Goal: Task Accomplishment & Management: Complete application form

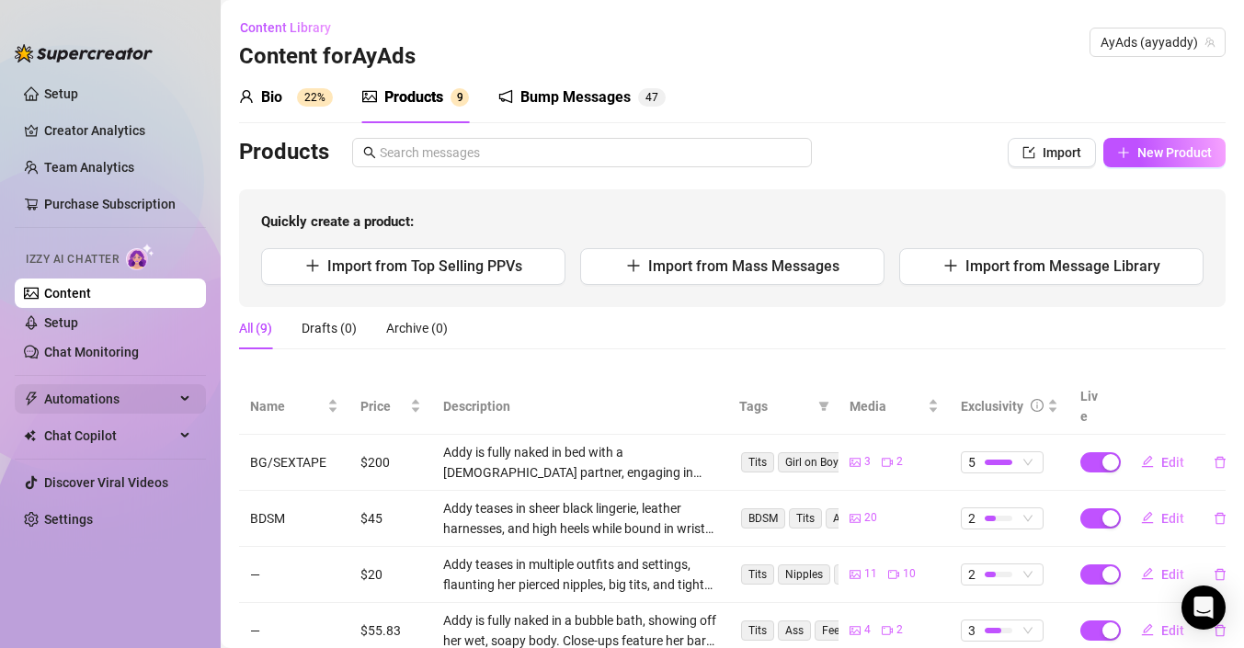
click at [96, 395] on span "Automations" at bounding box center [109, 398] width 131 height 29
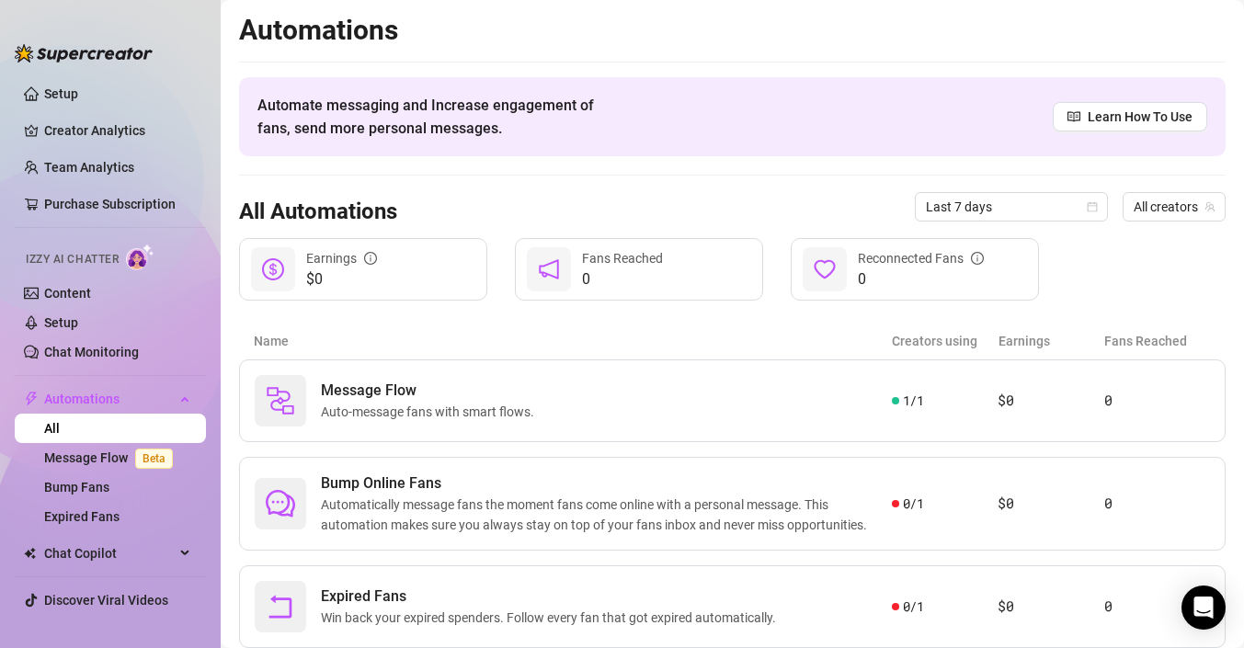
click at [60, 434] on link "All" at bounding box center [52, 428] width 16 height 15
click at [60, 421] on link "All" at bounding box center [52, 428] width 16 height 15
click at [81, 286] on link "Content" at bounding box center [67, 293] width 47 height 15
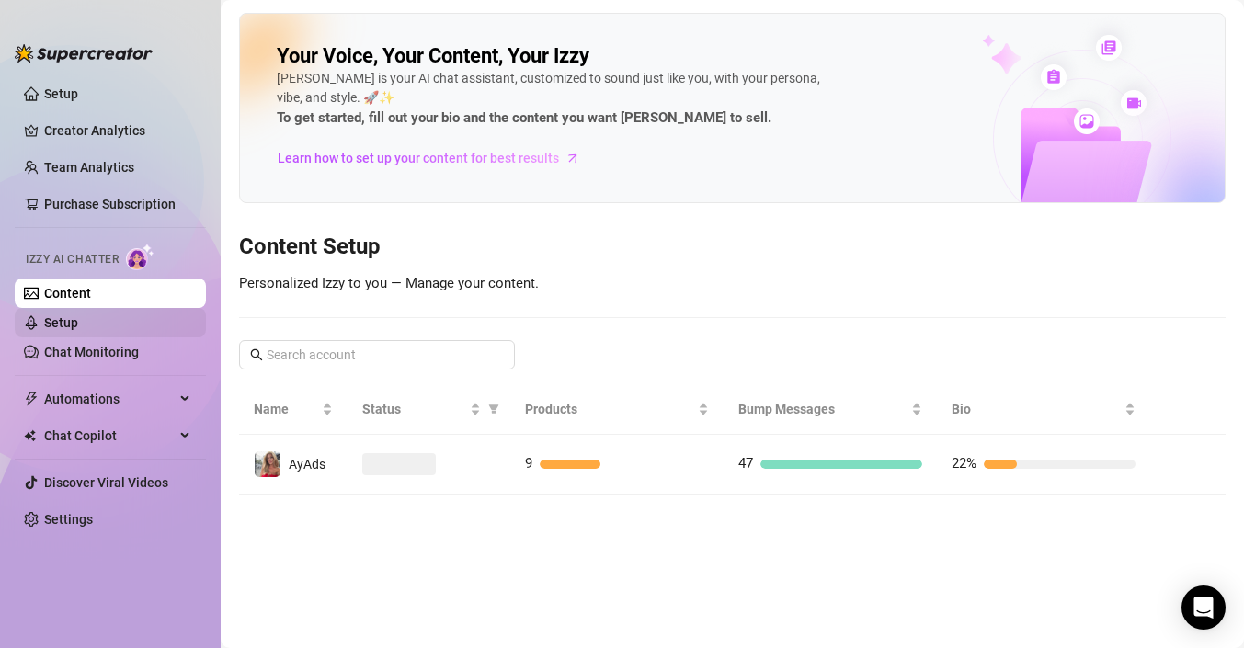
click at [77, 319] on link "Setup" at bounding box center [61, 322] width 34 height 15
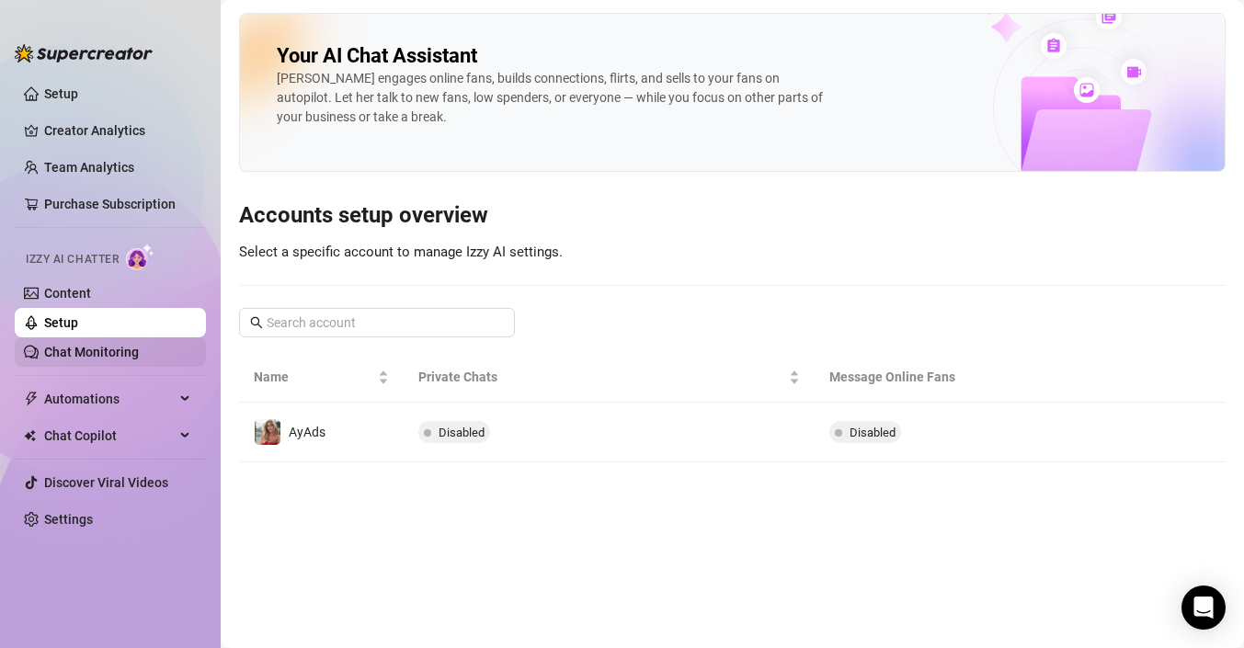
click at [82, 351] on link "Chat Monitoring" at bounding box center [91, 352] width 95 height 15
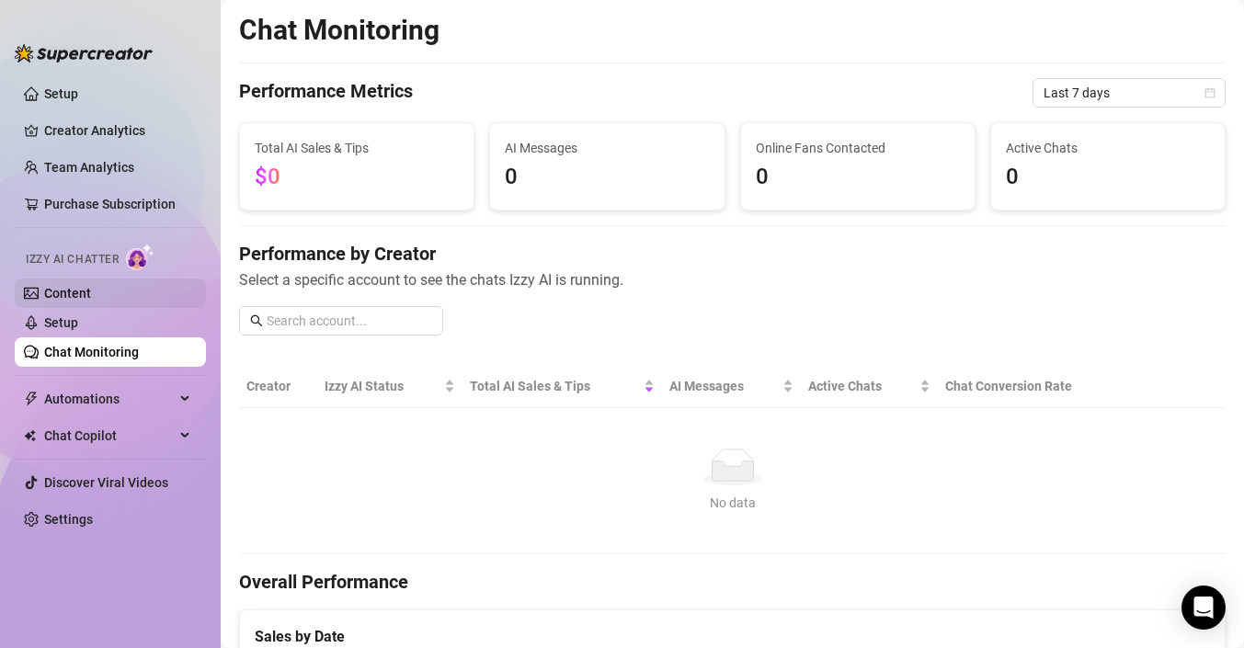
click at [89, 286] on link "Content" at bounding box center [67, 293] width 47 height 15
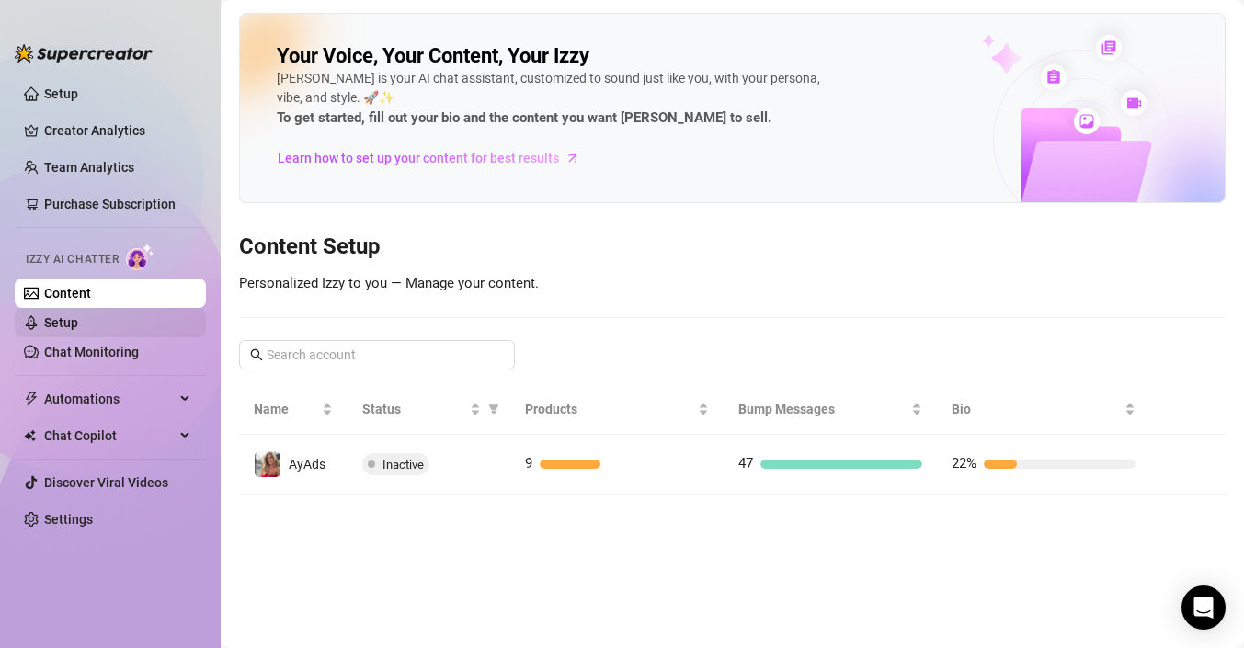
click at [78, 325] on link "Setup" at bounding box center [61, 322] width 34 height 15
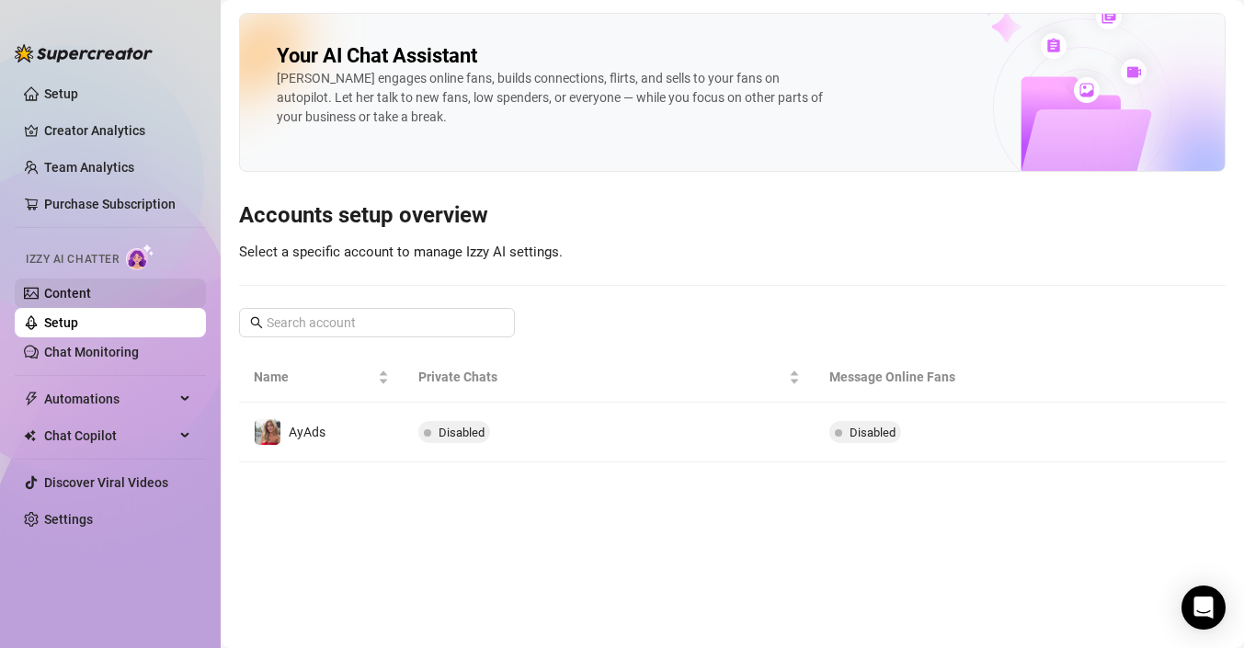
click at [44, 289] on link "Content" at bounding box center [67, 293] width 47 height 15
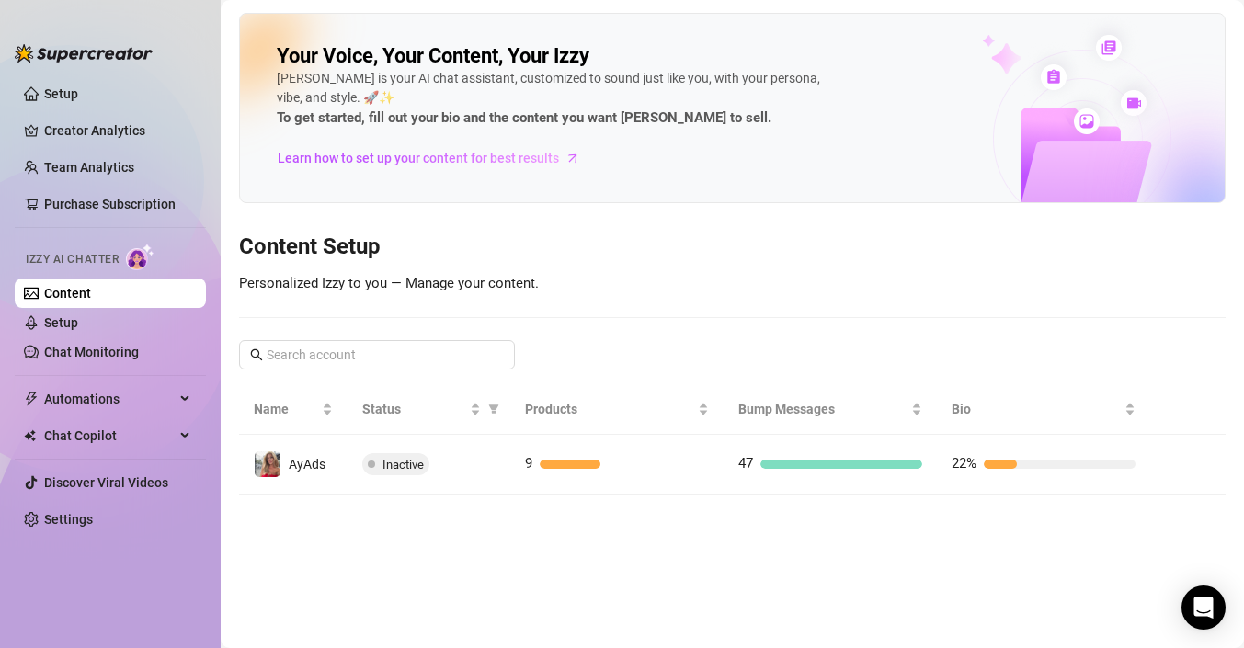
click at [629, 510] on main "Your Voice, Your Content, Your [PERSON_NAME] is your AI chat assistant, customi…" at bounding box center [733, 324] width 1024 height 648
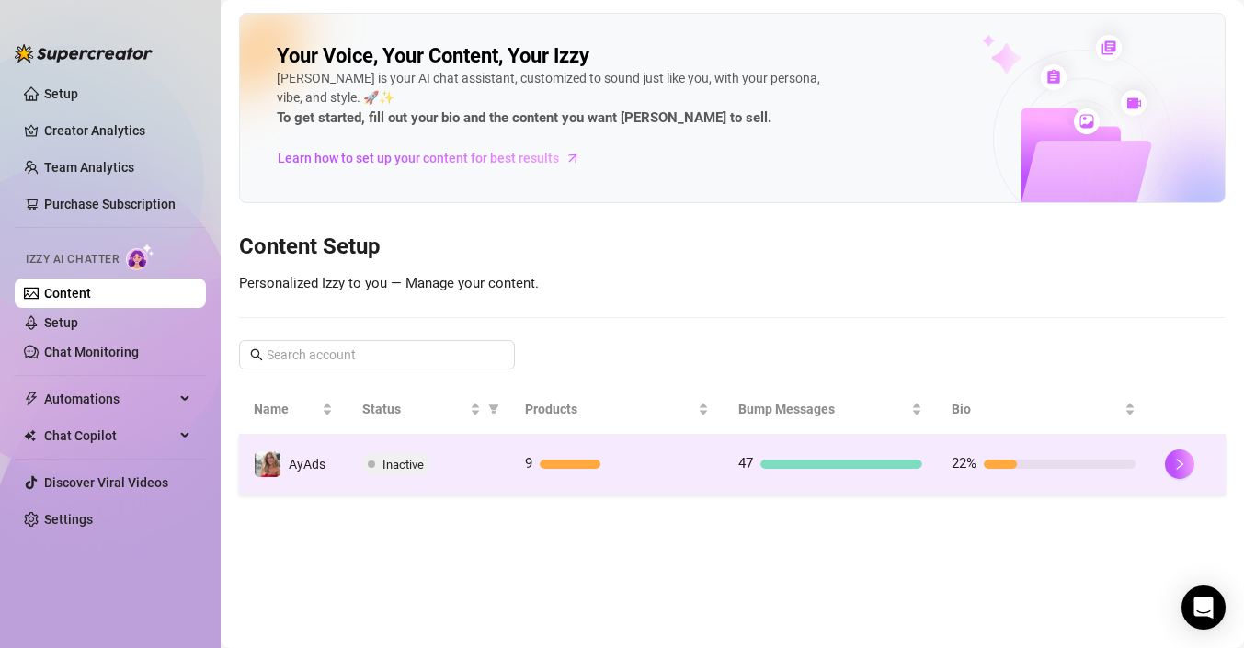
click at [634, 473] on div "9" at bounding box center [617, 464] width 184 height 22
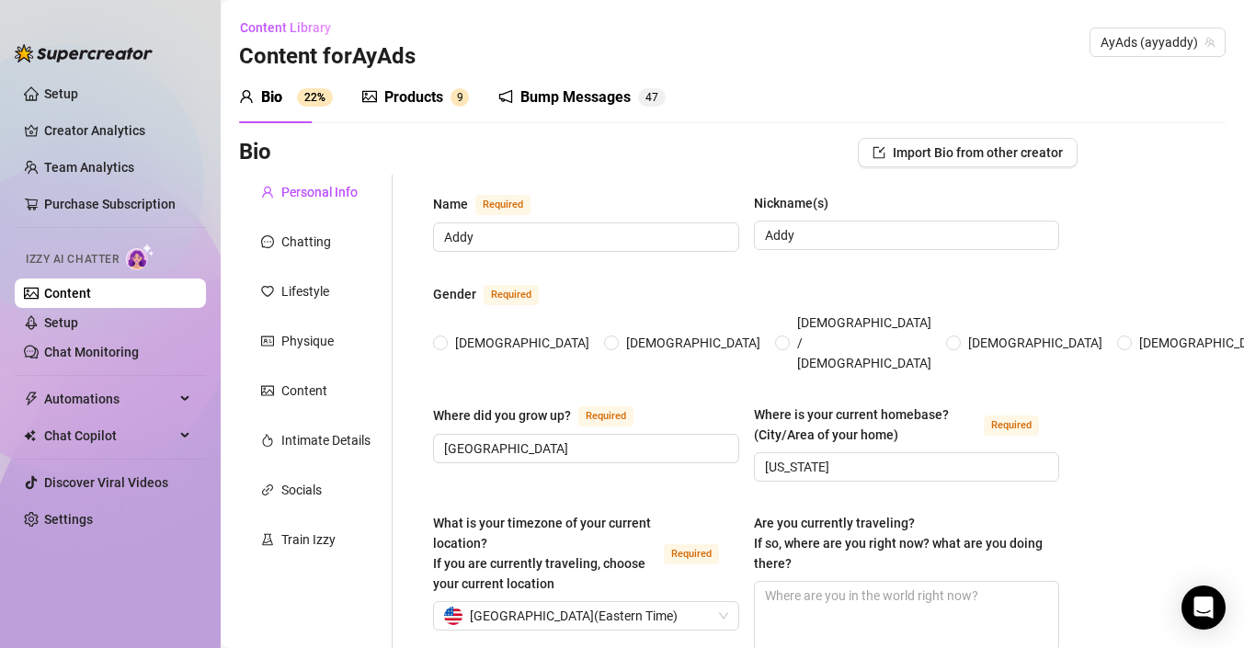
radio input "true"
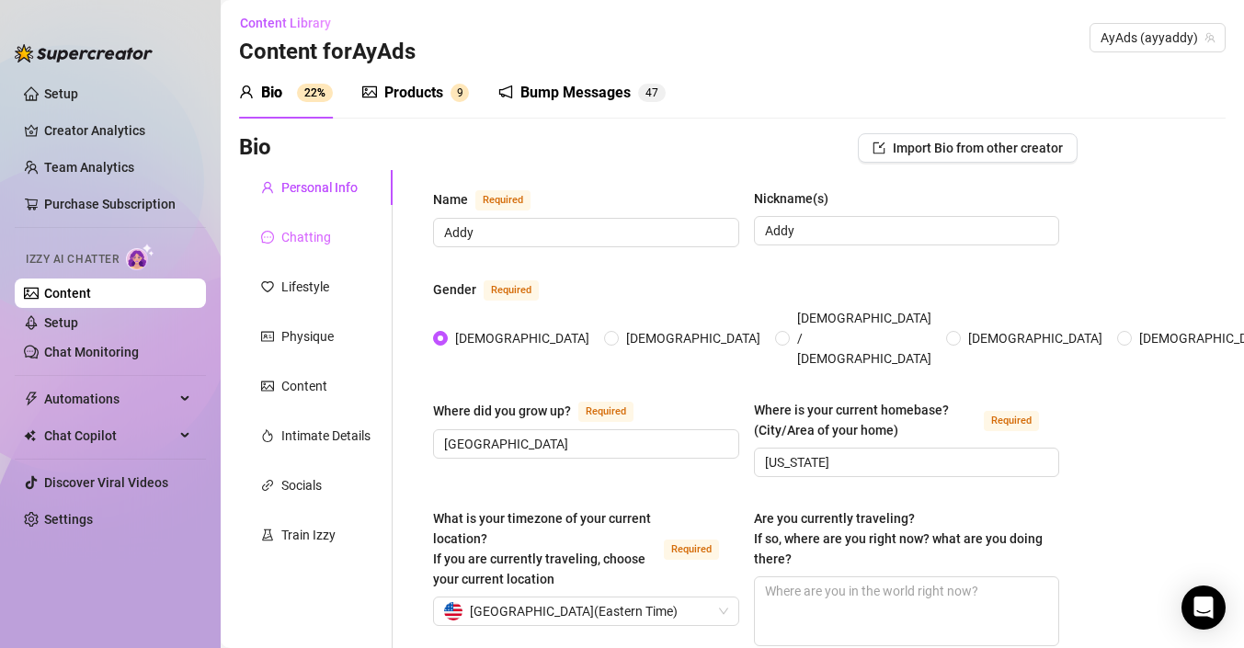
click at [319, 224] on div "Chatting" at bounding box center [316, 237] width 154 height 35
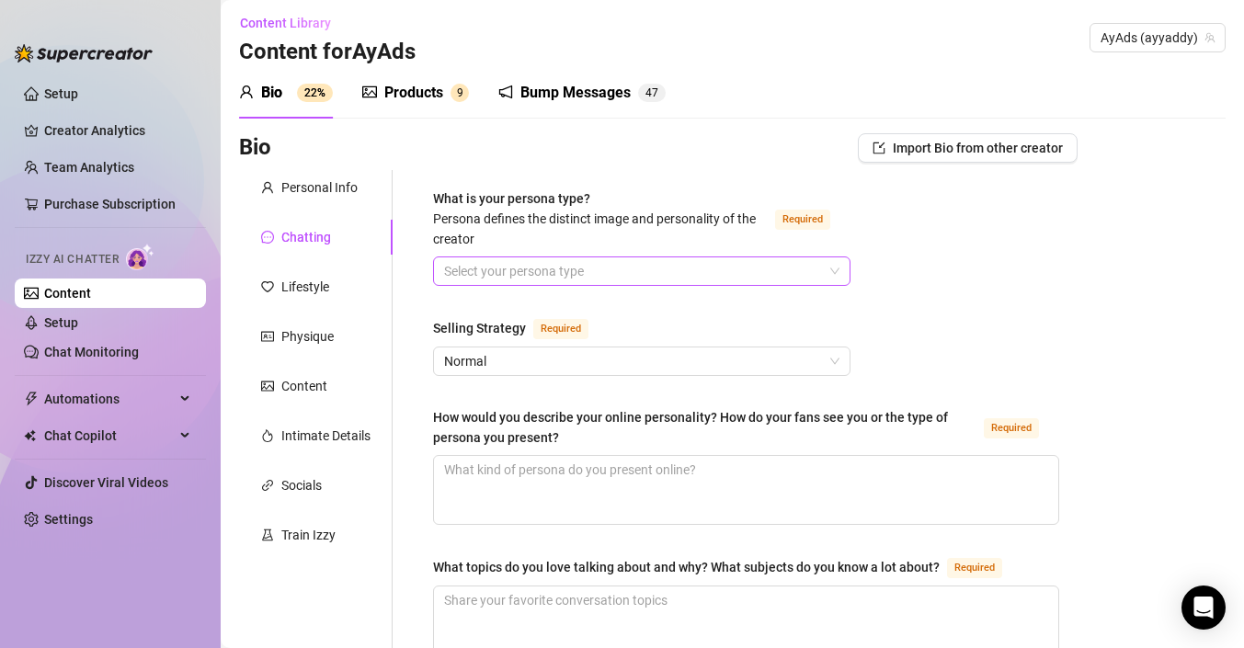
click at [578, 269] on input "What is your persona type? [PERSON_NAME] defines the distinct image and persona…" at bounding box center [633, 272] width 379 height 28
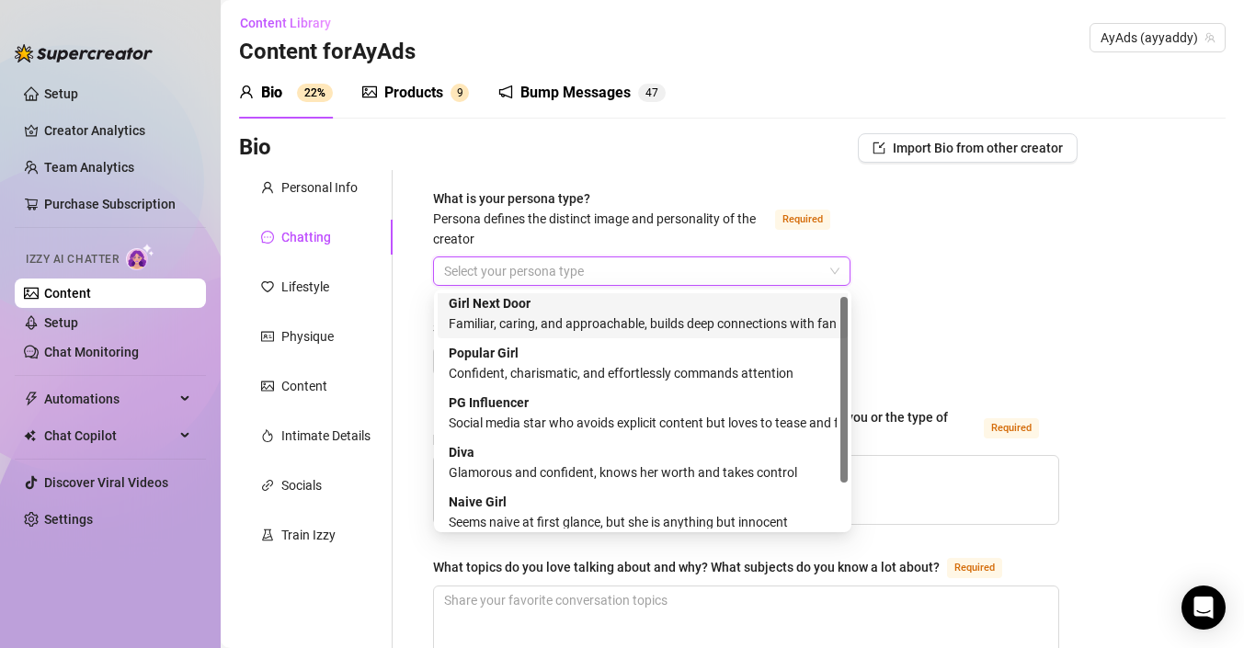
click at [634, 335] on div "Girl Next Door Familiar, caring, and approachable, builds deep connections with…" at bounding box center [643, 314] width 410 height 50
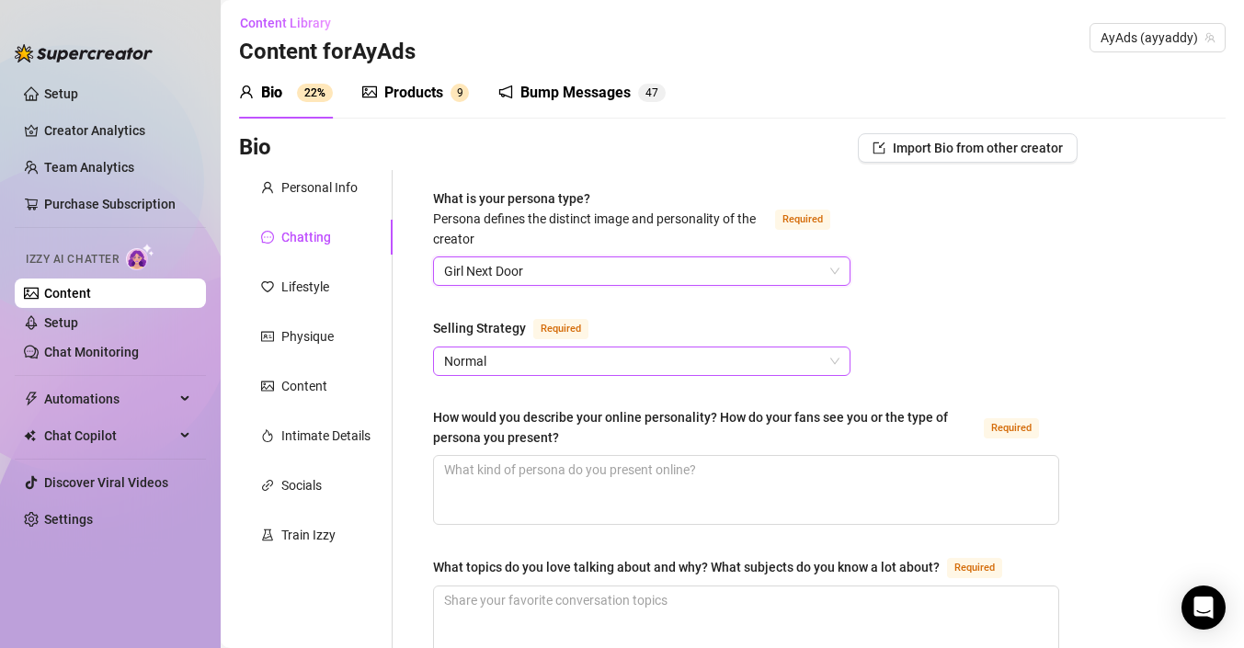
click at [636, 361] on span "Normal" at bounding box center [641, 362] width 395 height 28
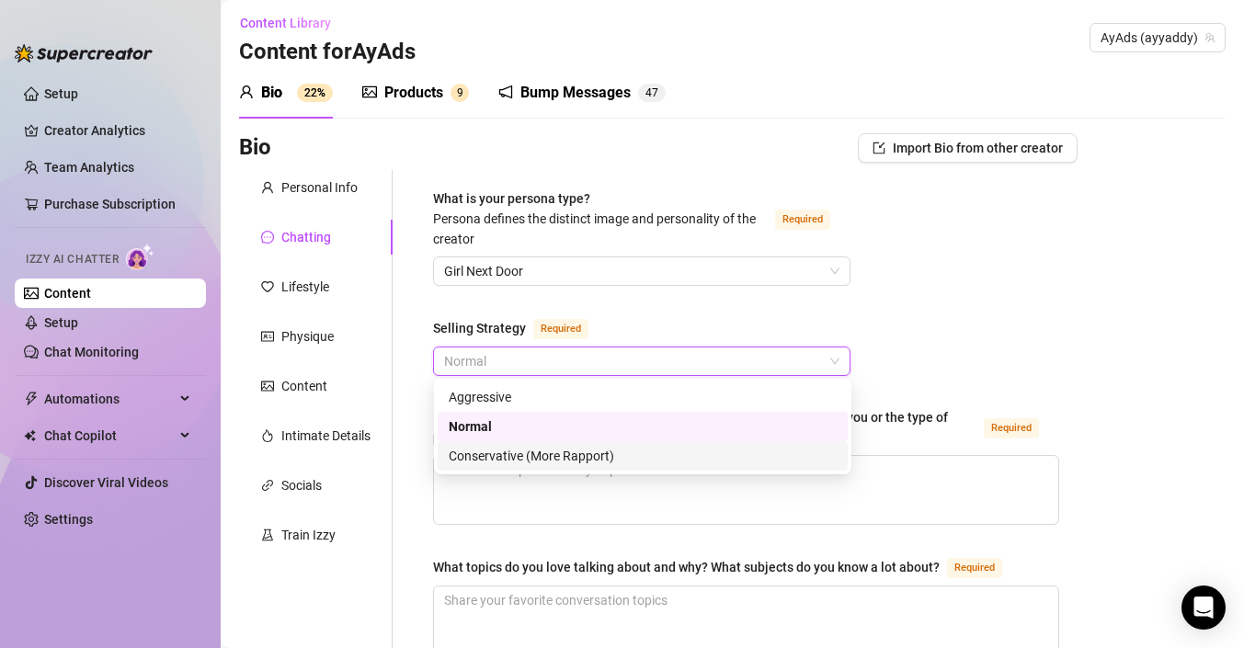
click at [613, 458] on div "Conservative (More Rapport)" at bounding box center [643, 456] width 388 height 20
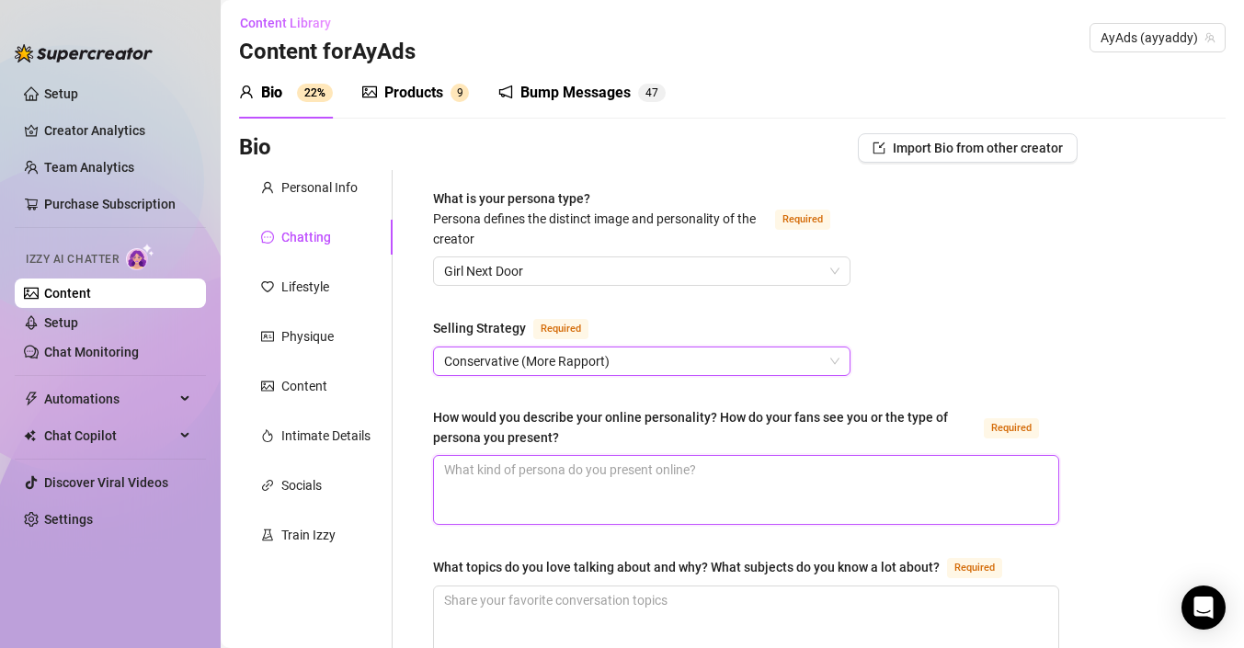
click at [647, 470] on textarea "How would you describe your online personality? How do your fans see you or the…" at bounding box center [746, 490] width 624 height 68
type textarea "I"
type textarea "I lov"
type textarea "I love"
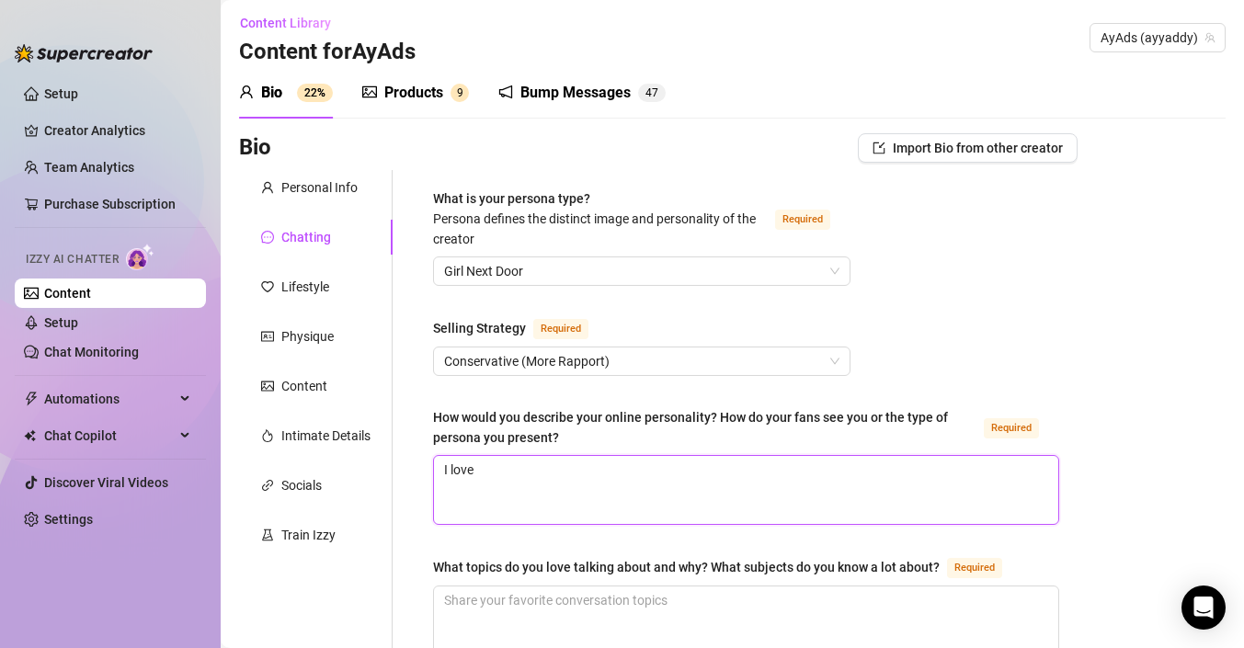
type textarea "I love"
type textarea "I love m"
type textarea "I love my"
type textarea "I love my f"
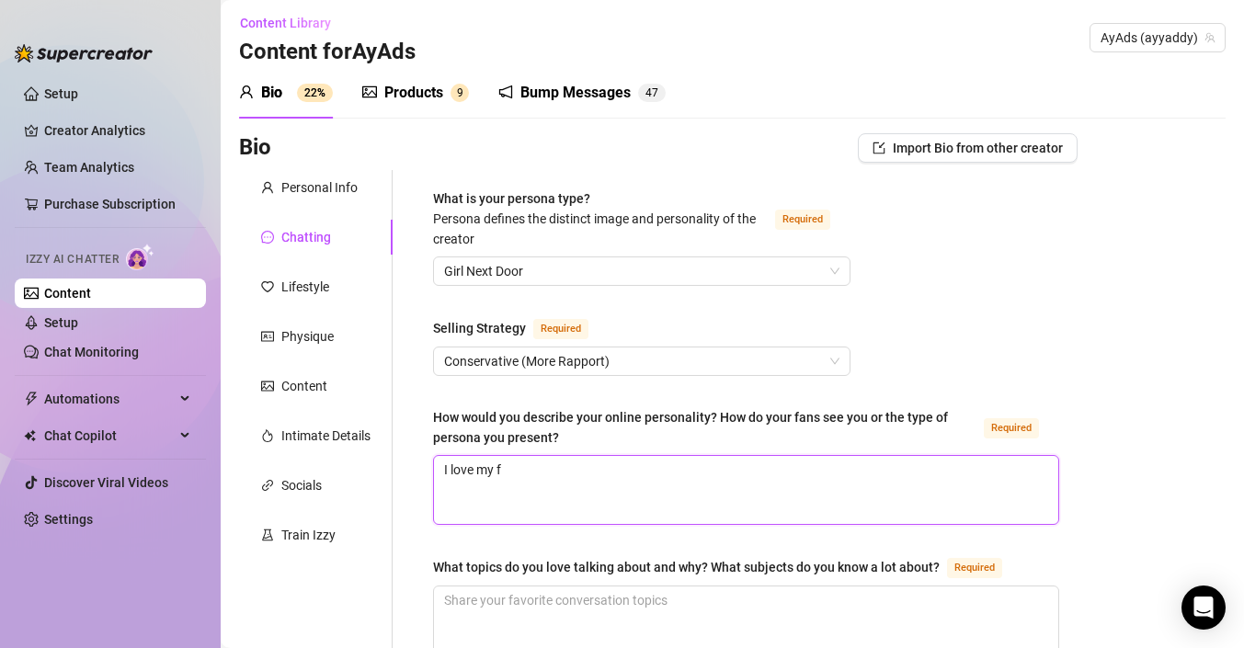
type textarea "I love my fa"
type textarea "I love my fam"
type textarea "I love my fami"
type textarea "I love my family"
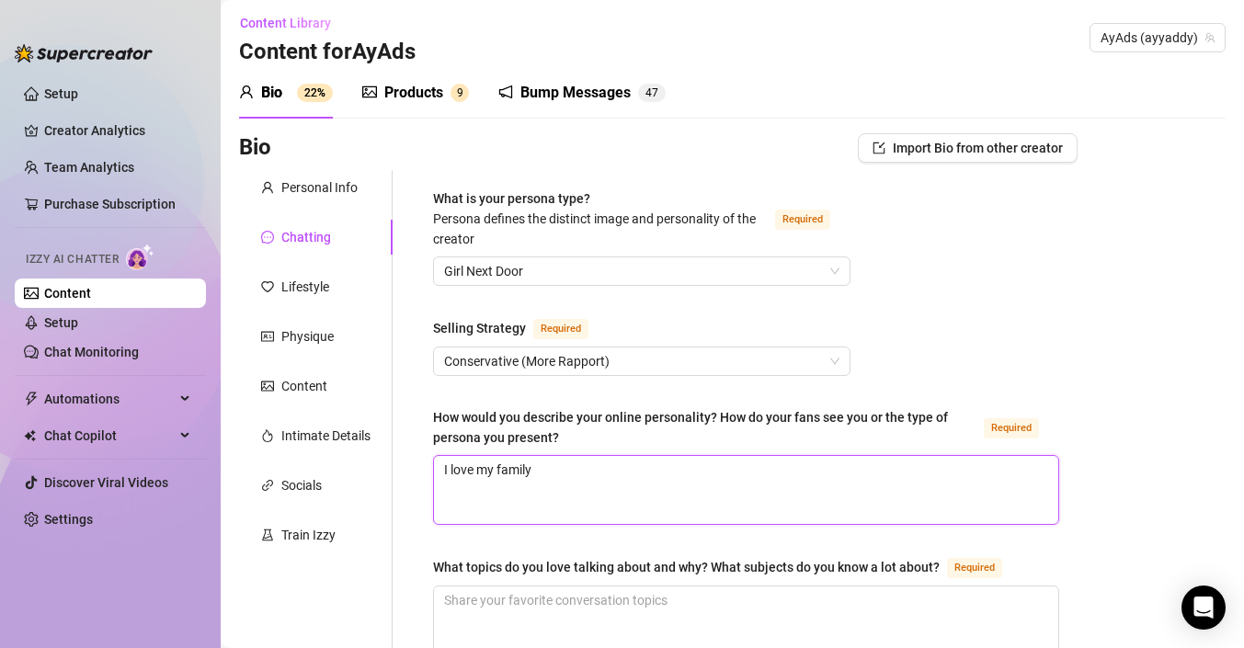
type textarea "I love my family a"
type textarea "I love my family an"
type textarea "I love my family and"
type textarea "I love my family and s"
type textarea "I love my family and sm"
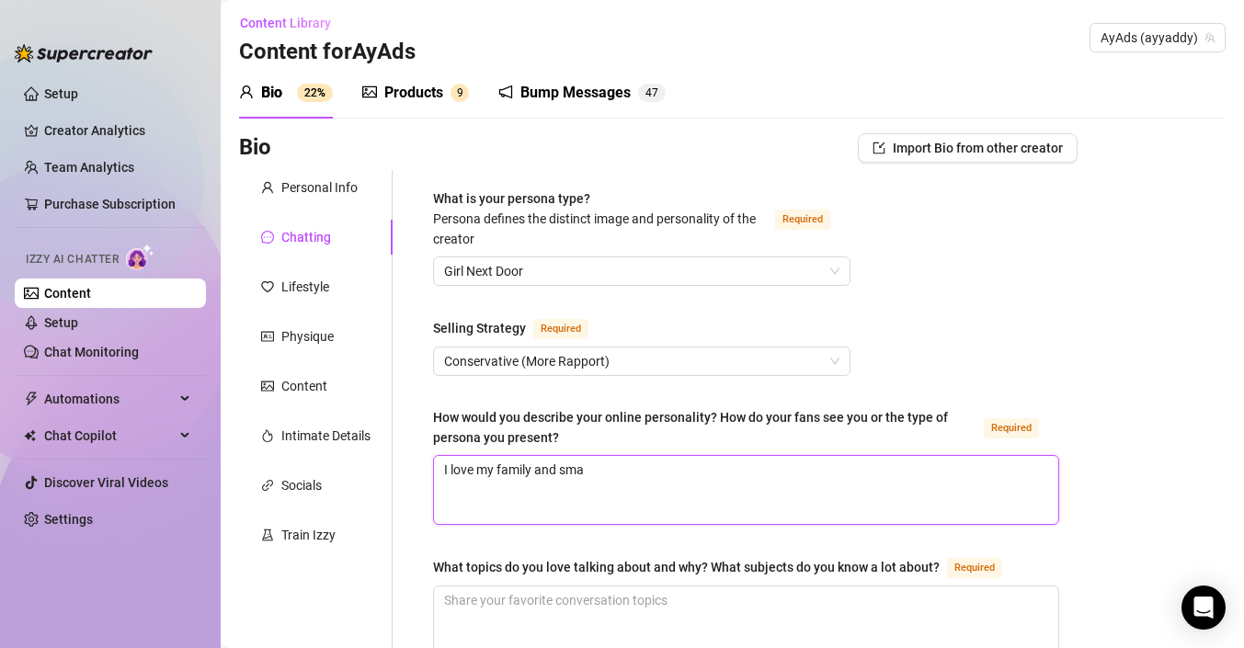
type textarea "I love my family and smal"
type textarea "I love my family and small"
type textarea "I love my family and small t"
type textarea "I love my family and small to"
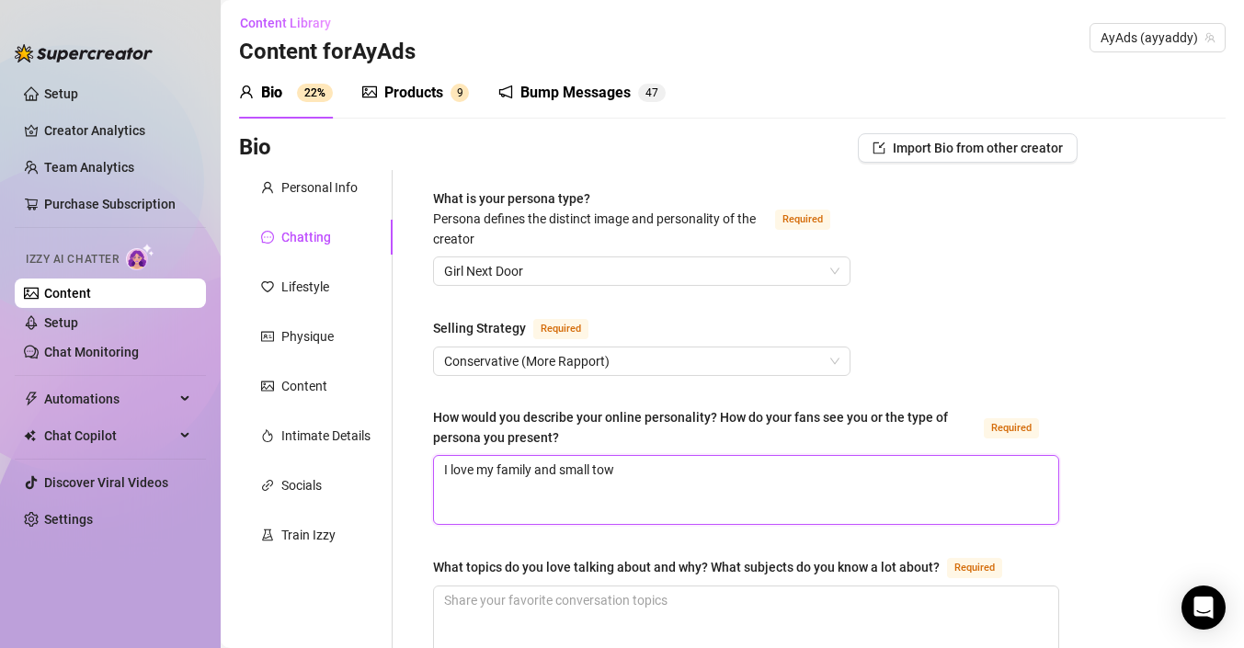
type textarea "I love my family and small town"
type textarea "I love my family and small town,"
type textarea "iI love my family and small town,"
type textarea "i I love my family and small town,"
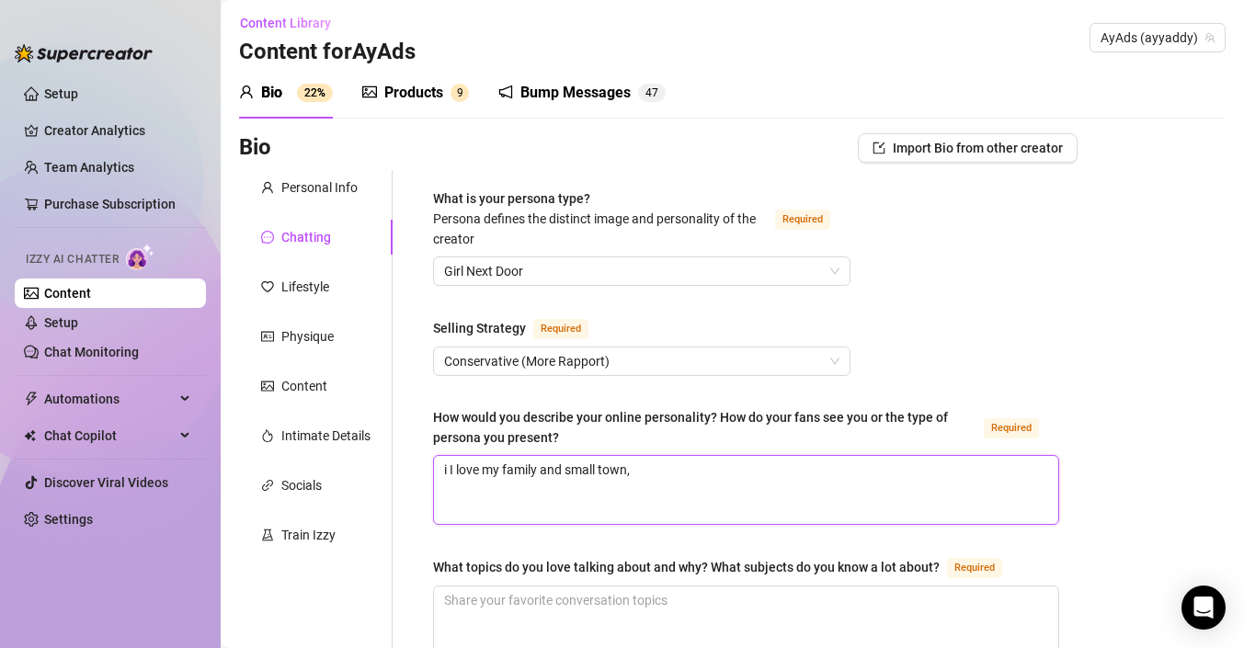
click at [688, 464] on textarea "i I love my family and small town," at bounding box center [746, 490] width 624 height 68
type textarea "i I love my family and small town, I"
type textarea "i I love my family and small town, I l"
type textarea "i I love my family and small town, I li"
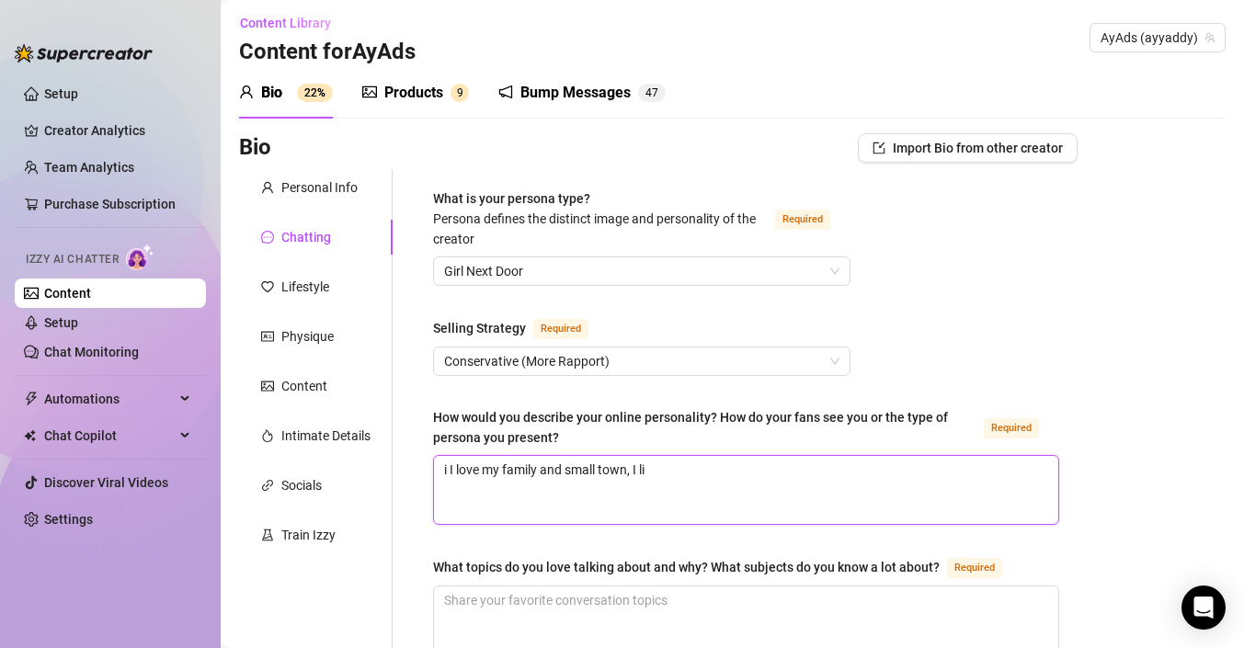
type textarea "i I love my family and small town, I liv"
type textarea "i I love my family and small town, I live"
type textarea "i I love my family and small town, I live o"
type textarea "i I love my family and small town, I live on"
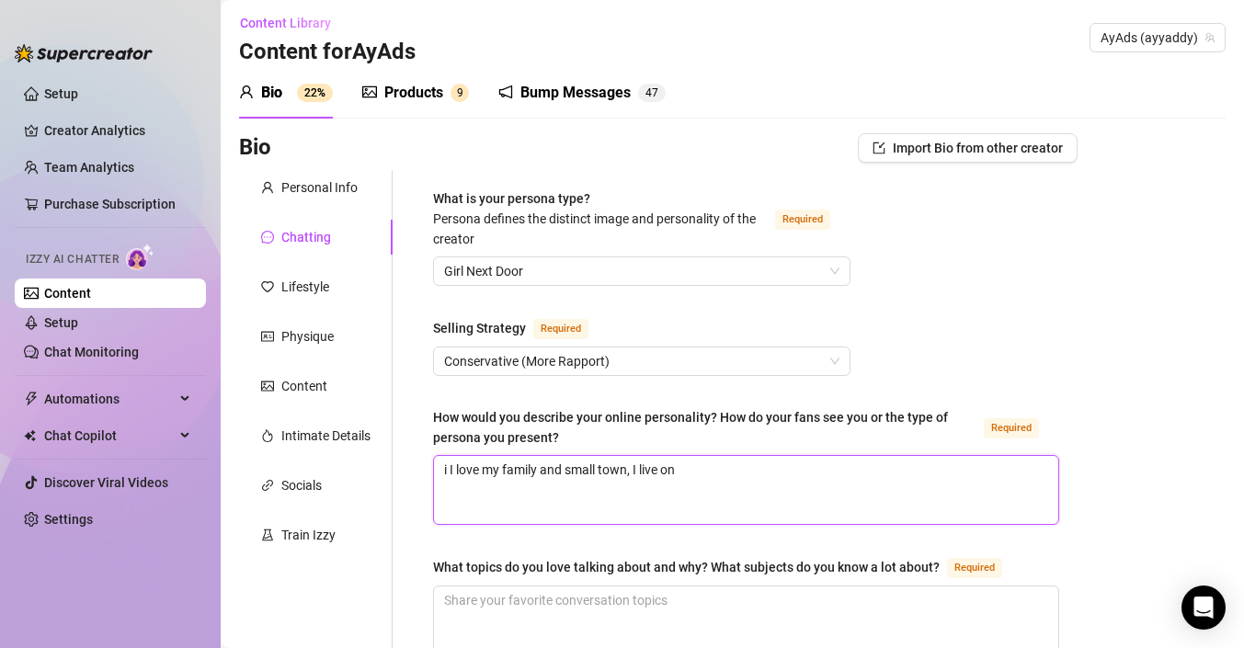
type textarea "i I love my family and small town, I live on"
type textarea "i I love my family and small town, I live on a"
type textarea "i I love my family and small town, I live on a f"
type textarea "i I love my family and small town, I live on a fa"
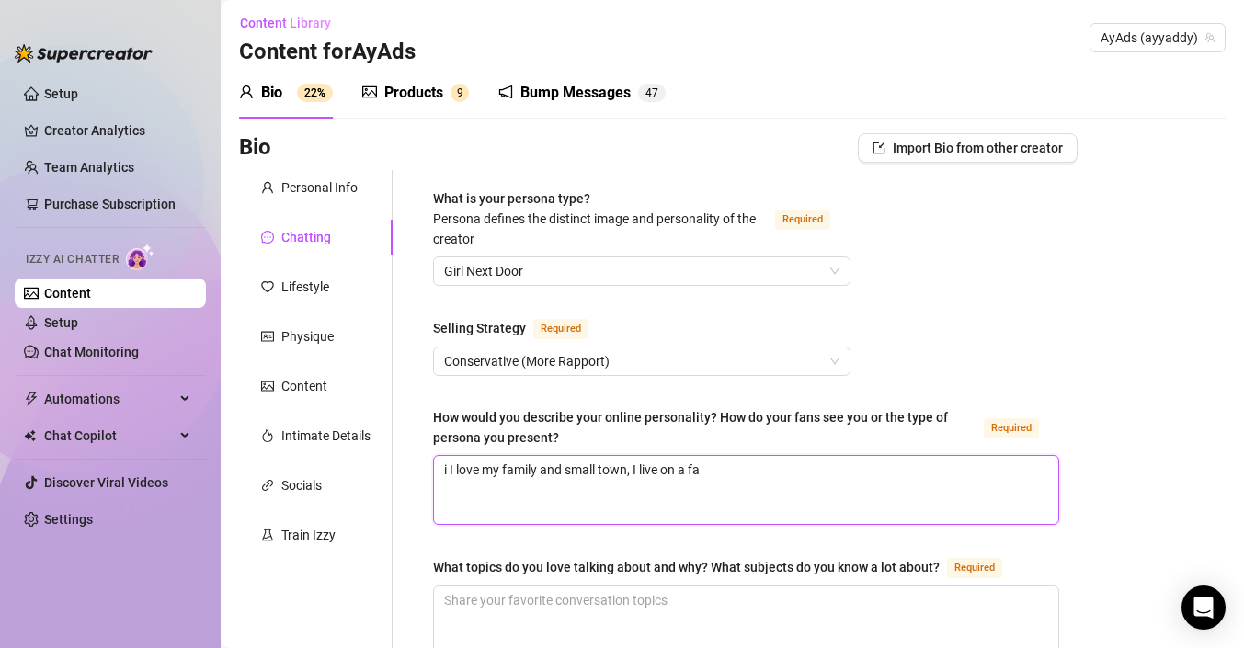
type textarea "i I love my family and small town, I live on a far"
type textarea "i I love my family and small town, I live on a farm"
type textarea "i I love my family and small town, I live on a farm a"
type textarea "i I love my family and small town, I live on a farm an"
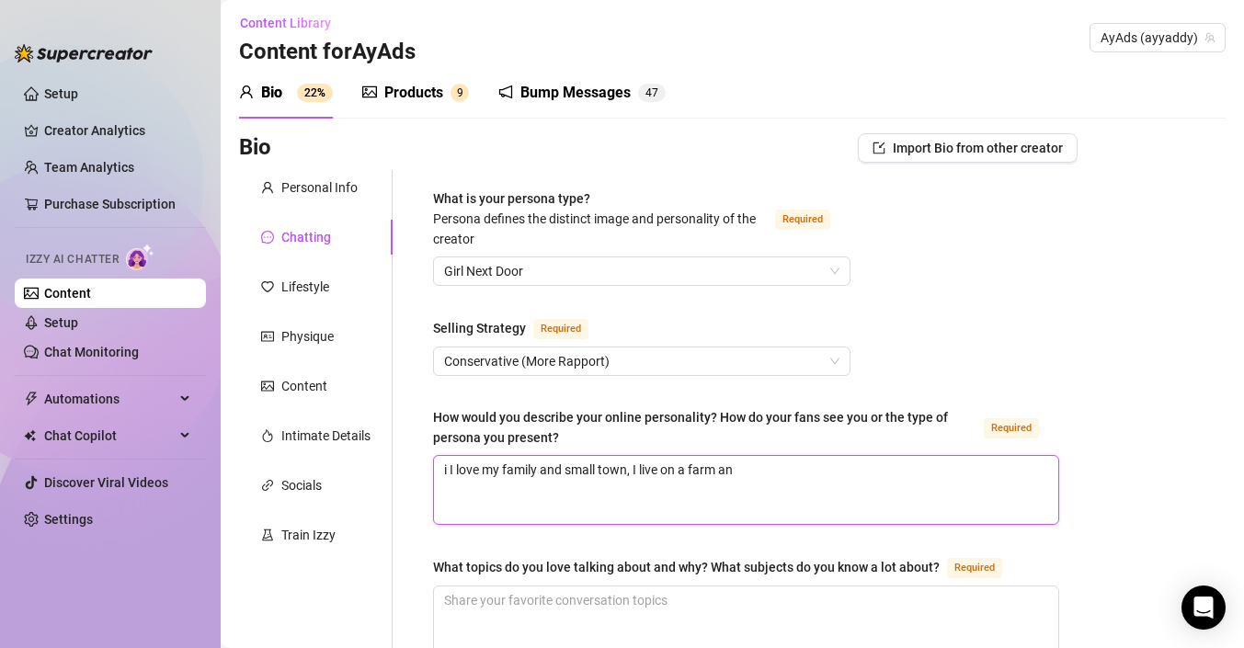
type textarea "i I love my family and small town, I live on a farm and"
type textarea "i I love my family and small town, I live on a farm and h"
type textarea "i I love my family and small town, I live on a farm and ha"
type textarea "i I love my family and small town, I live on a farm and hav"
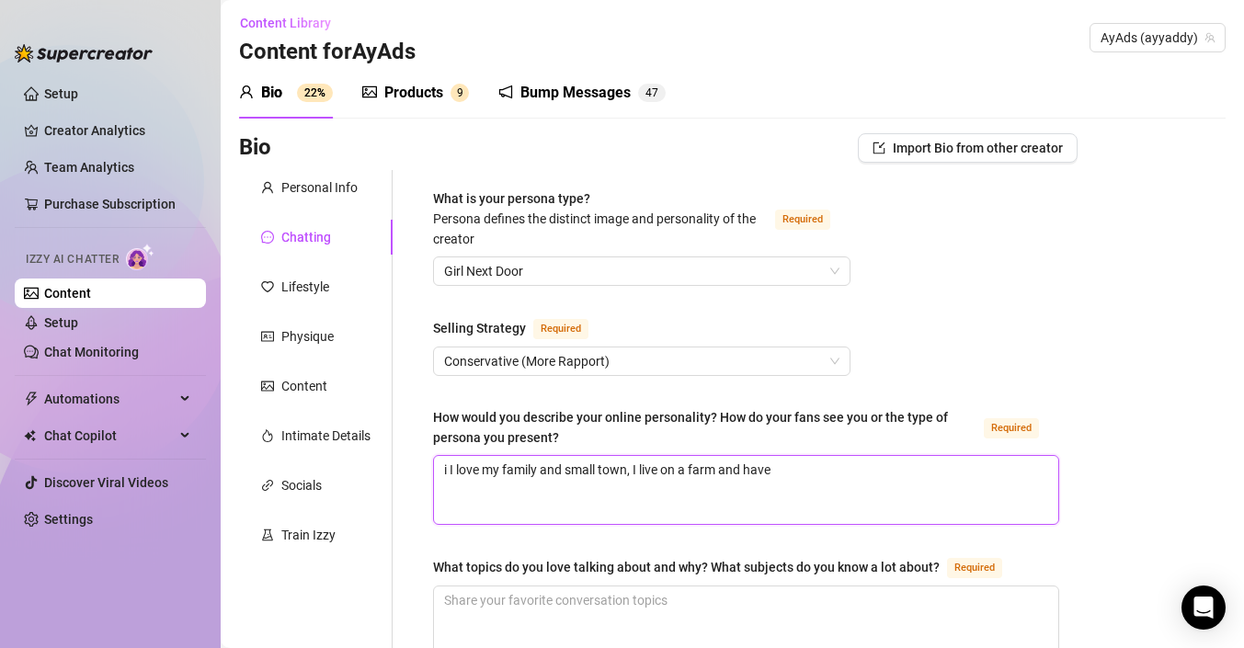
type textarea "i I love my family and small town, I live on a farm and have"
type textarea "i I love my family and small town, I live on a farm and have a"
type textarea "i I love my family and small town, I live on a farm and have an"
type textarea "i I love my family and small town, I live on a farm and have ani"
type textarea "i I love my family and small town, I live on a farm and have anim"
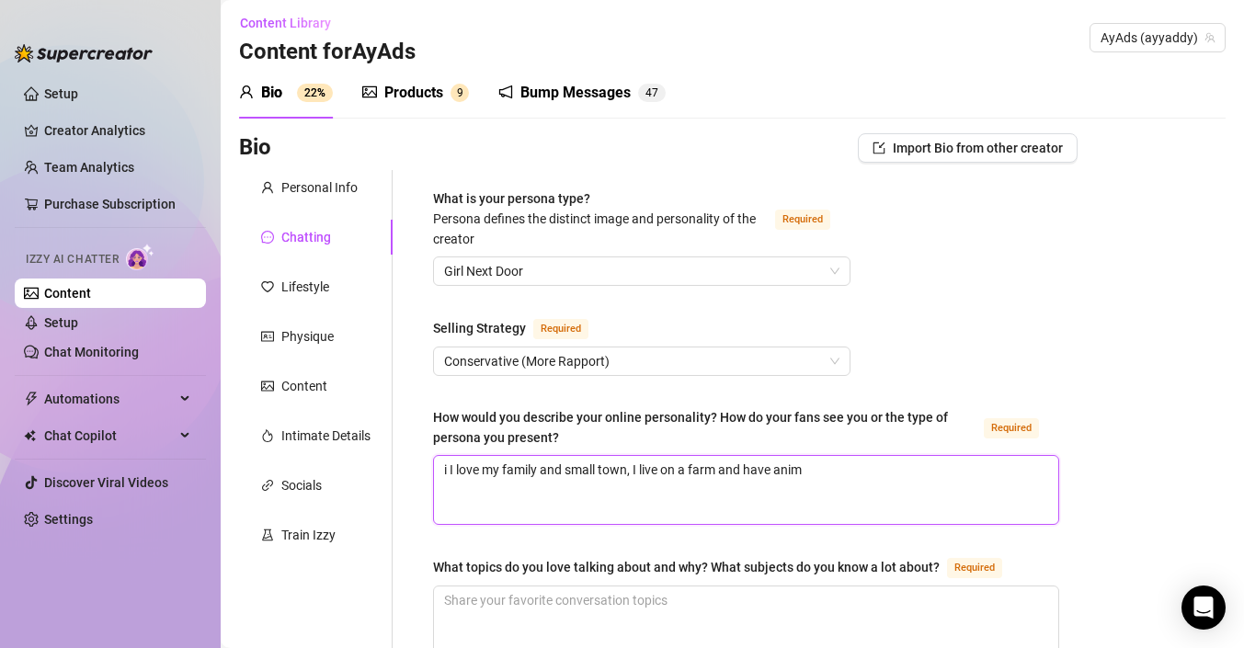
type textarea "i I love my family and small town, I live on a farm and have anima"
type textarea "i I love my family and small town, I live on a farm and have animal"
type textarea "i I love my family and small town, I live on a farm and have animals"
type textarea "i I love my family and small town, I live on a farm and have animals l"
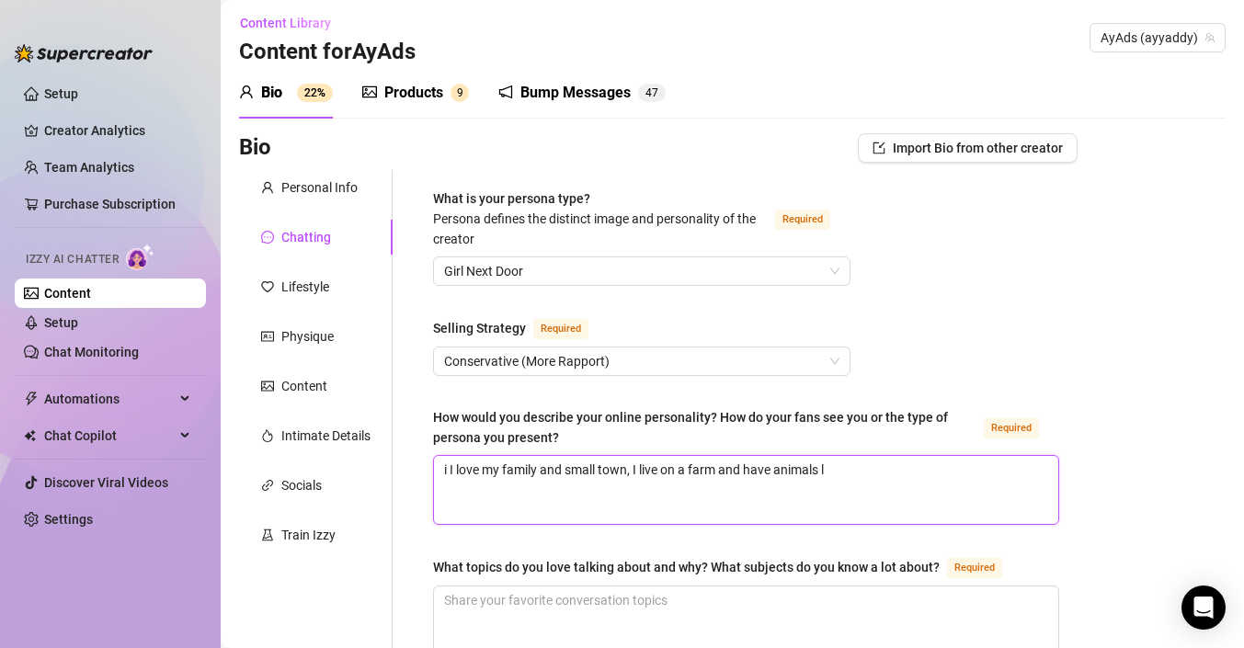
type textarea "i I love my family and small town, I live on a farm and have animals li"
type textarea "i I love my family and small town, I live on a farm and have animals lik"
type textarea "i I love my family and small town, I live on a farm and have animals like"
type textarea "i I love my family and small town, I live on a farm and have animals like c"
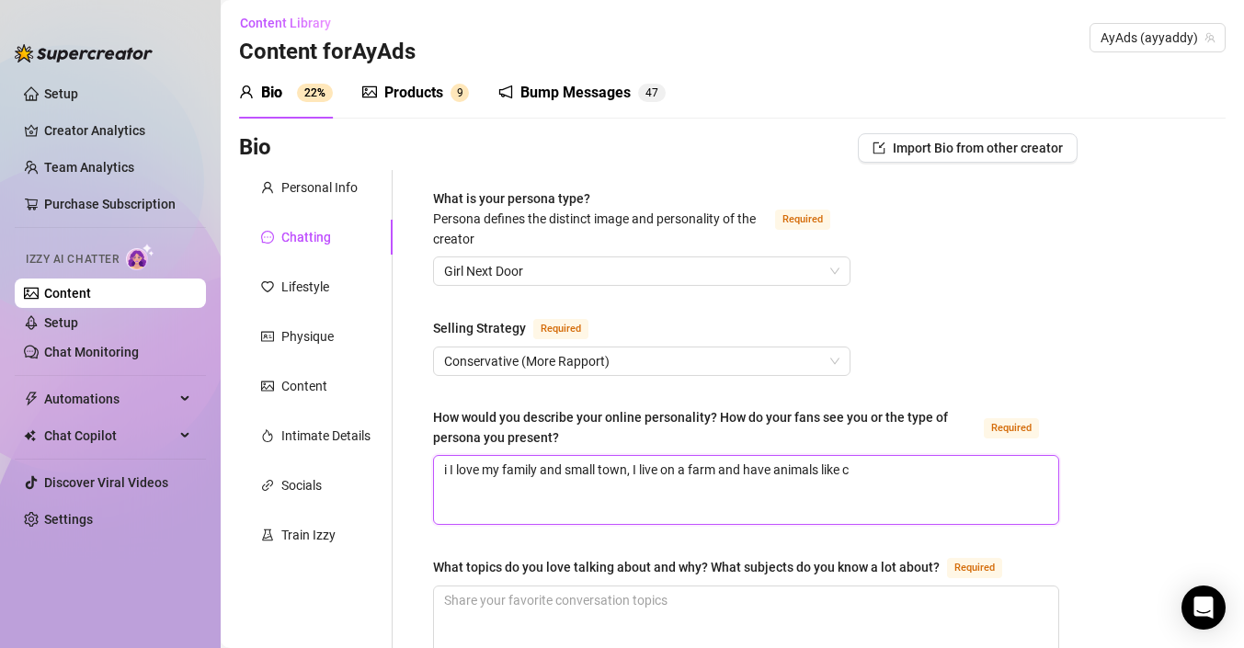
type textarea "i I love my family and small town, I live on a farm and have animals like ch"
type textarea "i I love my family and small town, I live on a farm and have animals like chi"
type textarea "i I love my family and small town, I live on a farm and have animals like chic"
type textarea "i I love my family and small town, I live on a farm and have animals like [DEMO…"
type textarea "i I love my family and small town, I live on a farm and have animals like chicke"
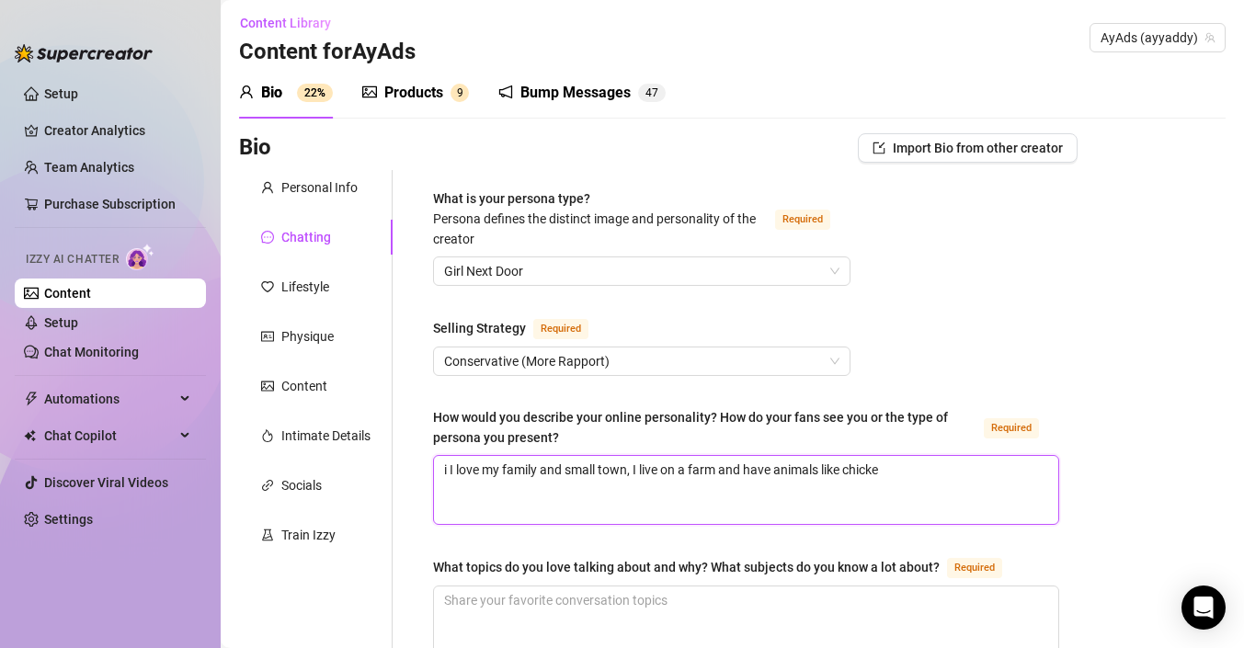
type textarea "i I love my family and small town, I live on a farm and have animals like chick…"
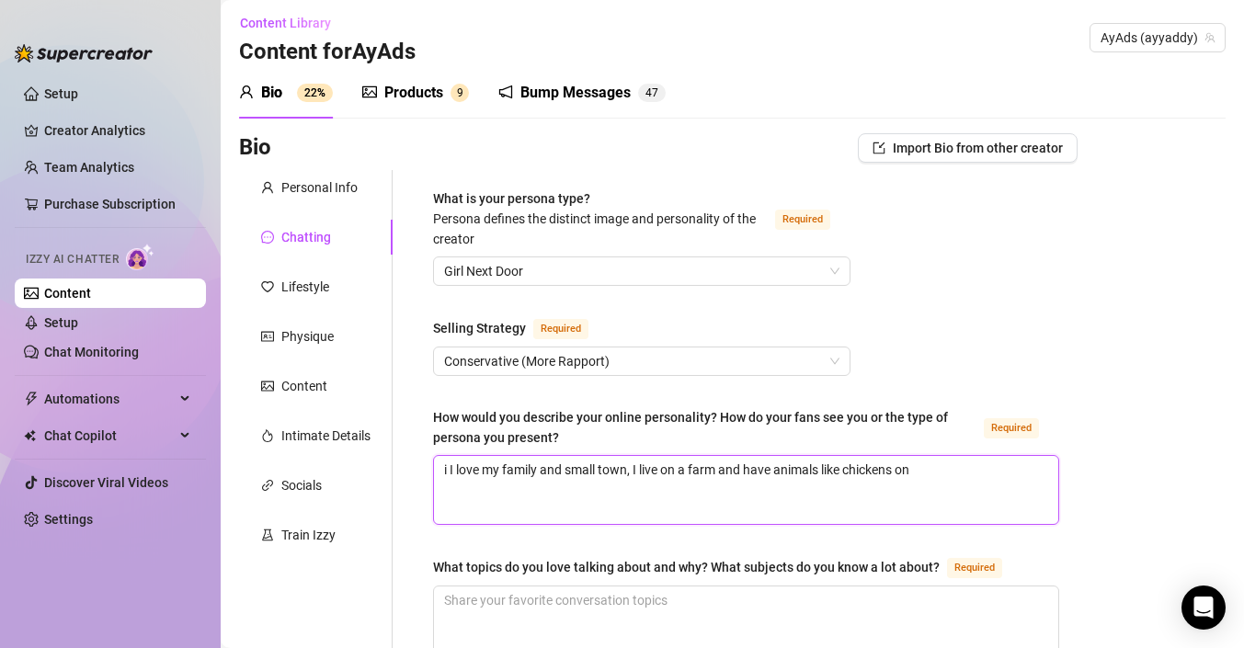
type textarea "i I love my family and small town, I live on a farm and have animals like chick…"
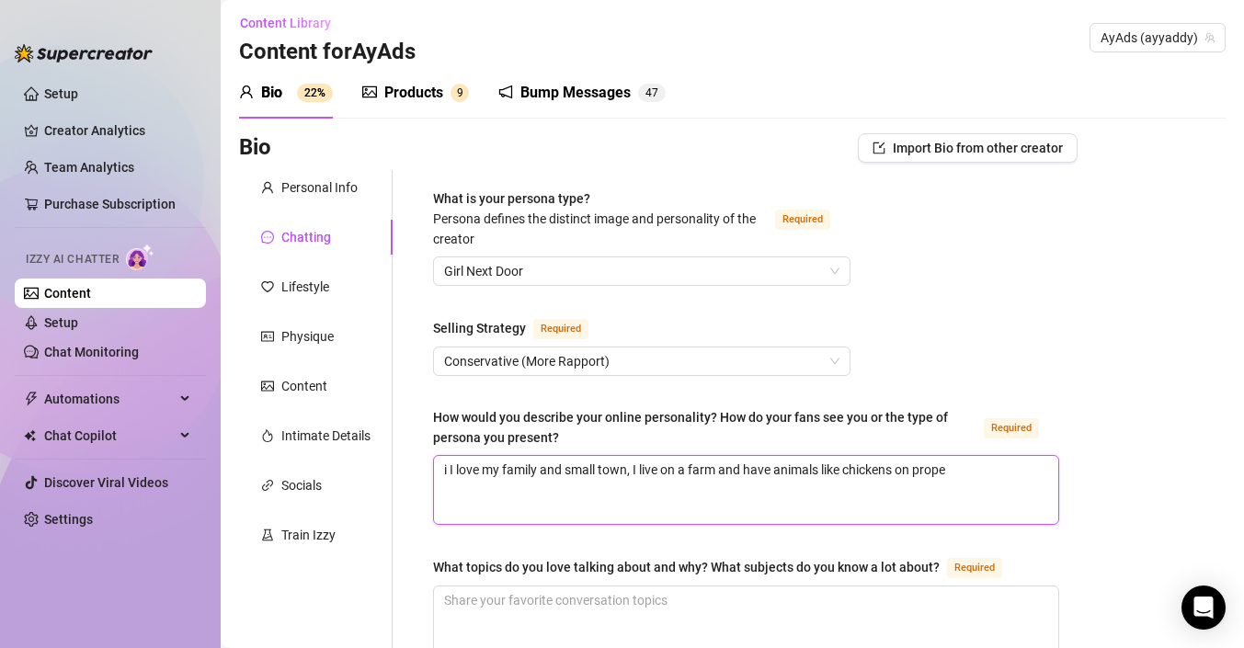
type textarea "i I love my family and small town, I live on a farm and have animals like chick…"
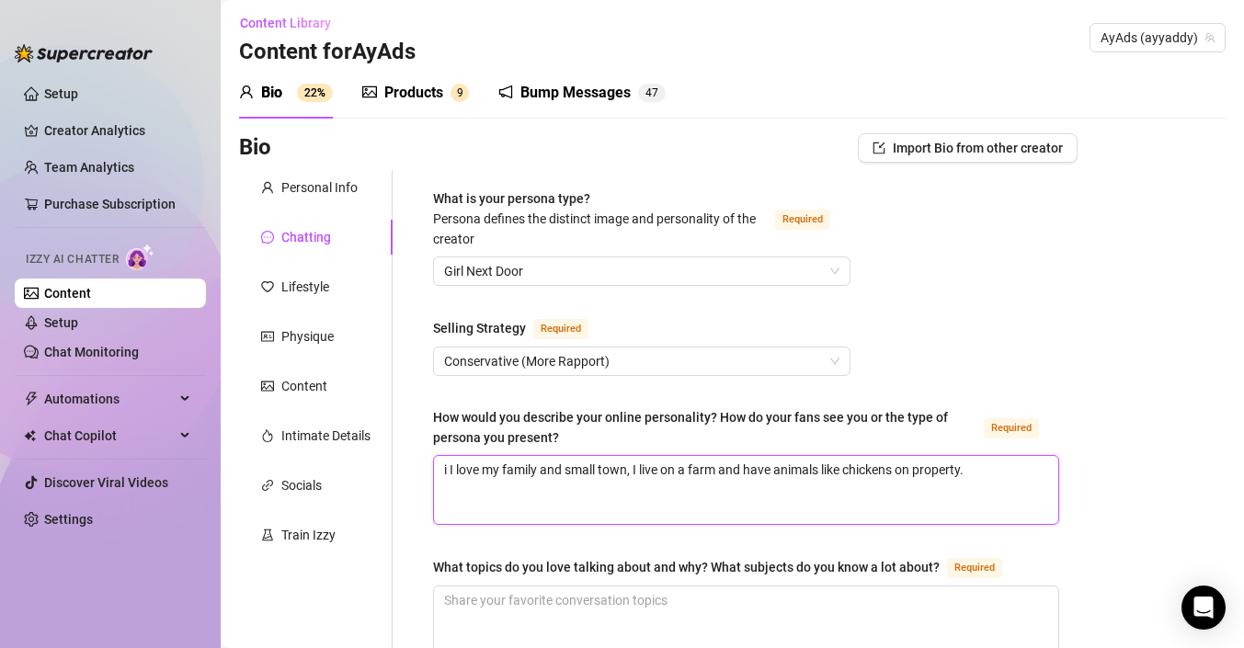
click at [446, 470] on textarea "i I love my family and small town, I live on a farm and have animals like chick…" at bounding box center [746, 490] width 624 height 68
type textarea "I love my family and small town, I live on a farm and have animals like chicken…"
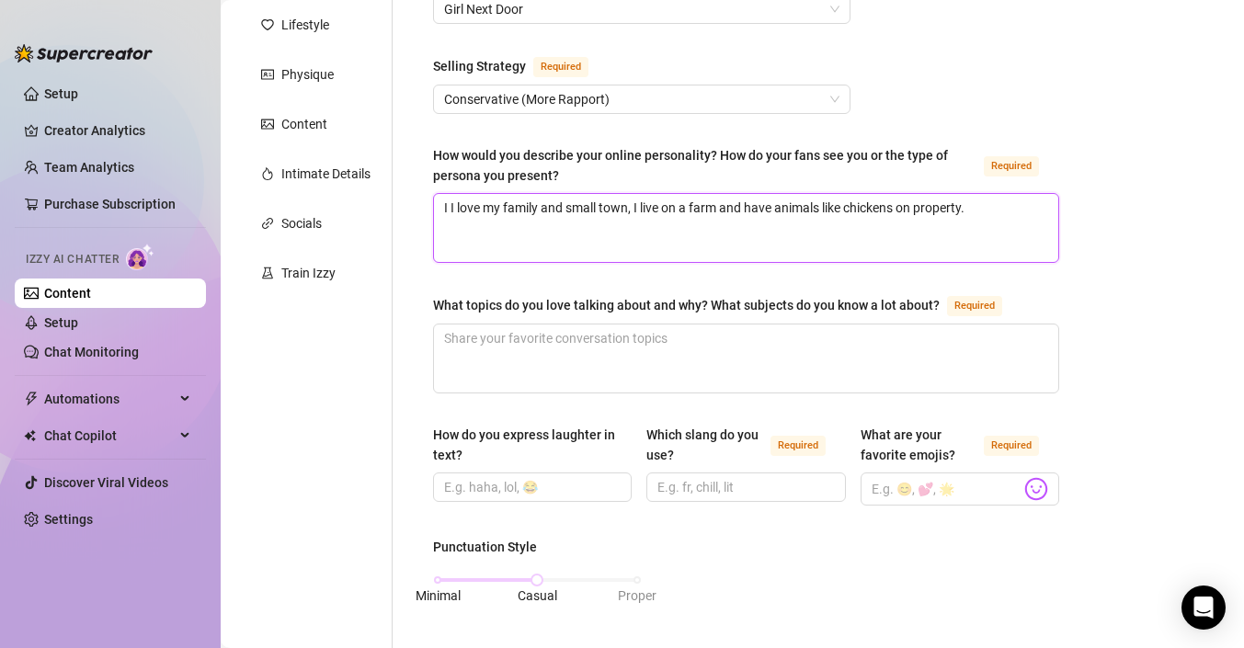
scroll to position [268, 0]
type textarea "I I love my family and small town, I live on a farm and have animals like chick…"
click at [585, 482] on input "How do you express laughter in text?" at bounding box center [530, 486] width 173 height 20
drag, startPoint x: 582, startPoint y: 485, endPoint x: 498, endPoint y: 485, distance: 83.7
click at [498, 485] on input "How do you express laughter in text?" at bounding box center [530, 486] width 173 height 20
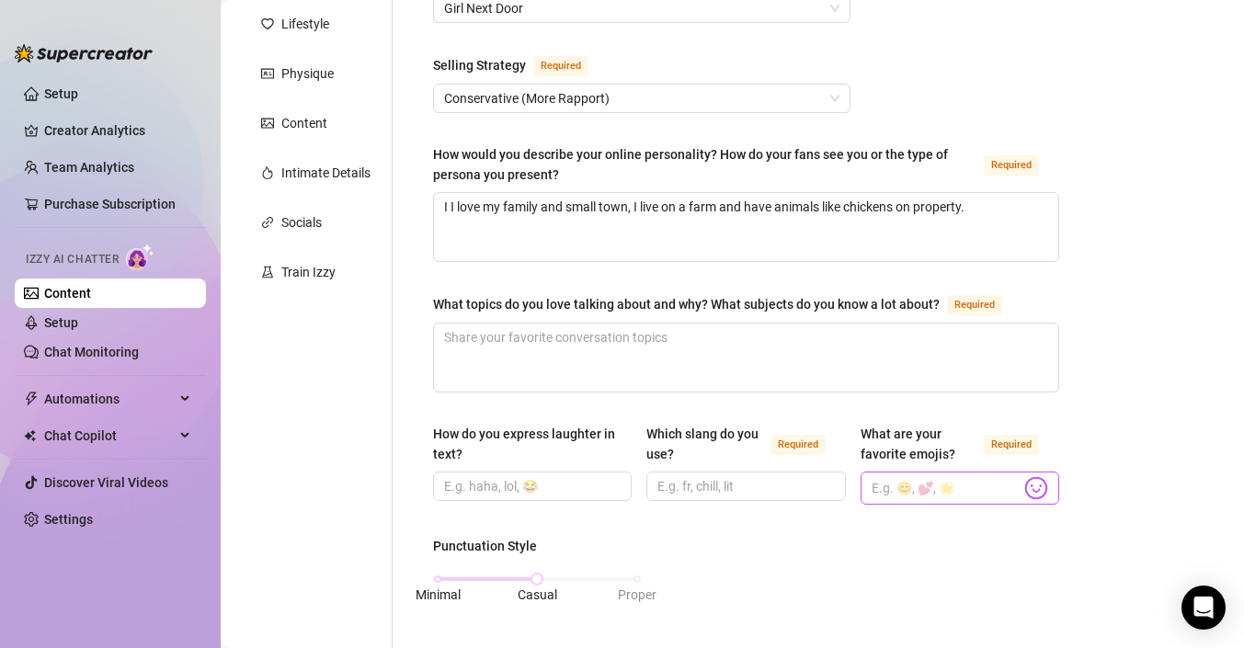
click at [1040, 484] on img at bounding box center [1037, 488] width 24 height 24
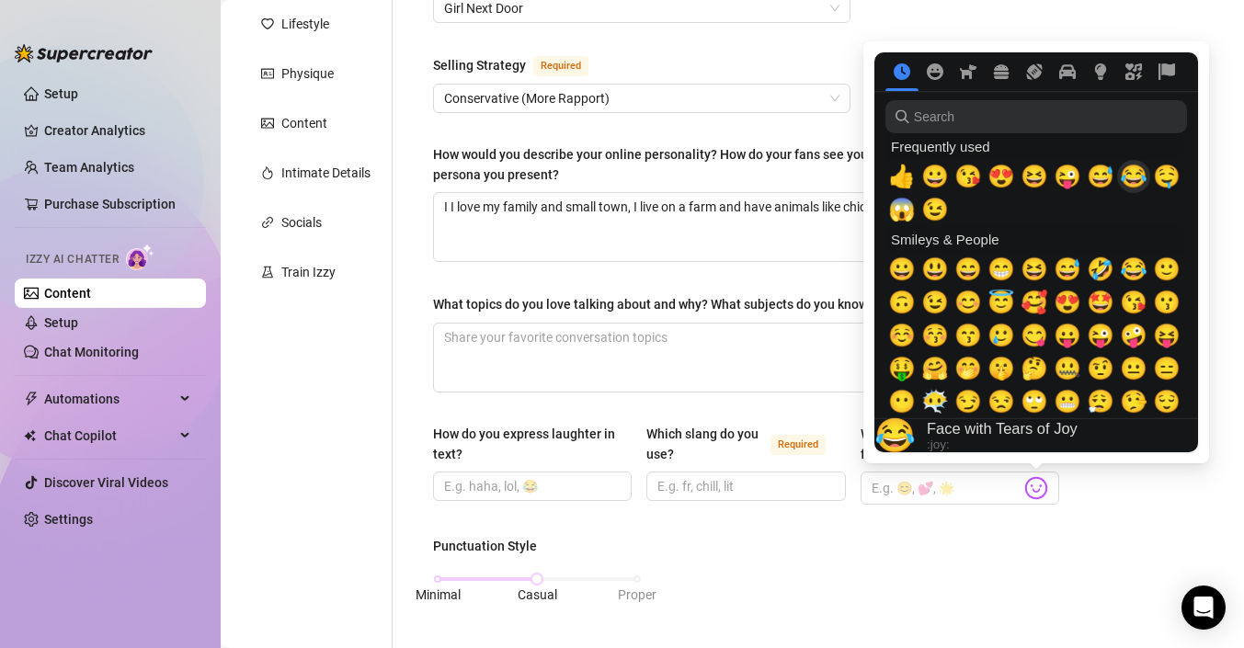
click at [1129, 182] on span "😂" at bounding box center [1134, 177] width 28 height 26
type input "😂"
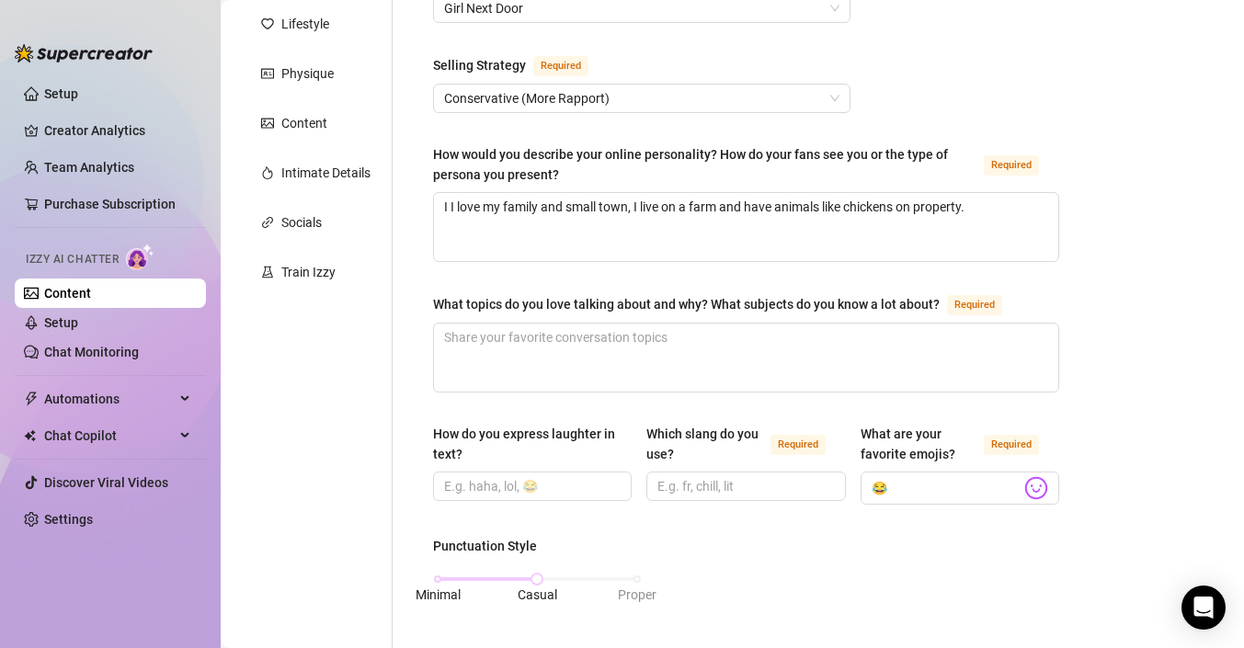
drag, startPoint x: 910, startPoint y: 487, endPoint x: 780, endPoint y: 487, distance: 129.7
click at [780, 487] on div "How do you express laughter in text? Which slang do you use? Required What are …" at bounding box center [746, 472] width 626 height 97
click at [562, 477] on input "How do you express laughter in text?" at bounding box center [530, 486] width 173 height 20
paste input "😂"
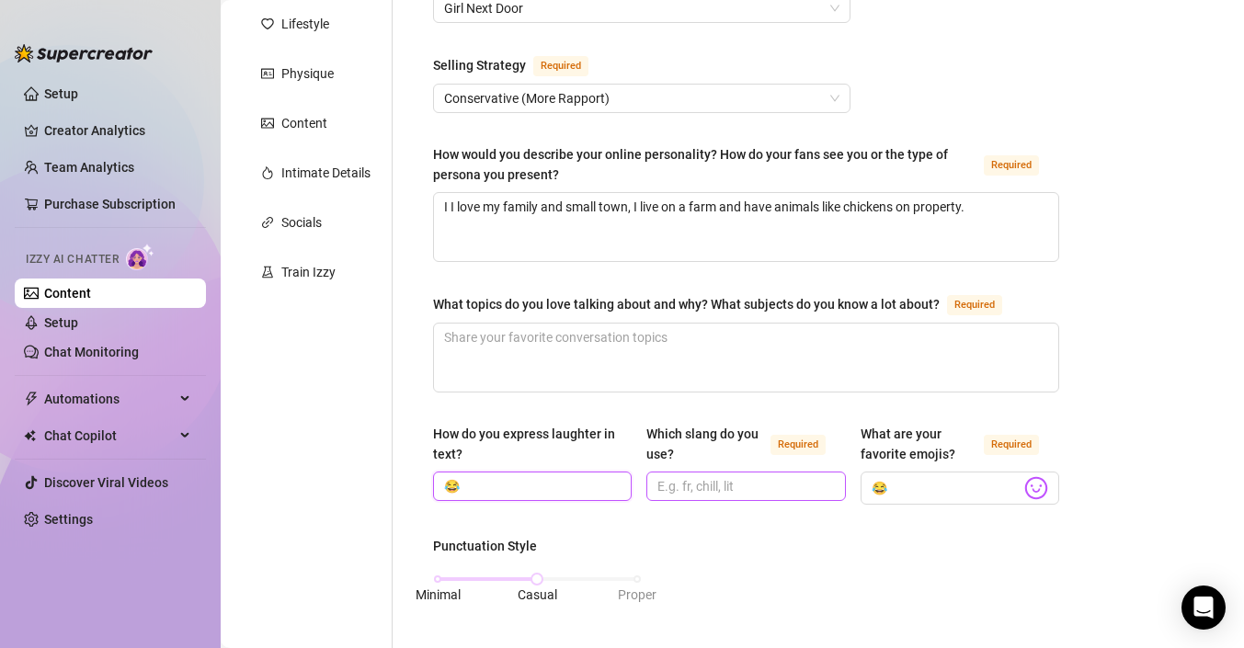
type input "😂"
click at [735, 492] on input "Which slang do you use? Required" at bounding box center [744, 486] width 173 height 20
type input "Lol"
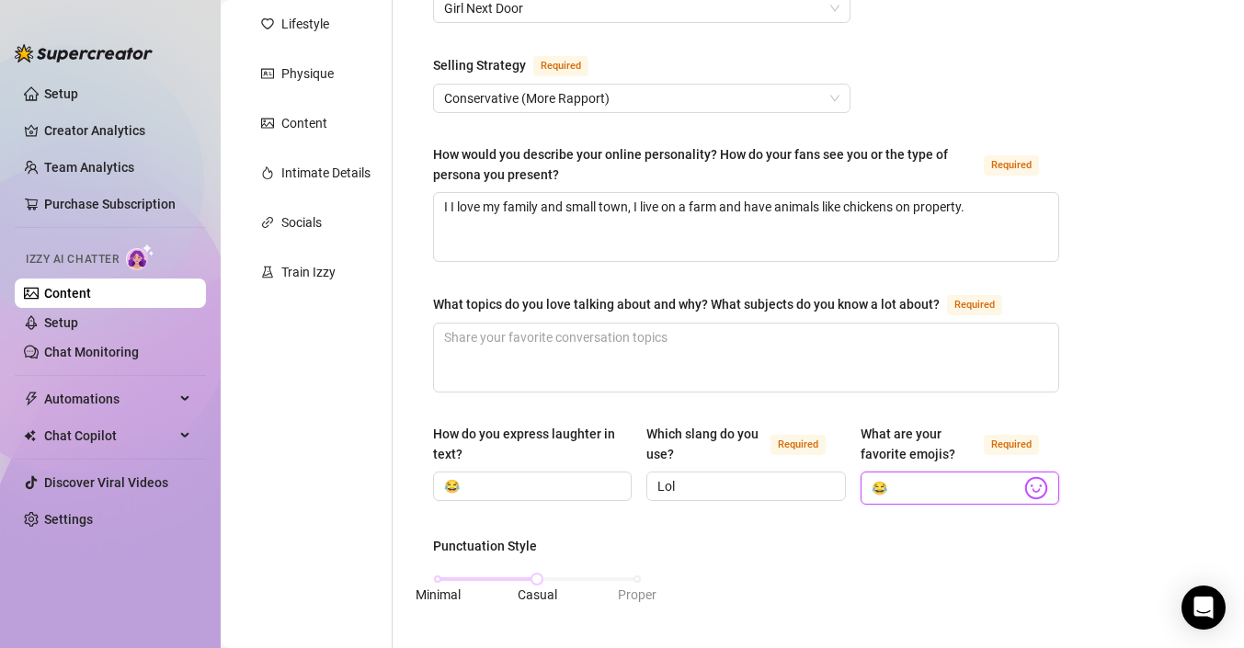
click at [940, 487] on input "😂" at bounding box center [946, 488] width 149 height 24
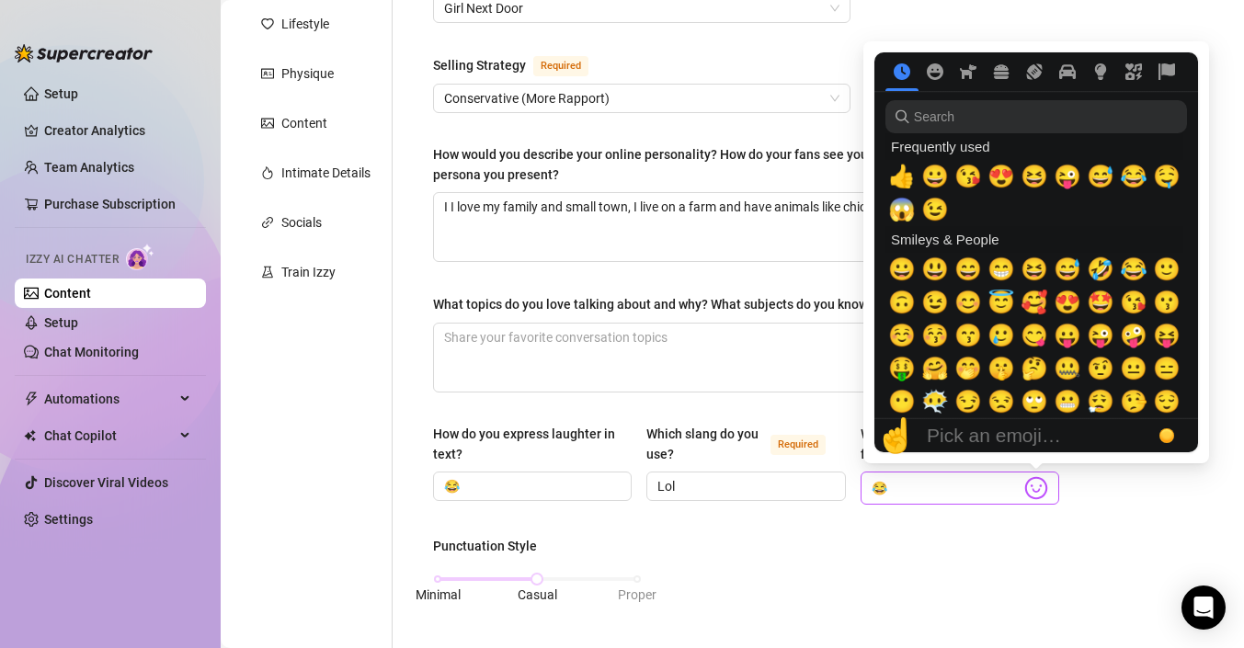
click at [1030, 486] on img at bounding box center [1037, 488] width 24 height 24
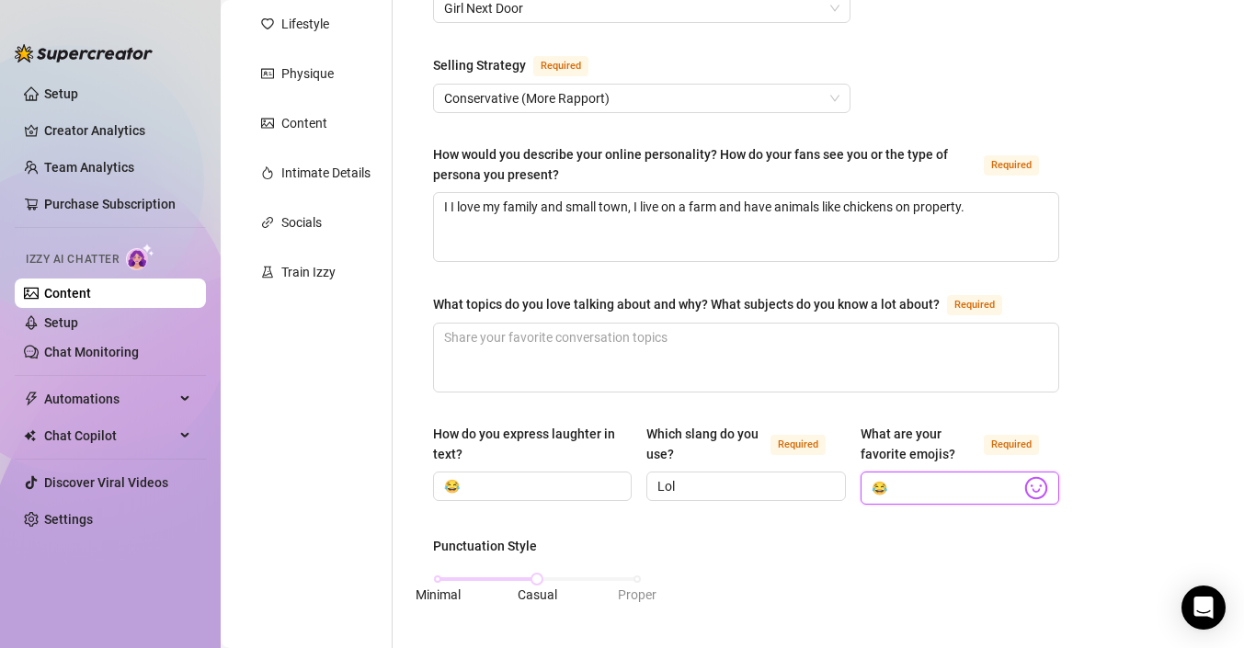
click at [914, 484] on input "😂" at bounding box center [946, 488] width 149 height 24
click at [1037, 487] on img at bounding box center [1037, 488] width 24 height 24
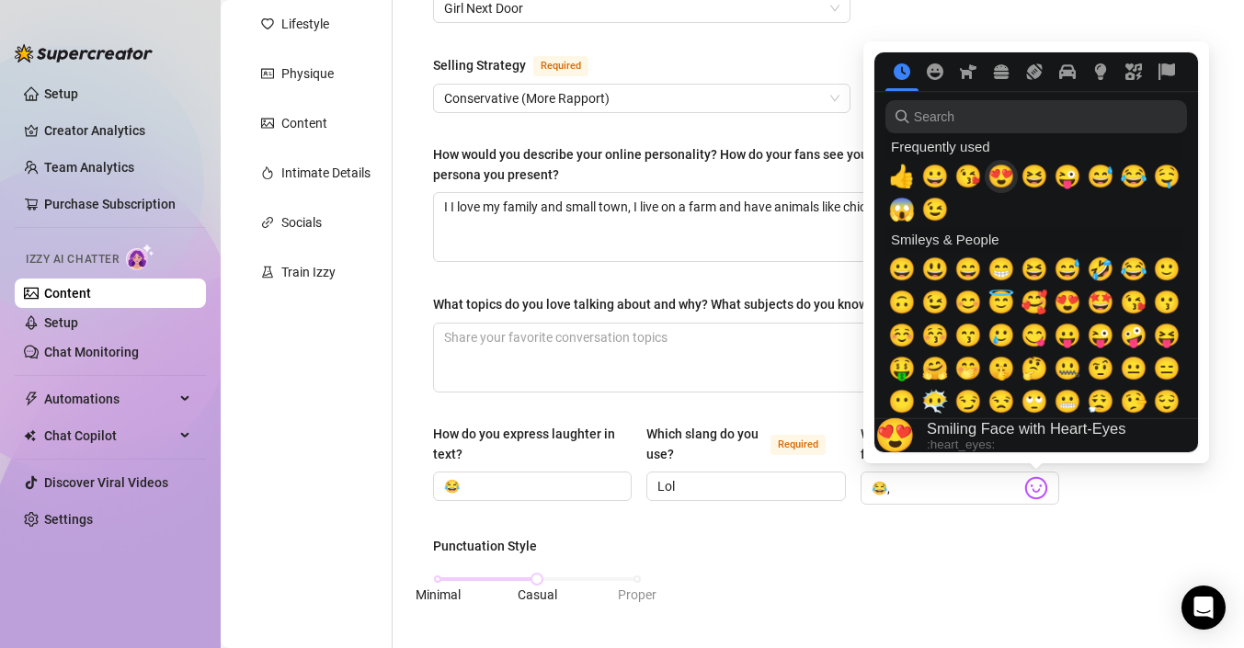
click at [1002, 175] on span "😍" at bounding box center [1002, 177] width 28 height 26
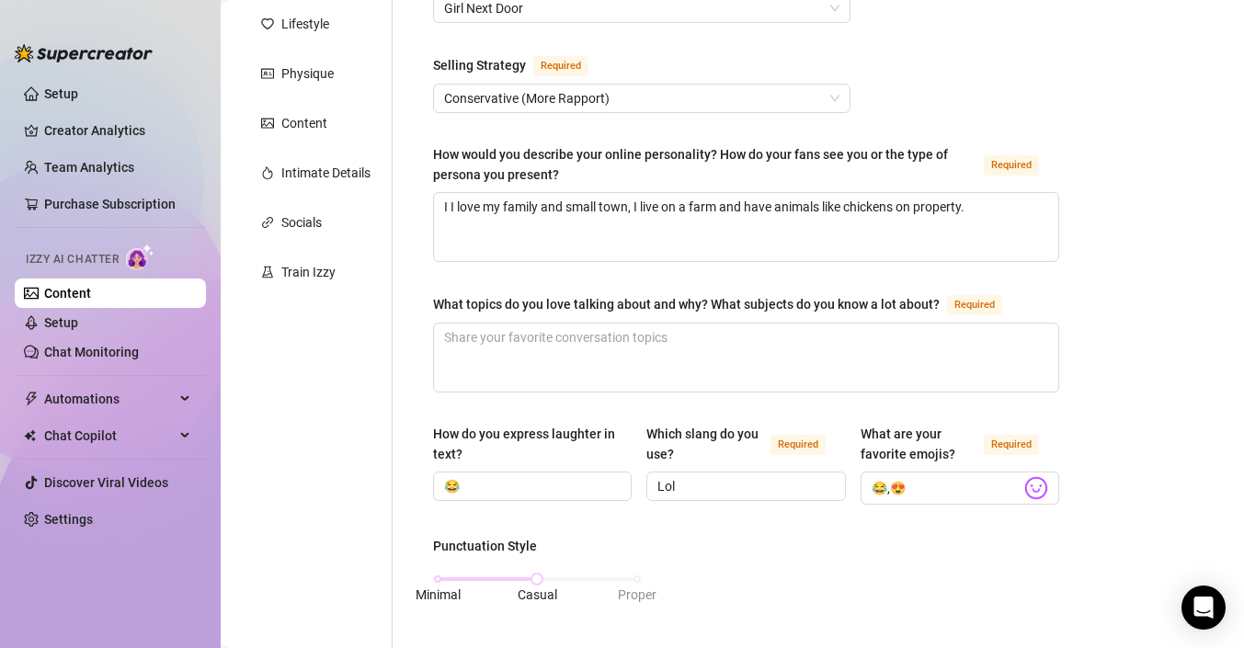
click at [994, 489] on input "😂,😍" at bounding box center [946, 488] width 149 height 24
click at [1042, 487] on img at bounding box center [1037, 488] width 24 height 24
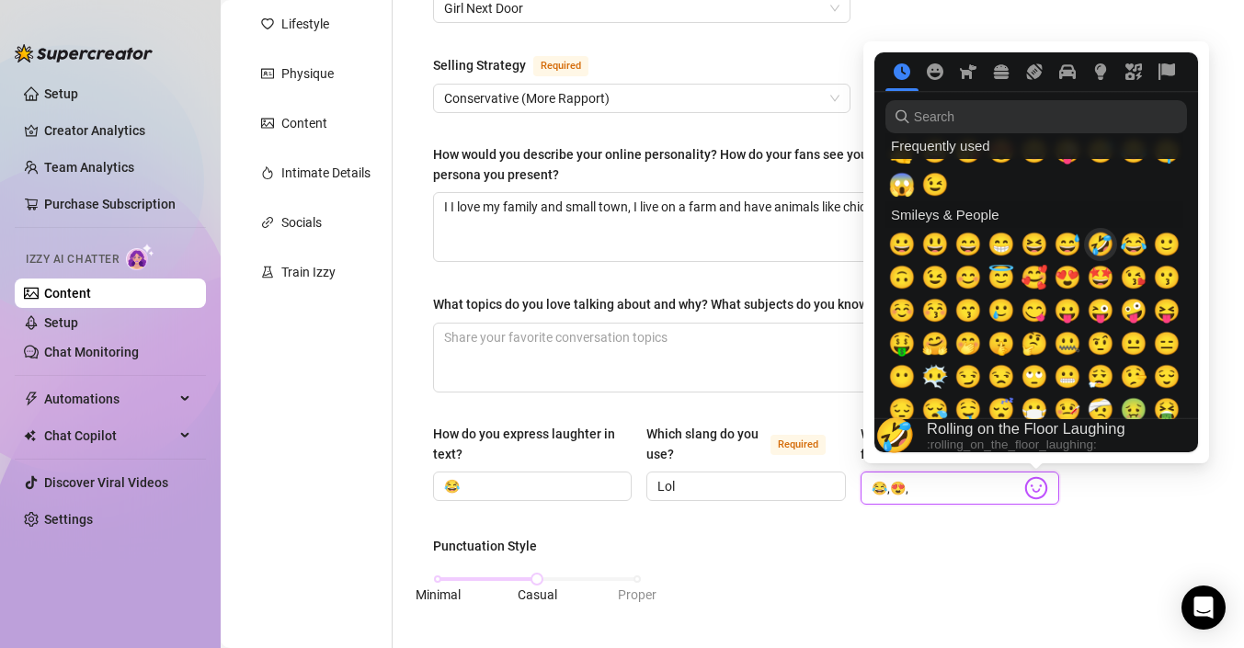
scroll to position [0, 0]
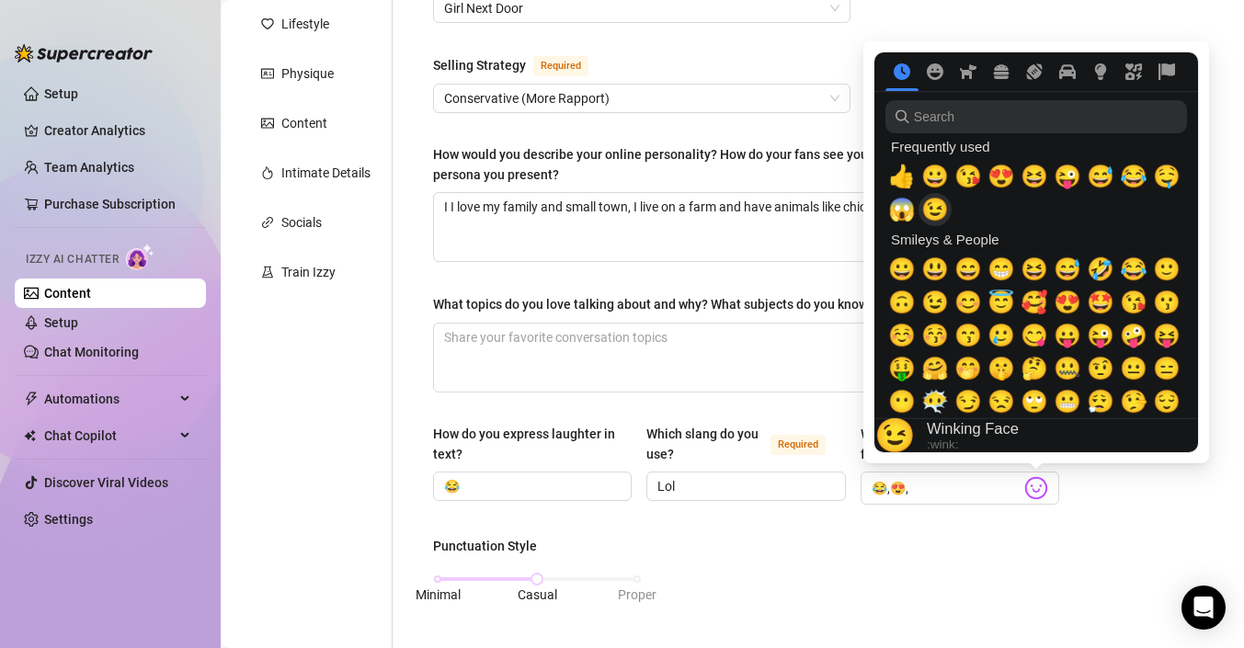
click at [947, 219] on div "😉" at bounding box center [935, 209] width 33 height 33
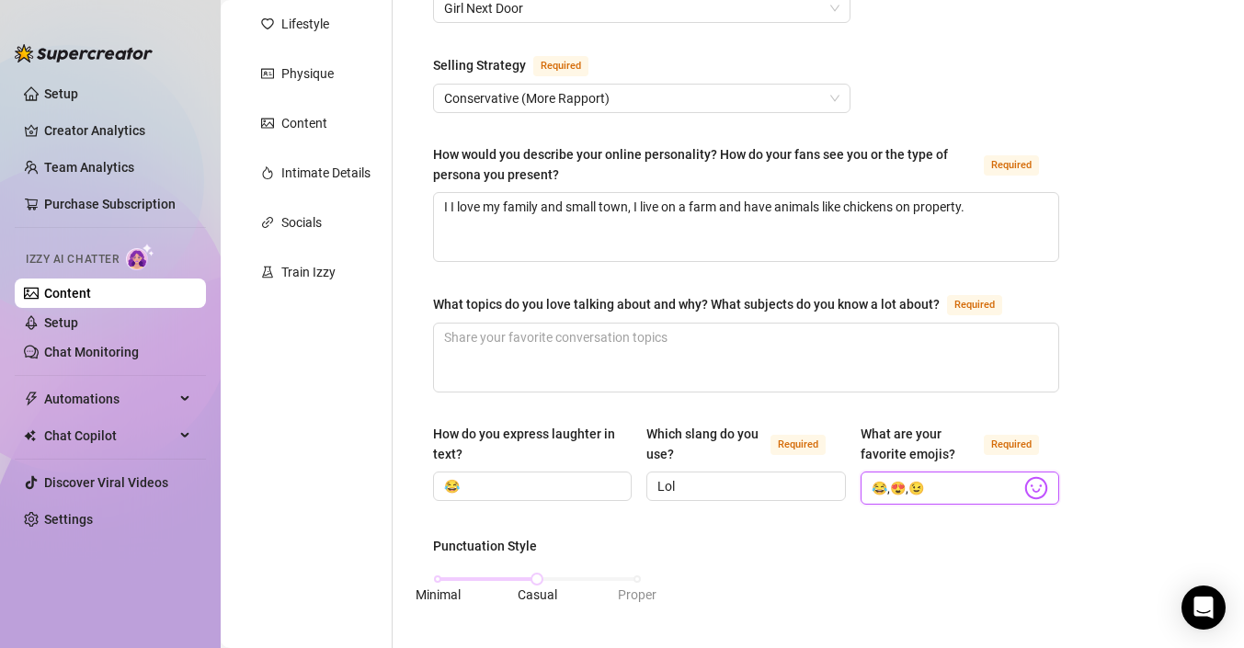
click at [984, 484] on input "😂,😍,😉" at bounding box center [946, 488] width 149 height 24
click at [1033, 486] on img at bounding box center [1037, 488] width 24 height 24
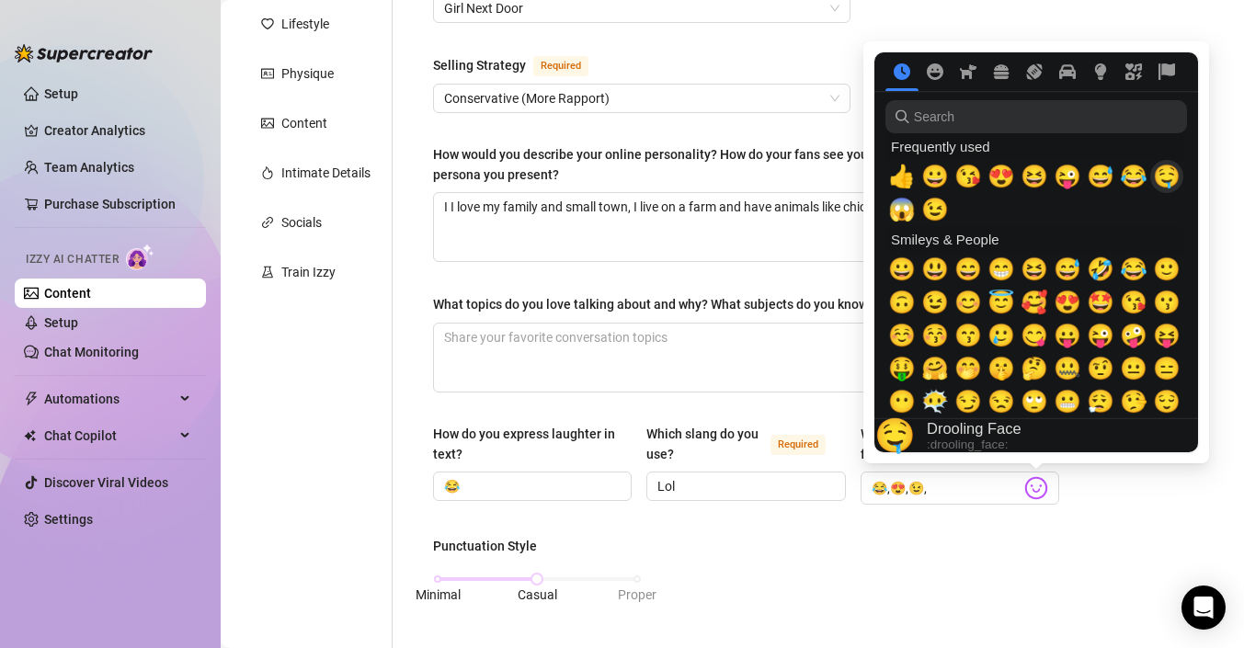
click at [1174, 192] on button "🤤" at bounding box center [1167, 176] width 33 height 33
type input "😂,😍,😉,🤤,"
click at [1035, 489] on img at bounding box center [1037, 488] width 24 height 24
click at [1014, 487] on input "😂,😍,😉,🤤," at bounding box center [946, 488] width 149 height 24
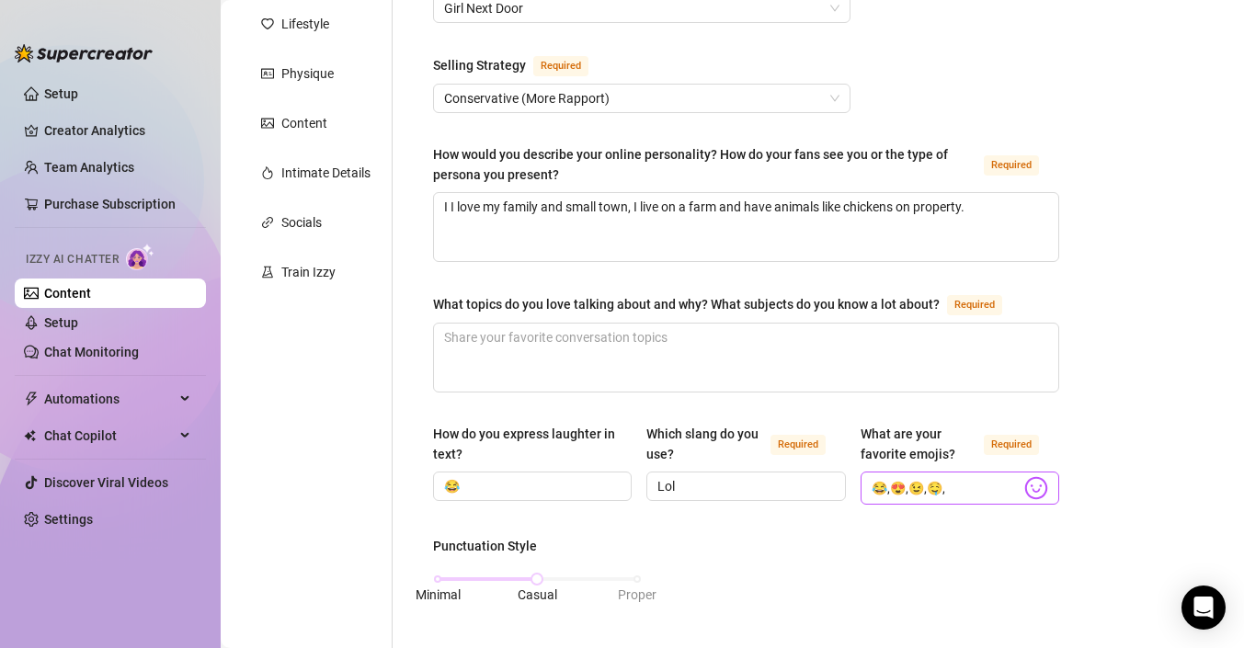
click at [1016, 472] on span "😂,😍,😉,🤤," at bounding box center [960, 488] width 199 height 33
click at [1004, 497] on input "😂,😍,😉,🤤," at bounding box center [946, 488] width 149 height 24
click at [1033, 484] on img at bounding box center [1037, 488] width 24 height 24
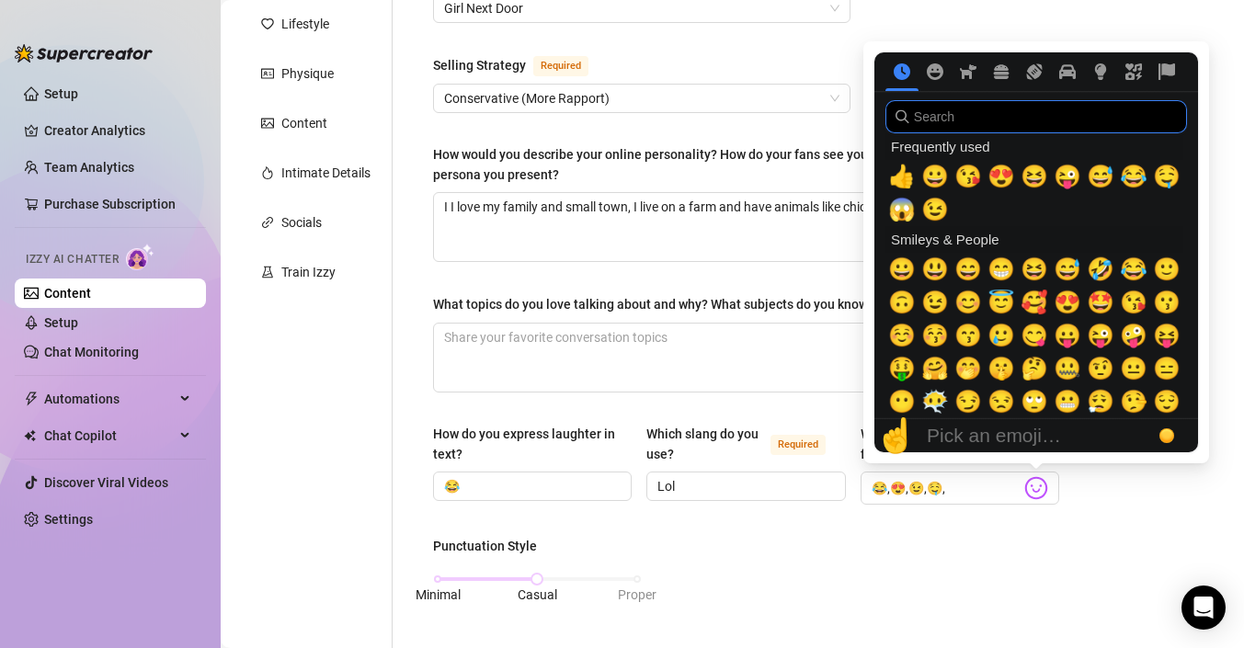
click at [940, 132] on input "search" at bounding box center [1037, 116] width 302 height 33
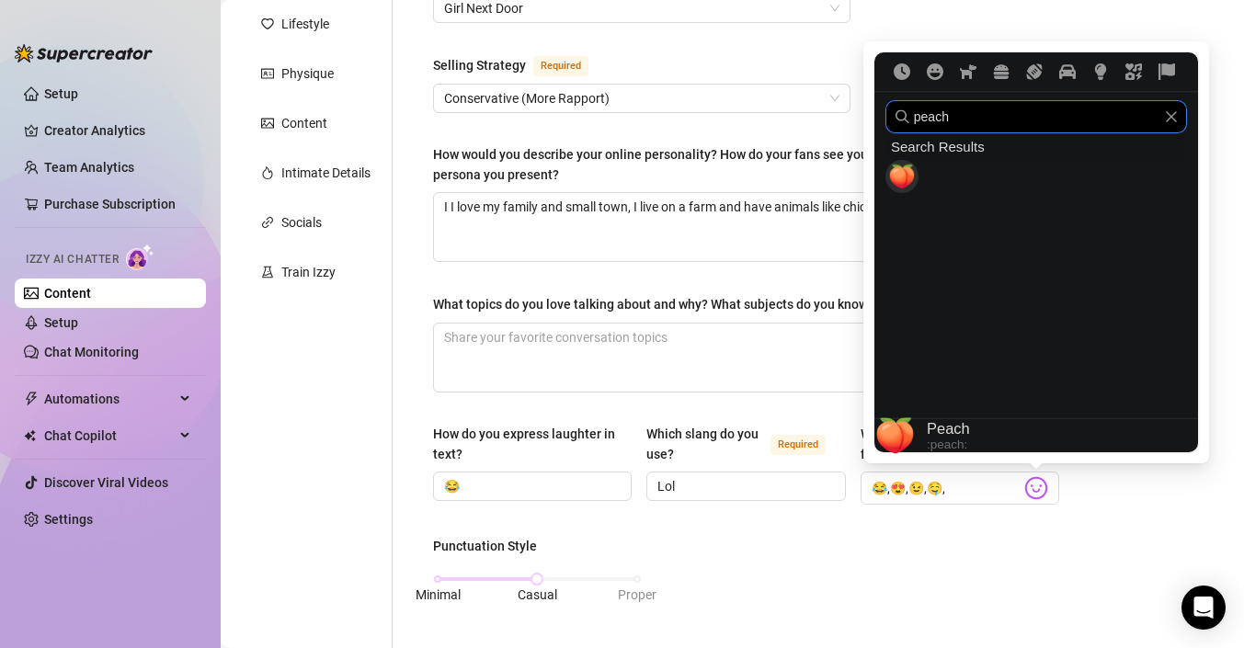
type input "peach"
click at [906, 179] on span "🍑" at bounding box center [902, 177] width 28 height 26
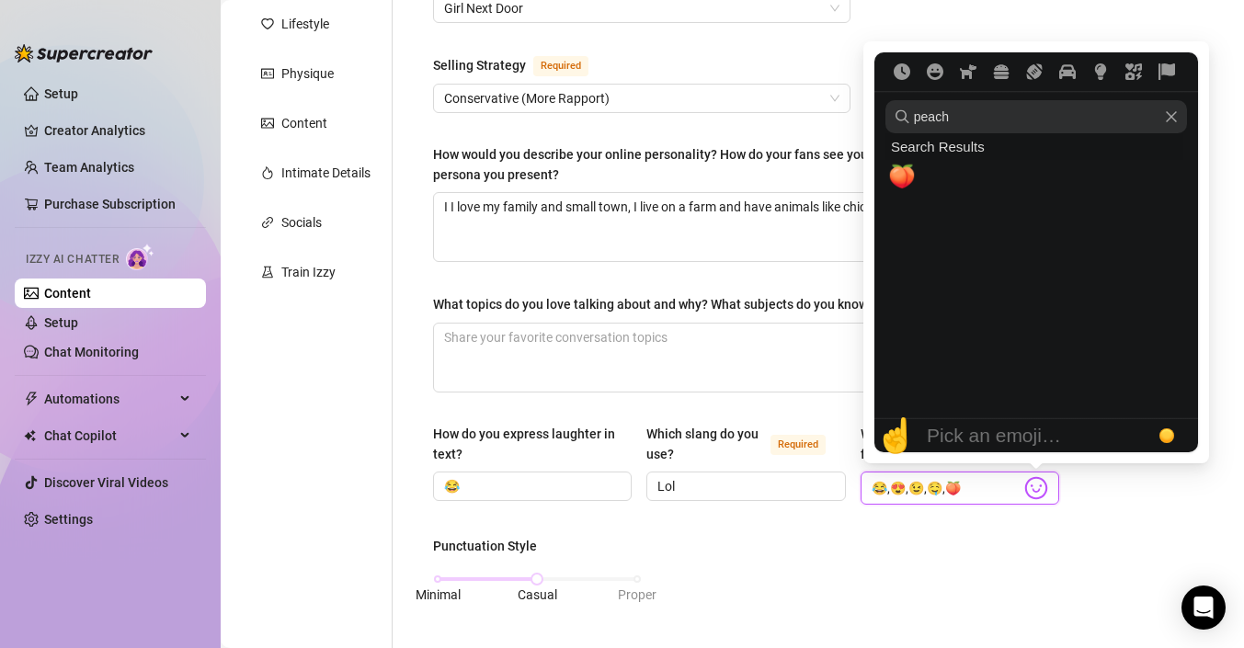
type input "😂,😍,😉,🤤,🍑"
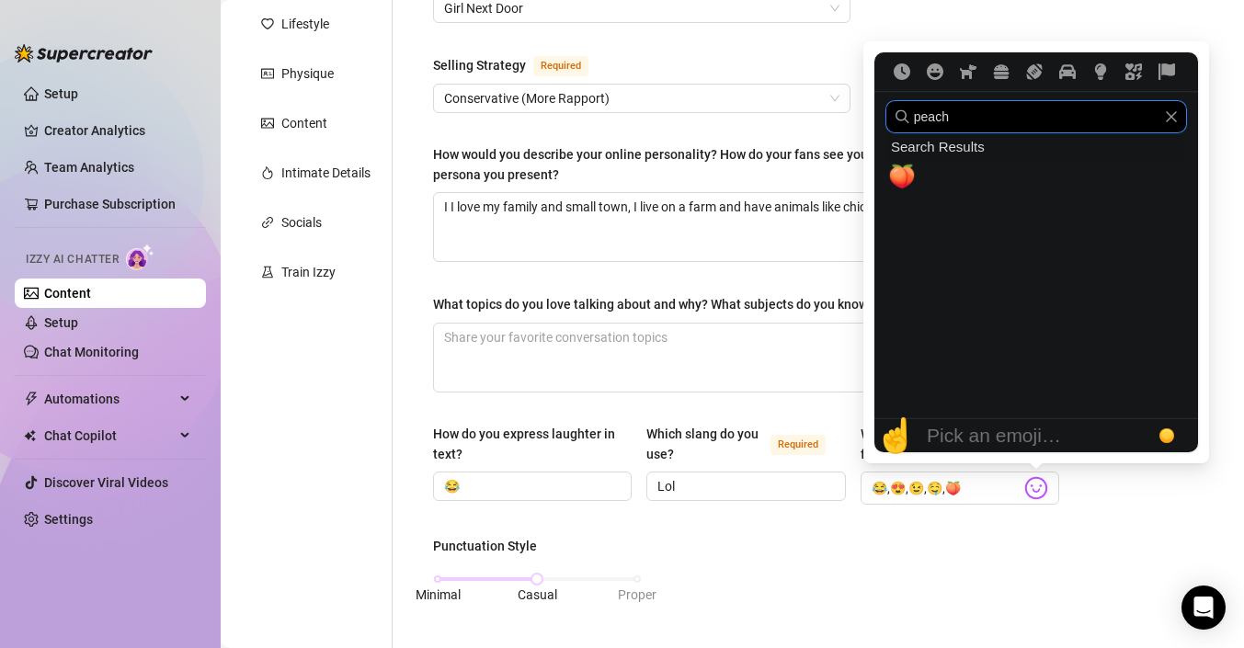
click at [988, 110] on input "peach" at bounding box center [1037, 116] width 302 height 33
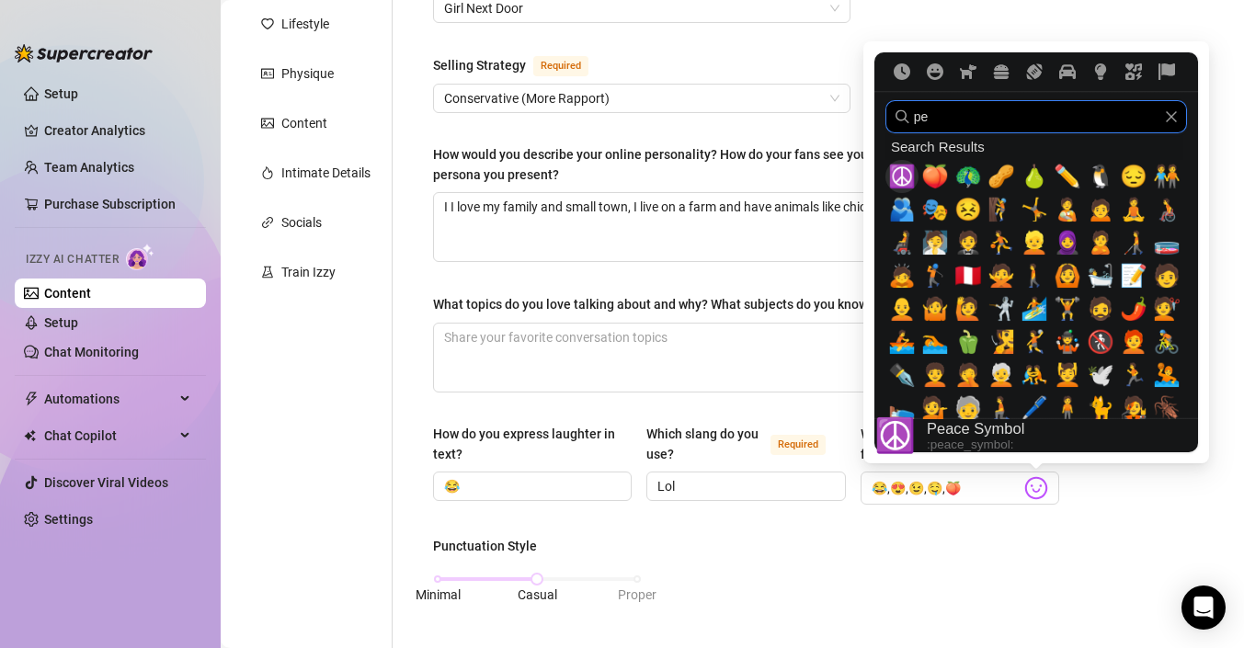
type input "p"
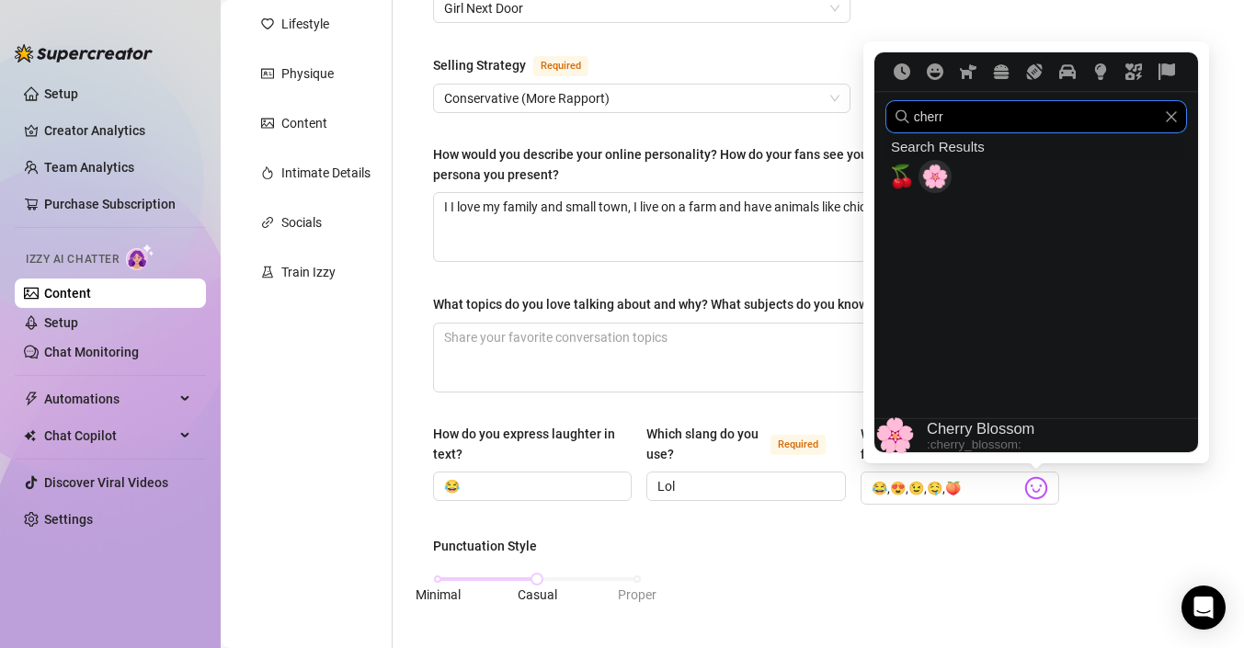
type input "cherr"
click at [914, 174] on div "🍒" at bounding box center [902, 176] width 33 height 33
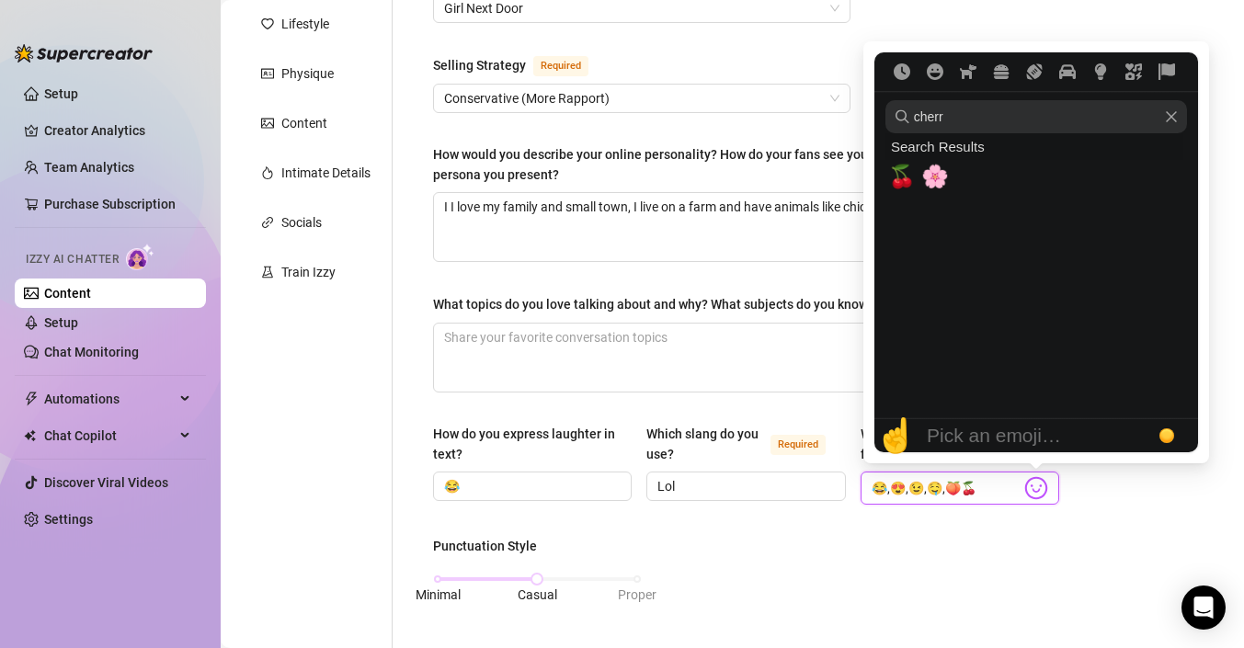
click at [1175, 120] on icon "Clear" at bounding box center [1171, 116] width 11 height 11
type input "😂,😍,😉,🤤,🍑🍒"
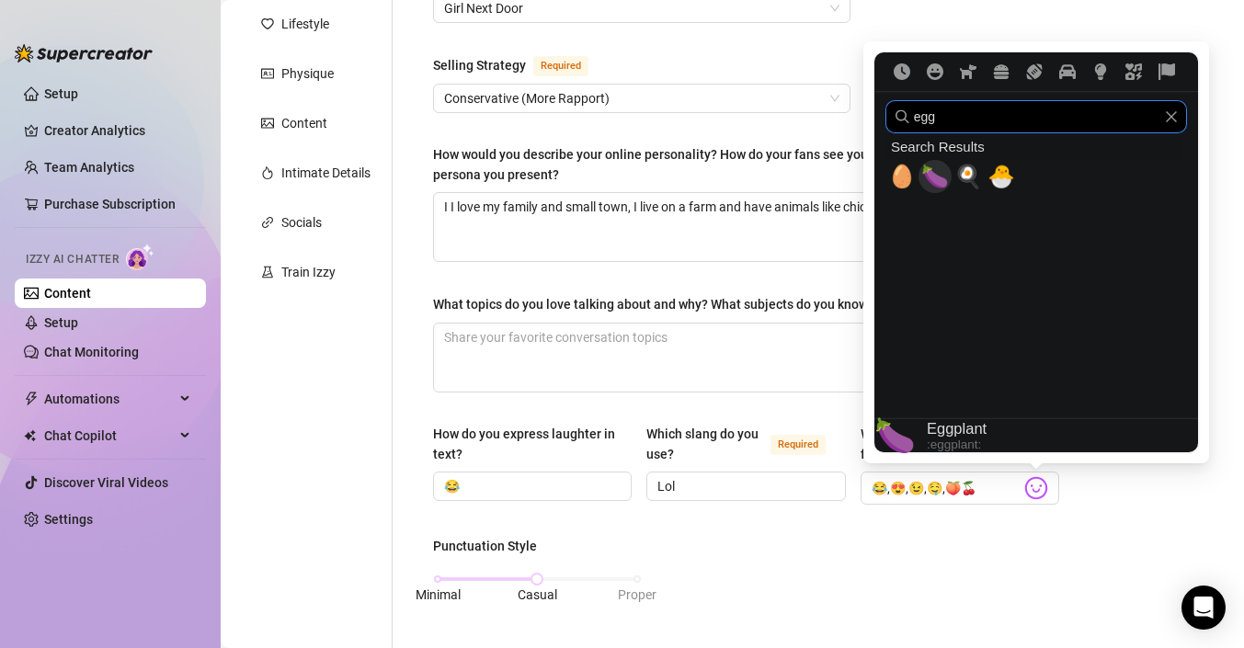
type input "egg"
click at [937, 176] on span "🍆" at bounding box center [936, 177] width 28 height 26
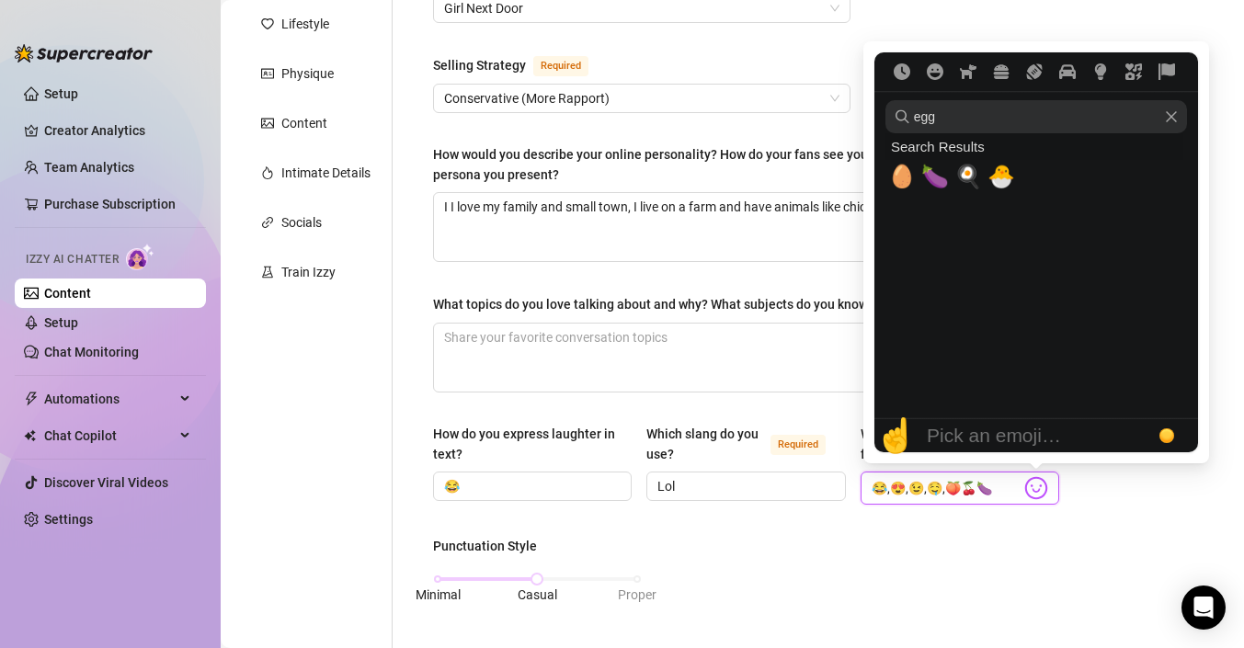
type input "😂,😍,😉,🤤,🍑🍒🍆"
click at [907, 530] on div "What is your persona type? [PERSON_NAME] defines the distinct image and persona…" at bounding box center [746, 653] width 626 height 1454
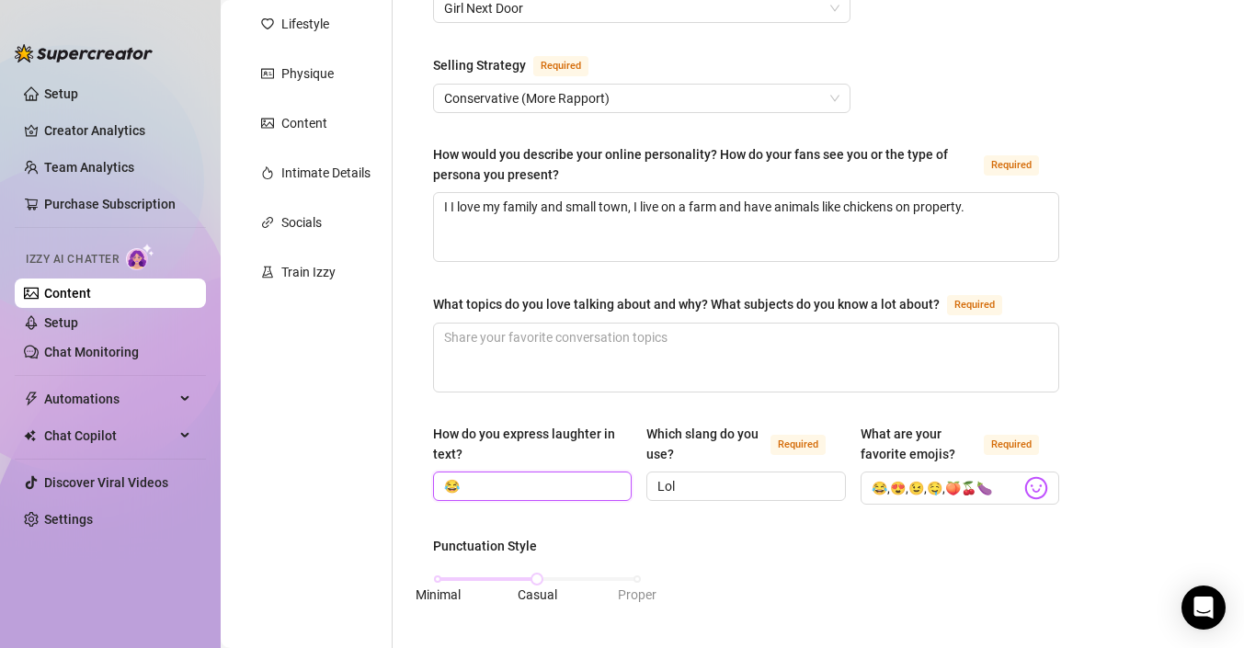
click at [554, 491] on input "😂" at bounding box center [530, 486] width 173 height 20
type input "😂, lol"
click at [683, 329] on textarea "What topics do you love talking about and why? What subjects do you know a lot …" at bounding box center [746, 358] width 624 height 68
type textarea "S"
type textarea "Se"
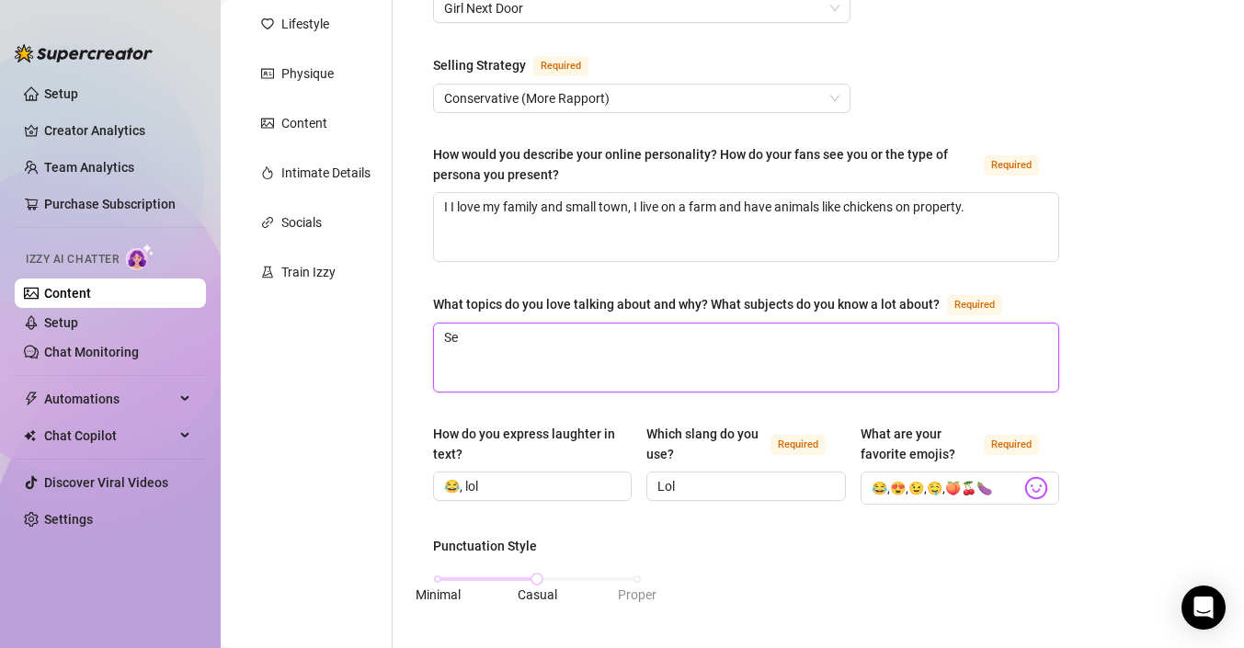
type textarea "Sex"
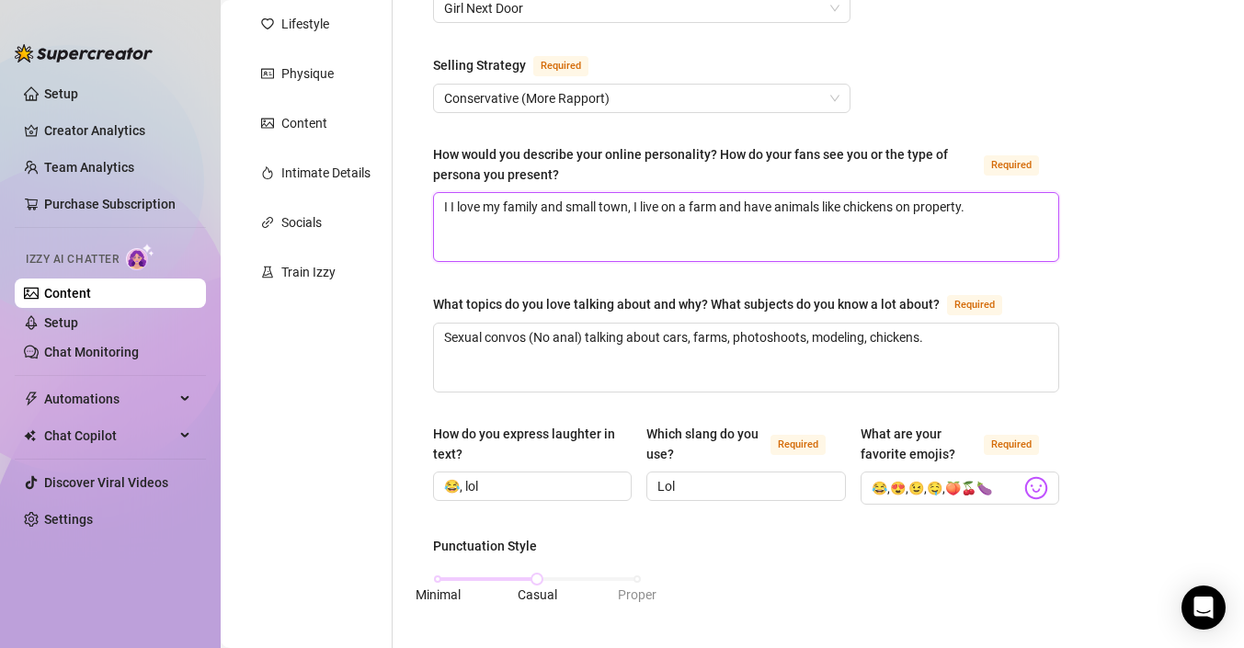
click at [1008, 208] on textarea "I I love my family and small town, I live on a farm and have animals like chick…" at bounding box center [746, 227] width 624 height 68
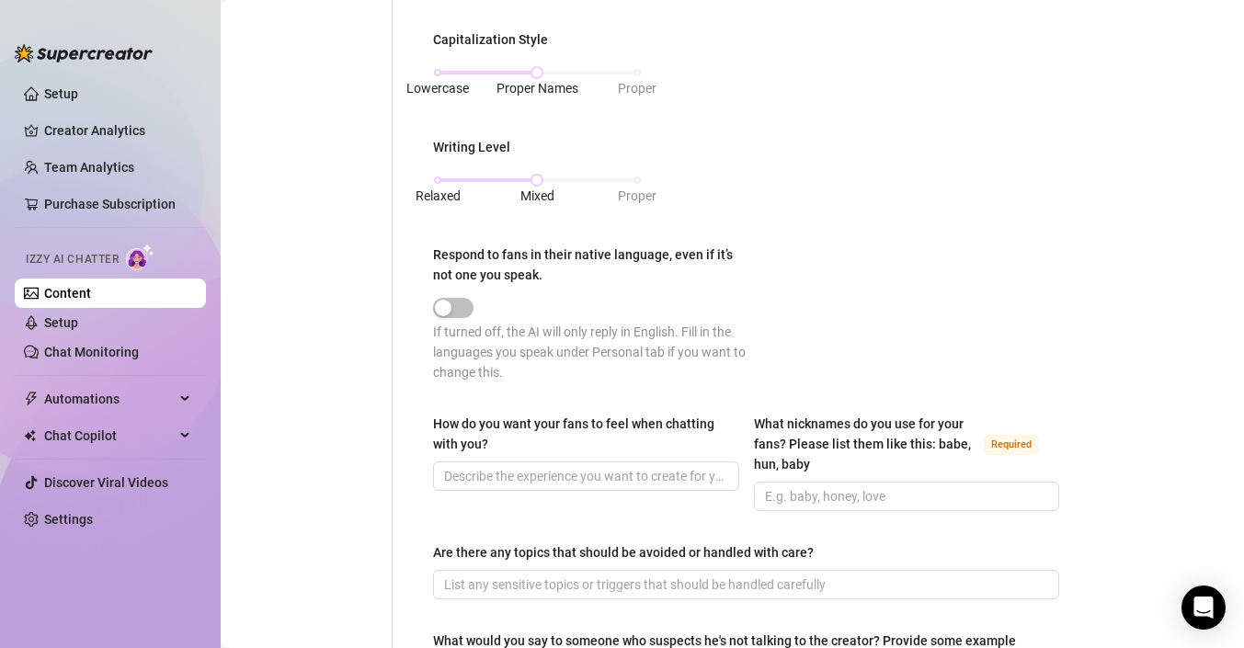
scroll to position [932, 0]
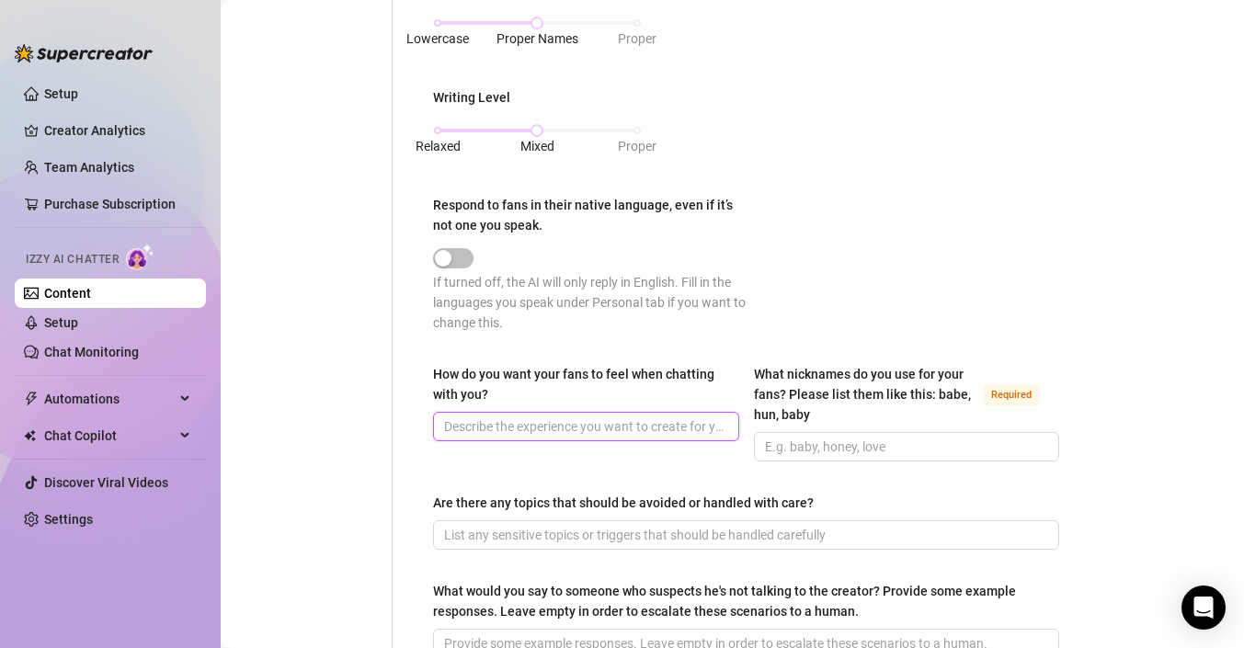
click at [675, 423] on input "How do you want your fans to feel when chatting with you?" at bounding box center [584, 427] width 281 height 20
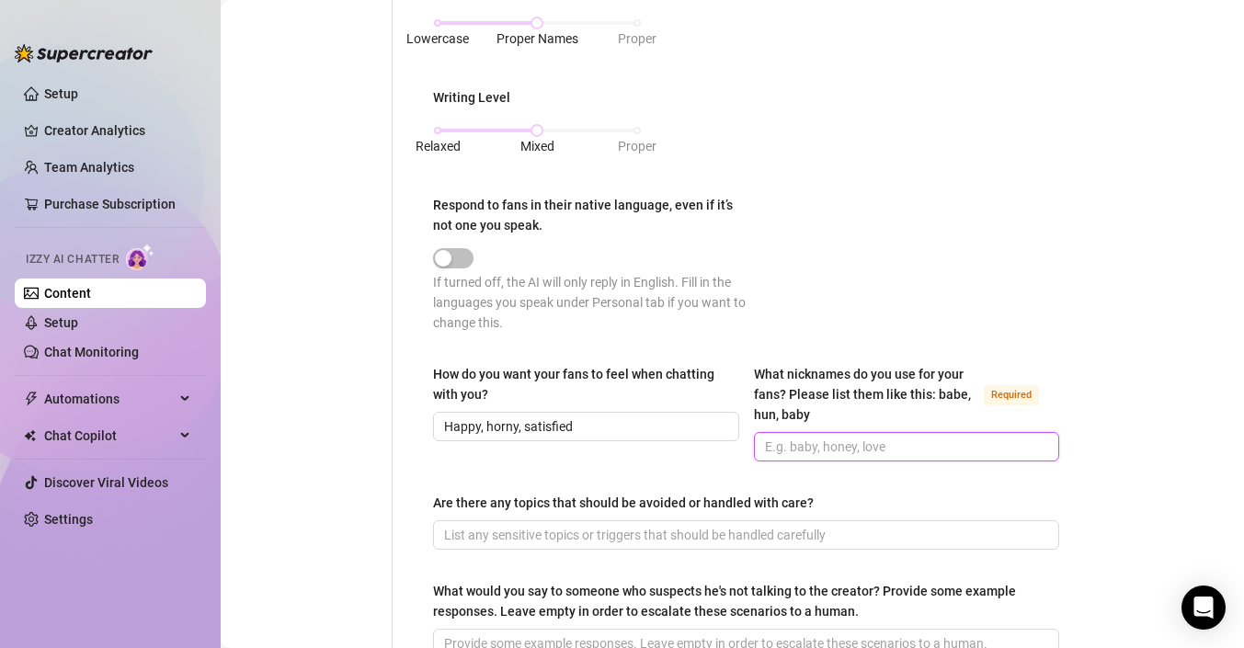
click at [874, 451] on input "What nicknames do you use for your fans? Please list them like this: babe, hun,…" at bounding box center [905, 447] width 281 height 20
click at [690, 426] on input "Happy, horny, satisfied" at bounding box center [584, 427] width 281 height 20
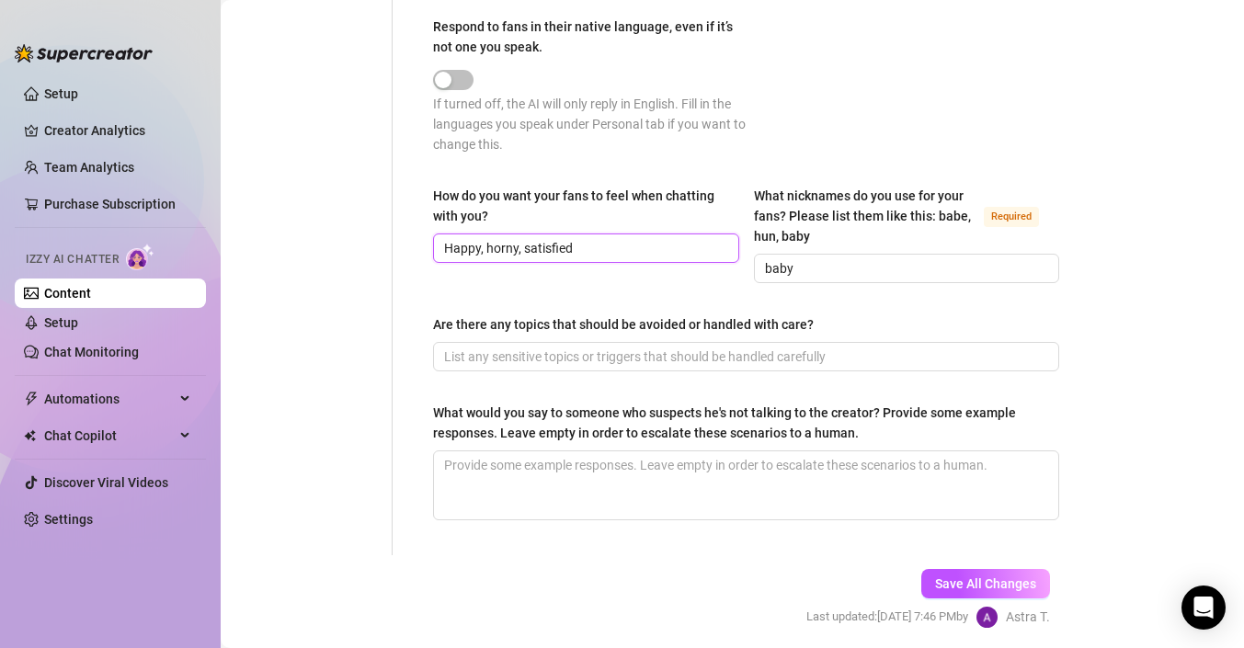
scroll to position [1108, 0]
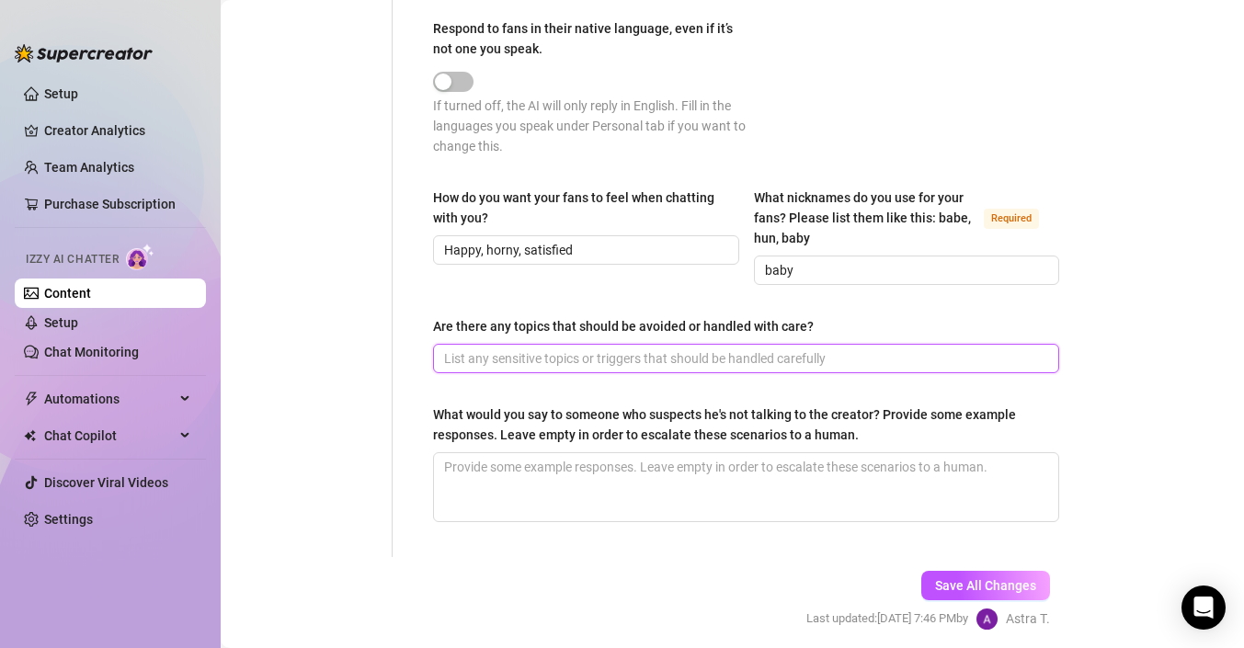
click at [714, 350] on input "Are there any topics that should be avoided or handled with care?" at bounding box center [744, 359] width 601 height 20
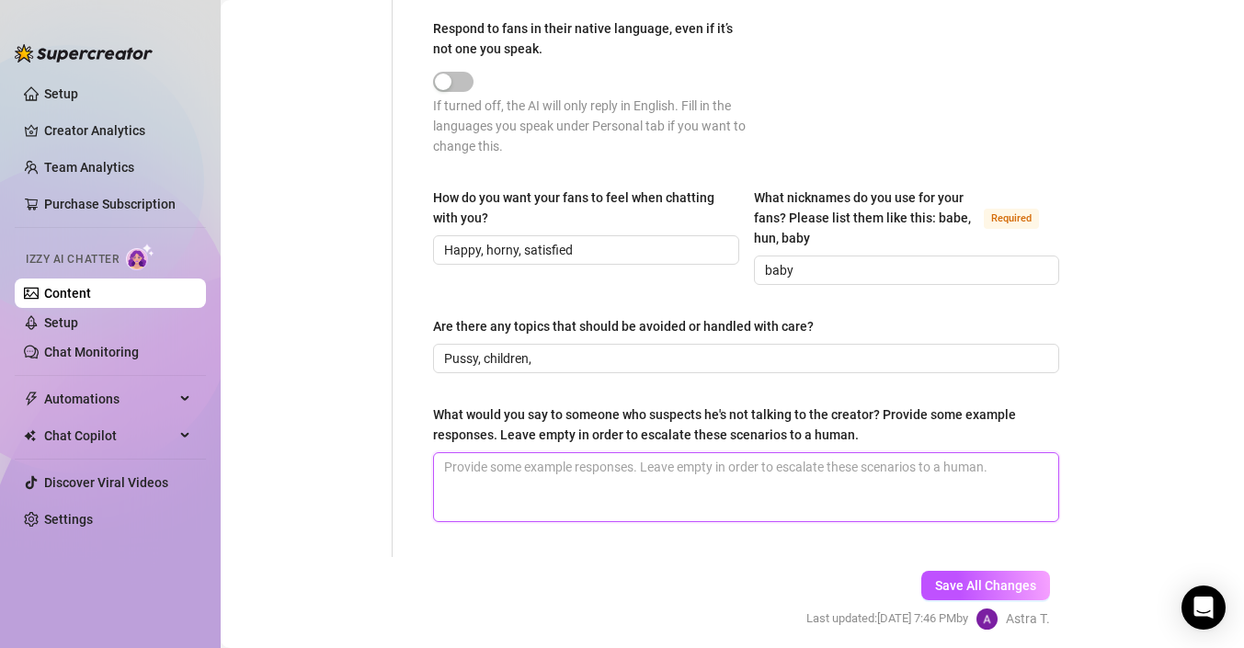
click at [703, 464] on textarea "What would you say to someone who suspects he's not talking to the creator? Pro…" at bounding box center [746, 487] width 624 height 68
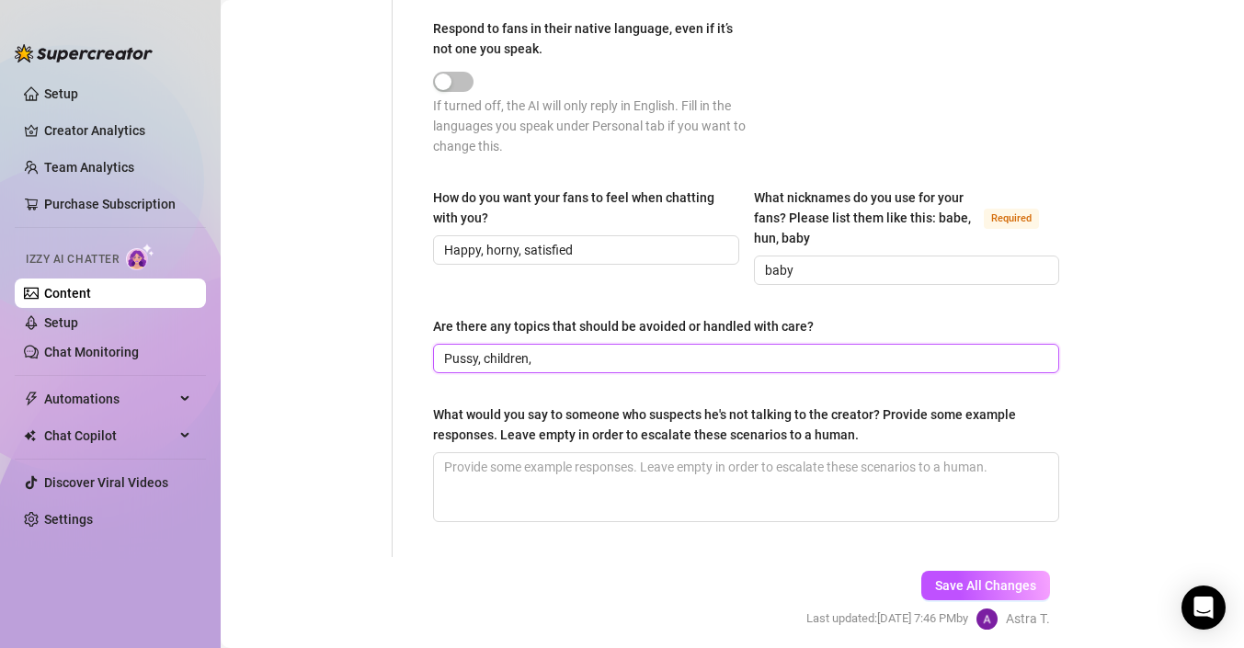
click at [641, 349] on input "Pussy, children," at bounding box center [744, 359] width 601 height 20
click at [641, 355] on input "Pussy, children," at bounding box center [744, 359] width 601 height 20
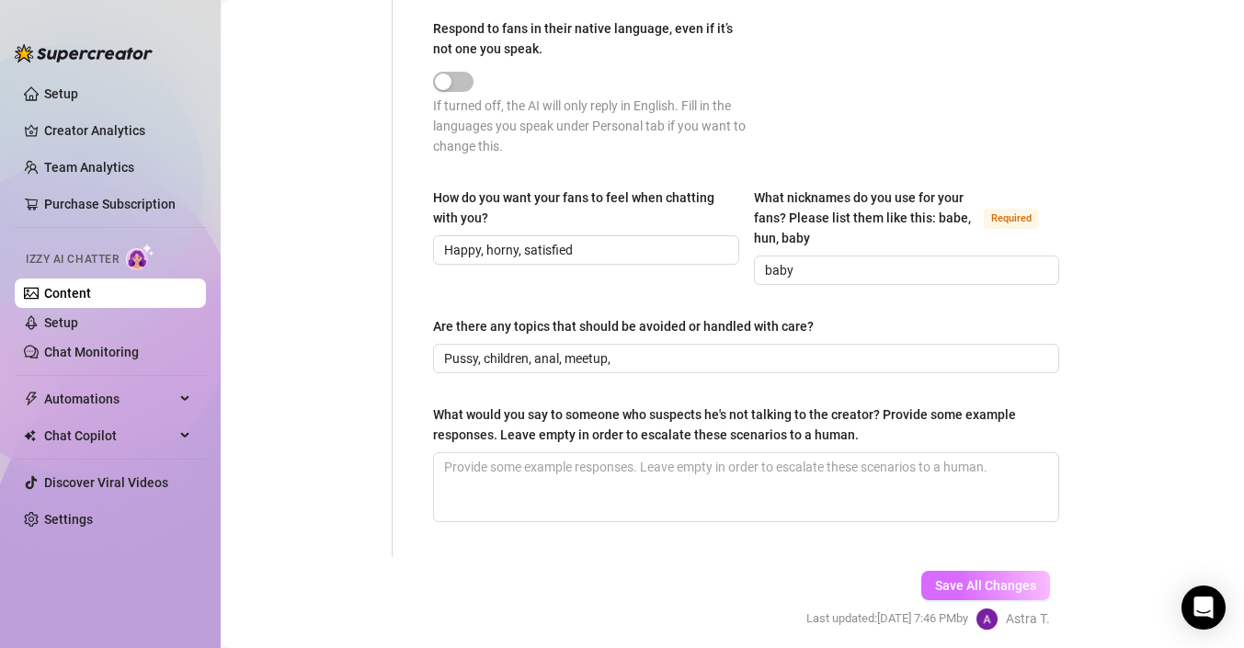
click at [943, 584] on span "Save All Changes" at bounding box center [985, 586] width 101 height 15
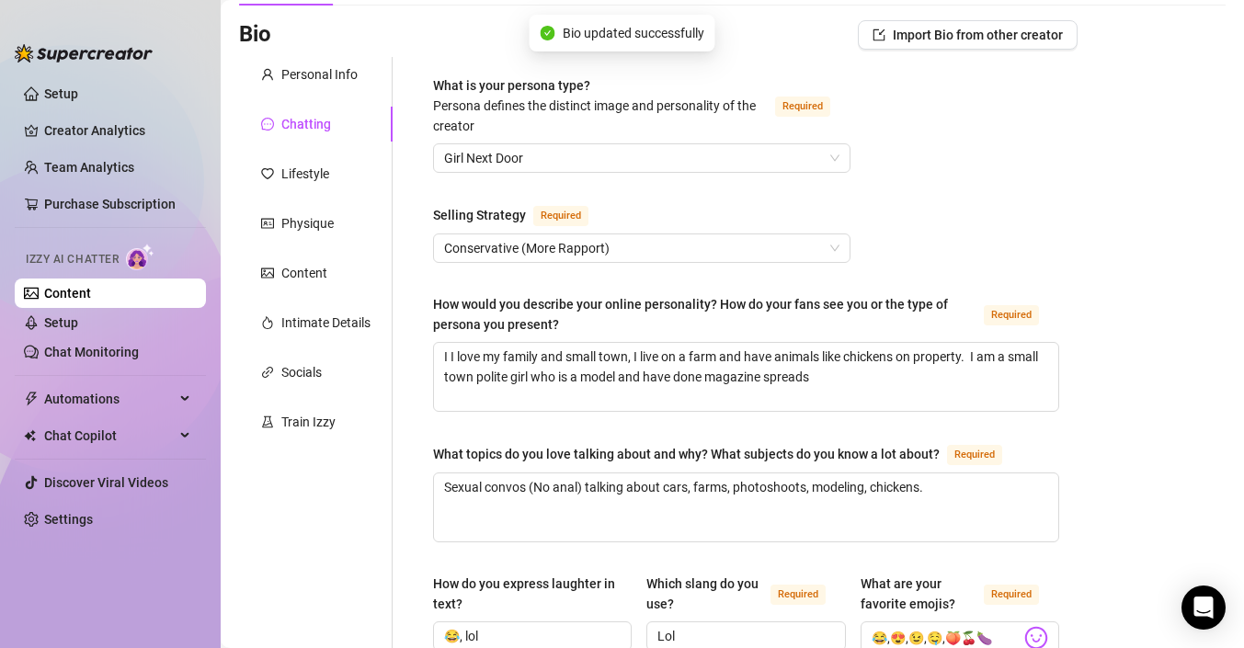
scroll to position [0, 0]
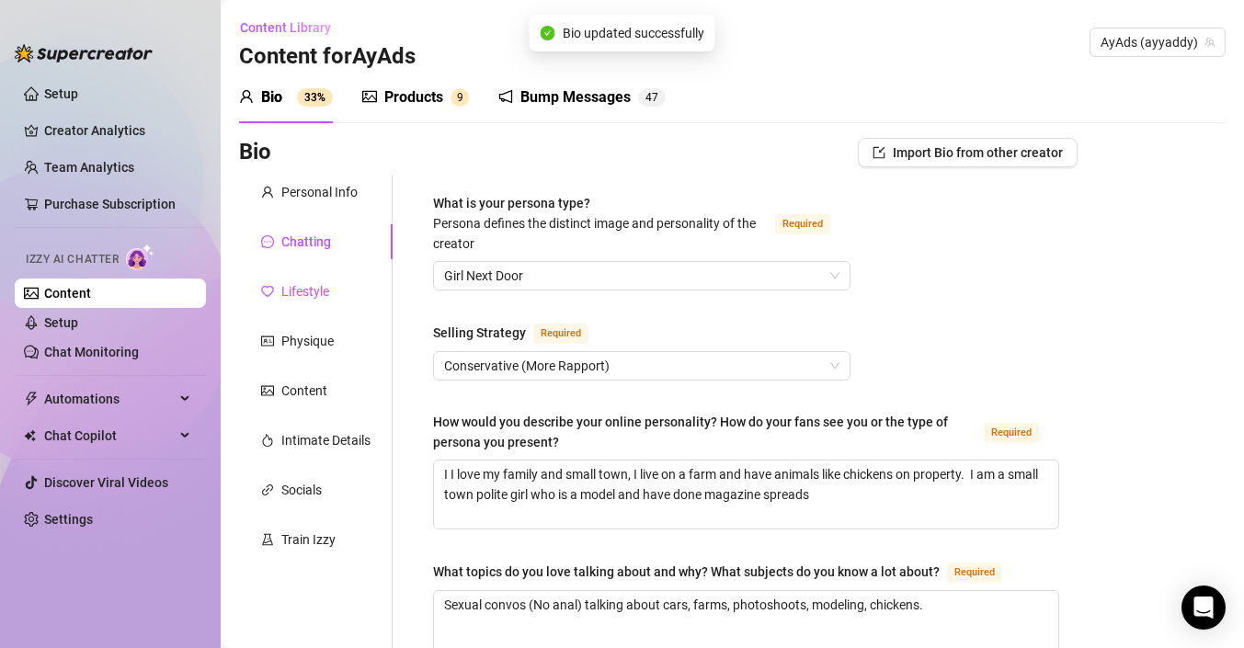
click at [279, 287] on div "Lifestyle" at bounding box center [295, 291] width 68 height 20
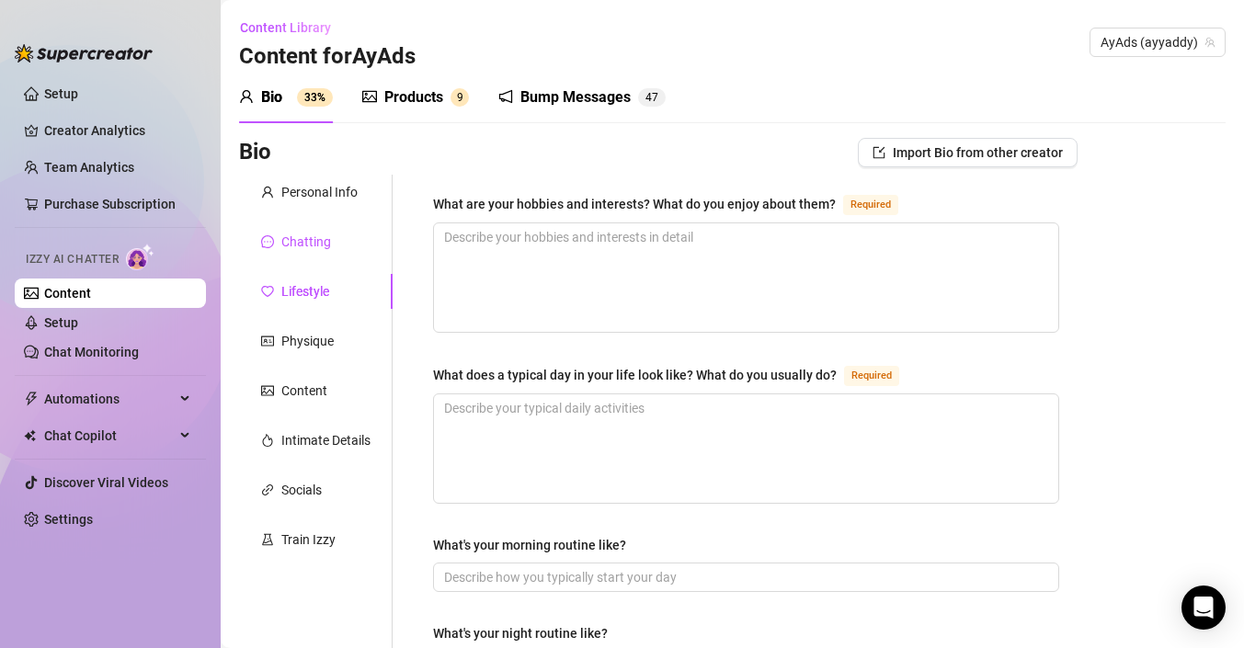
click at [291, 235] on div "Chatting" at bounding box center [306, 242] width 50 height 20
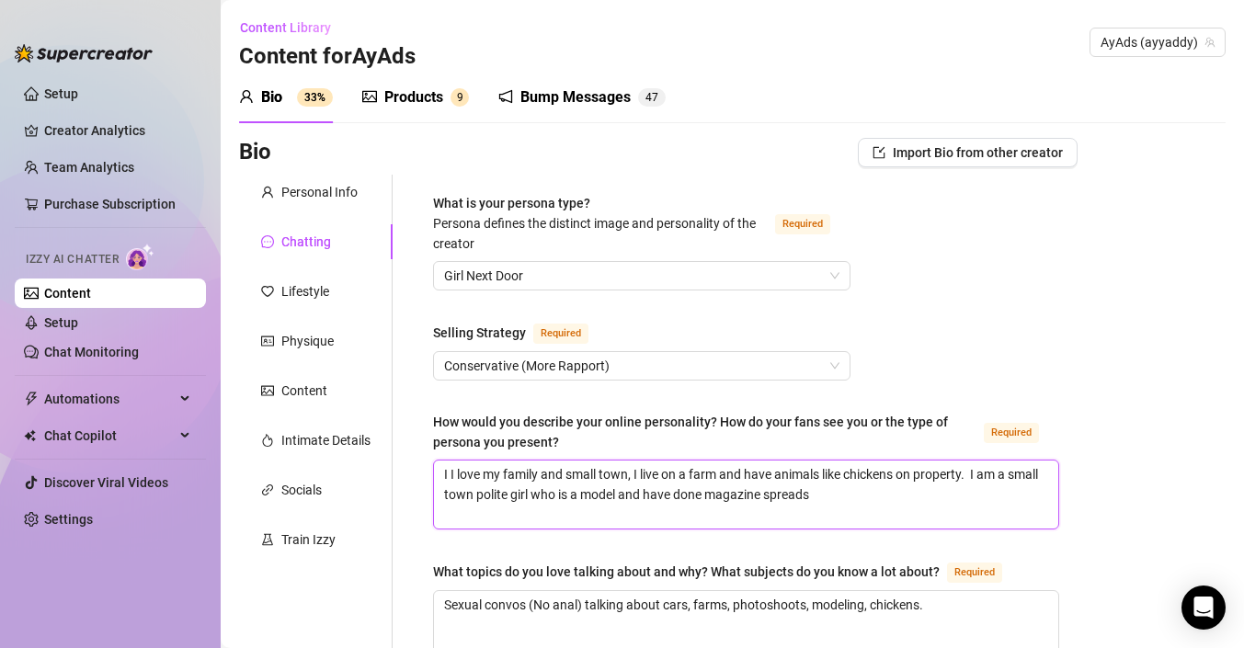
drag, startPoint x: 844, startPoint y: 503, endPoint x: 262, endPoint y: 411, distance: 589.4
click at [319, 292] on div "Lifestyle" at bounding box center [305, 291] width 48 height 20
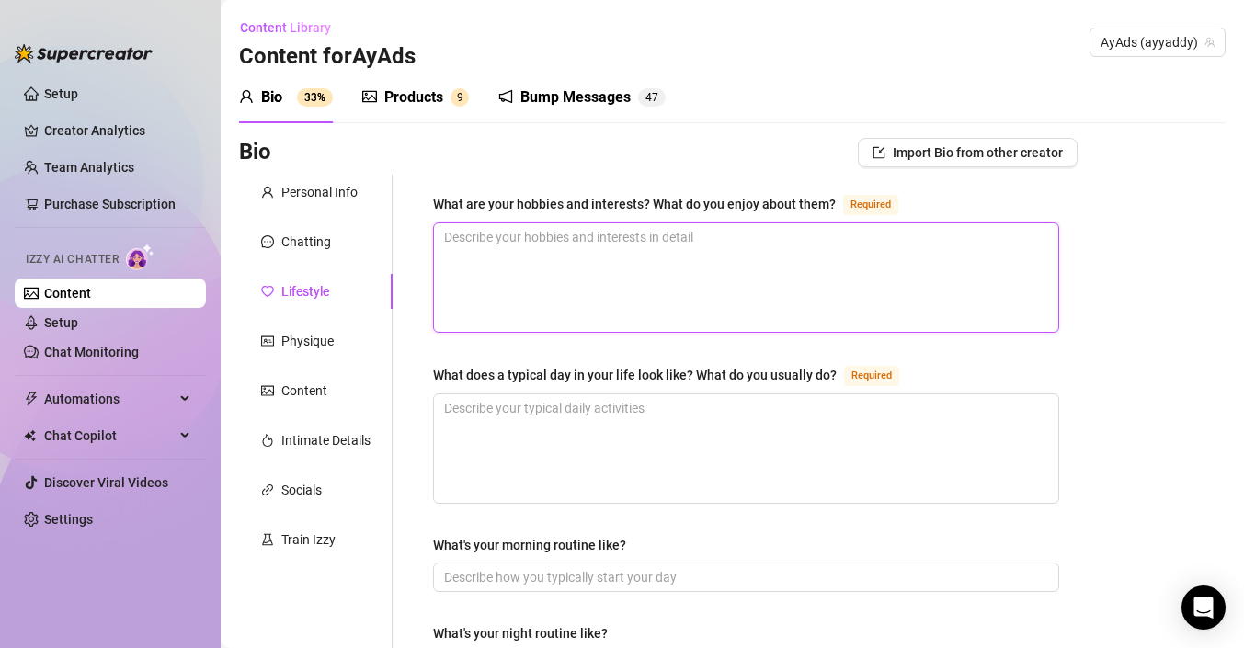
click at [563, 292] on textarea "What are your hobbies and interests? What do you enjoy about them? Required" at bounding box center [746, 277] width 624 height 109
paste textarea "I I love my family and small town, I live on a farm and have animals like chick…"
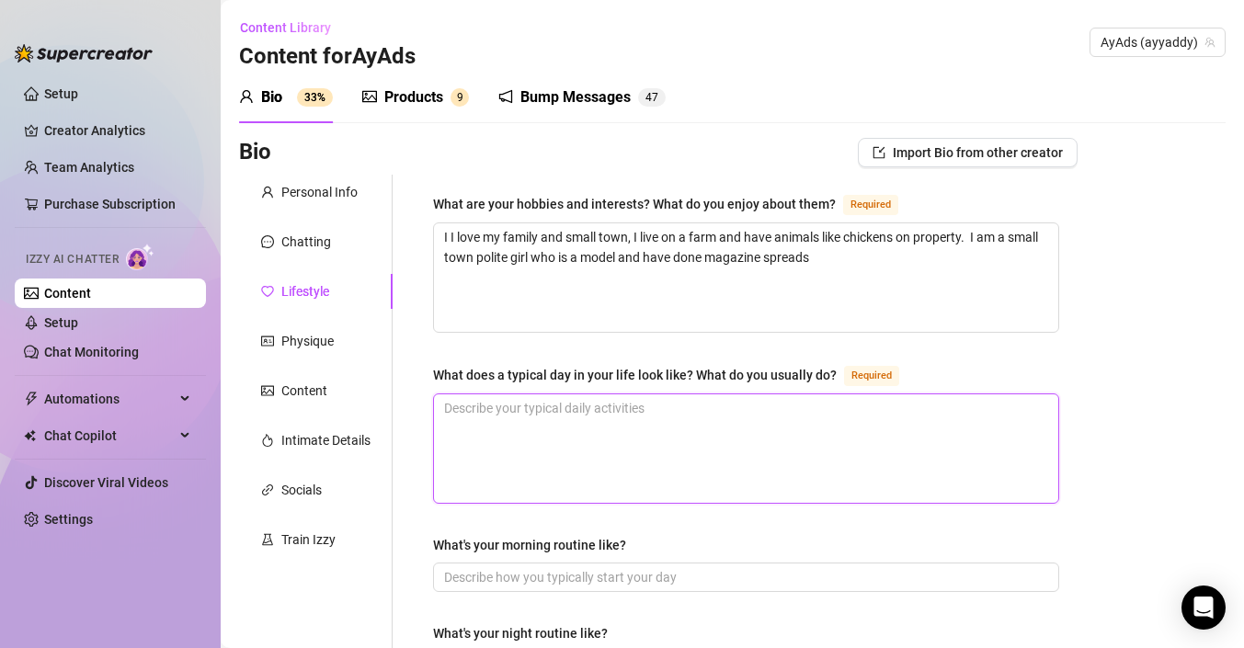
click at [558, 416] on textarea "What does a typical day in your life look like? What do you usually do? Required" at bounding box center [746, 449] width 624 height 109
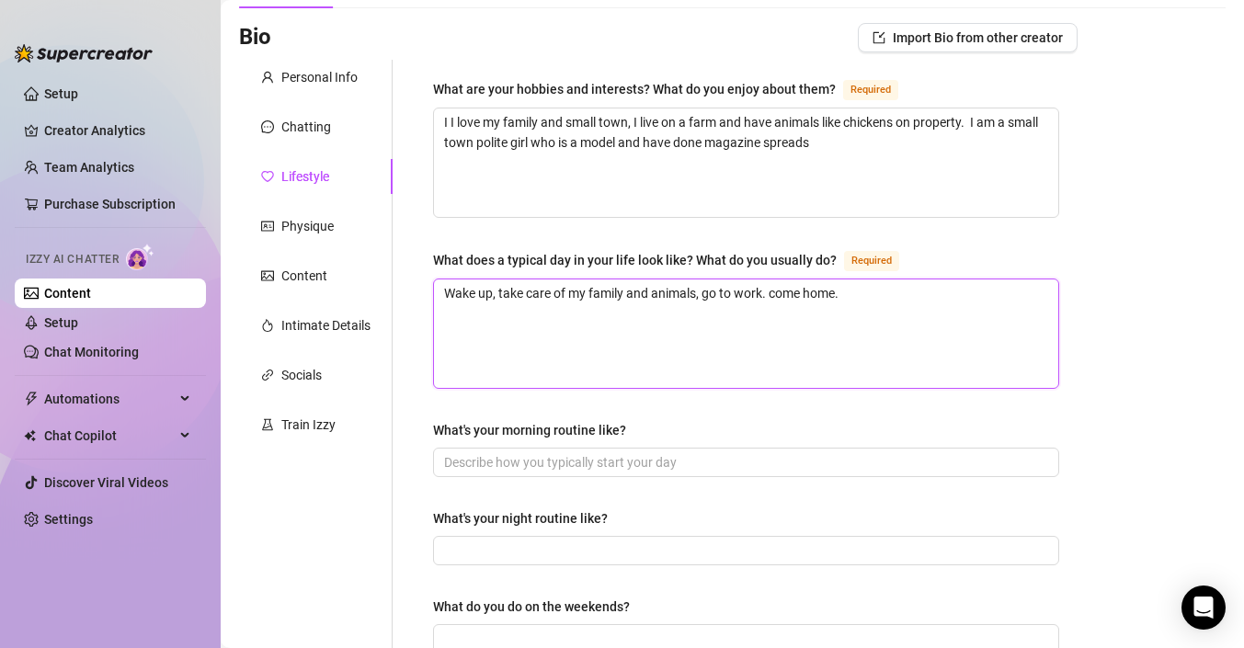
scroll to position [114, 0]
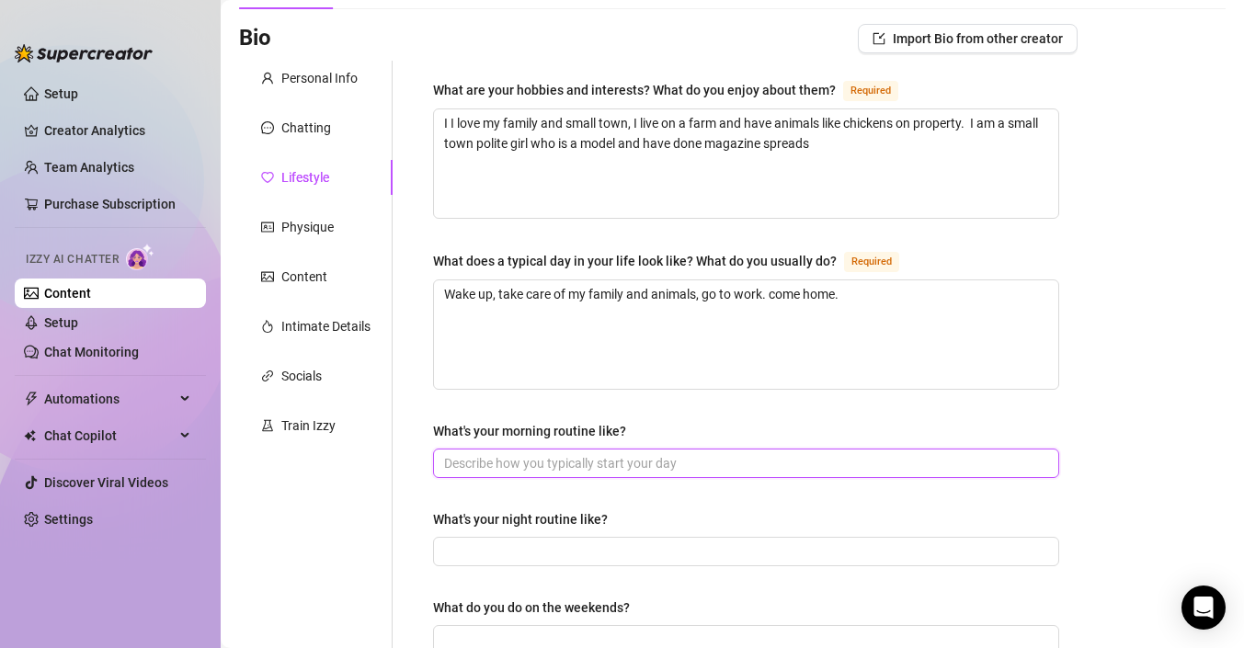
click at [559, 465] on input "What's your morning routine like?" at bounding box center [744, 463] width 601 height 20
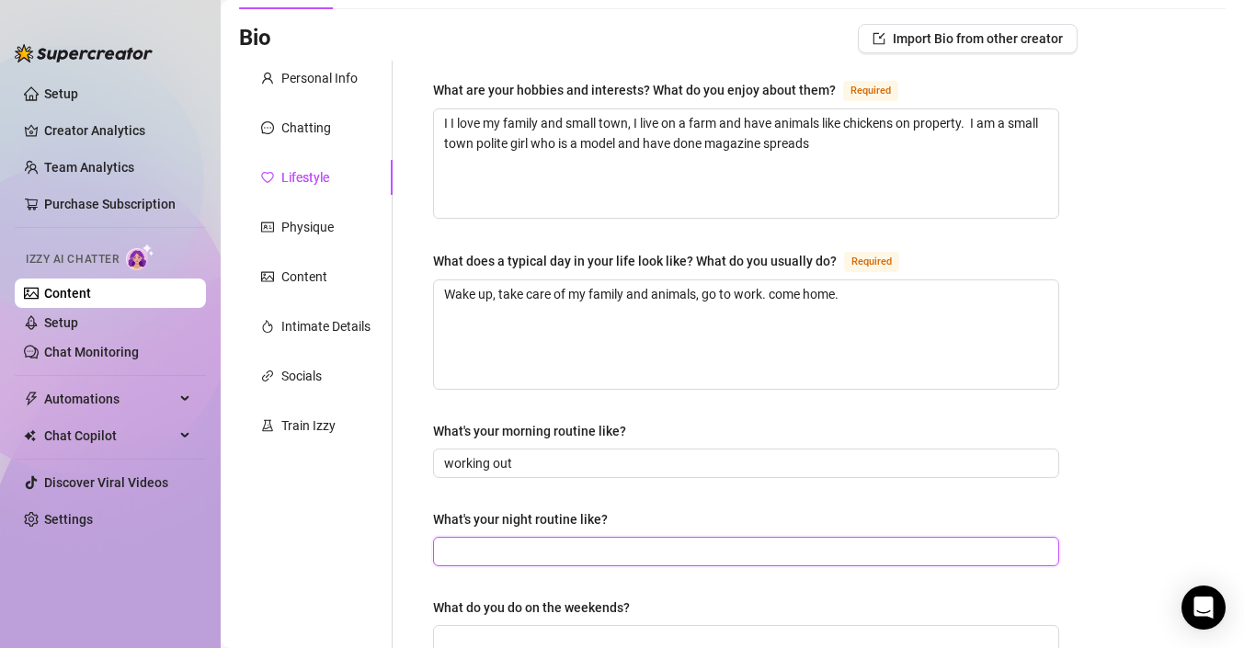
click at [607, 545] on input "What's your night routine like?" at bounding box center [744, 552] width 601 height 20
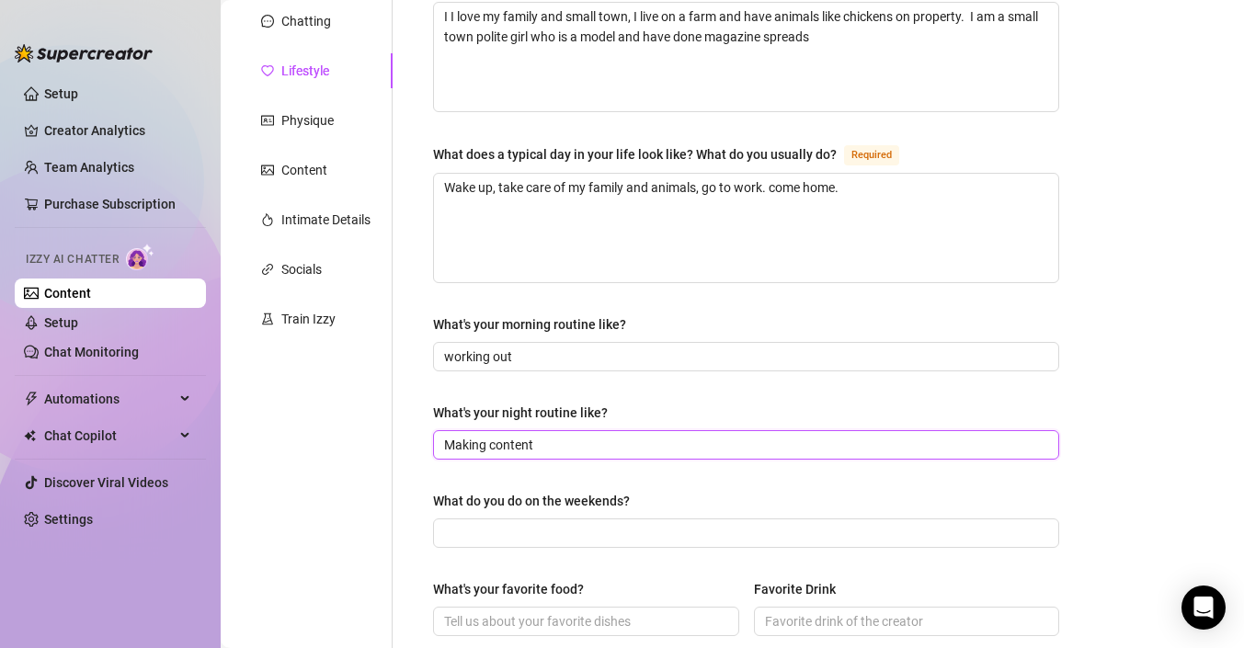
scroll to position [250, 0]
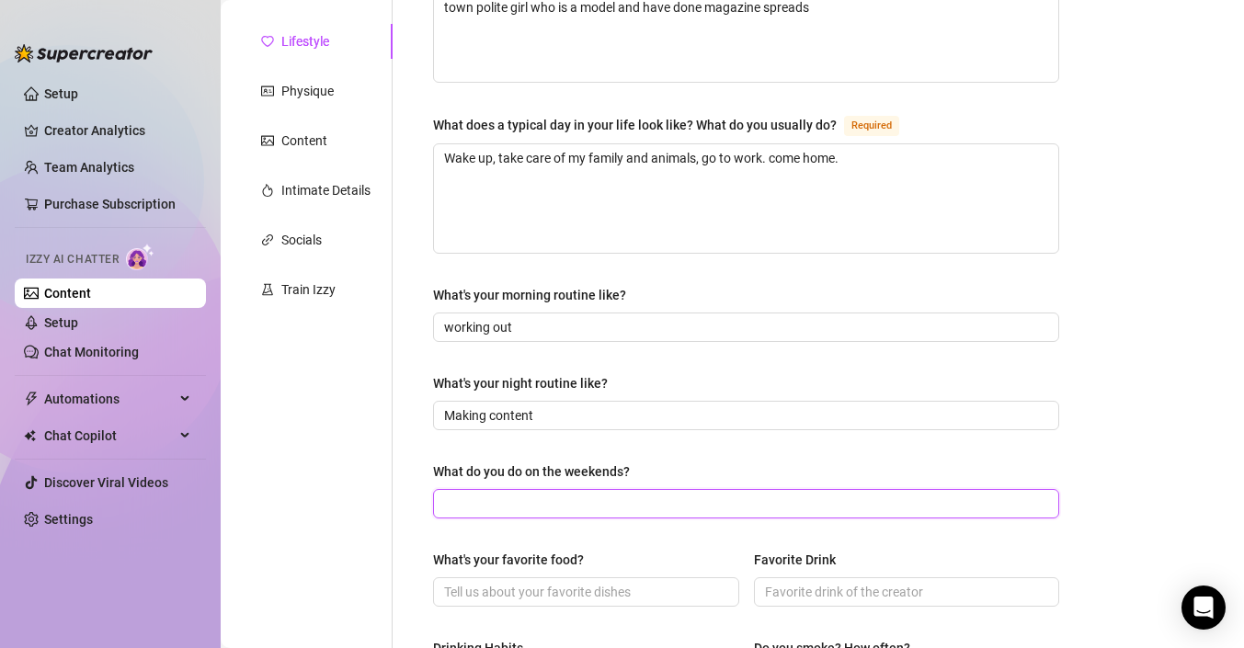
click at [556, 510] on input "What do you do on the weekends?" at bounding box center [744, 504] width 601 height 20
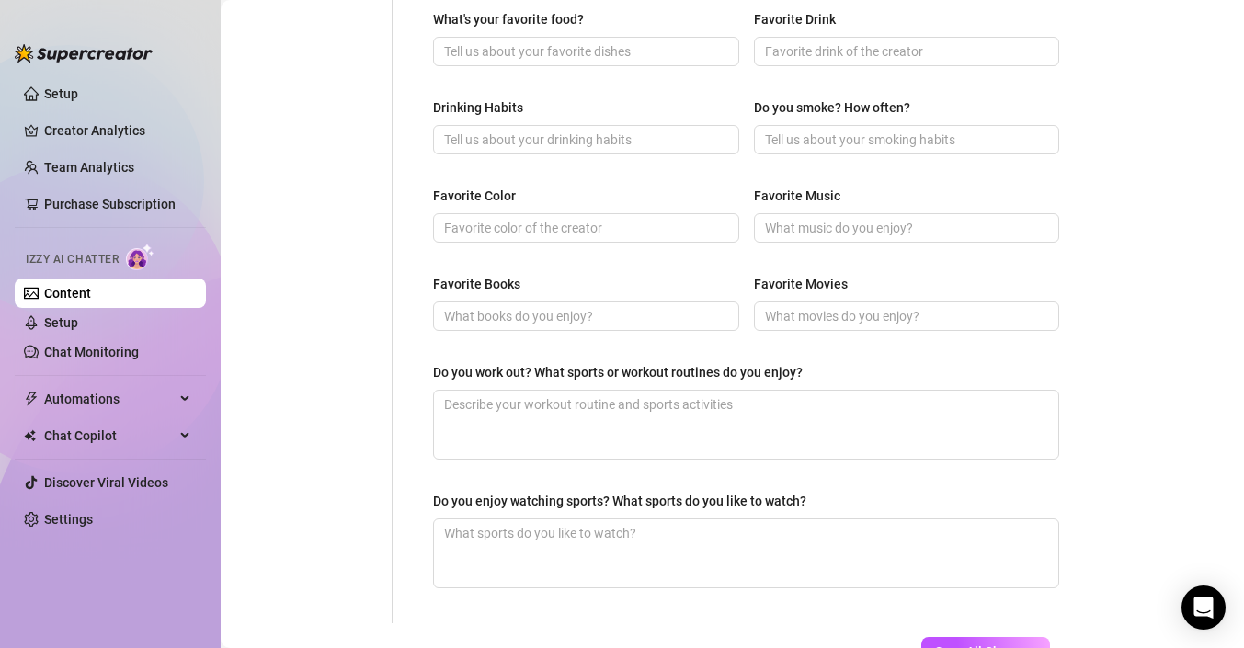
scroll to position [925, 0]
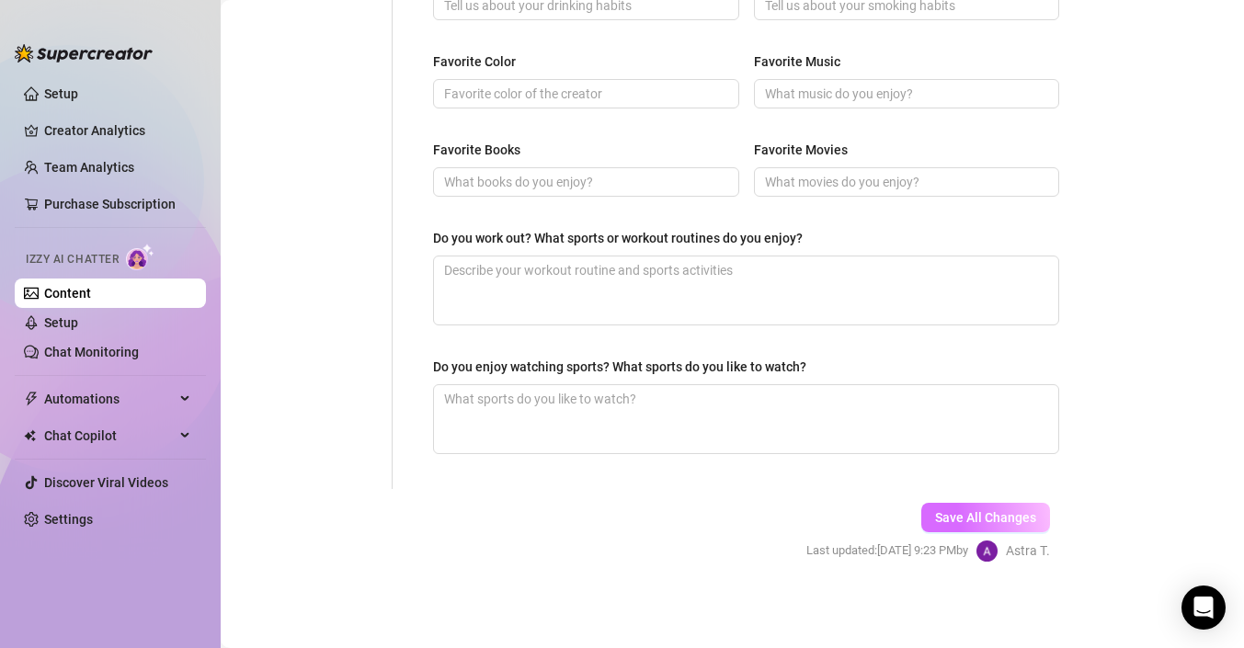
click at [967, 519] on span "Save All Changes" at bounding box center [985, 517] width 101 height 15
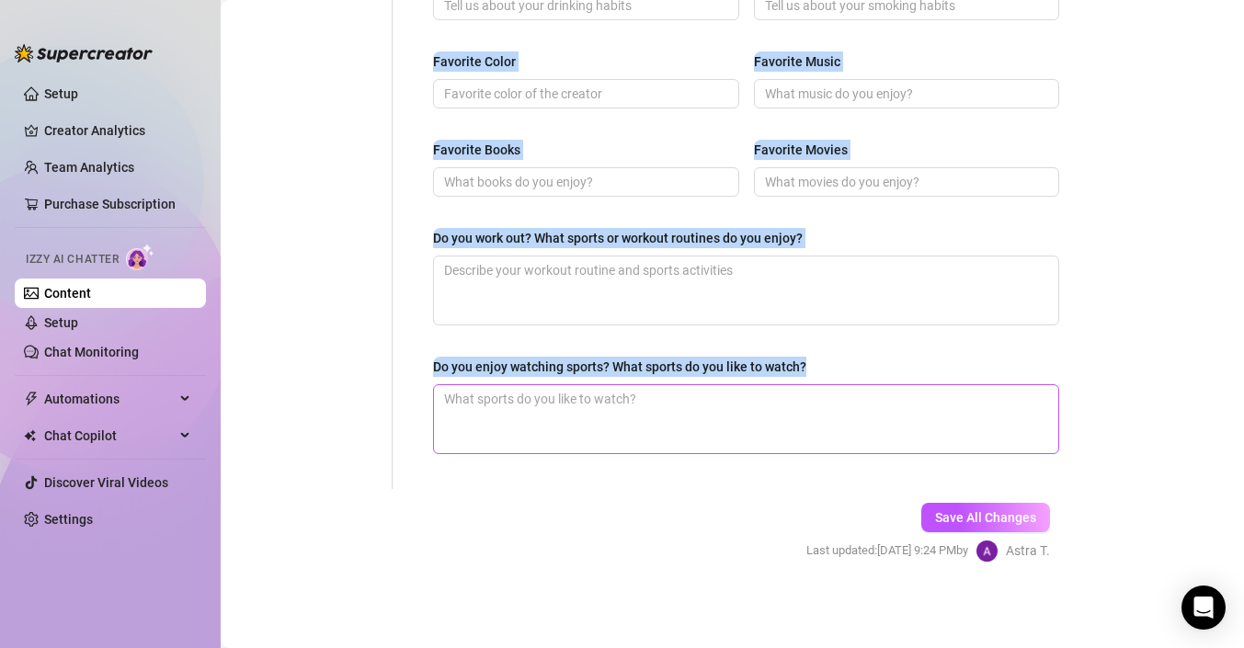
drag, startPoint x: 432, startPoint y: 195, endPoint x: 863, endPoint y: 423, distance: 487.1
copy div "What are your hobbies and interests? What do you enjoy about them? Required I I…"
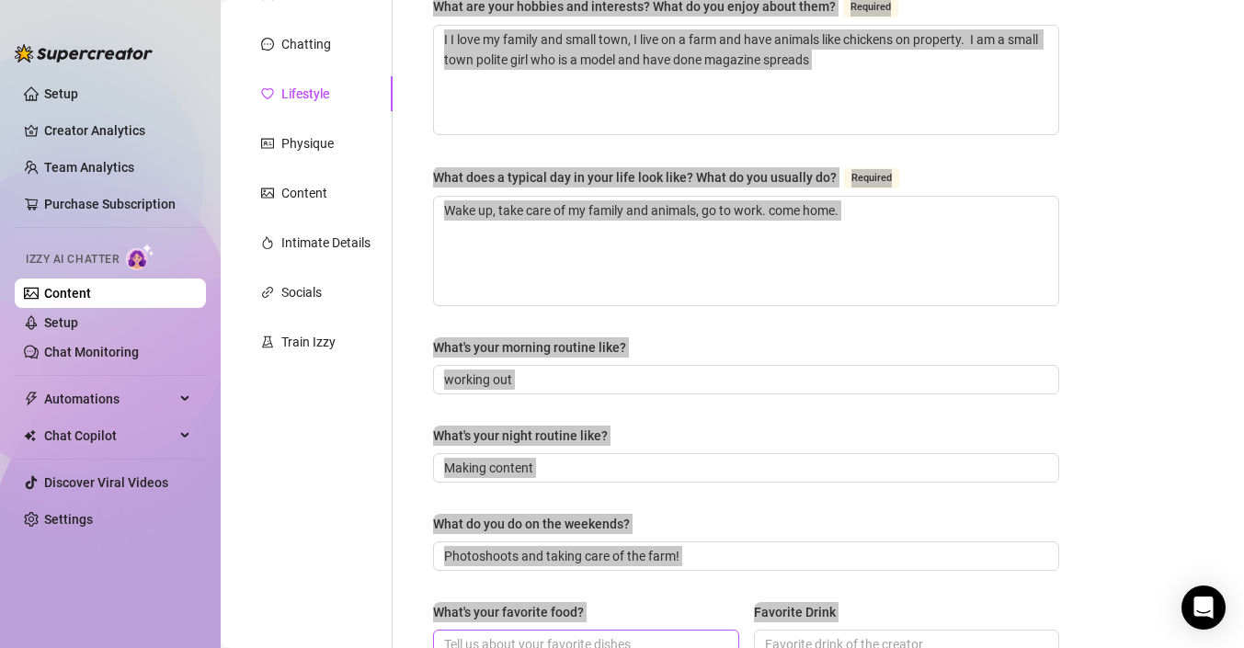
scroll to position [40, 0]
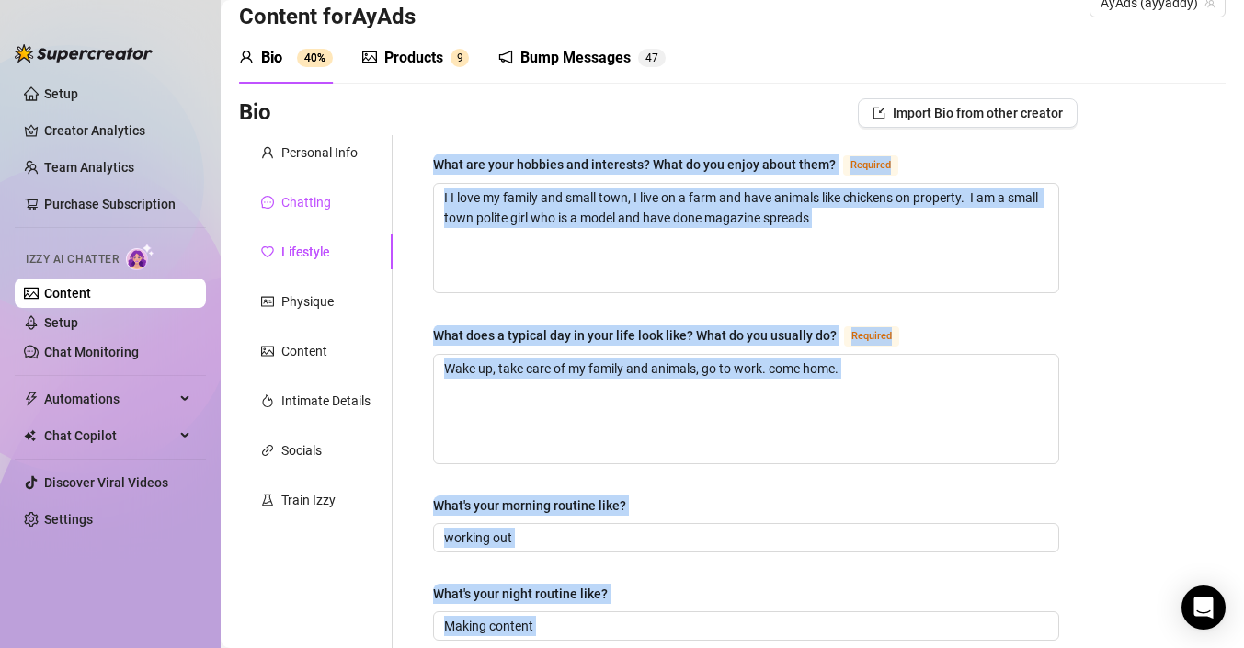
click at [327, 211] on div "Chatting" at bounding box center [306, 202] width 50 height 20
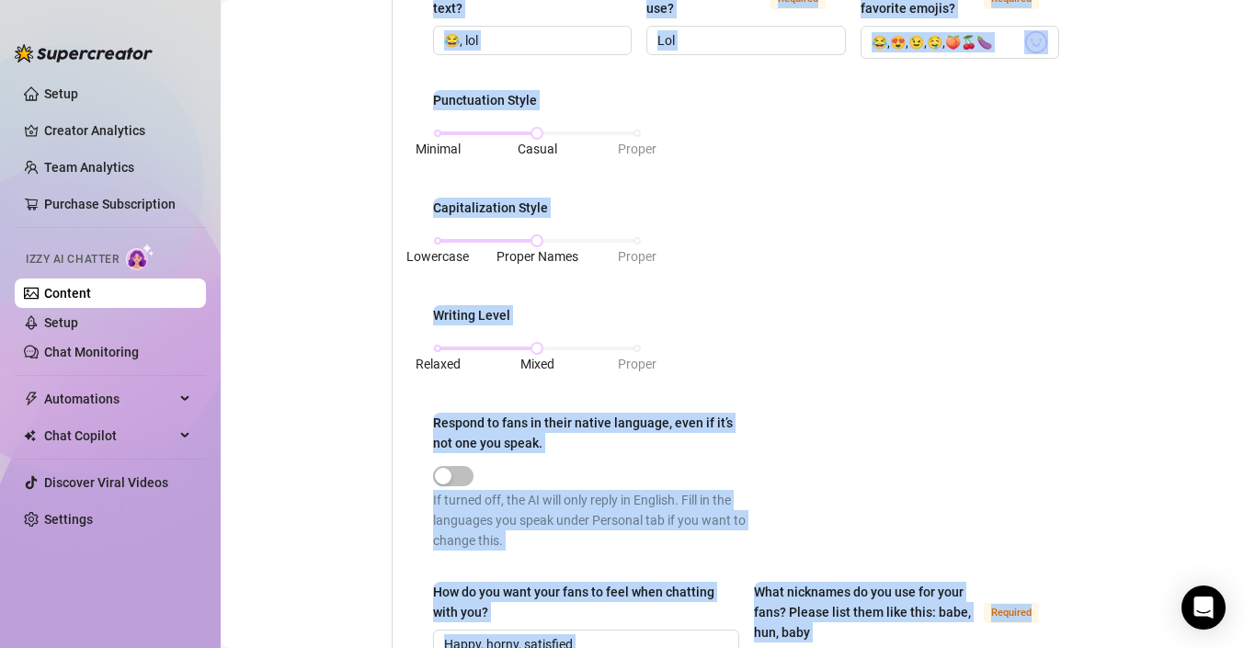
scroll to position [1176, 0]
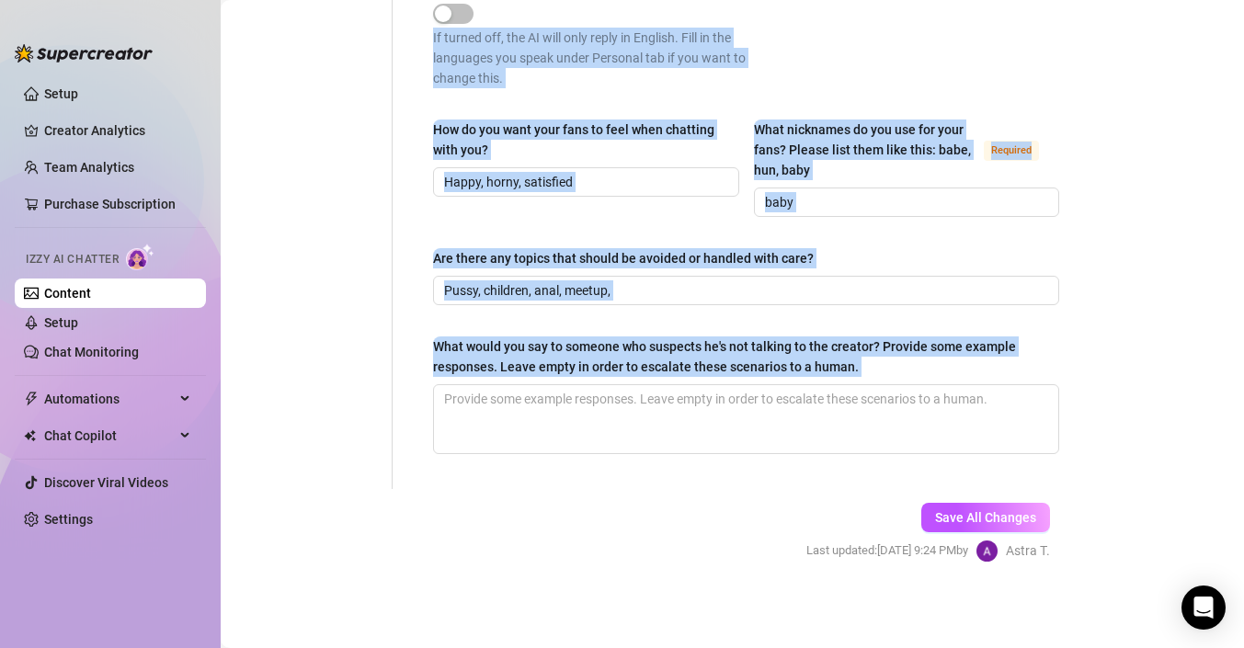
drag, startPoint x: 432, startPoint y: 155, endPoint x: 826, endPoint y: 710, distance: 680.1
click at [826, 647] on html "Setup Creator Analytics Team Analytics Purchase Subscription Izzy AI Chatter Co…" at bounding box center [622, 324] width 1244 height 648
copy div "Lore ip dolo sitamet cons? Adipisc elitsed doe temporin utlab etd magnaaliqua e…"
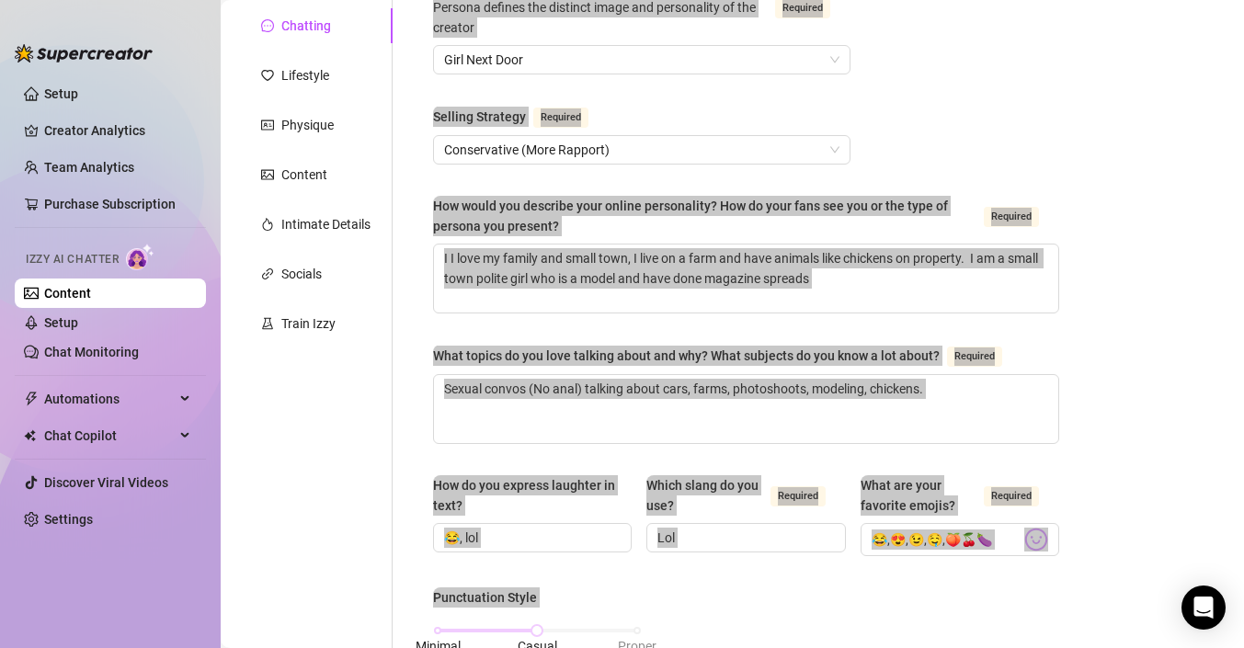
scroll to position [0, 0]
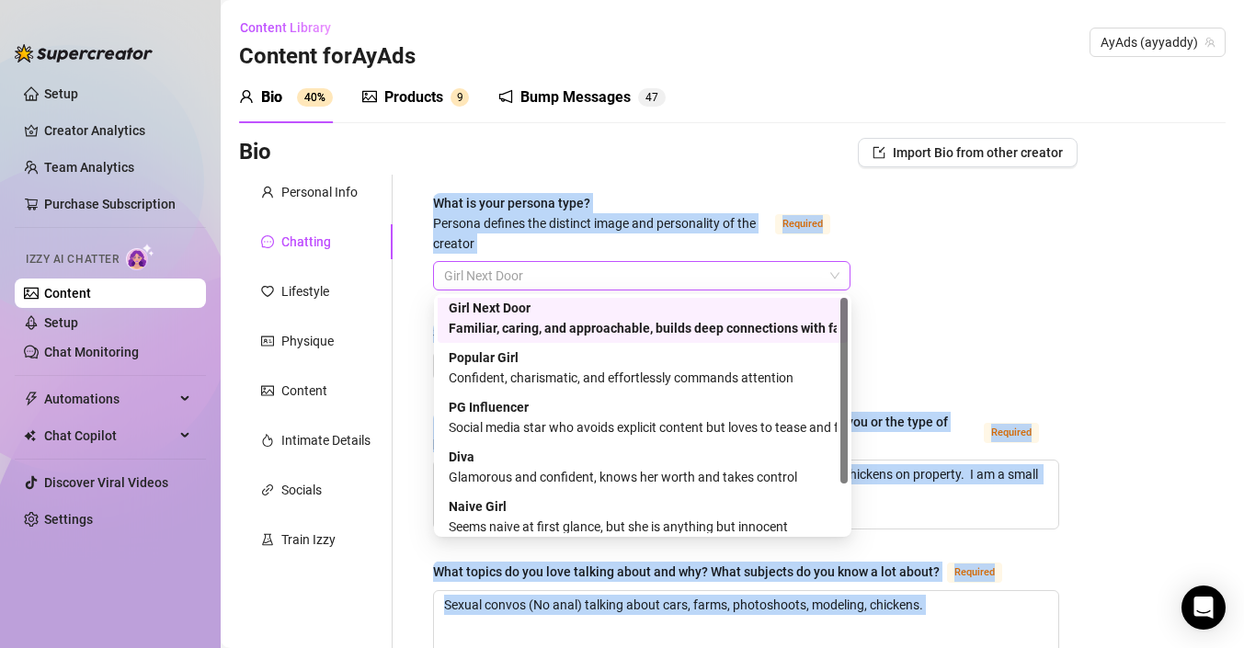
click at [552, 269] on span "Girl Next Door" at bounding box center [641, 276] width 395 height 28
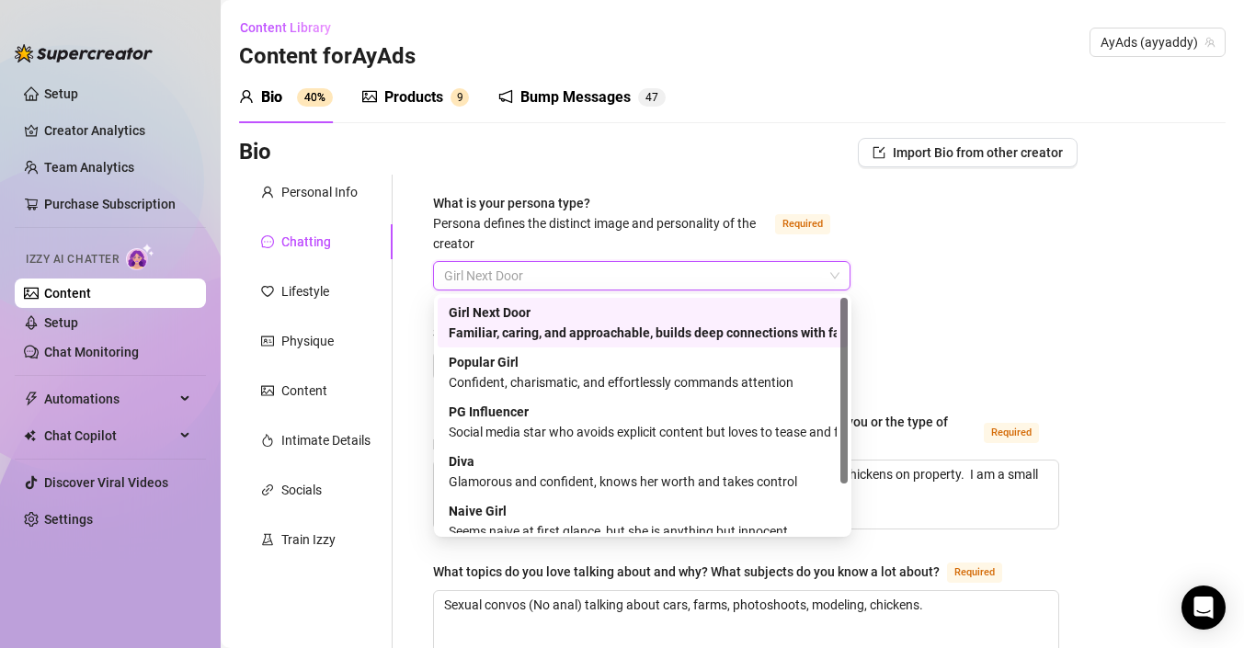
click at [670, 281] on span "Girl Next Door" at bounding box center [641, 276] width 395 height 28
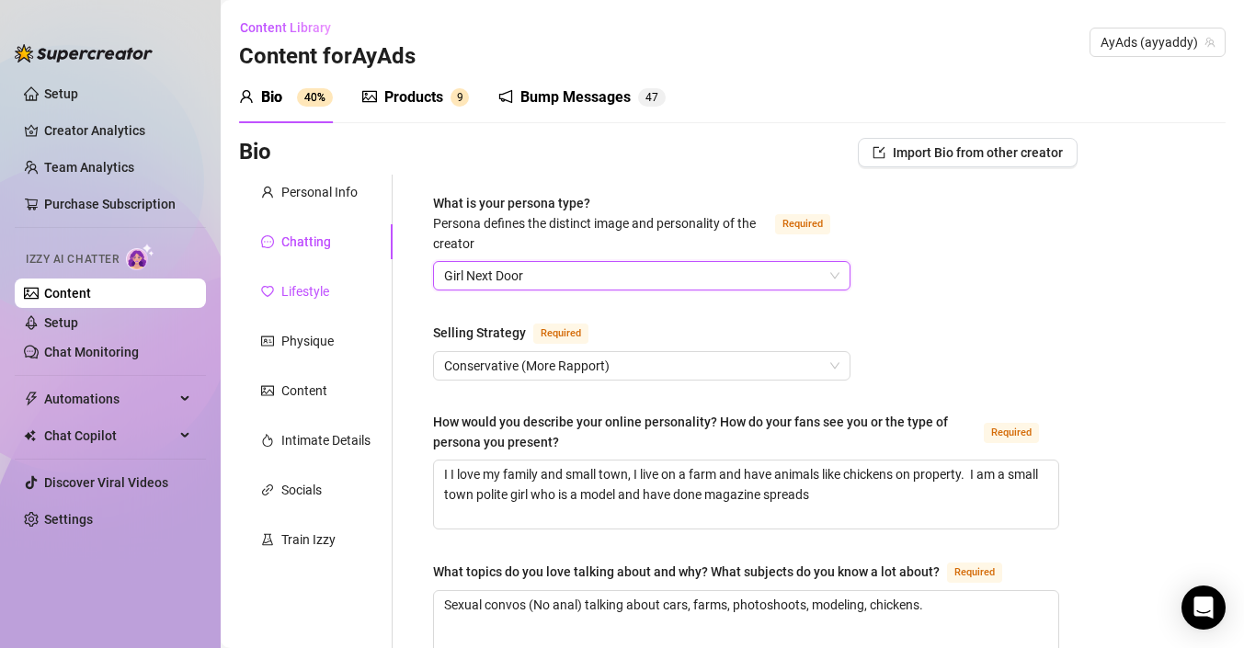
click at [311, 297] on div "Lifestyle" at bounding box center [305, 291] width 48 height 20
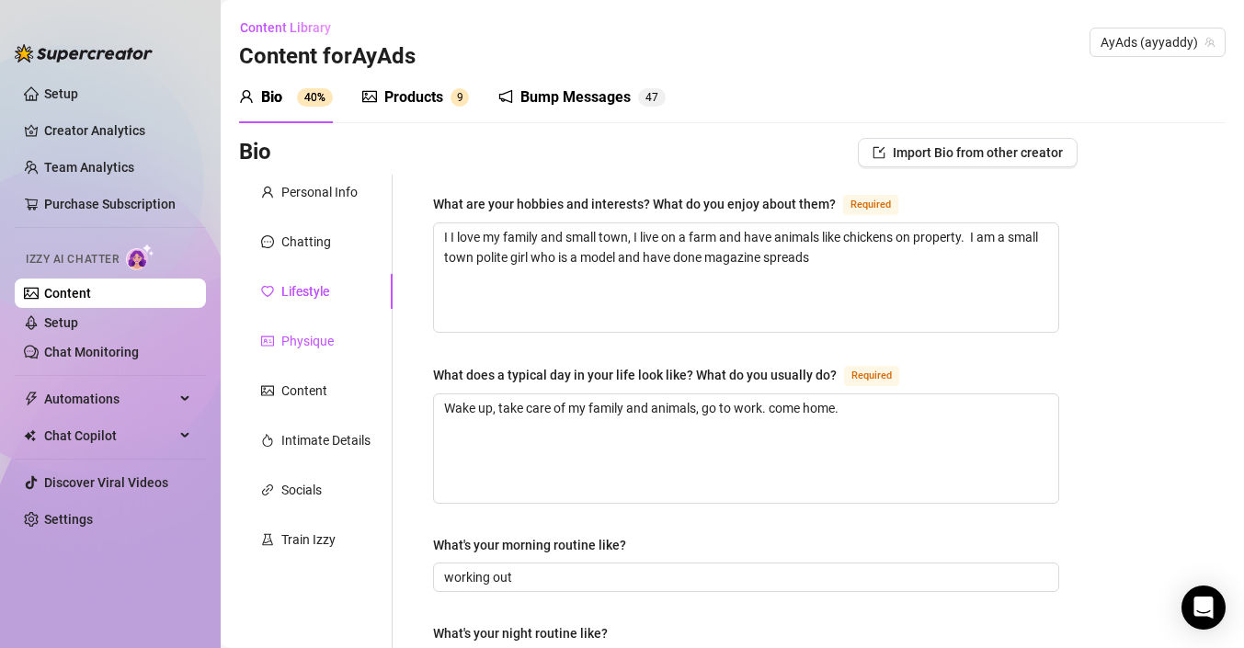
click at [320, 338] on div "Physique" at bounding box center [307, 341] width 52 height 20
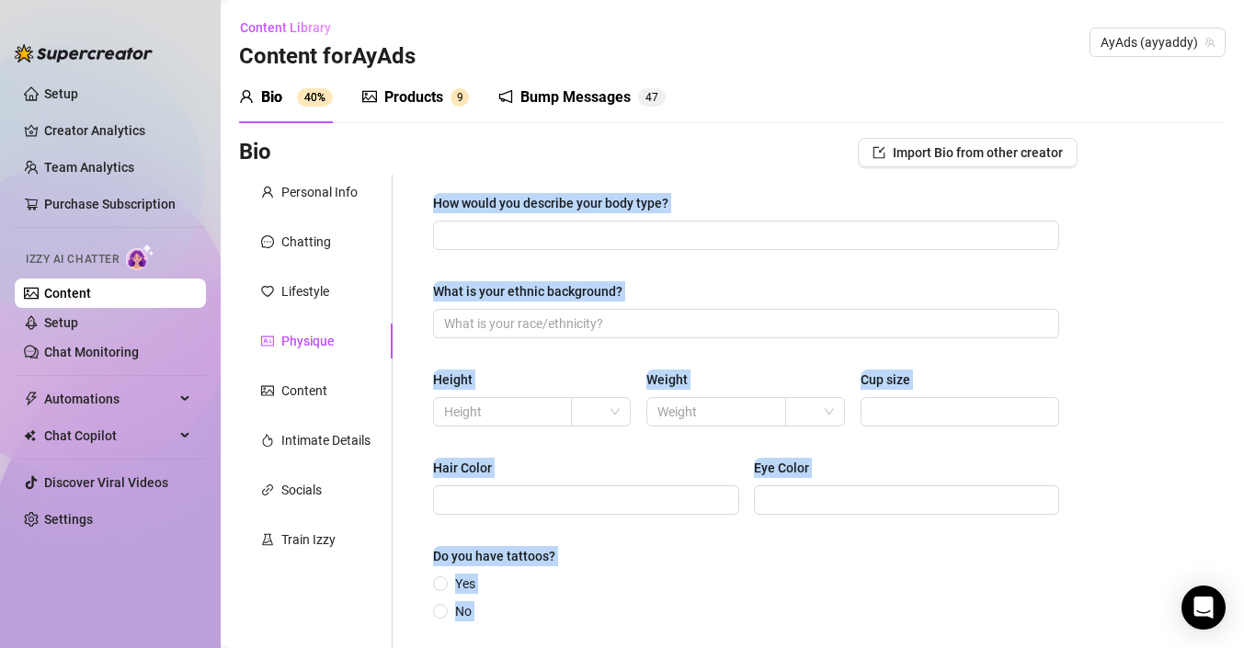
scroll to position [276, 0]
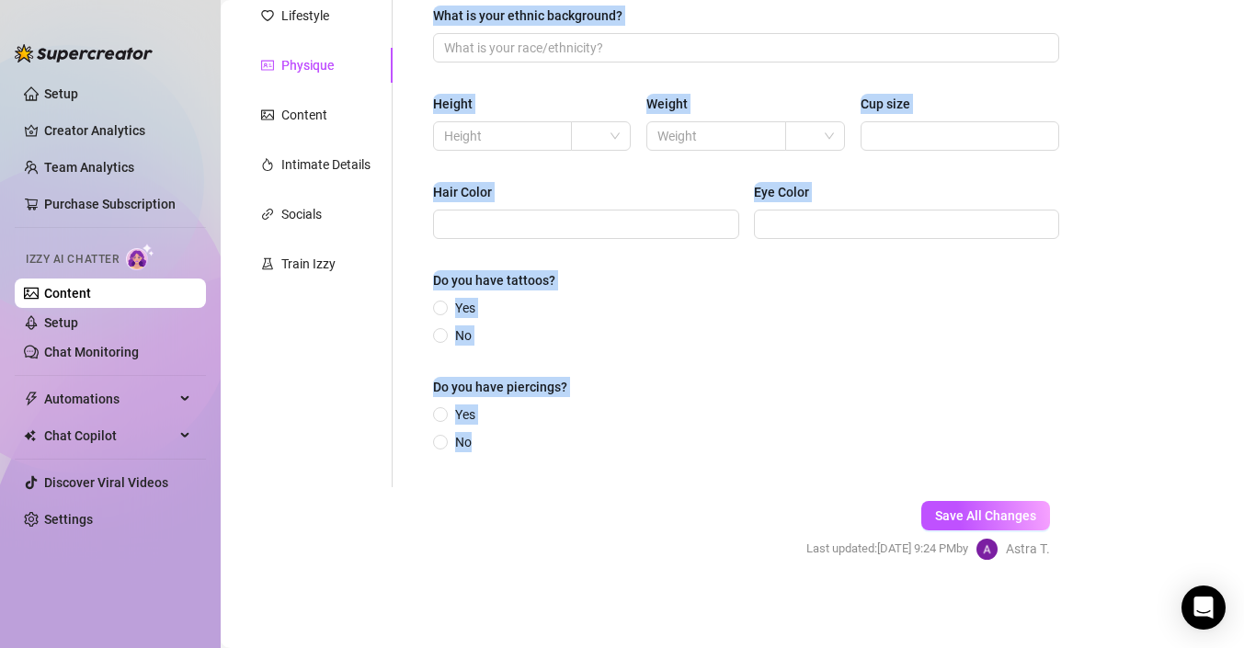
drag, startPoint x: 421, startPoint y: 190, endPoint x: 813, endPoint y: 679, distance: 626.1
click at [813, 647] on html "Setup Creator Analytics Team Analytics Purchase Subscription Izzy AI Chatter Co…" at bounding box center [622, 324] width 1244 height 648
copy div "How would you describe your body type? What is your ethnic background? Height W…"
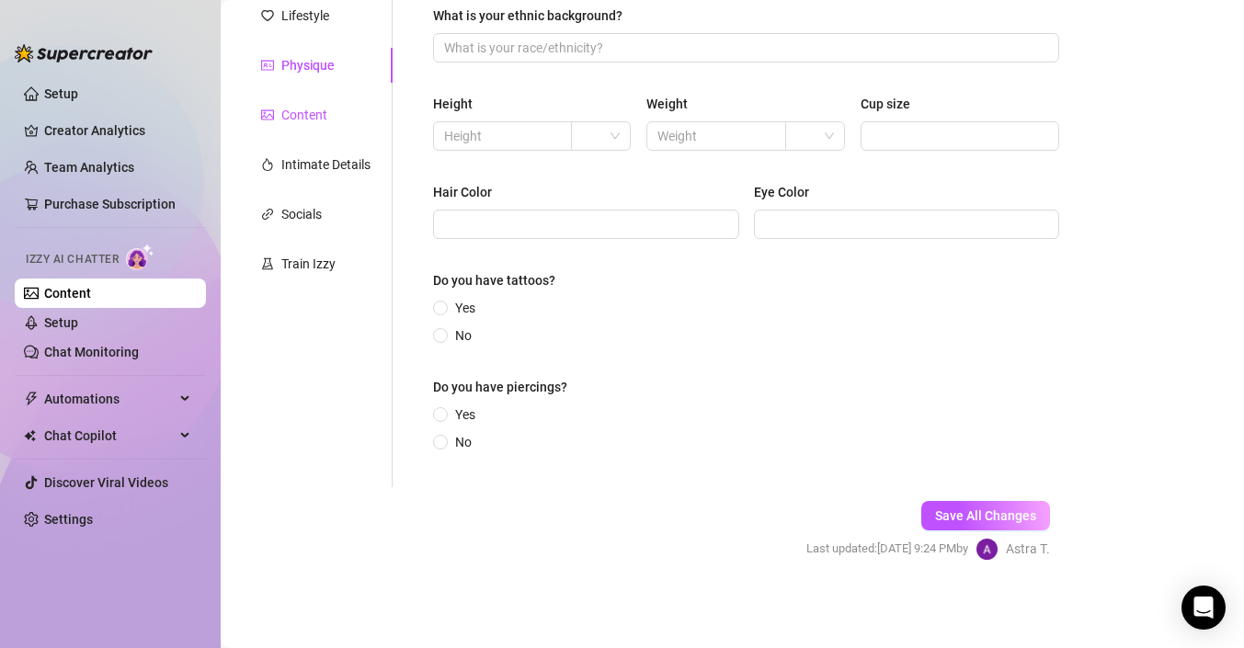
click at [305, 113] on div "Content" at bounding box center [304, 115] width 46 height 20
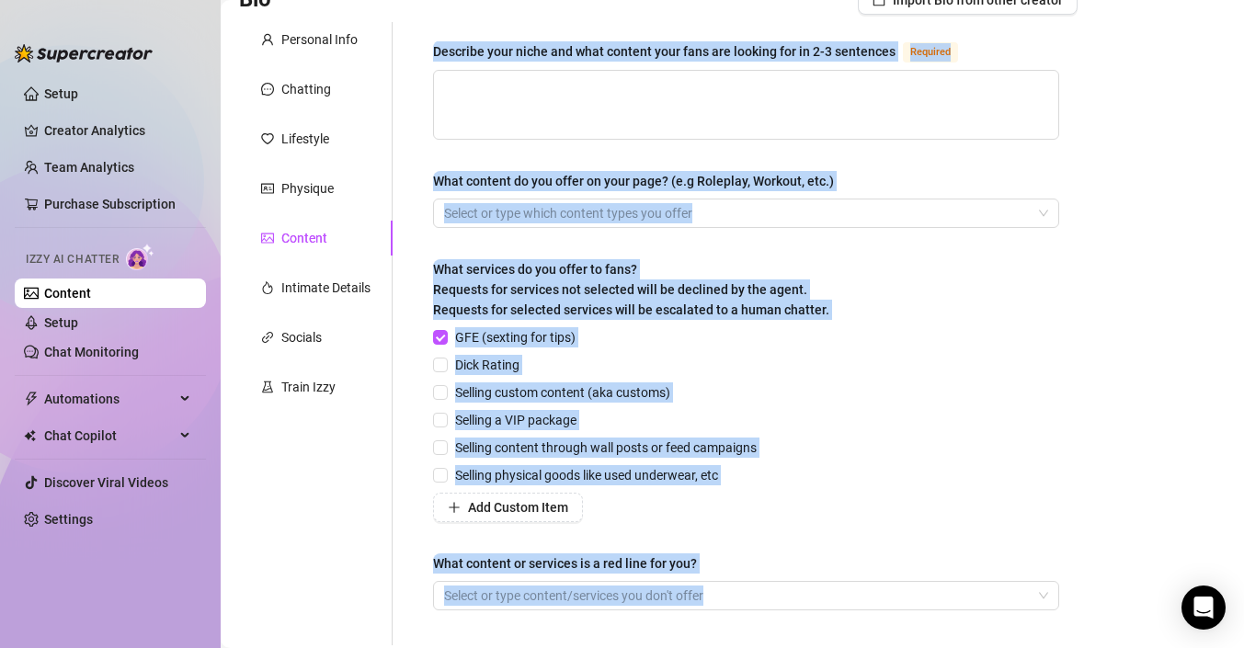
scroll to position [310, 0]
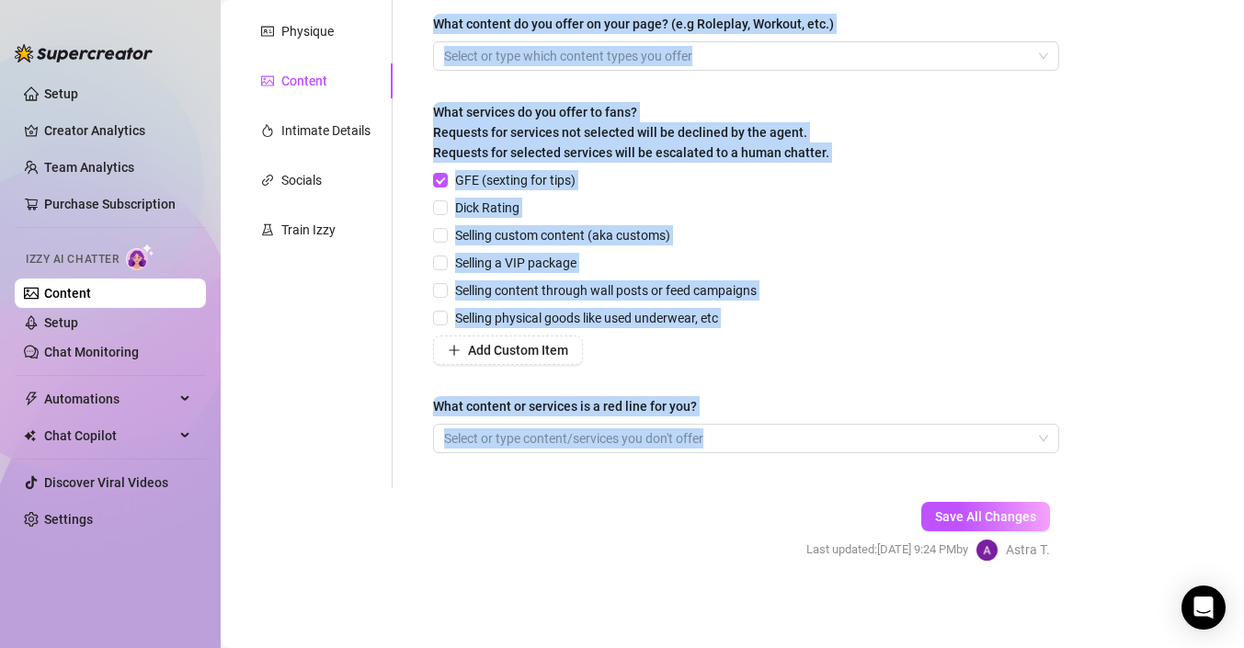
drag, startPoint x: 420, startPoint y: 198, endPoint x: 864, endPoint y: 670, distance: 648.1
click at [864, 647] on html "Setup Creator Analytics Team Analytics Purchase Subscription Izzy AI Chatter Co…" at bounding box center [622, 324] width 1244 height 648
copy div "Describe your niche and what content your fans are looking for in 2-3 sentences…"
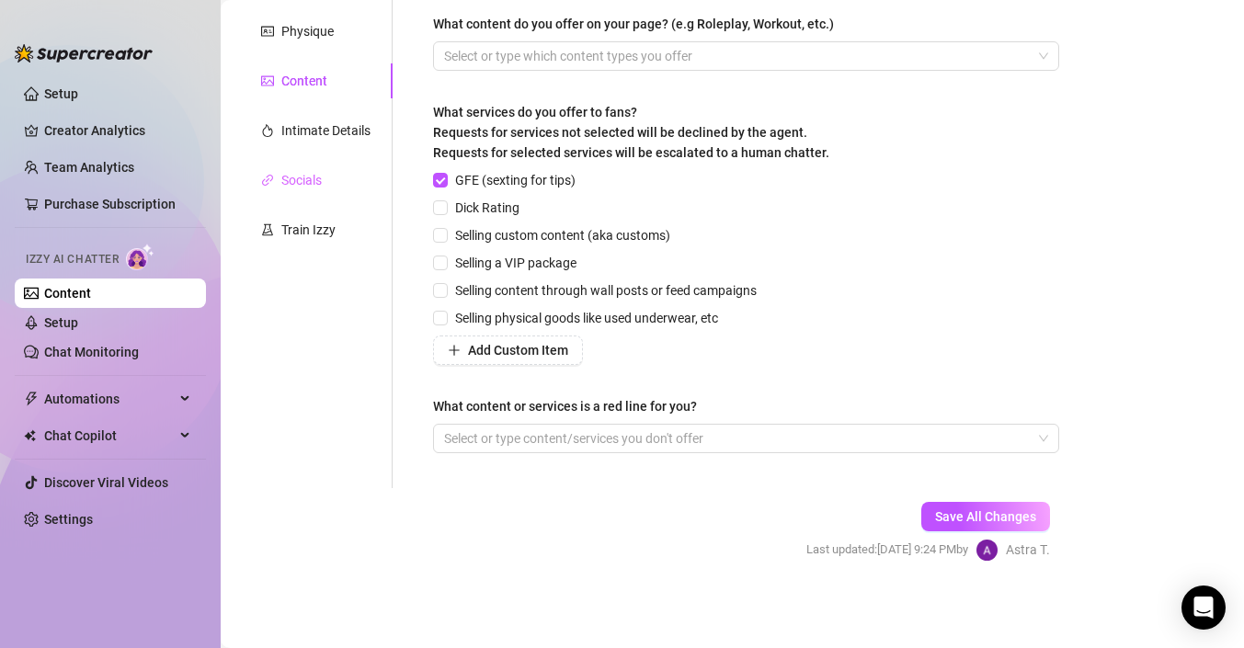
click at [330, 177] on div "Socials" at bounding box center [316, 180] width 154 height 35
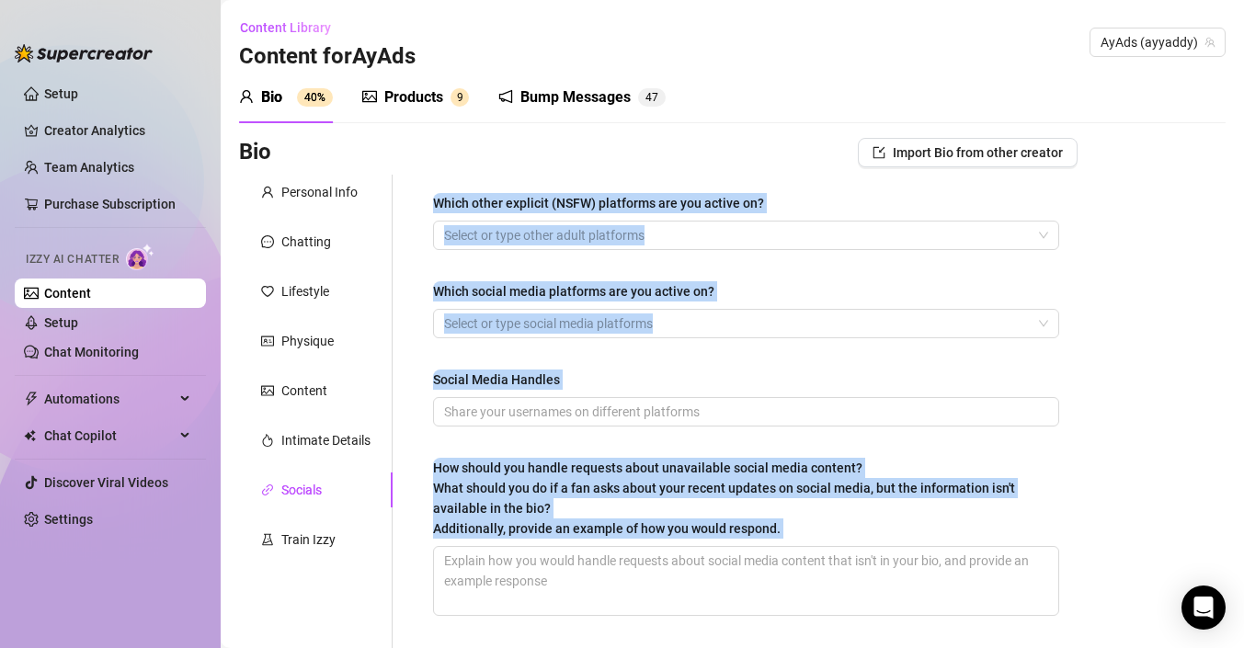
scroll to position [164, 0]
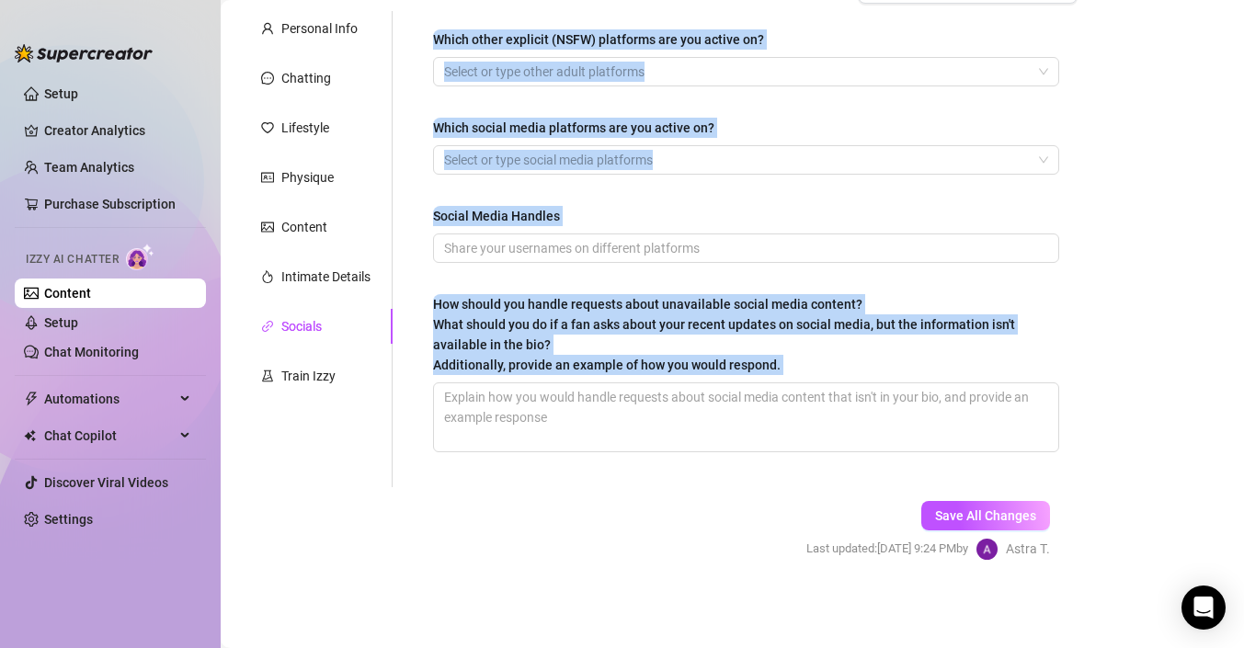
drag, startPoint x: 434, startPoint y: 190, endPoint x: 779, endPoint y: 698, distance: 613.8
click at [779, 647] on html "Setup Creator Analytics Team Analytics Purchase Subscription Izzy AI Chatter Co…" at bounding box center [622, 324] width 1244 height 648
copy div "Which other explicit (NSFW) platforms are you active on? Select or type other a…"
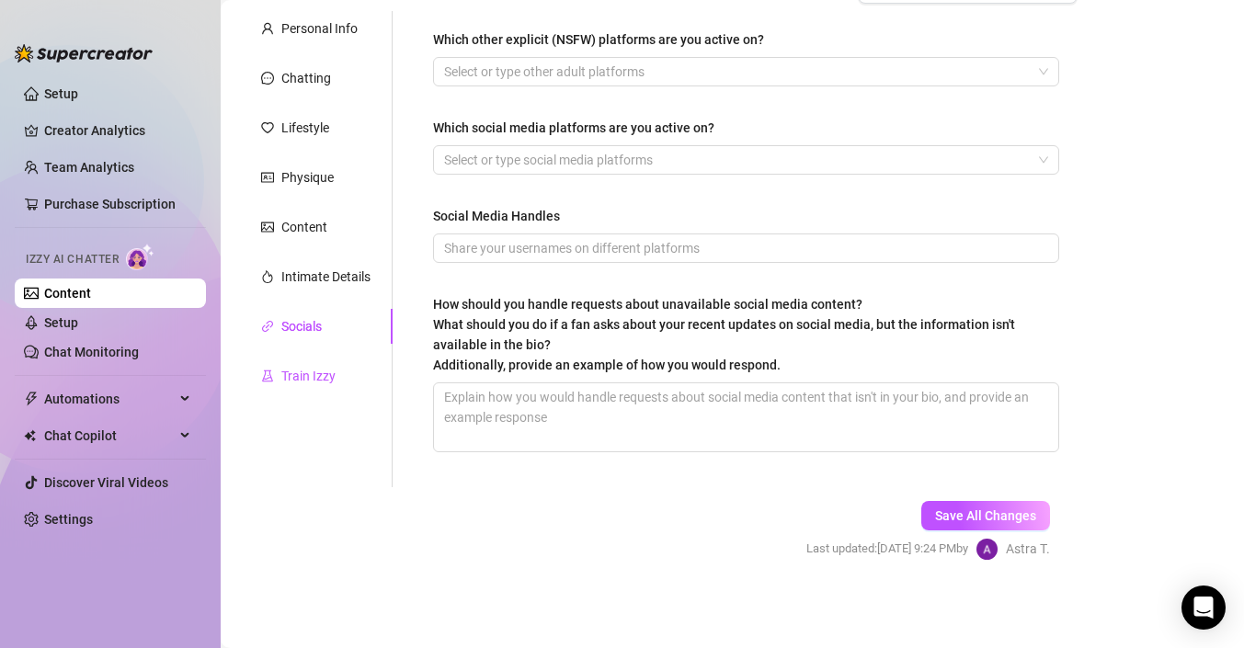
click at [294, 383] on div "Train Izzy" at bounding box center [308, 376] width 54 height 20
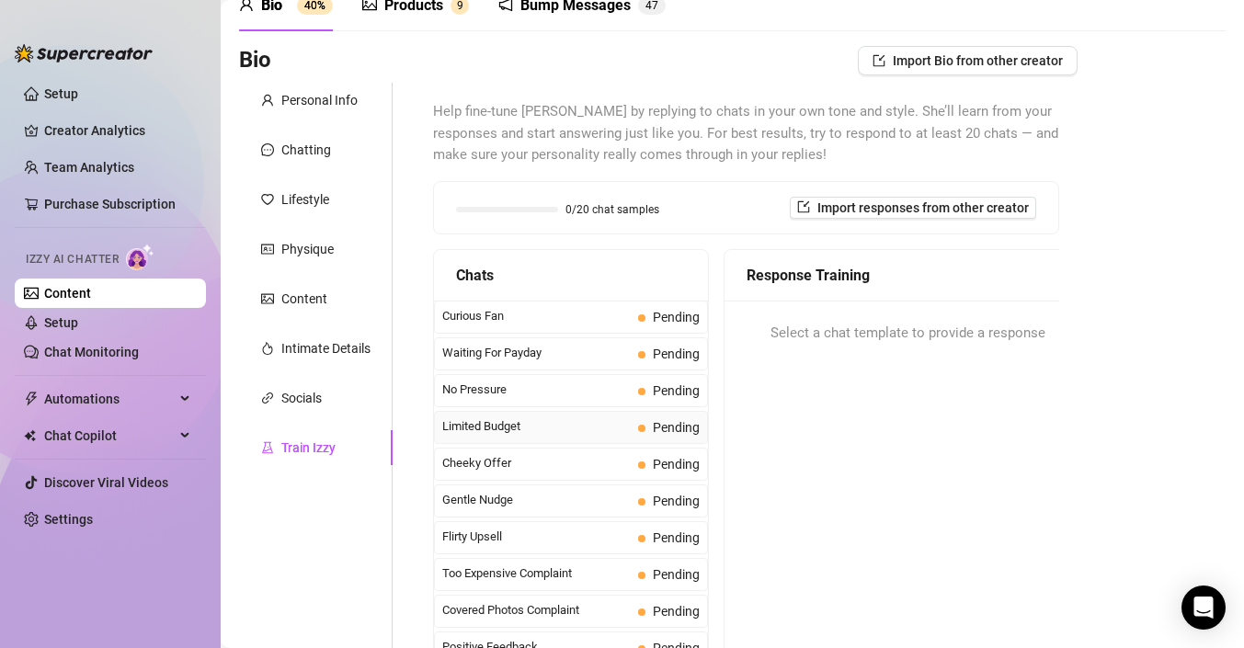
scroll to position [0, 0]
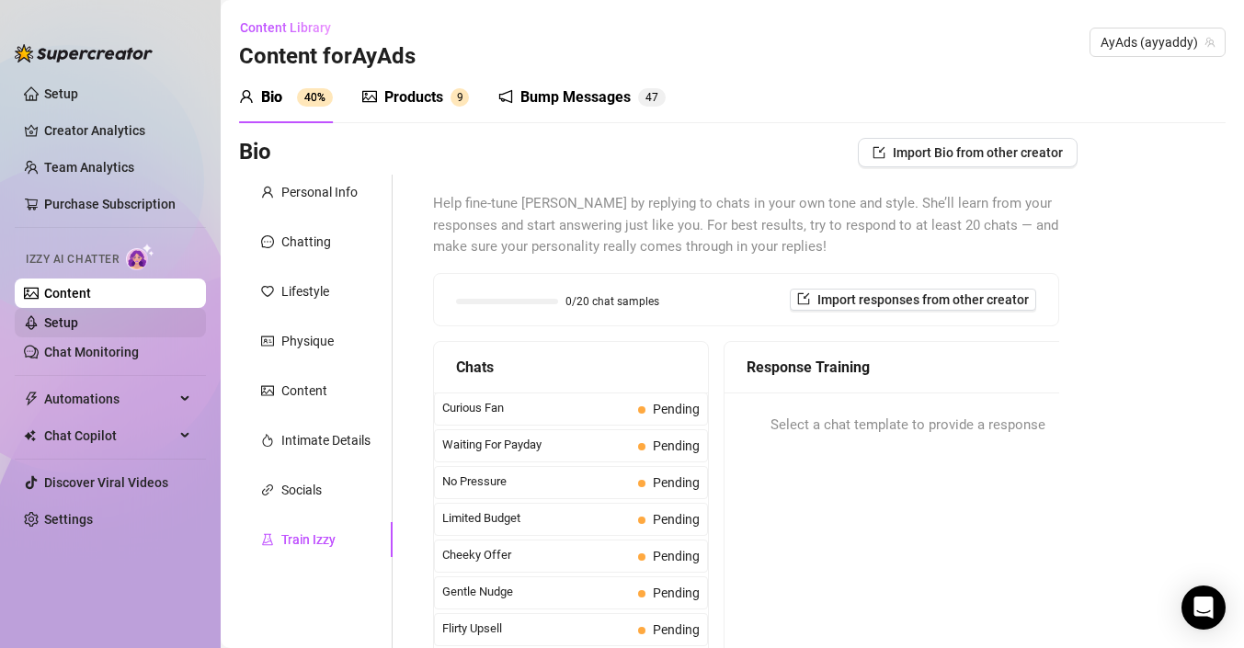
click at [78, 330] on link "Setup" at bounding box center [61, 322] width 34 height 15
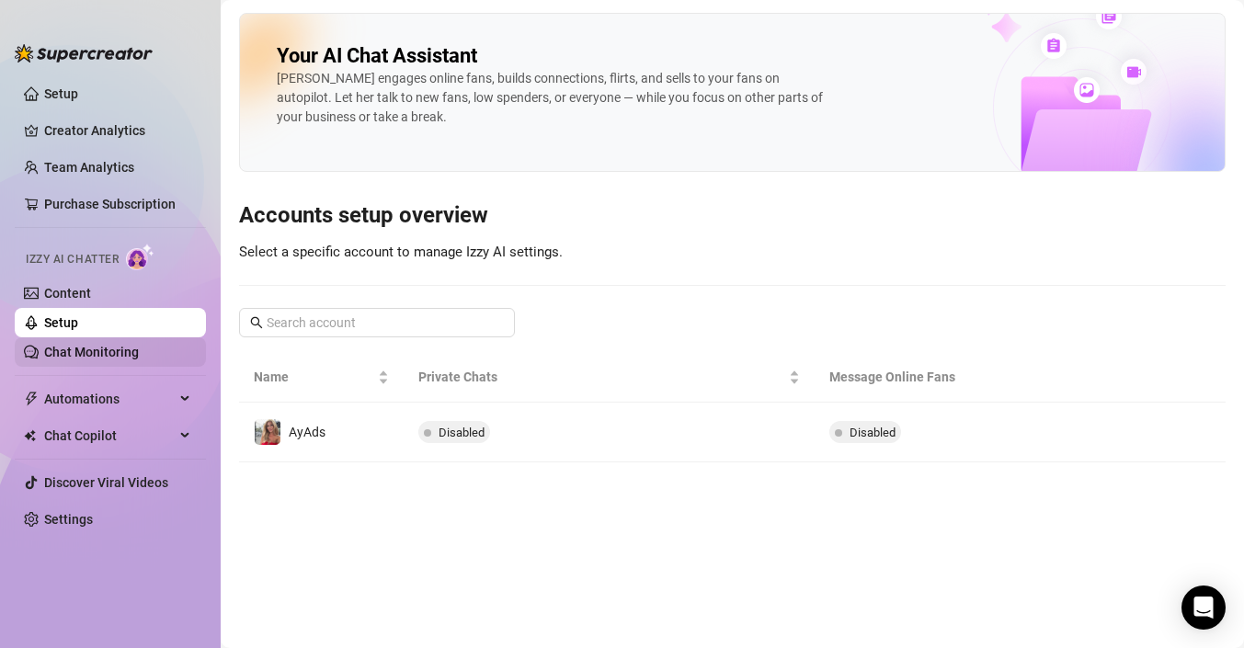
click at [122, 360] on link "Chat Monitoring" at bounding box center [91, 352] width 95 height 15
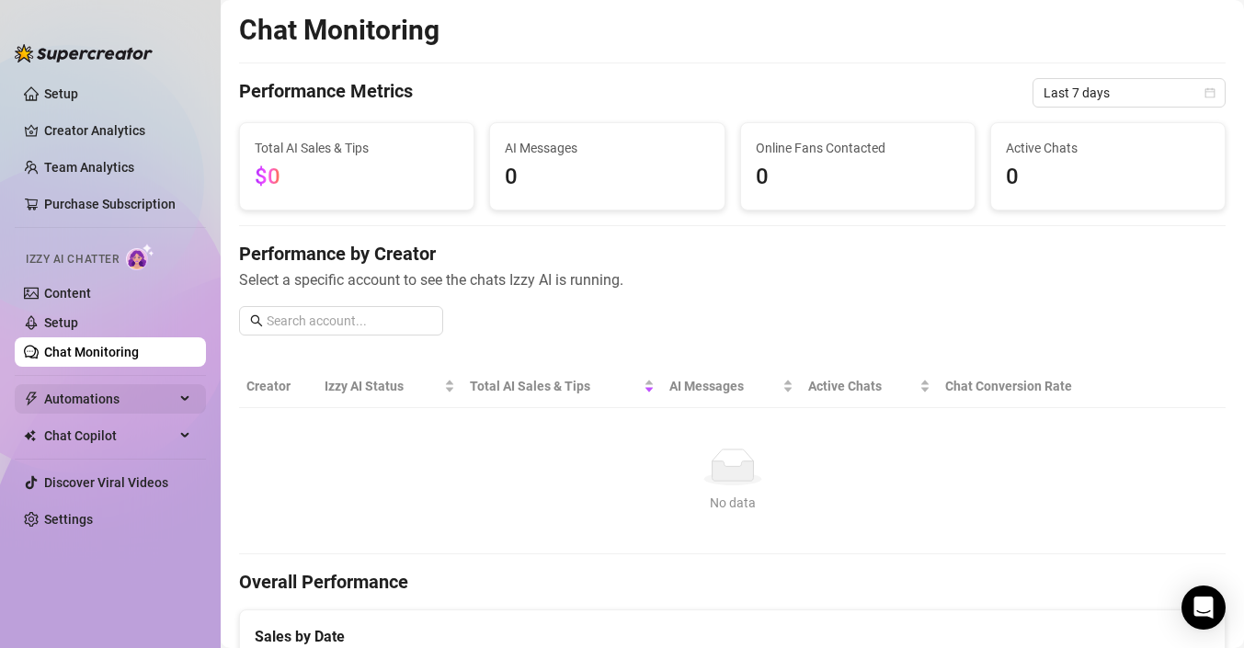
click at [97, 406] on span "Automations" at bounding box center [109, 398] width 131 height 29
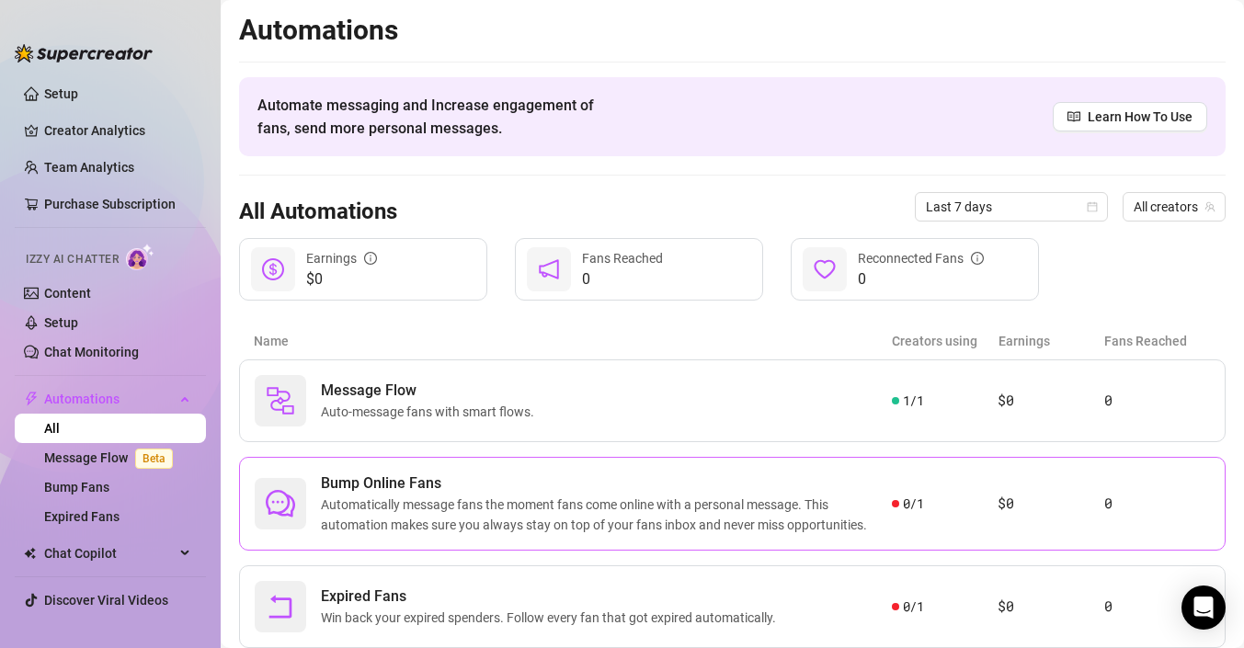
click at [629, 519] on span "Automatically message fans the moment fans come online with a personal message.…" at bounding box center [606, 515] width 571 height 40
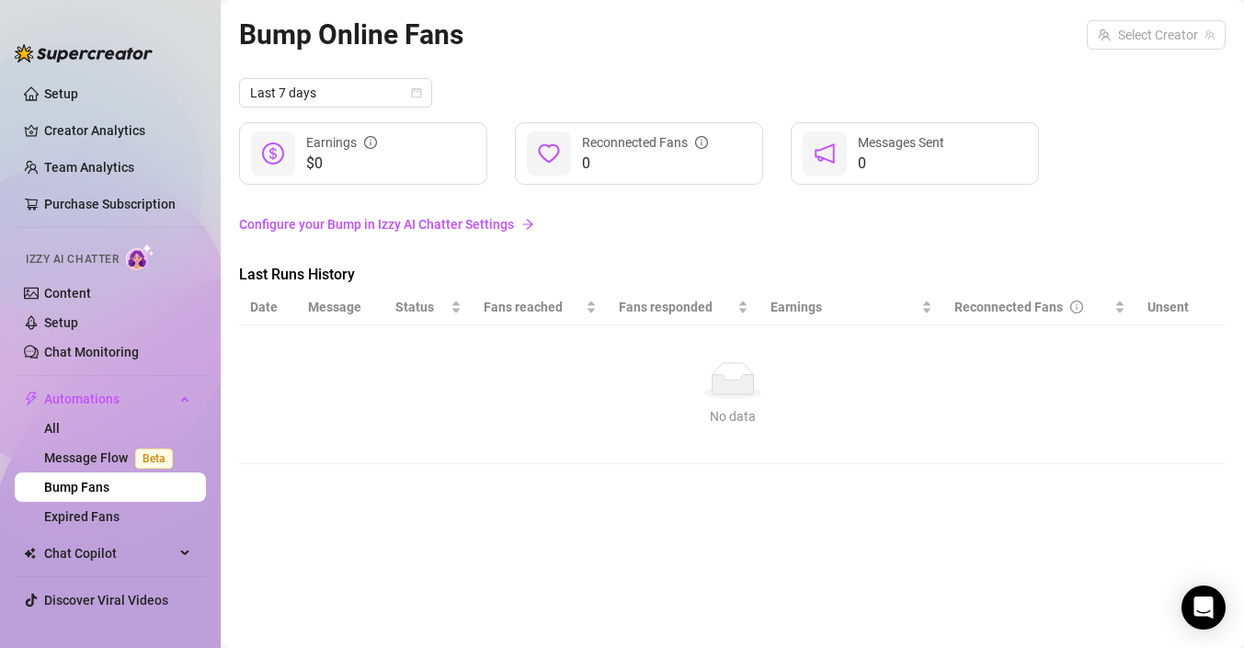
click at [470, 230] on link "Configure your Bump in Izzy AI Chatter Settings" at bounding box center [732, 224] width 987 height 20
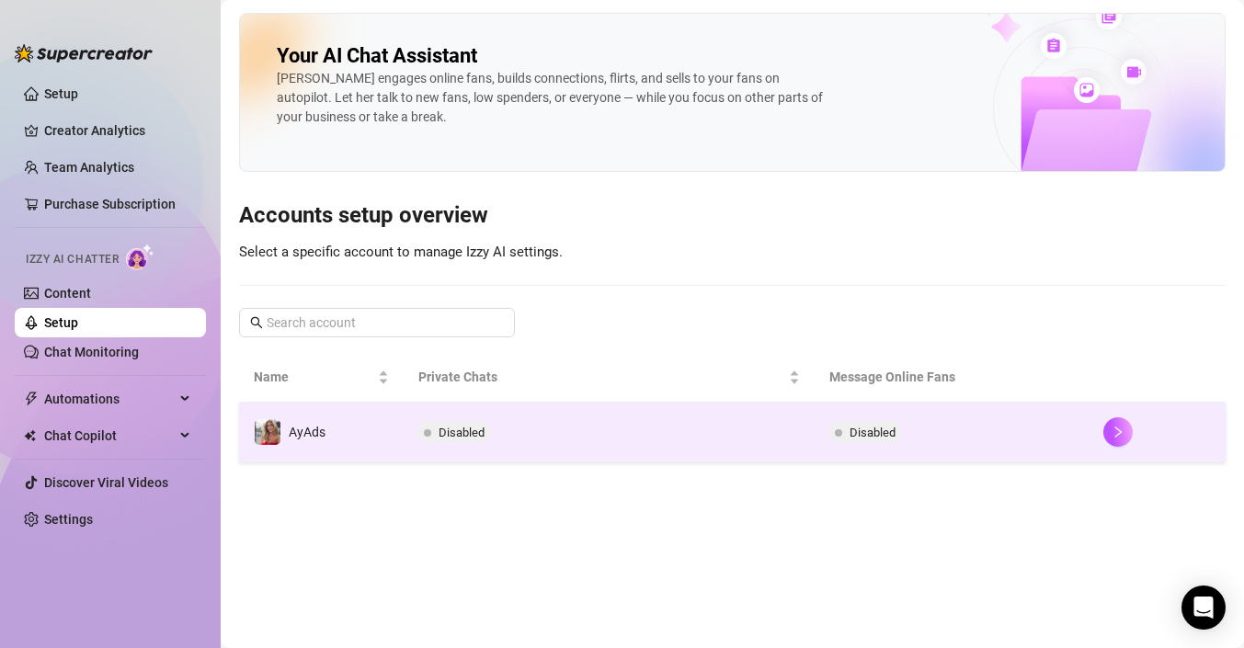
click at [409, 433] on td "Disabled" at bounding box center [609, 433] width 411 height 60
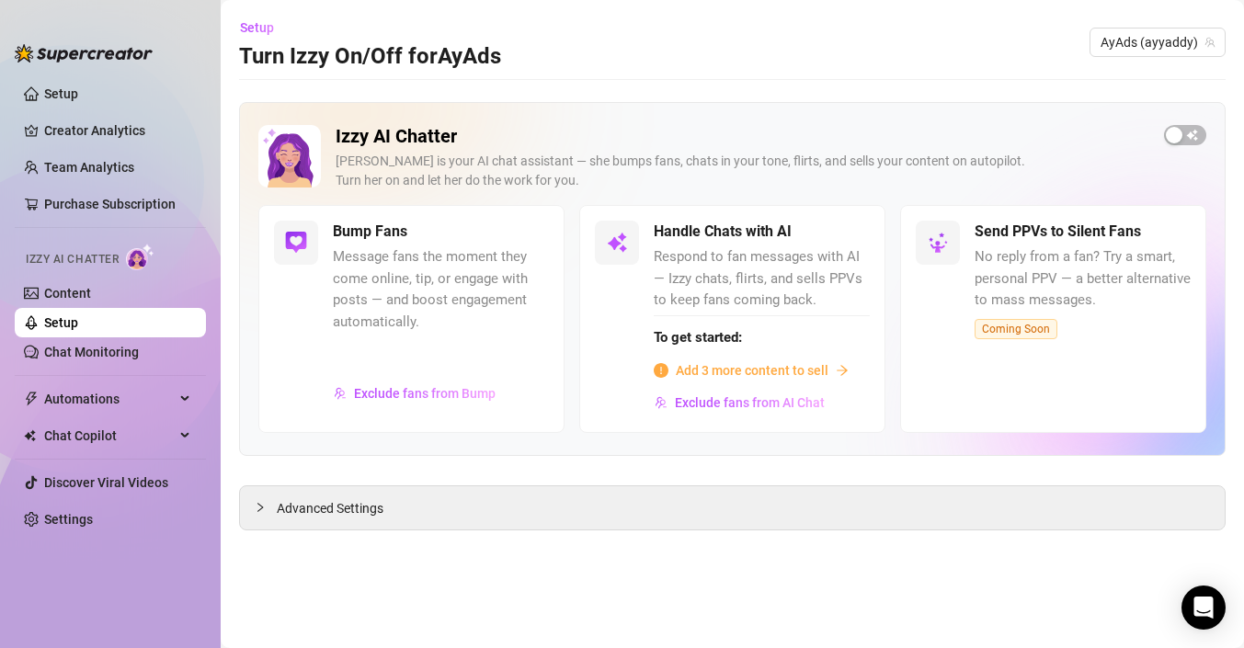
click at [771, 370] on span "Add 3 more content to sell" at bounding box center [752, 371] width 153 height 20
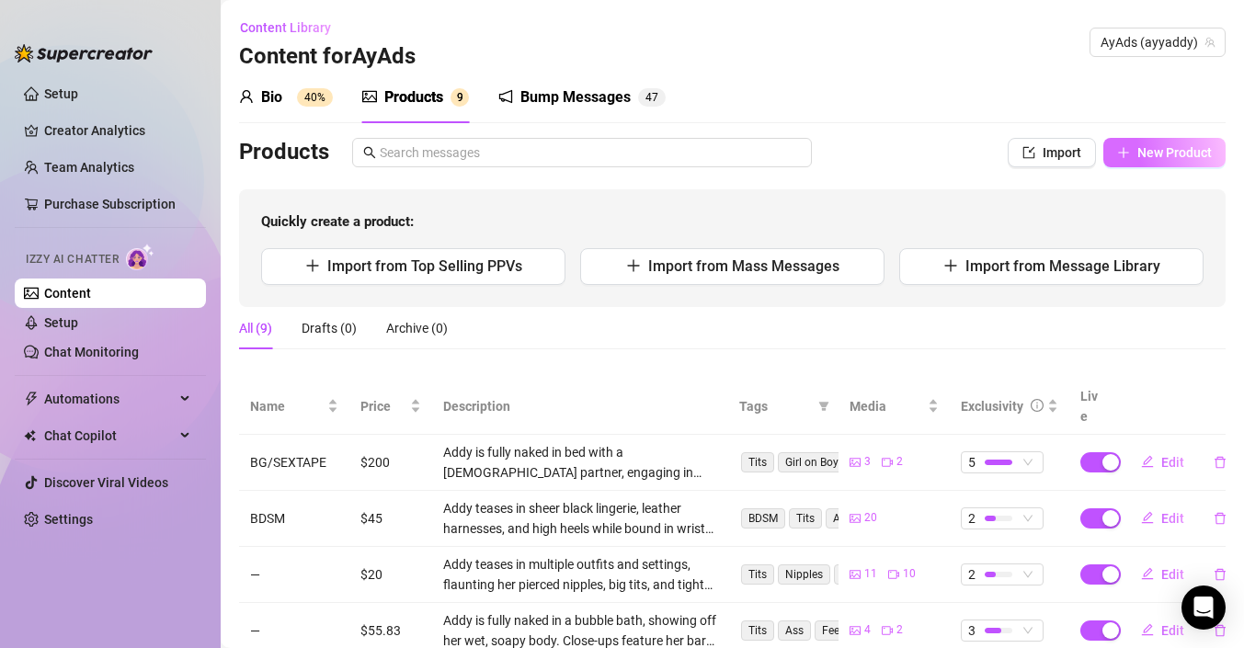
click at [1137, 158] on button "New Product" at bounding box center [1165, 152] width 122 height 29
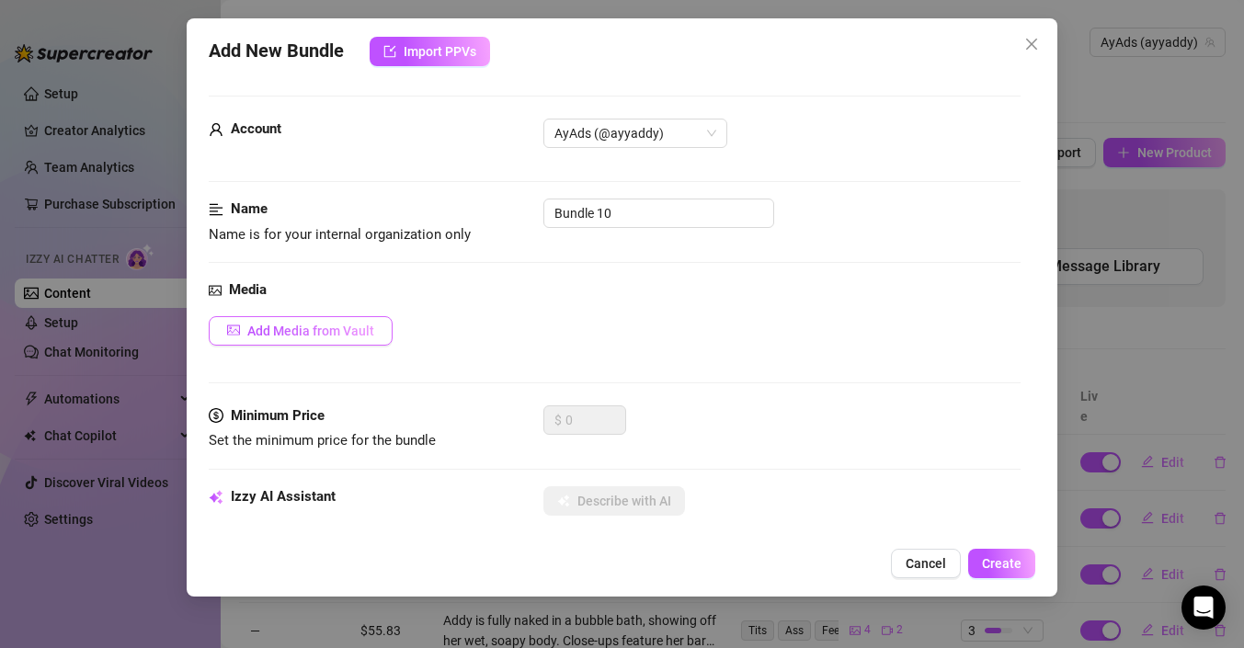
click at [349, 336] on span "Add Media from Vault" at bounding box center [310, 331] width 127 height 15
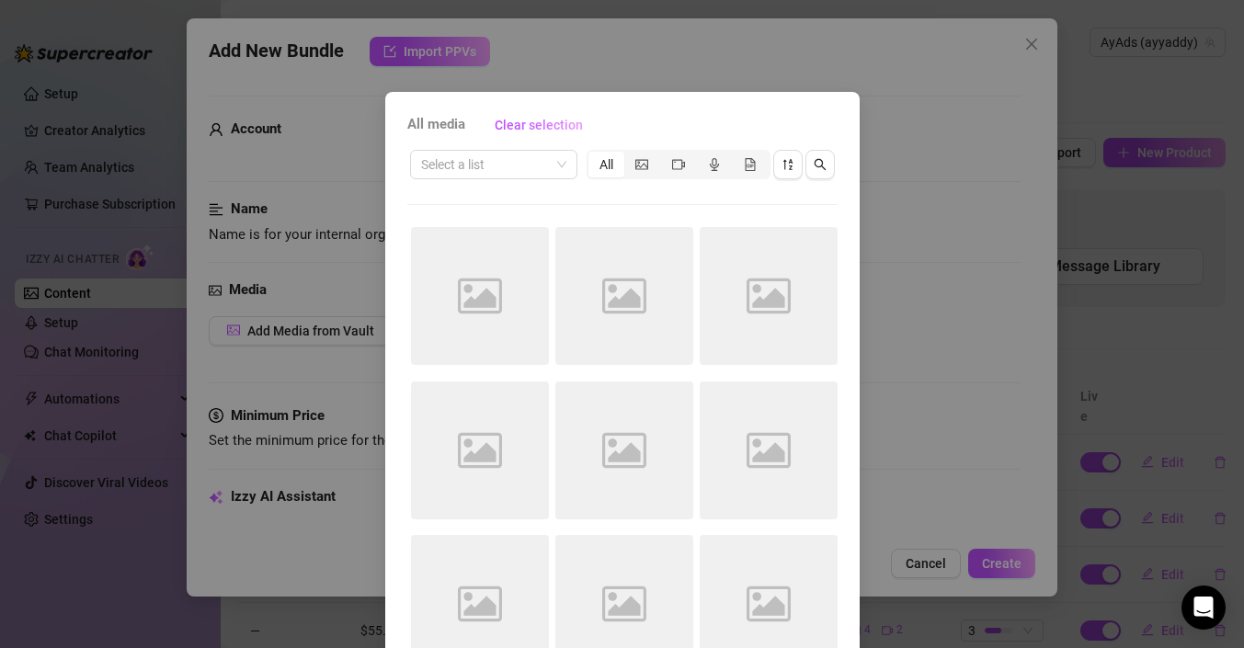
click at [956, 218] on div "All media Clear selection Select a list All Image placeholder Image placeholder…" at bounding box center [622, 324] width 1244 height 648
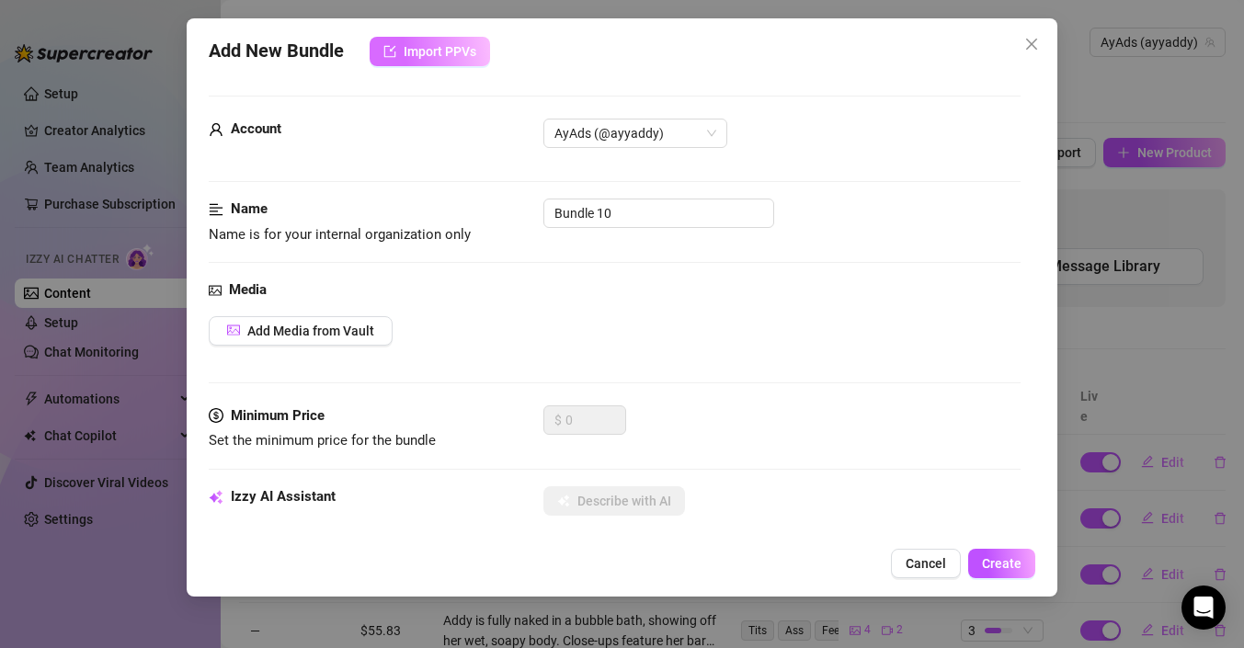
click at [410, 57] on span "Import PPVs" at bounding box center [440, 51] width 73 height 15
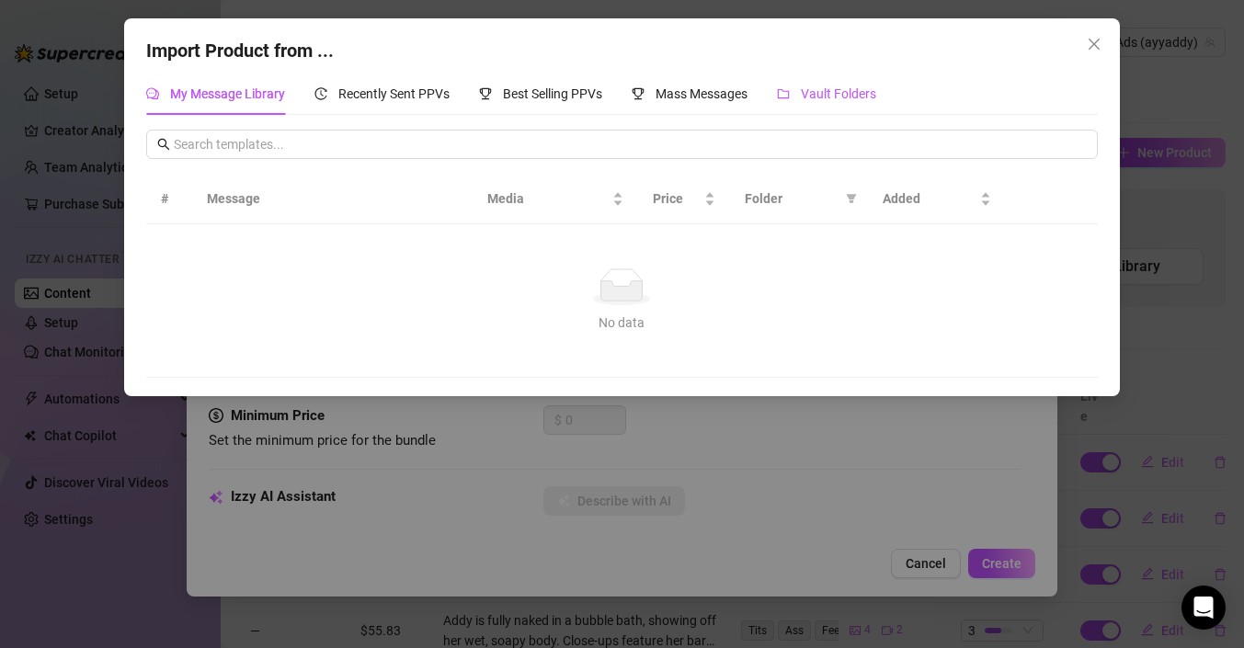
click at [833, 90] on span "Vault Folders" at bounding box center [838, 93] width 75 height 15
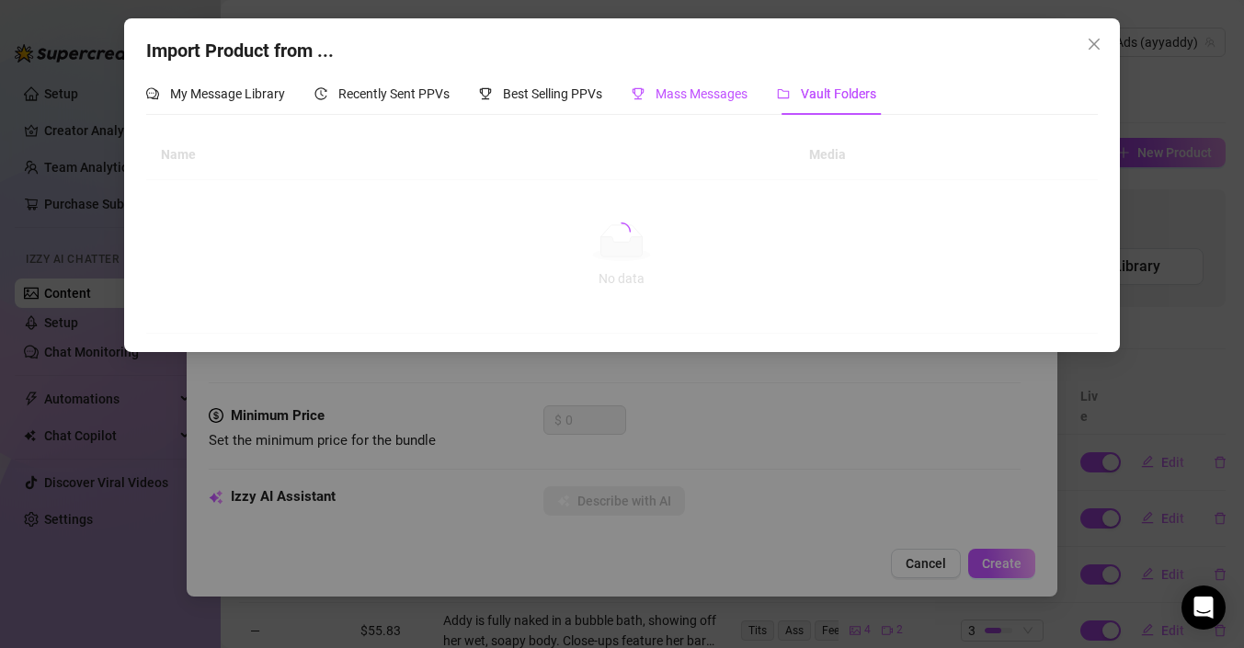
click at [669, 90] on span "Mass Messages" at bounding box center [702, 93] width 92 height 15
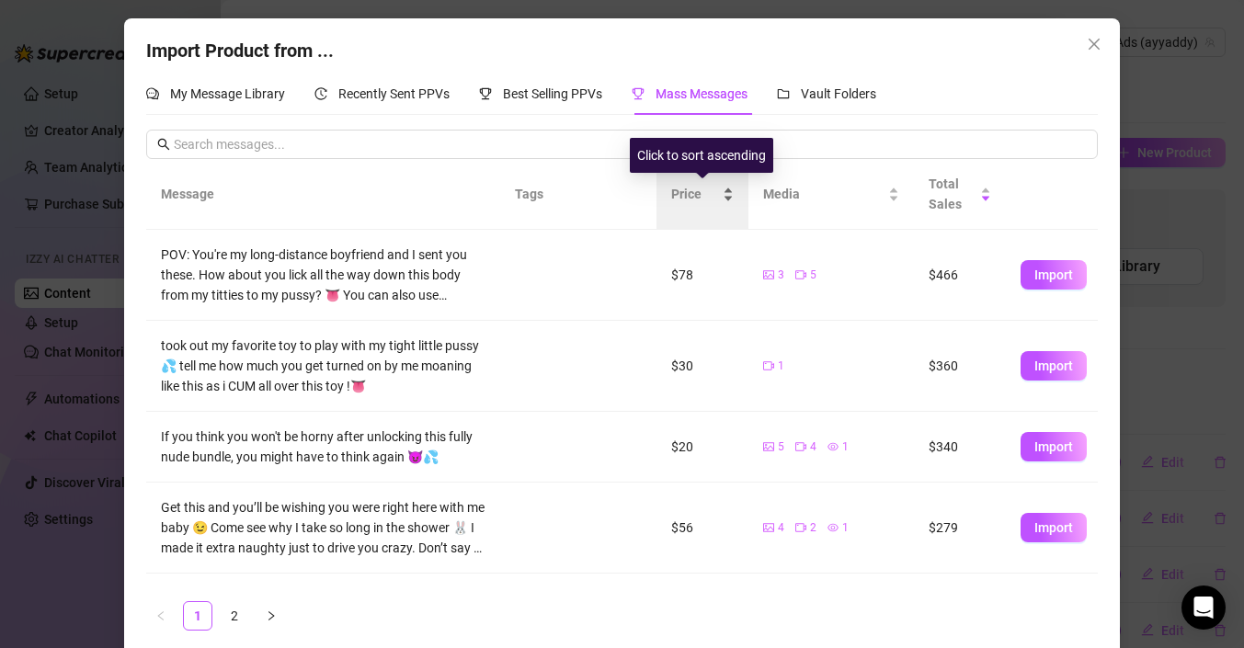
click at [697, 195] on span "Price" at bounding box center [695, 194] width 48 height 20
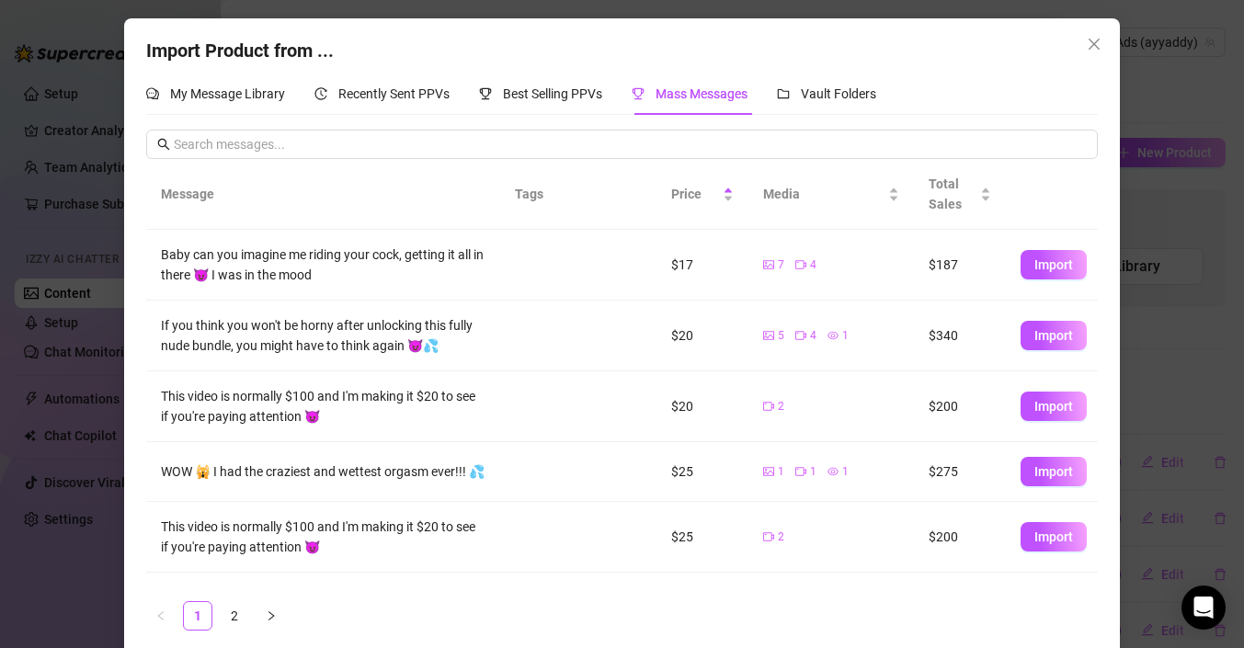
scroll to position [381, 0]
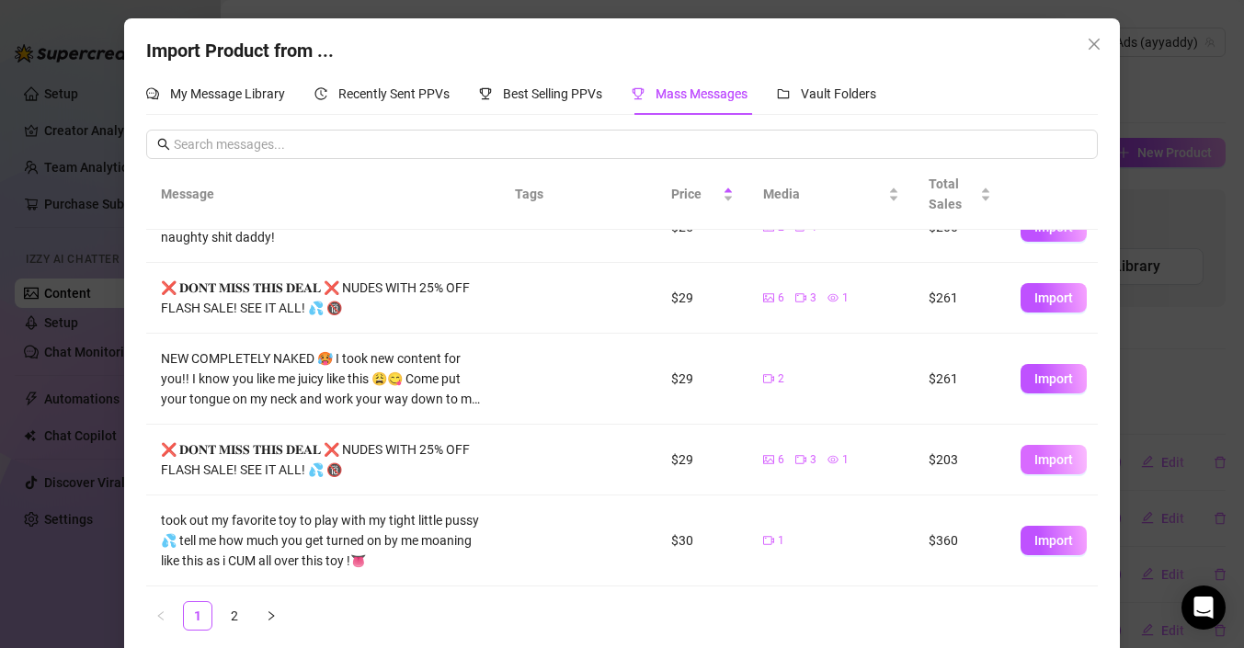
click at [1033, 459] on button "Import" at bounding box center [1054, 459] width 66 height 29
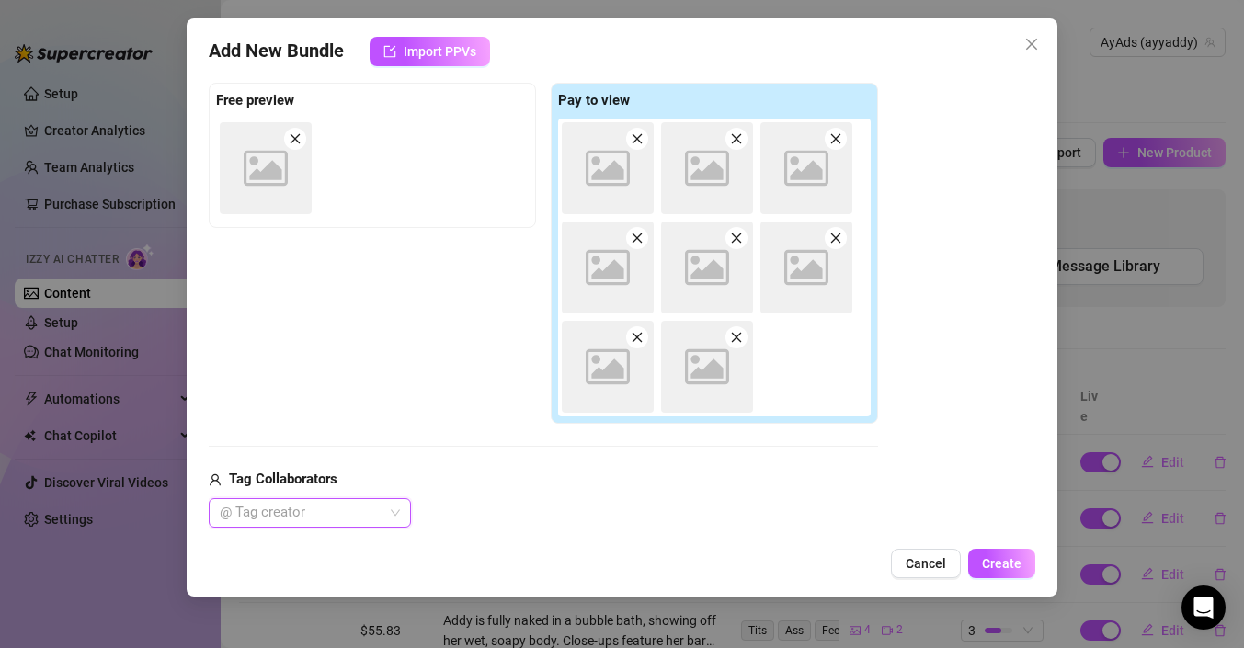
scroll to position [288, 0]
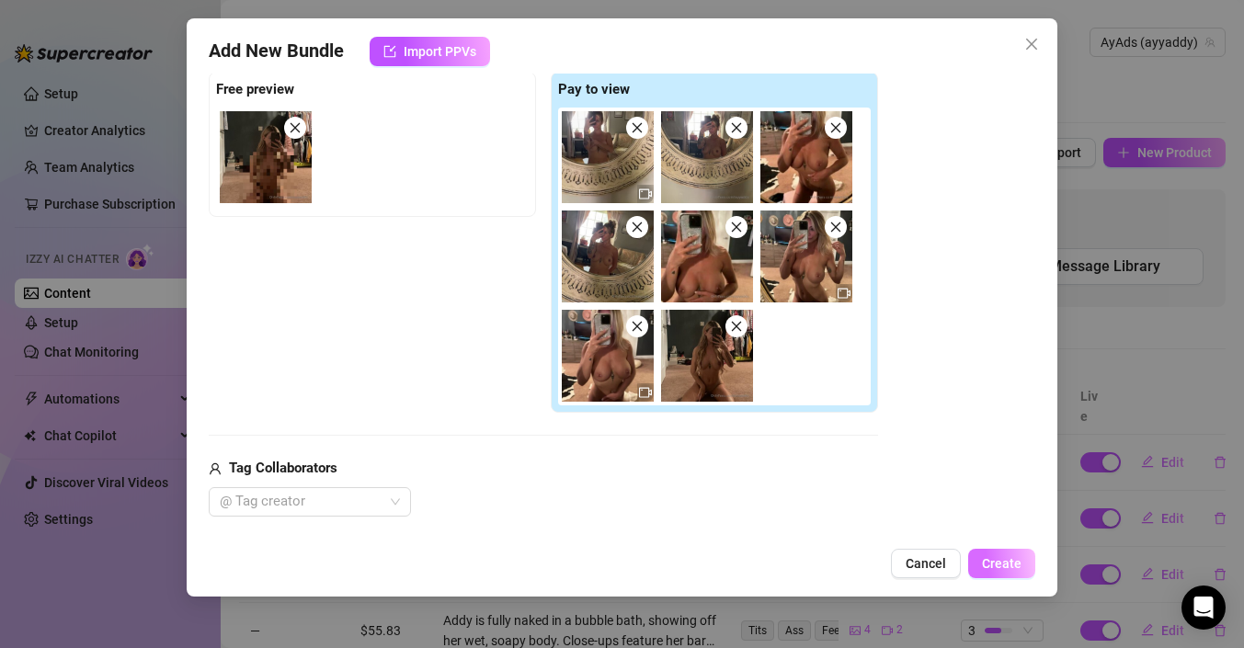
click at [991, 559] on span "Create" at bounding box center [1002, 563] width 40 height 15
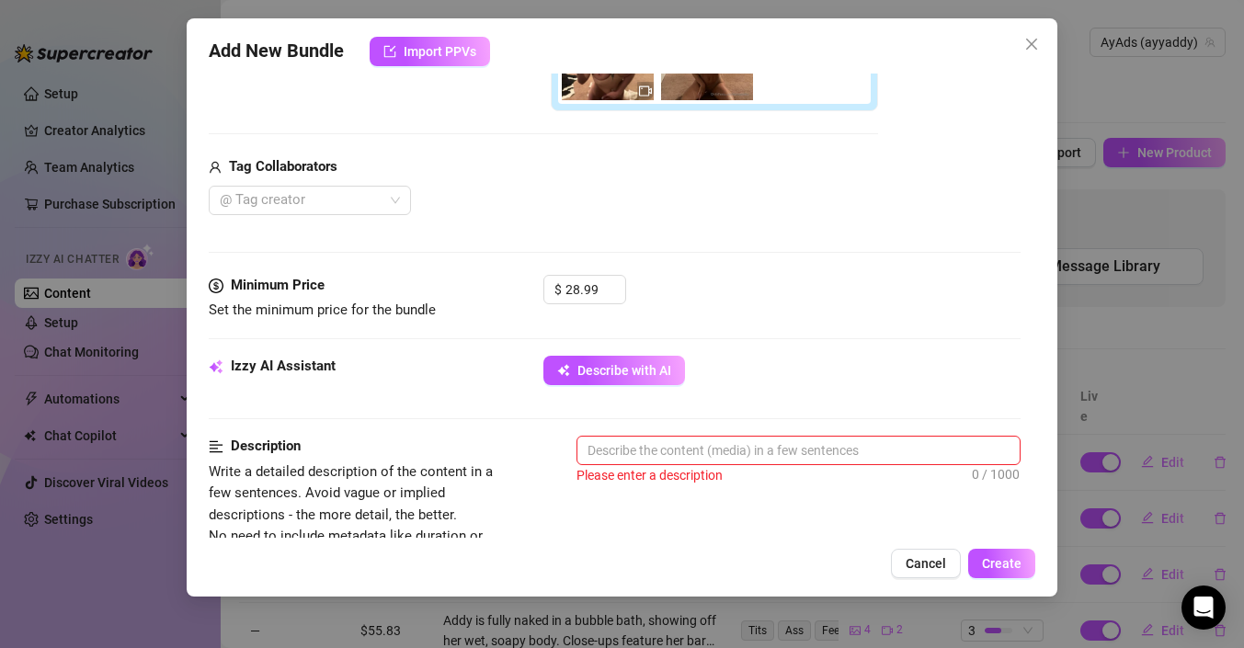
scroll to position [737, 0]
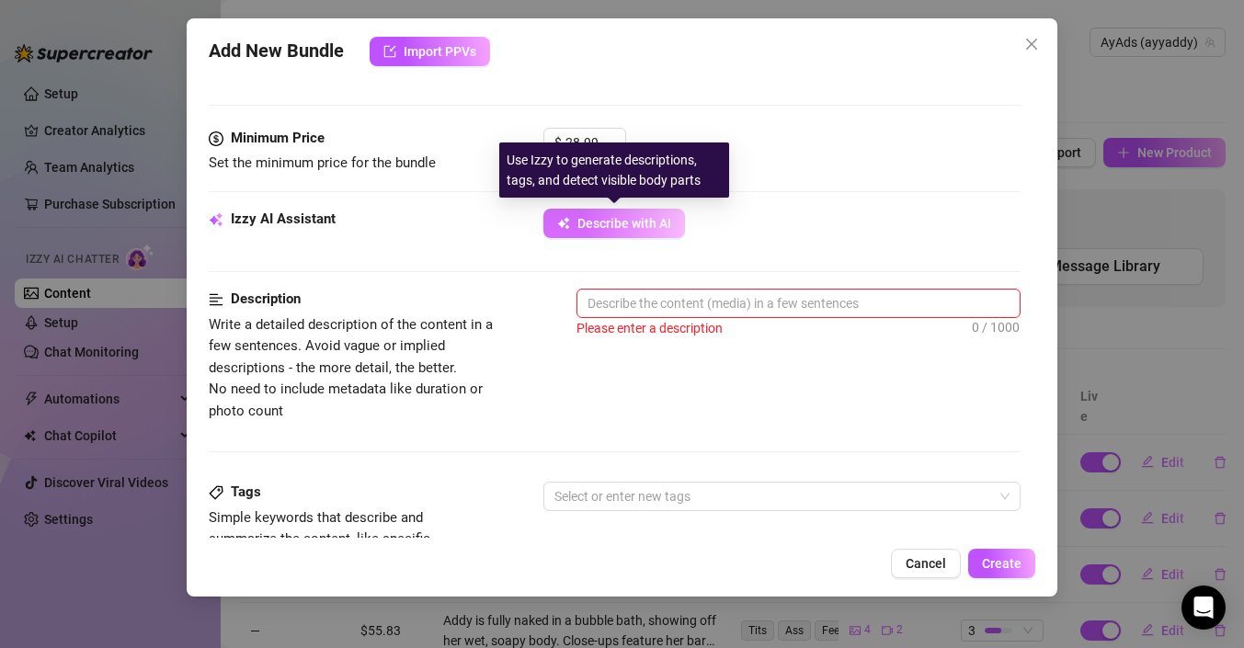
click at [637, 228] on span "Describe with AI" at bounding box center [625, 223] width 94 height 15
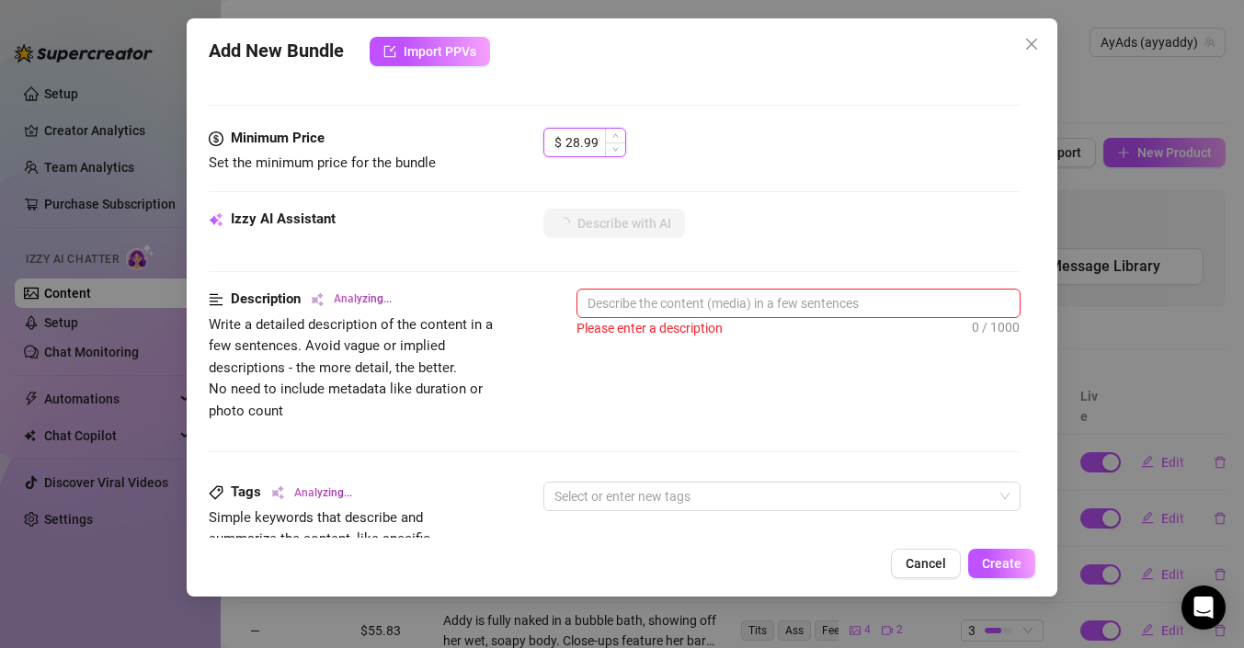
click at [576, 143] on input "28.99" at bounding box center [596, 143] width 60 height 28
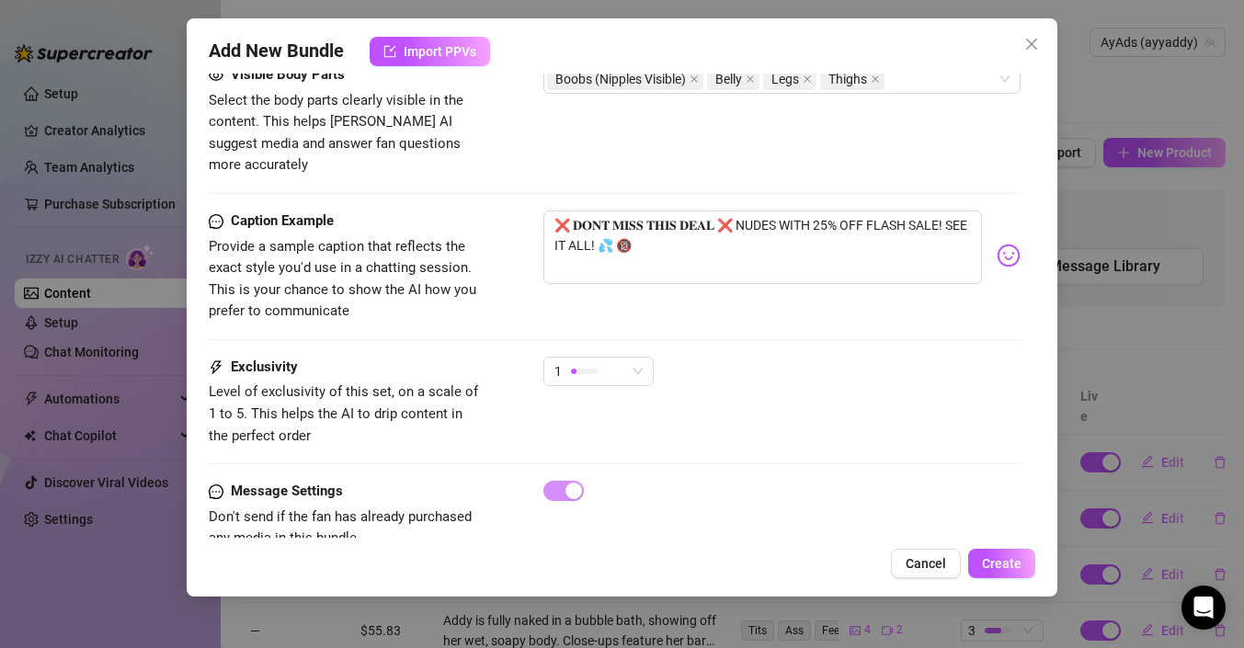
scroll to position [1306, 0]
click at [647, 219] on textarea "❌ 𝐃𝐎𝐍𝐓 𝐌𝐈𝐒𝐒 𝐓𝐇𝐈𝐒 𝐃𝐄𝐀𝐋 ❌ NUDES WITH 25% OFF FLASH SALE! SEE IT ALL! 💦 🔞" at bounding box center [763, 247] width 439 height 74
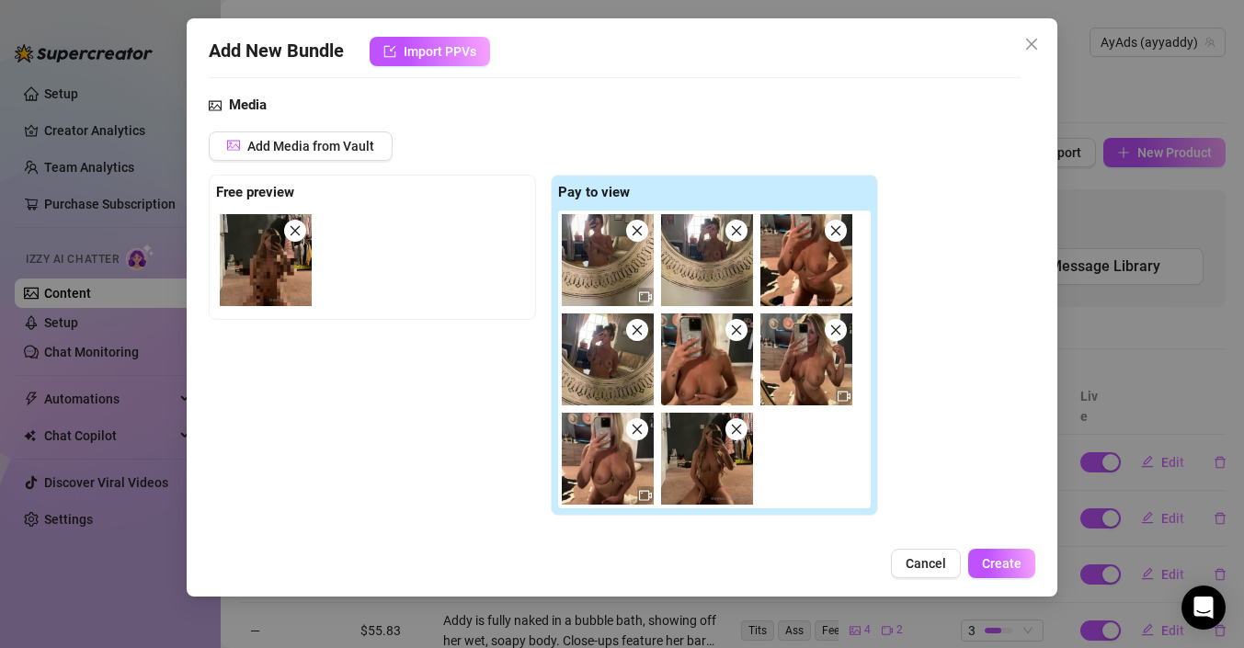
scroll to position [0, 0]
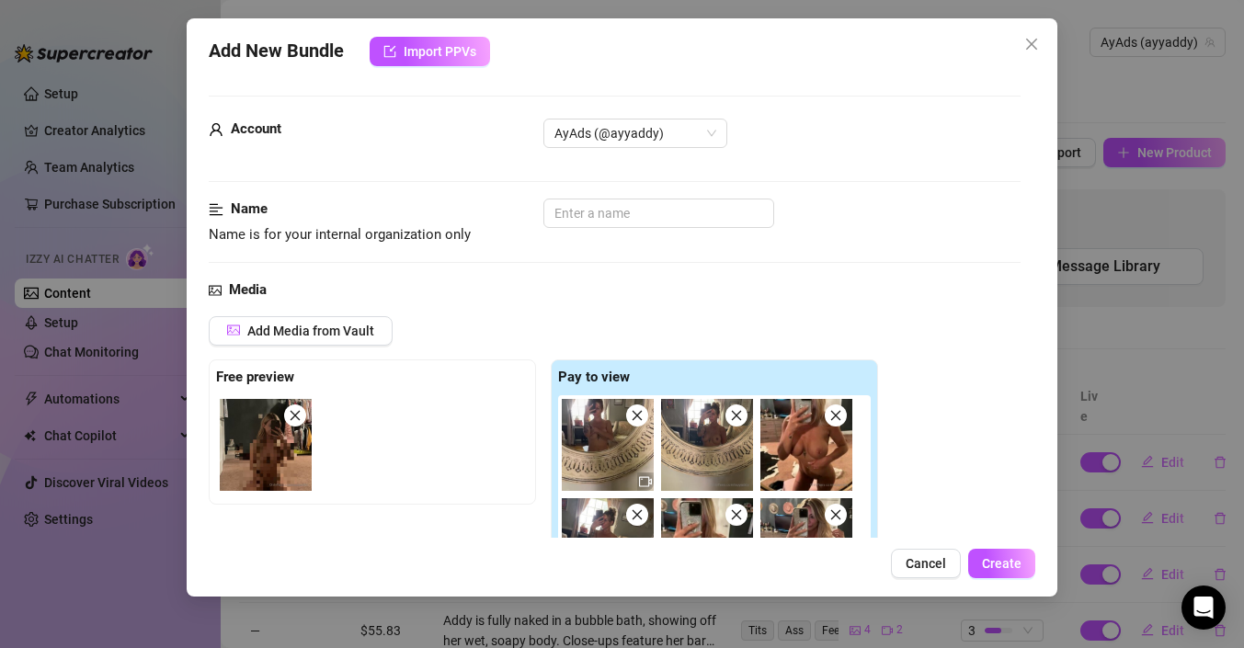
drag, startPoint x: 647, startPoint y: 224, endPoint x: 361, endPoint y: 235, distance: 286.2
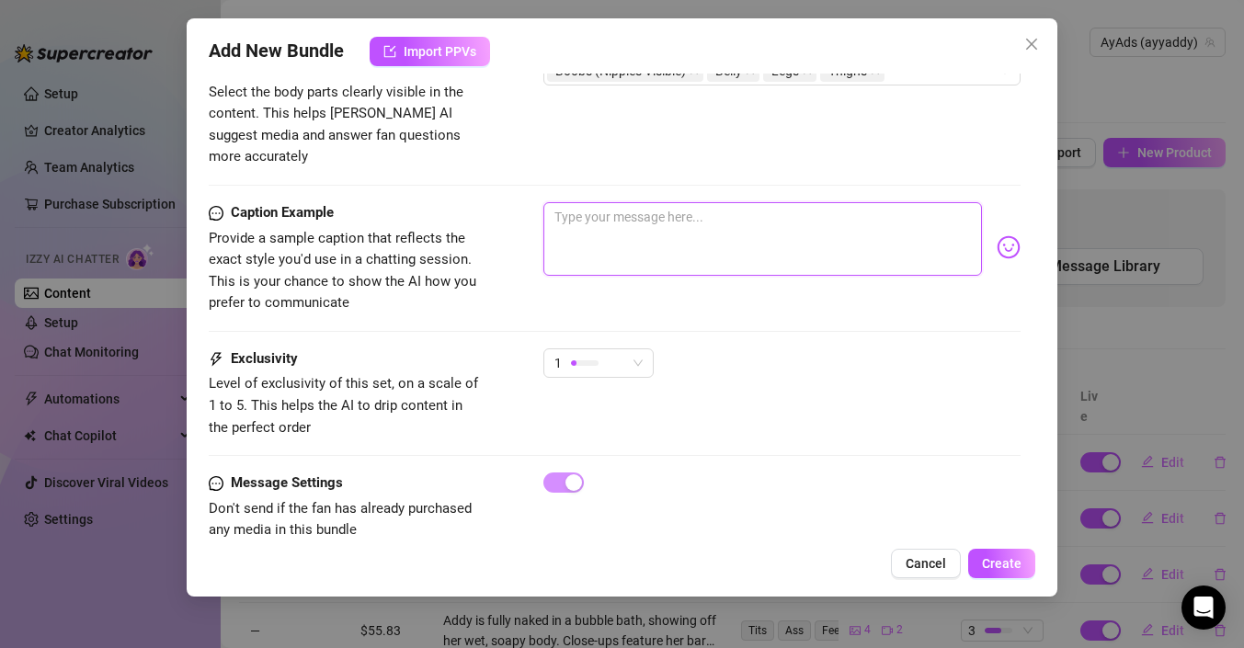
scroll to position [1329, 0]
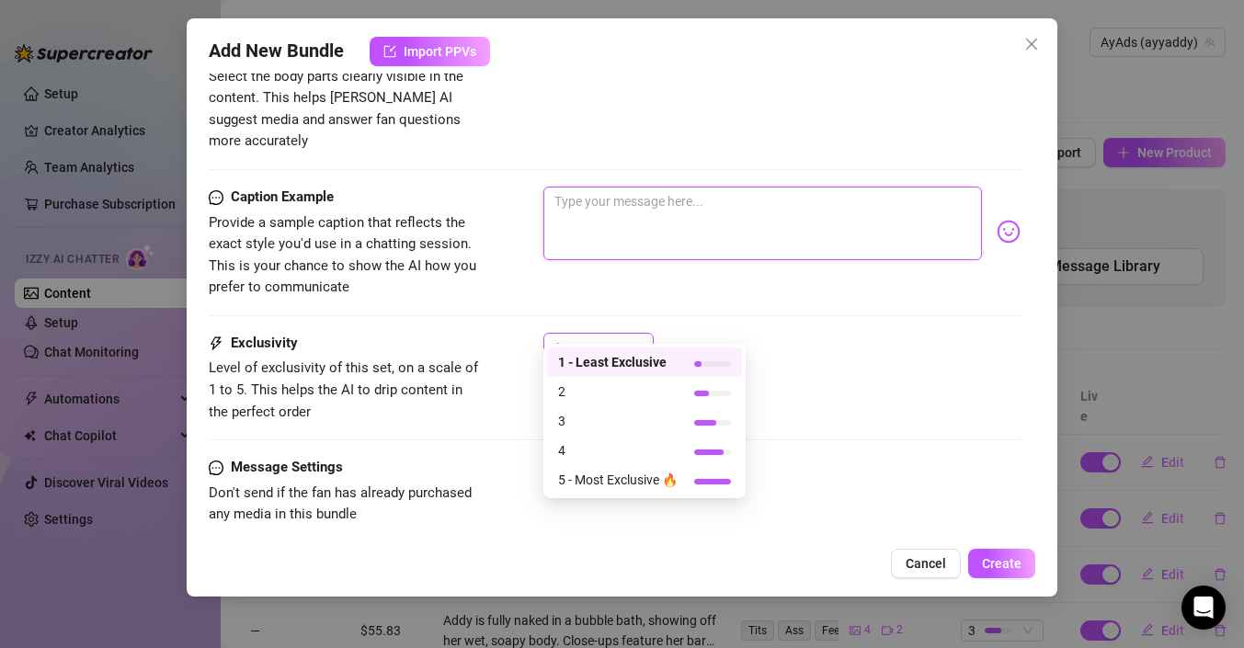
click at [645, 333] on div "1" at bounding box center [599, 347] width 110 height 29
click at [589, 384] on span "2" at bounding box center [618, 392] width 120 height 20
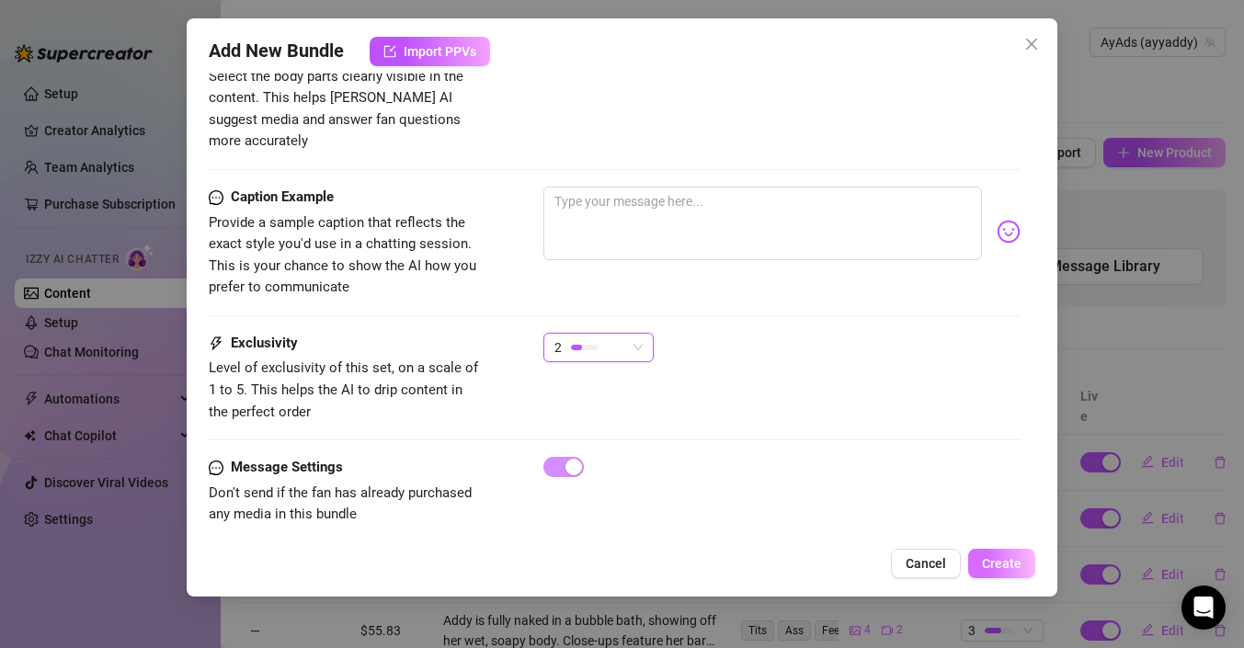
click at [999, 575] on button "Create" at bounding box center [1001, 563] width 67 height 29
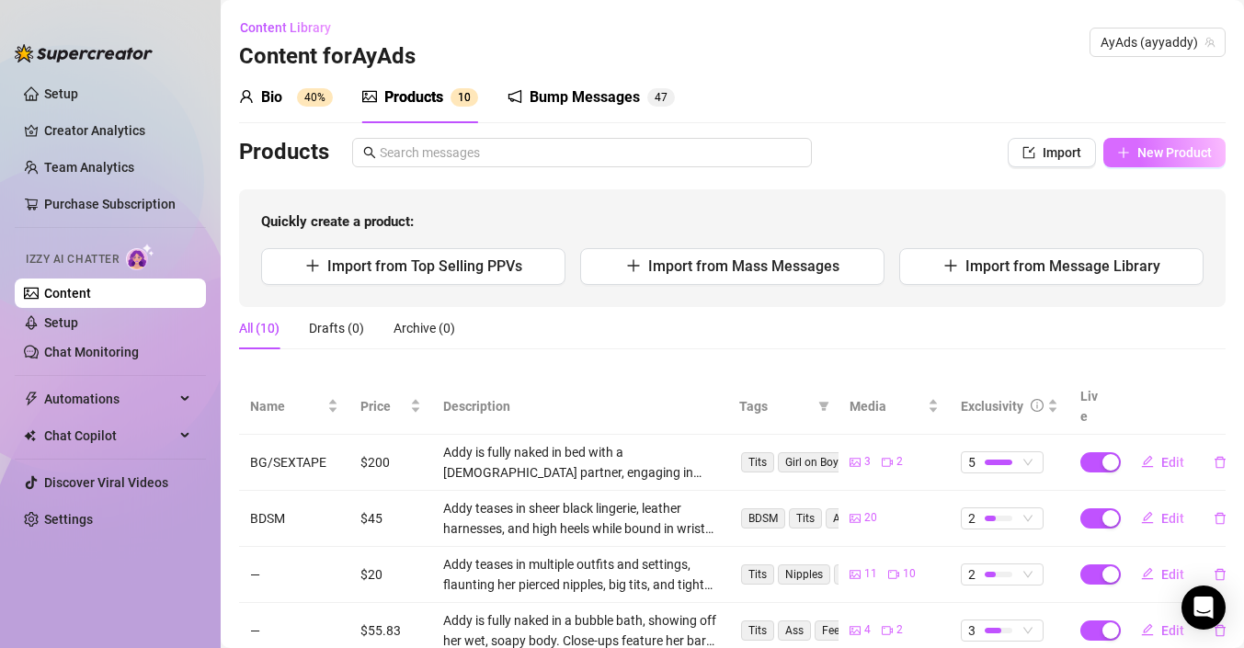
click at [1119, 154] on icon "plus" at bounding box center [1123, 152] width 13 height 13
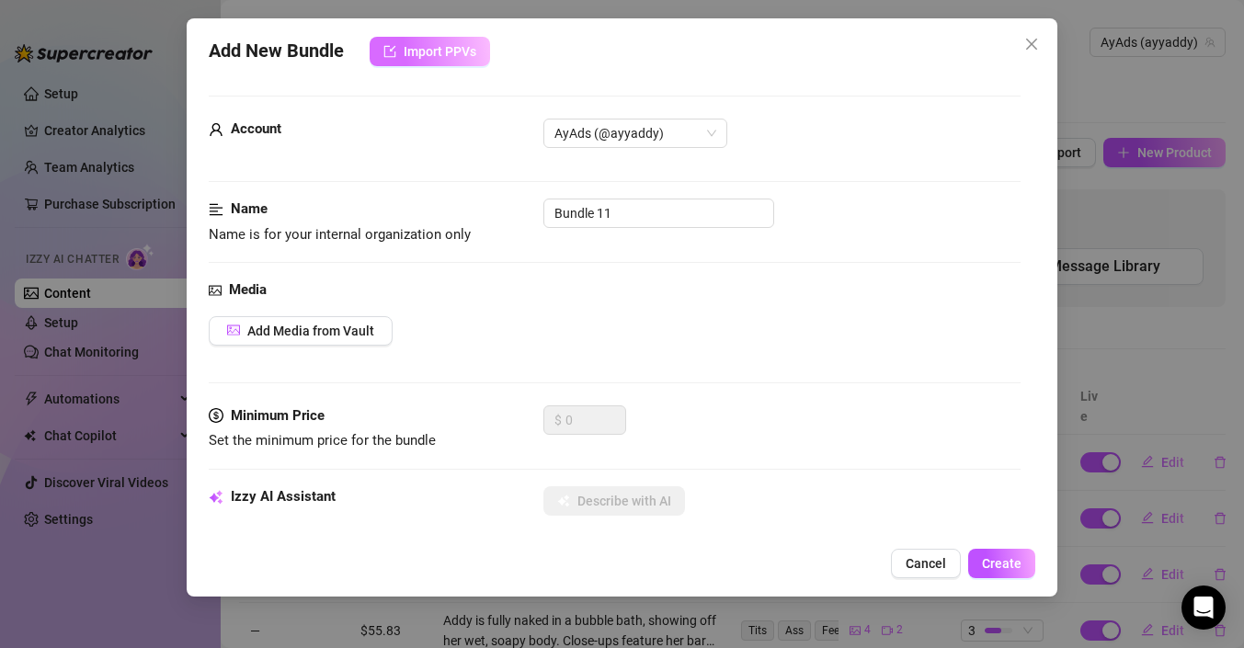
click at [443, 46] on span "Import PPVs" at bounding box center [440, 51] width 73 height 15
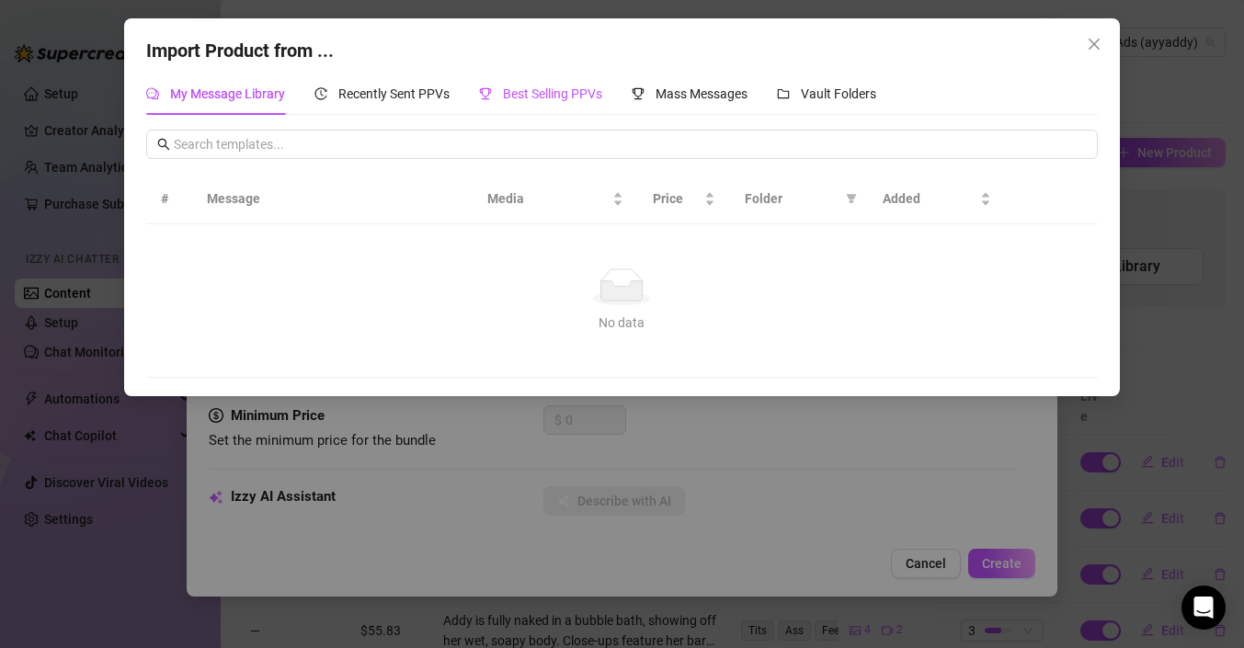
click at [590, 84] on div "Best Selling PPVs" at bounding box center [540, 94] width 123 height 20
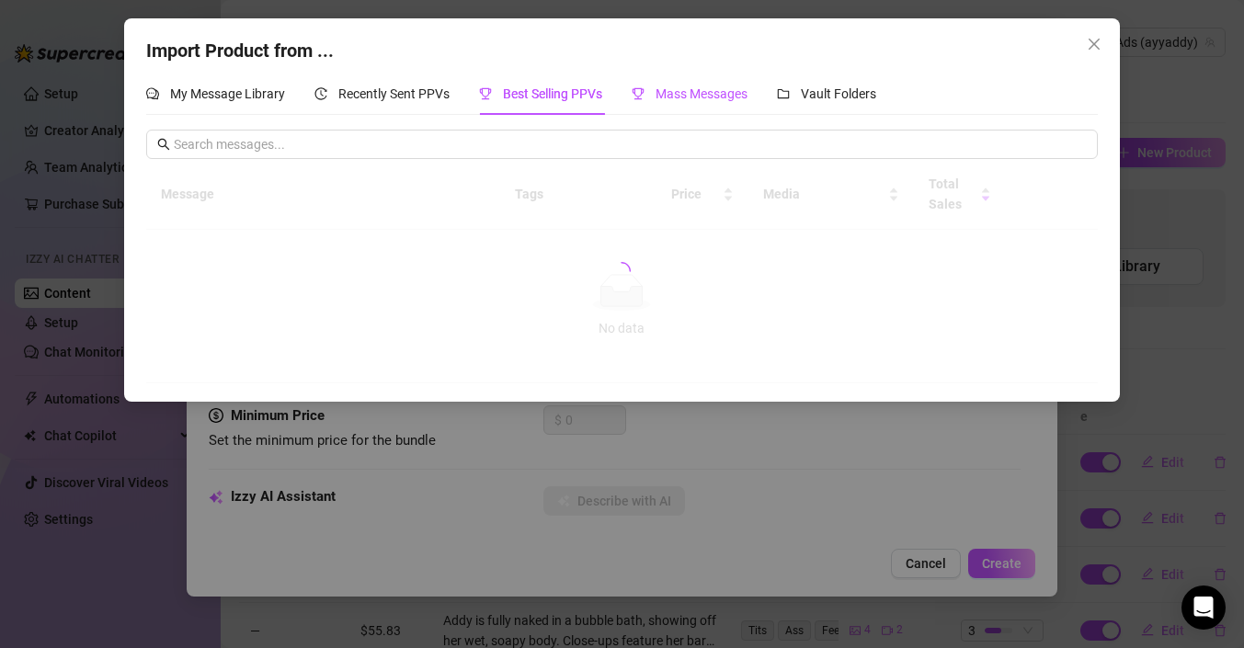
click at [678, 90] on span "Mass Messages" at bounding box center [702, 93] width 92 height 15
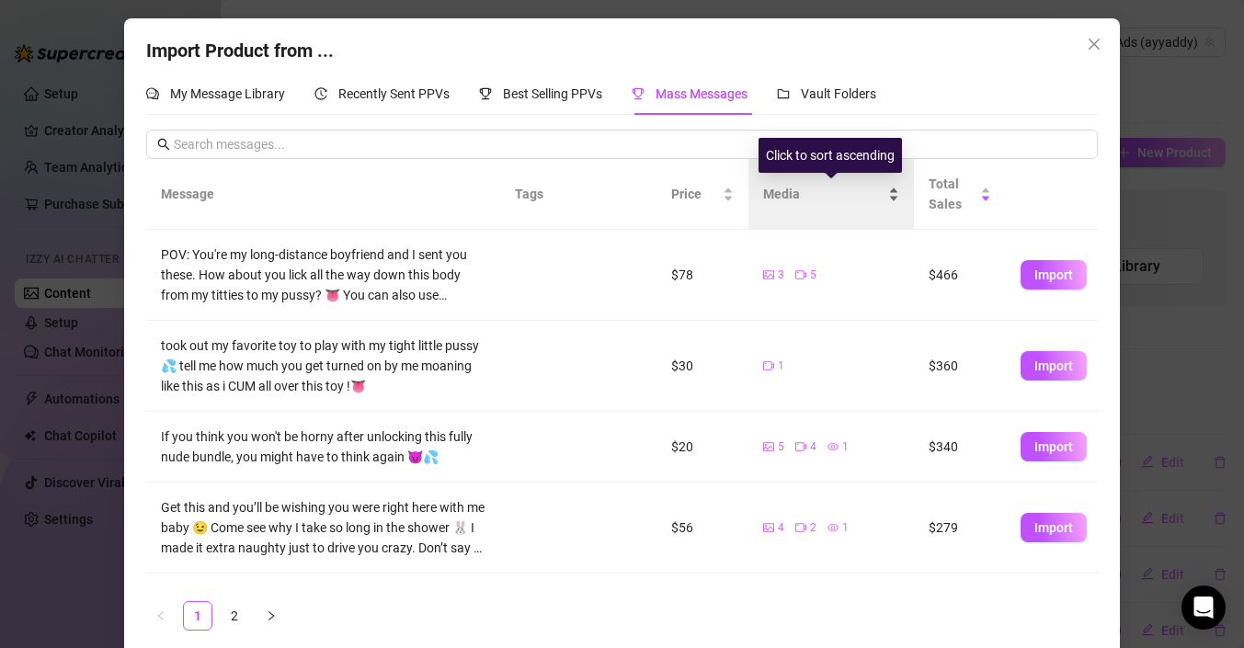
click at [842, 204] on div "Media" at bounding box center [831, 194] width 136 height 20
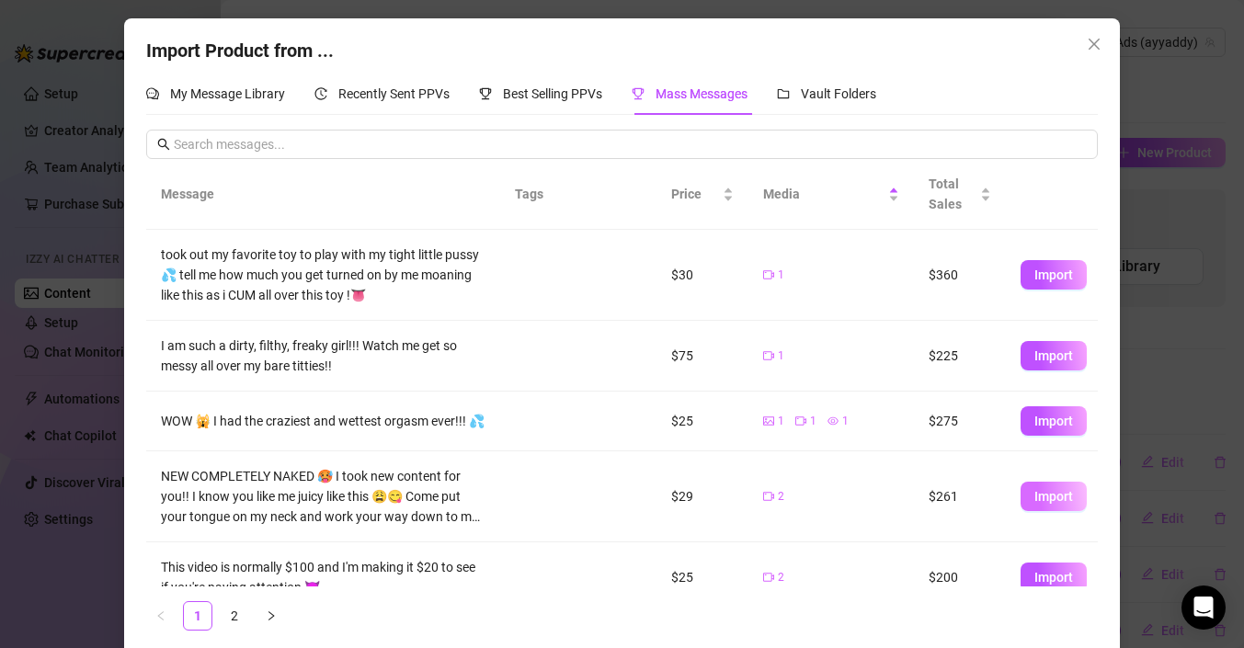
click at [1024, 495] on button "Import" at bounding box center [1054, 496] width 66 height 29
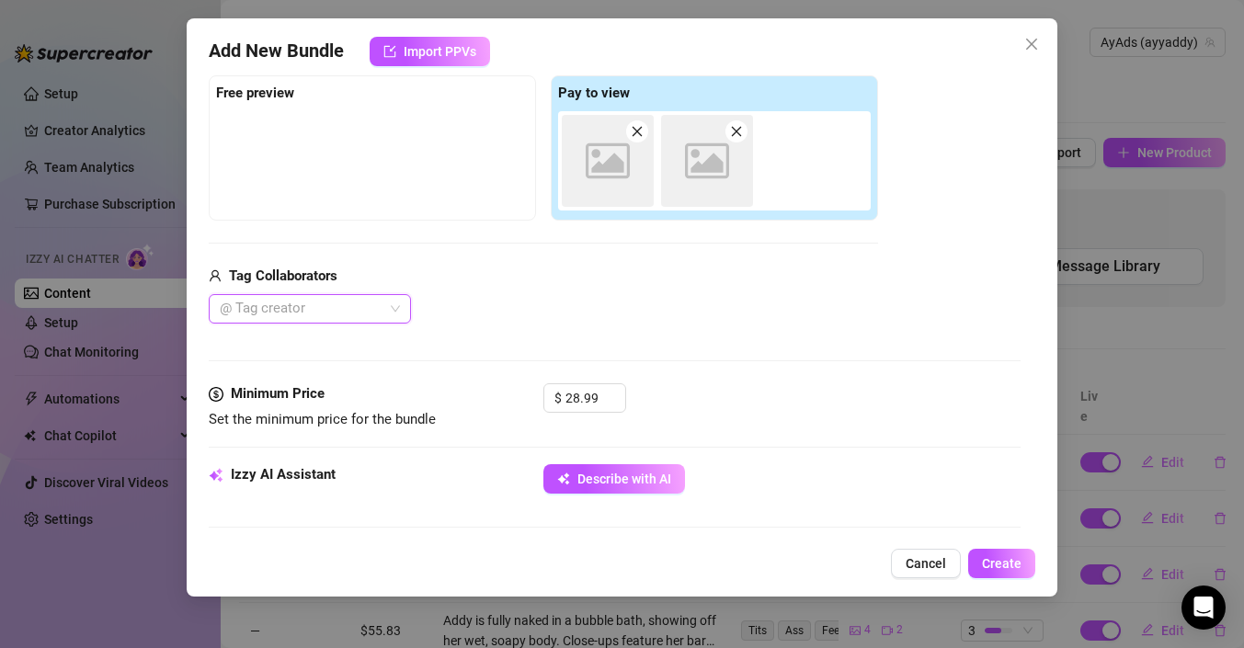
scroll to position [288, 0]
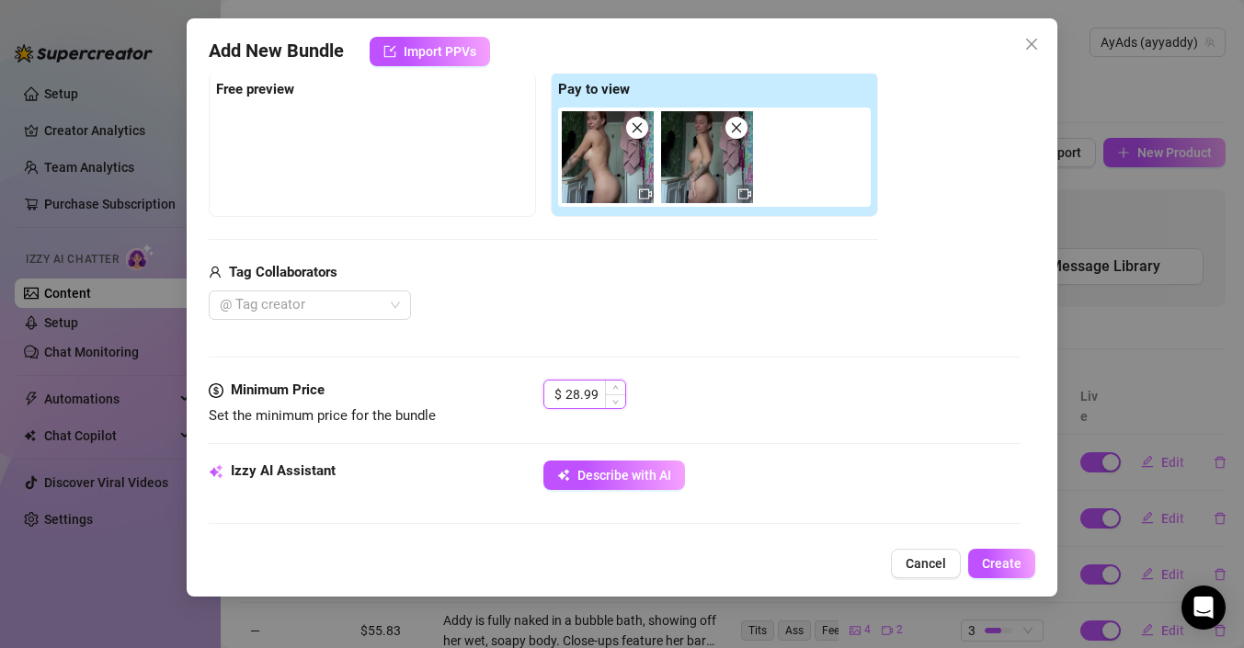
click at [572, 392] on input "28.99" at bounding box center [596, 395] width 60 height 28
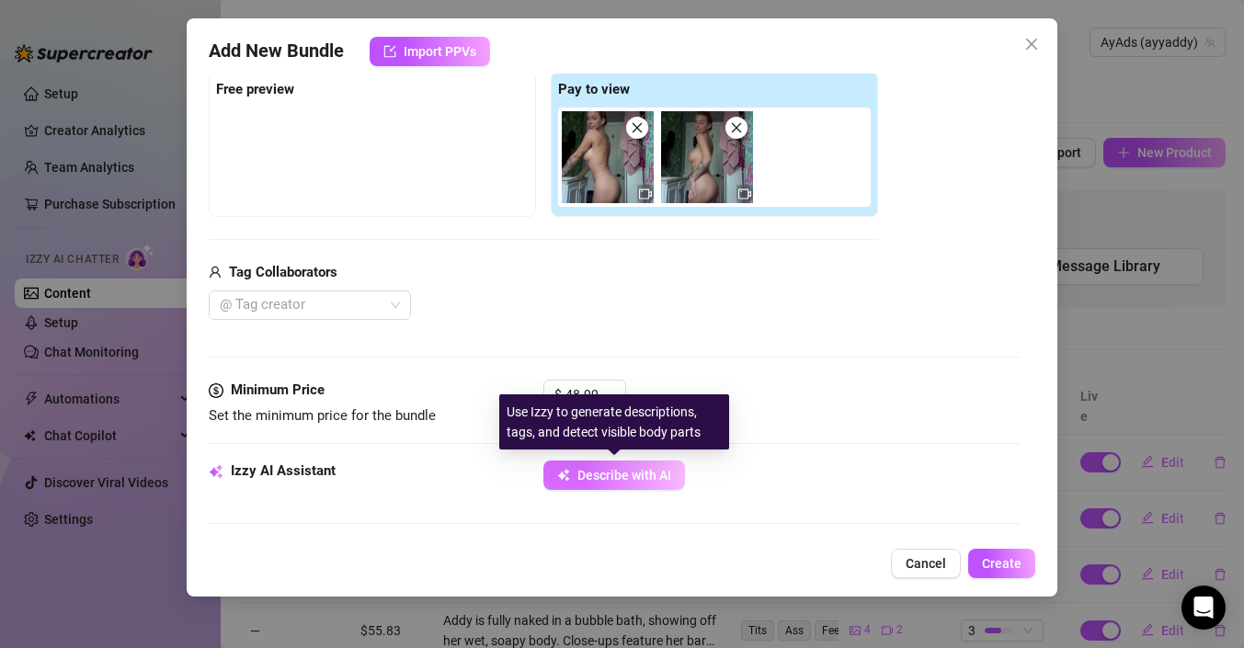
click at [653, 488] on button "Describe with AI" at bounding box center [615, 475] width 142 height 29
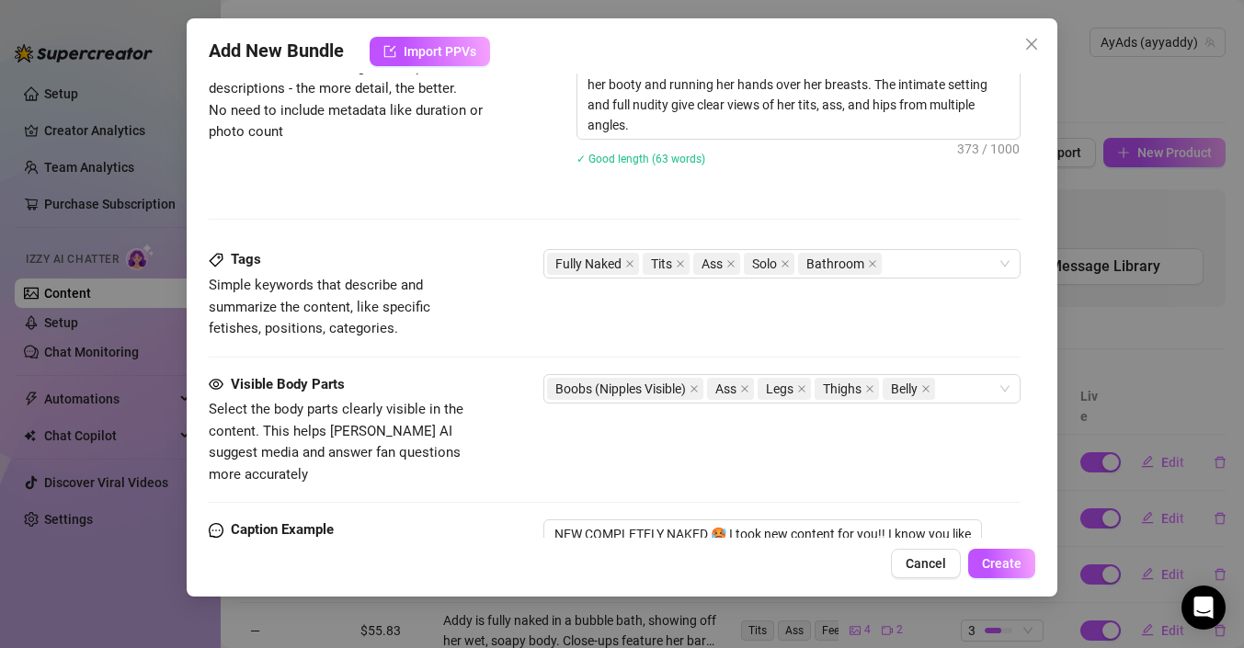
scroll to position [1153, 0]
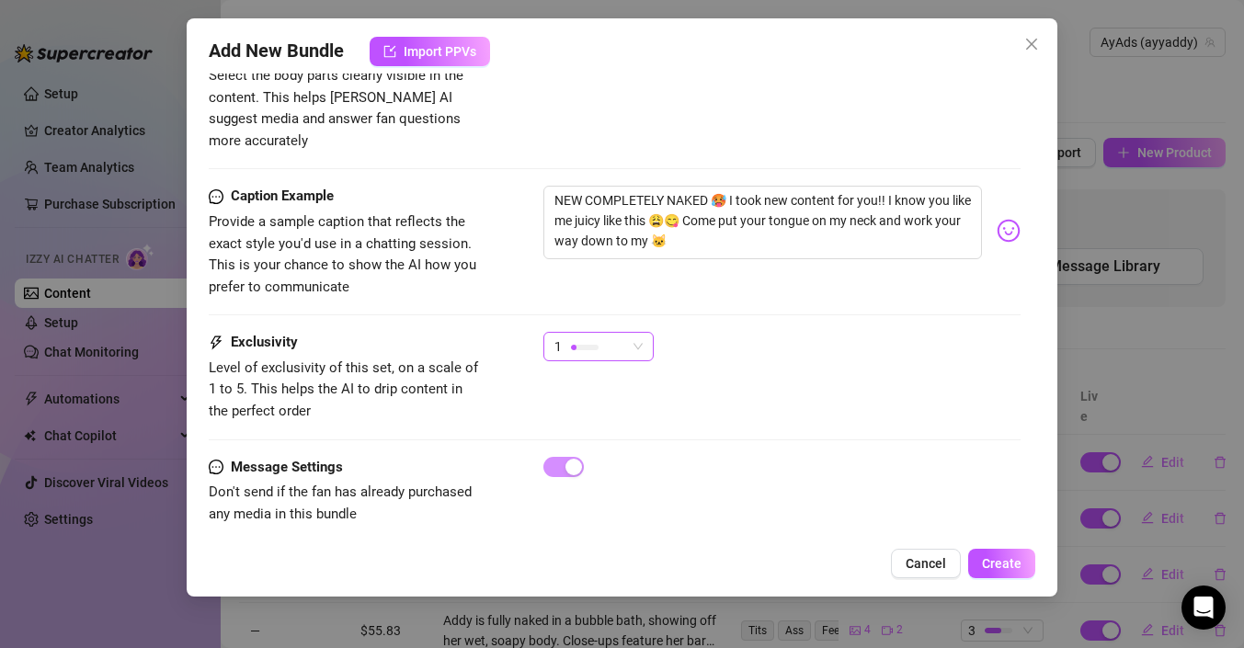
click at [620, 333] on div "1" at bounding box center [591, 347] width 72 height 28
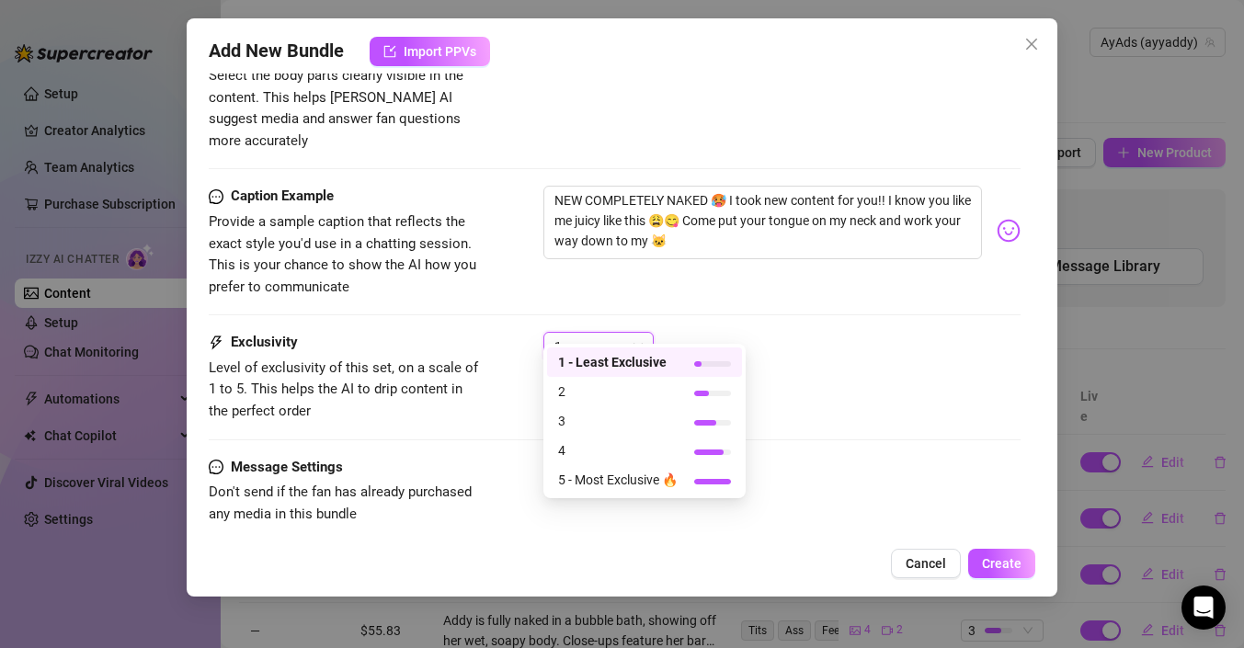
click at [854, 348] on div "1 1" at bounding box center [782, 355] width 477 height 46
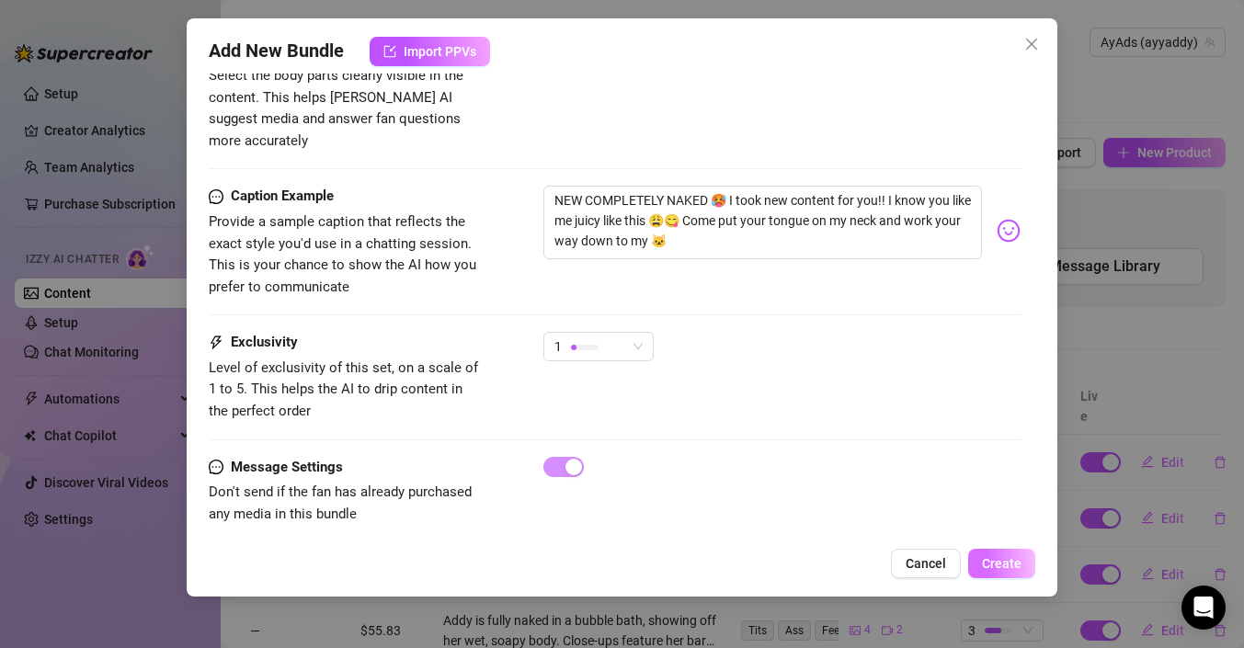
click at [1005, 565] on span "Create" at bounding box center [1002, 563] width 40 height 15
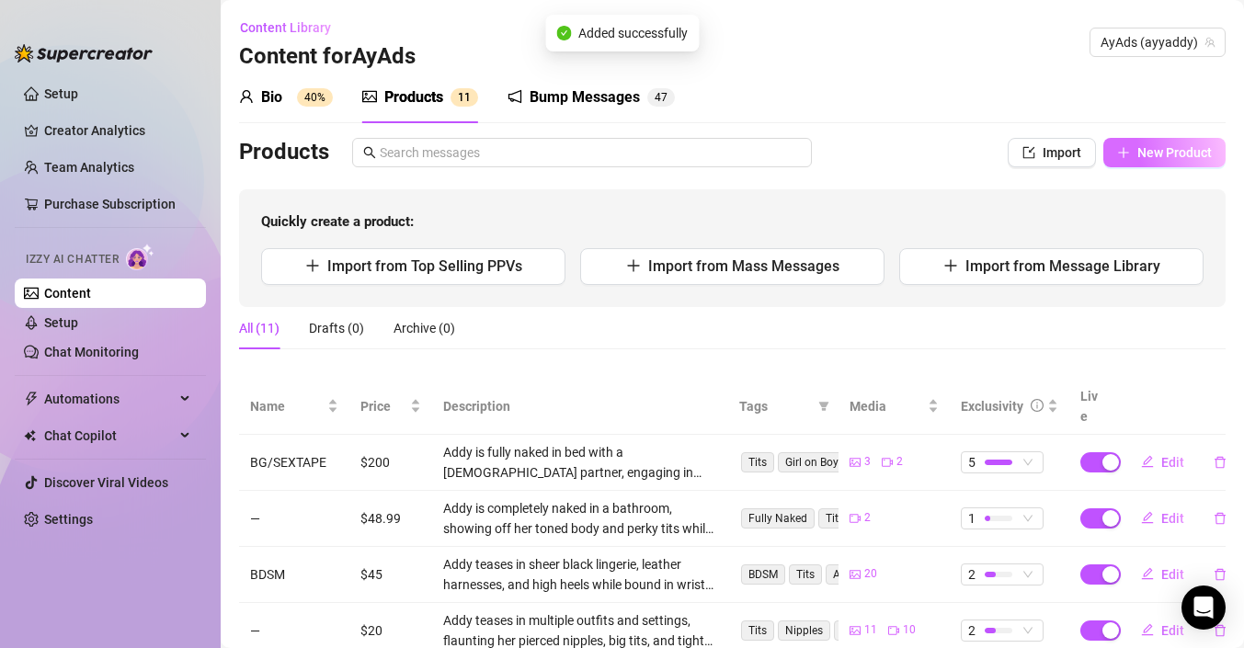
click at [1140, 157] on span "New Product" at bounding box center [1175, 152] width 74 height 15
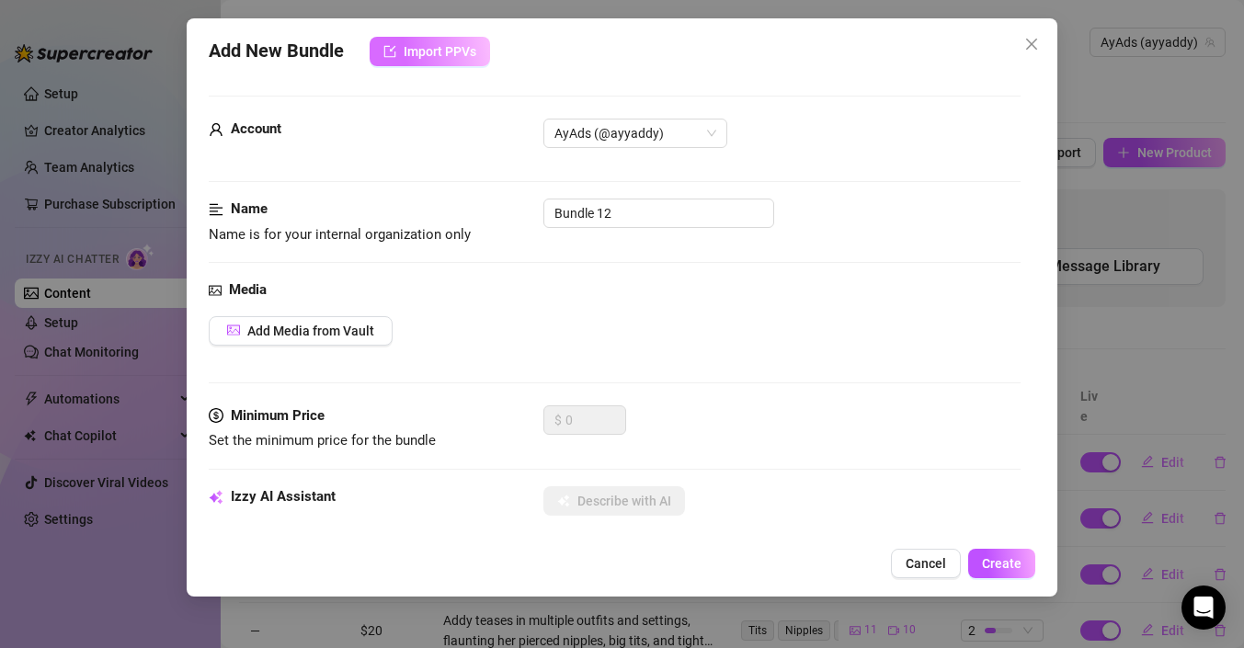
click at [403, 61] on button "Import PPVs" at bounding box center [430, 51] width 120 height 29
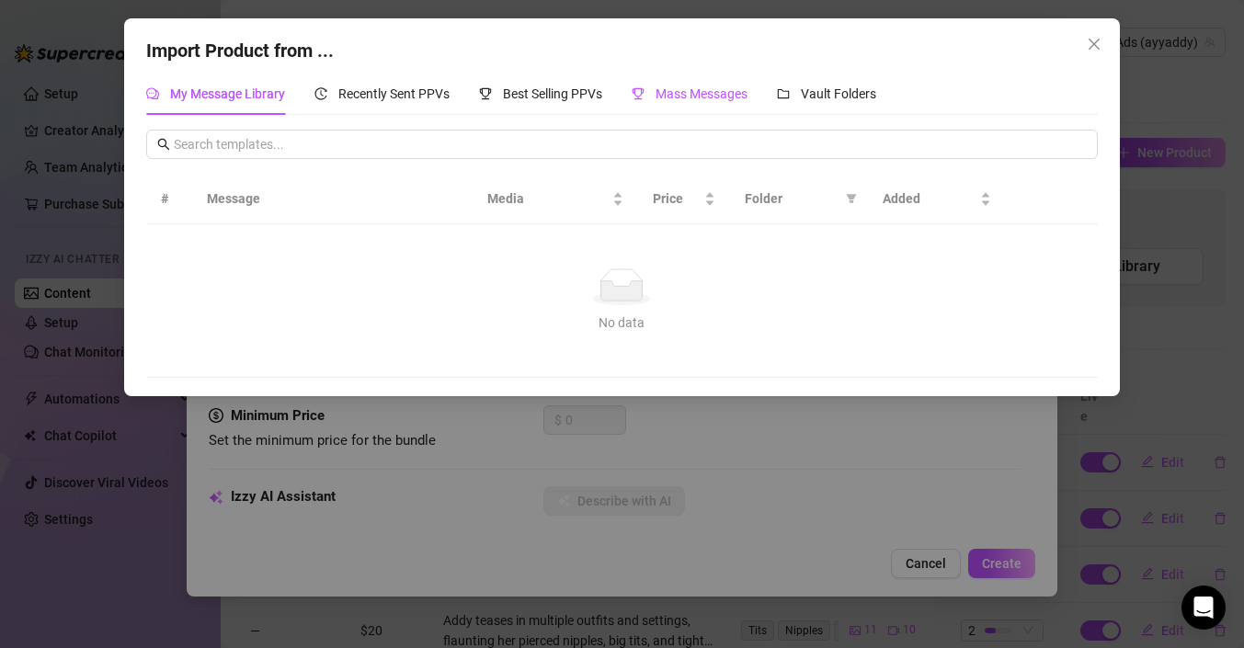
click at [717, 91] on span "Mass Messages" at bounding box center [702, 93] width 92 height 15
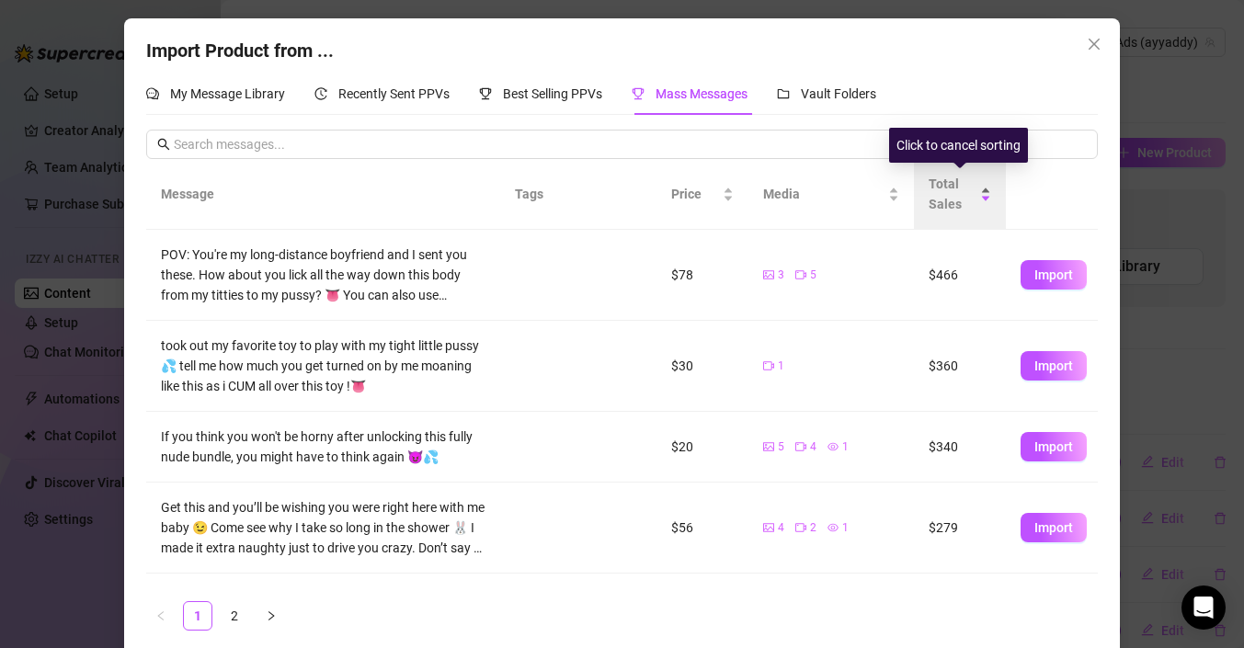
click at [935, 201] on span "Total Sales" at bounding box center [953, 194] width 48 height 40
click at [934, 202] on span "Total Sales" at bounding box center [953, 194] width 48 height 40
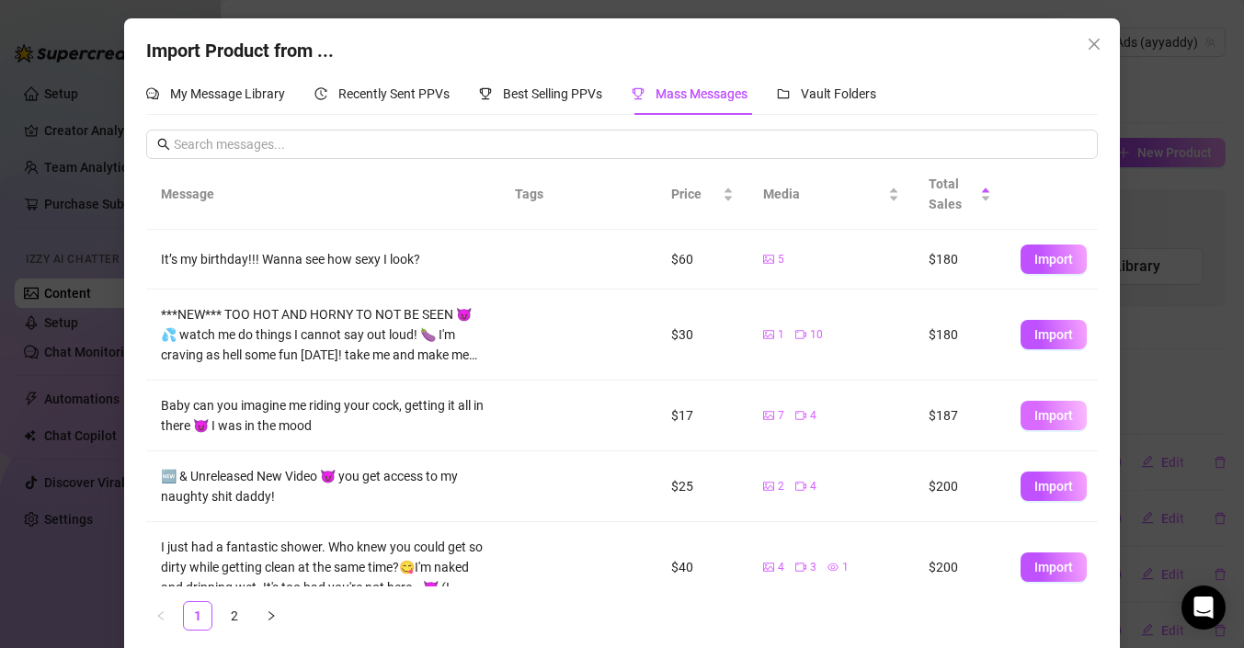
click at [1036, 420] on span "Import" at bounding box center [1054, 415] width 39 height 15
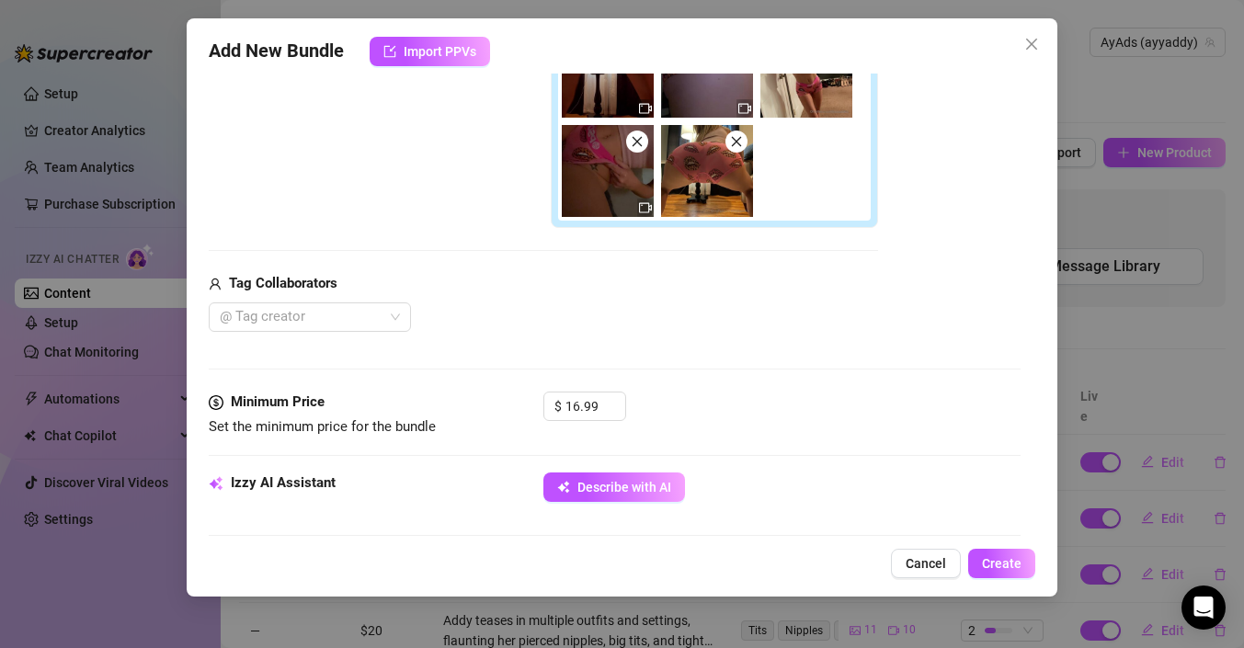
scroll to position [699, 0]
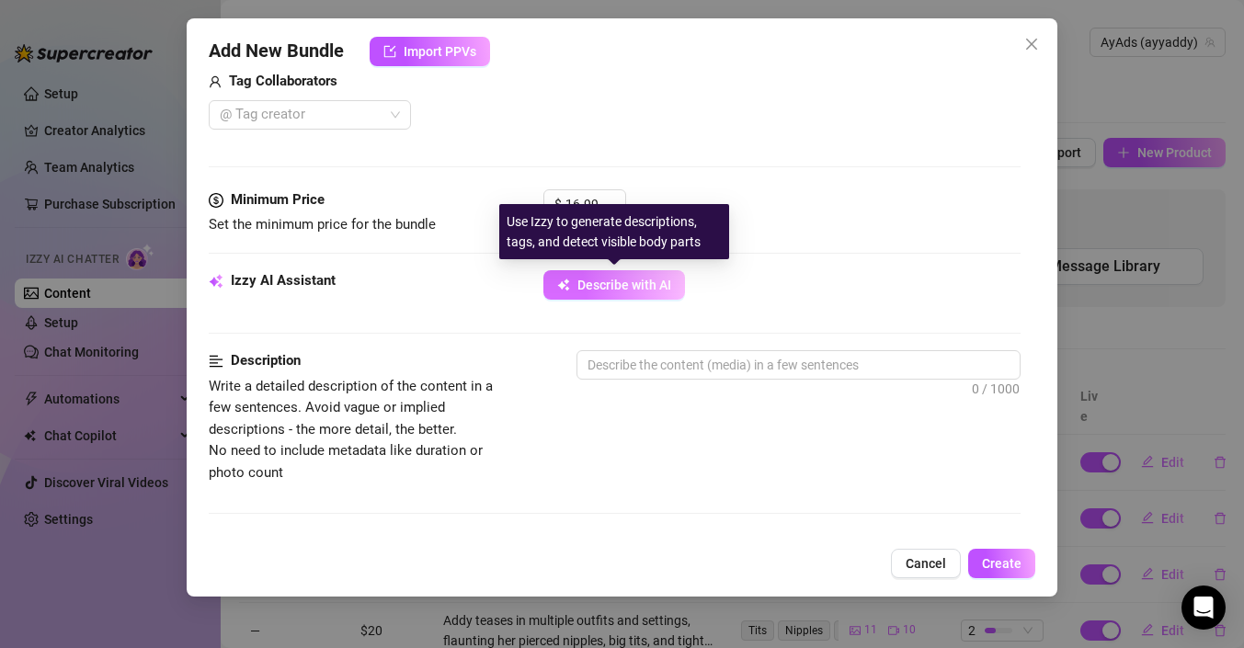
click at [644, 280] on span "Describe with AI" at bounding box center [625, 285] width 94 height 15
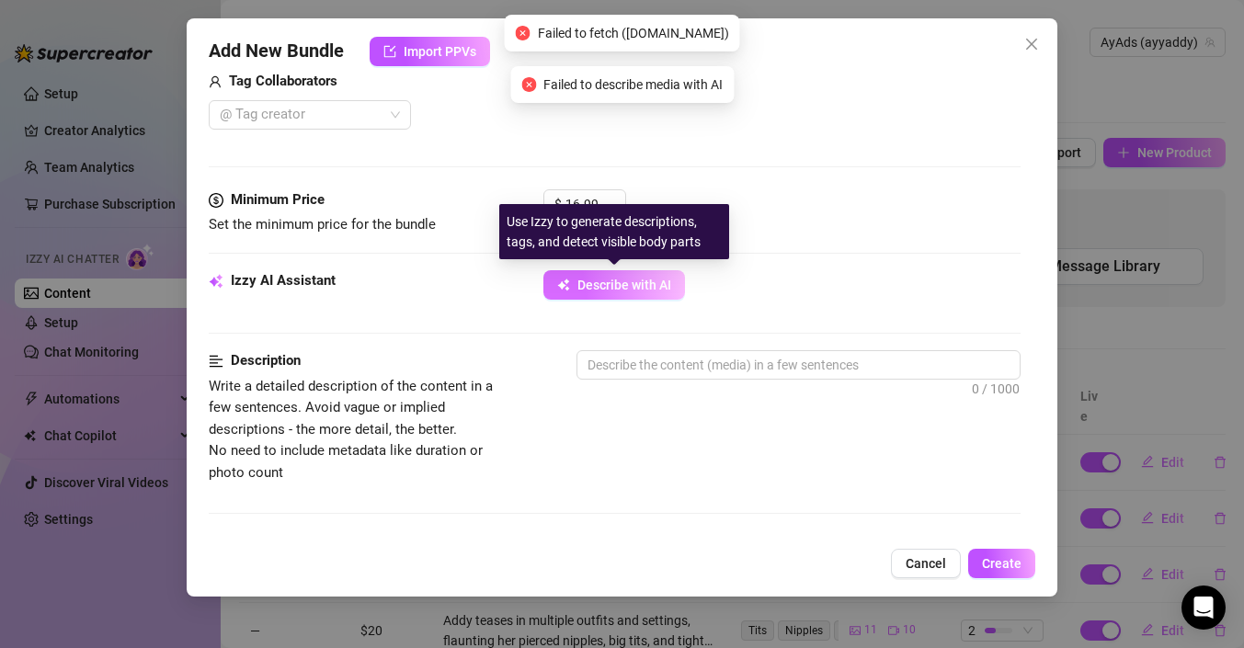
click at [644, 280] on span "Describe with AI" at bounding box center [625, 285] width 94 height 15
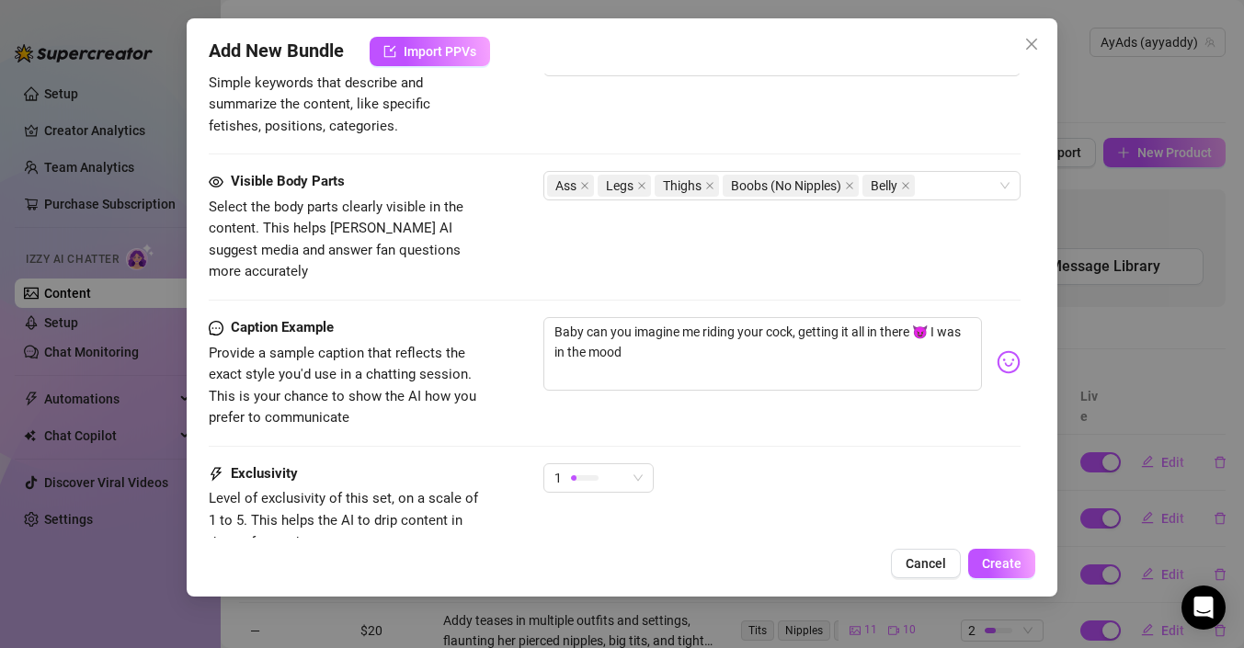
scroll to position [1353, 0]
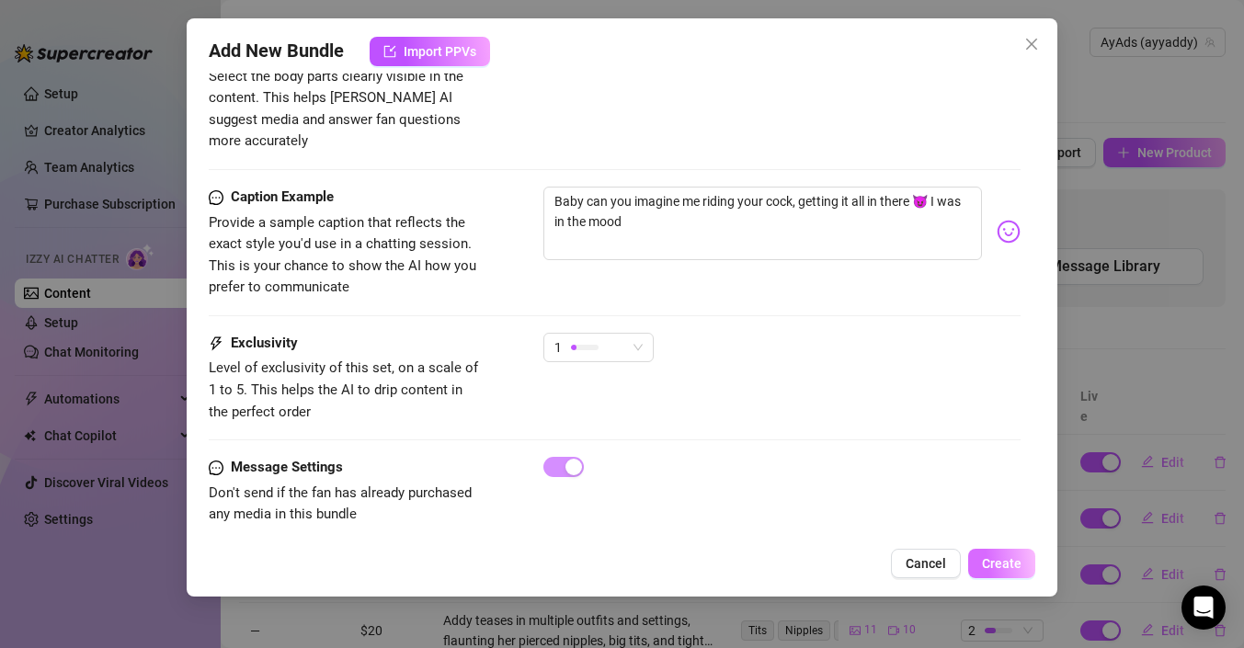
click at [1011, 564] on span "Create" at bounding box center [1002, 563] width 40 height 15
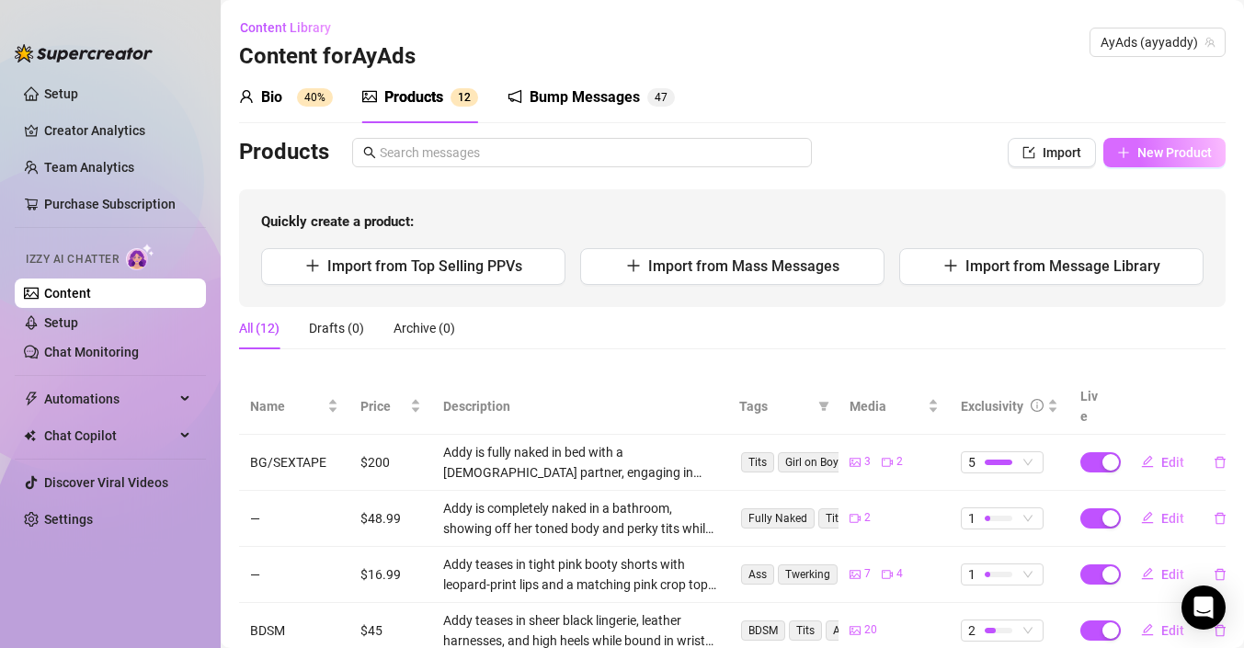
click at [1134, 156] on button "New Product" at bounding box center [1165, 152] width 122 height 29
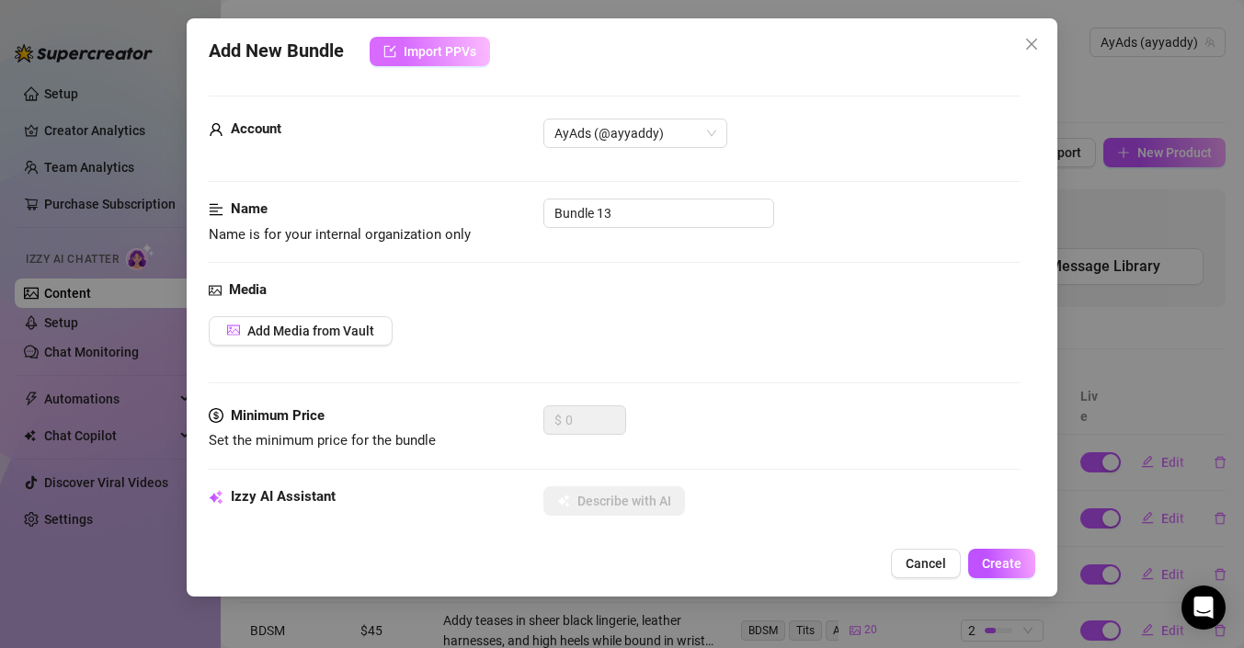
click at [435, 50] on span "Import PPVs" at bounding box center [440, 51] width 73 height 15
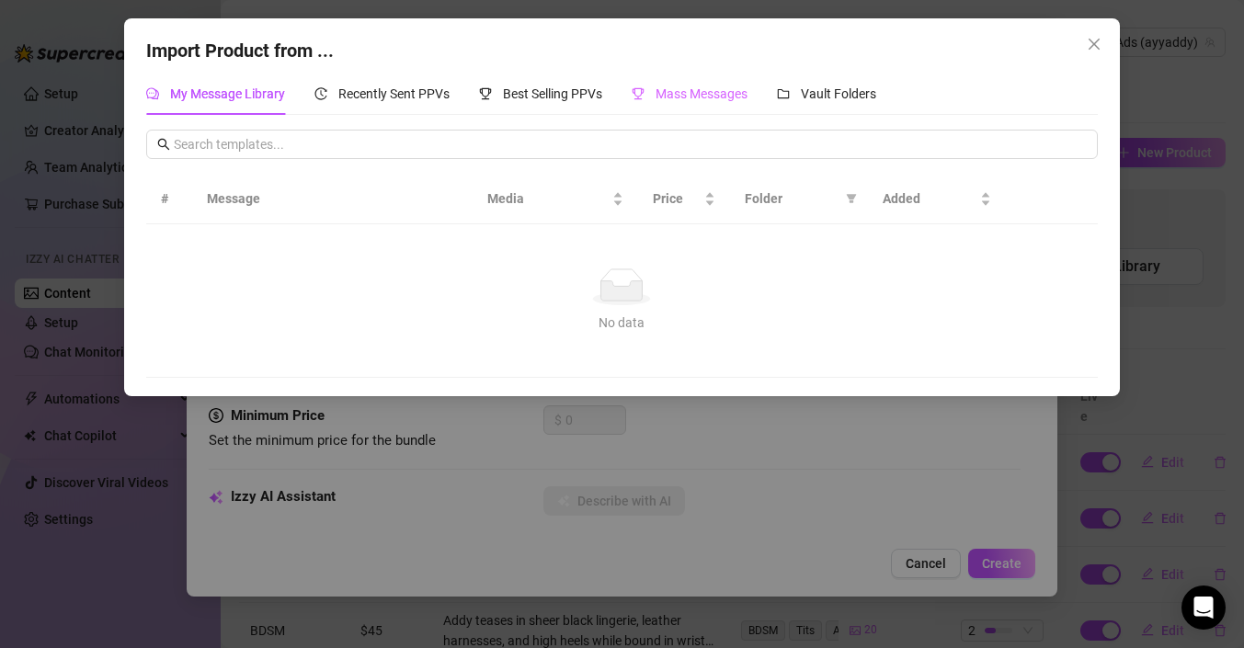
click at [681, 82] on div "Mass Messages" at bounding box center [690, 94] width 116 height 42
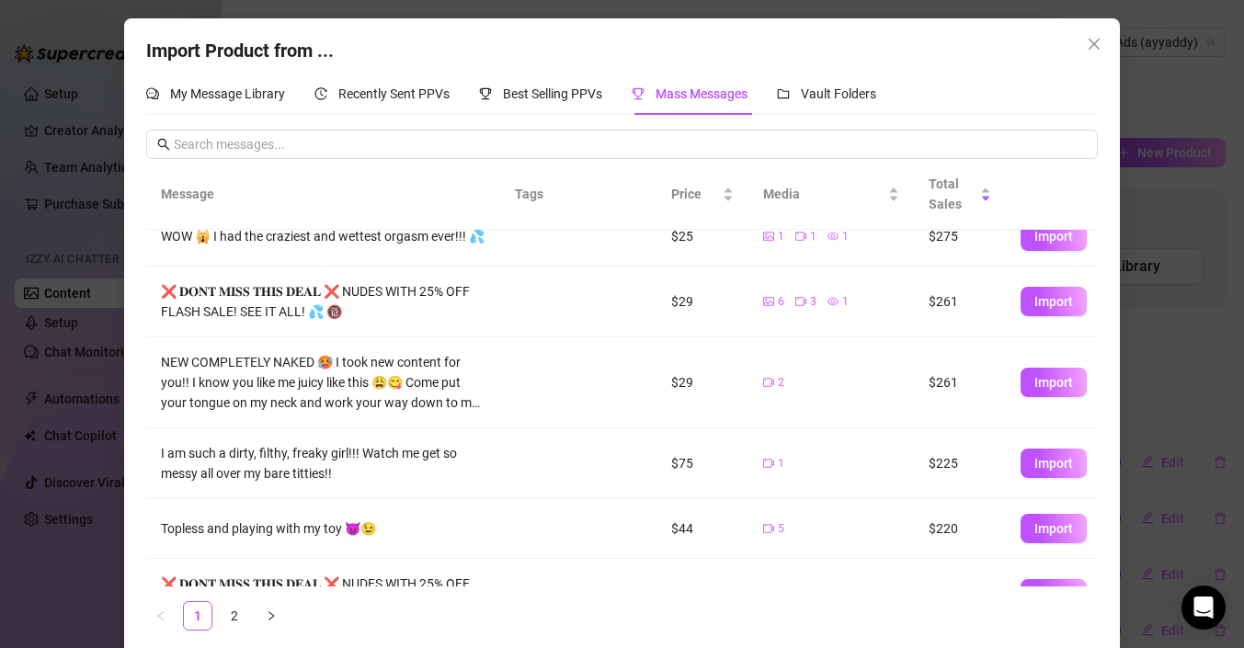
scroll to position [372, 0]
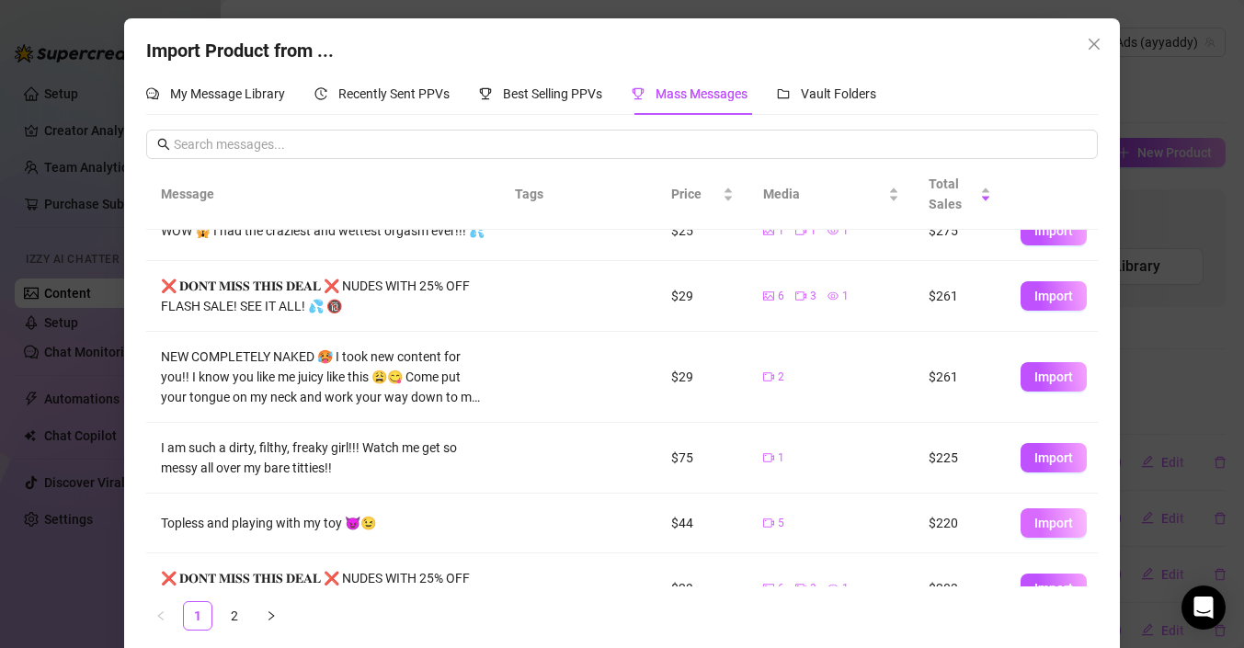
click at [1025, 518] on button "Import" at bounding box center [1054, 523] width 66 height 29
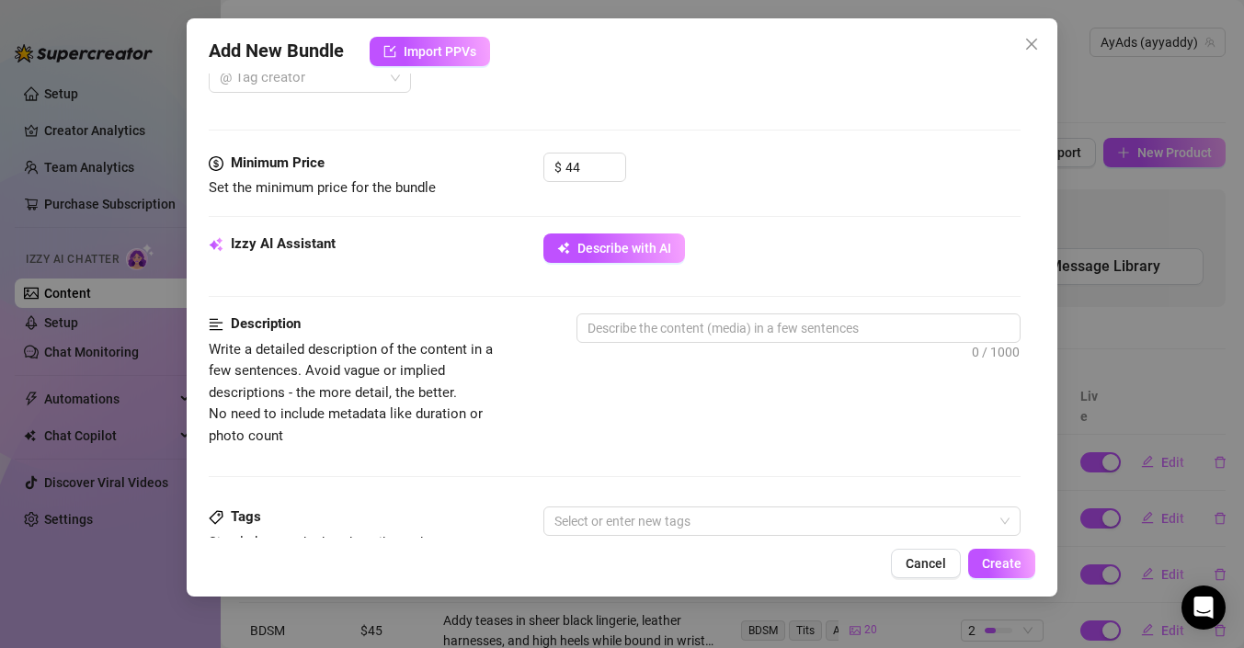
scroll to position [625, 0]
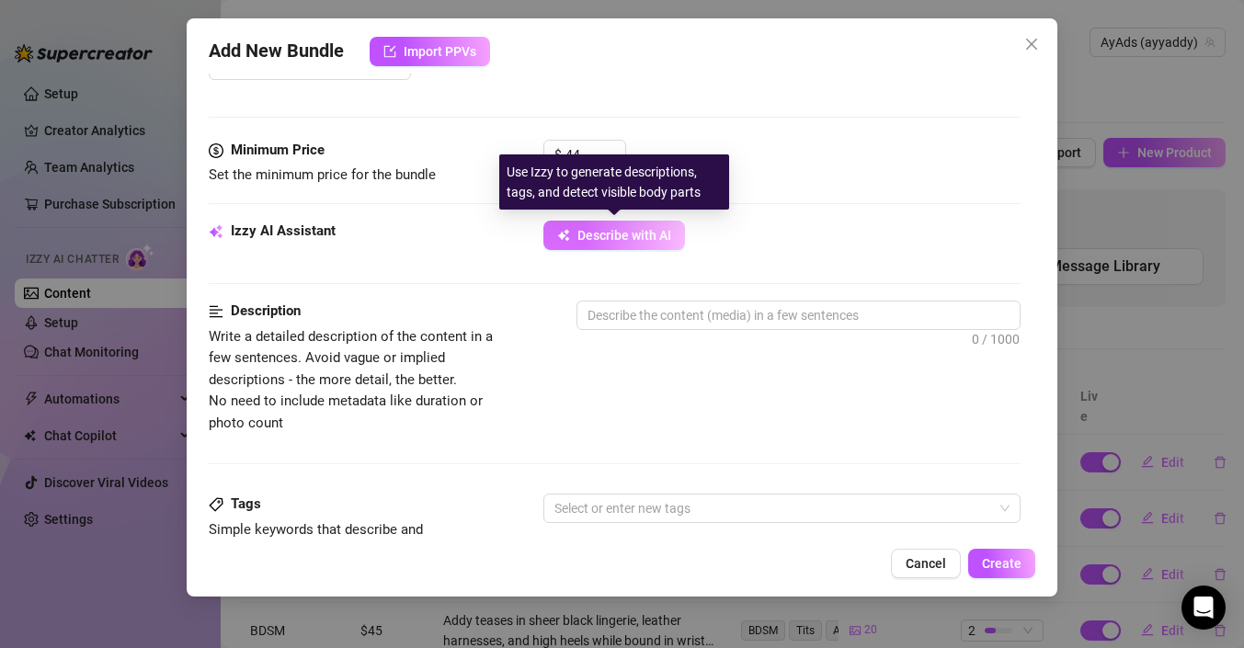
click at [642, 242] on span "Describe with AI" at bounding box center [625, 235] width 94 height 15
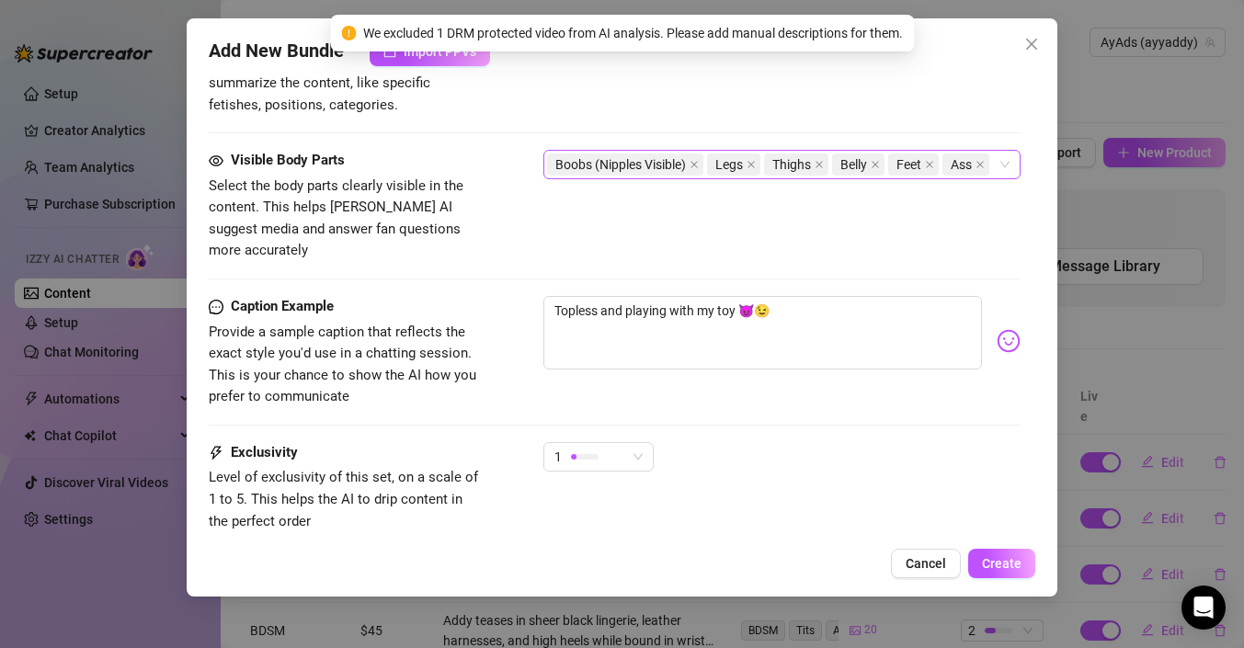
scroll to position [1230, 0]
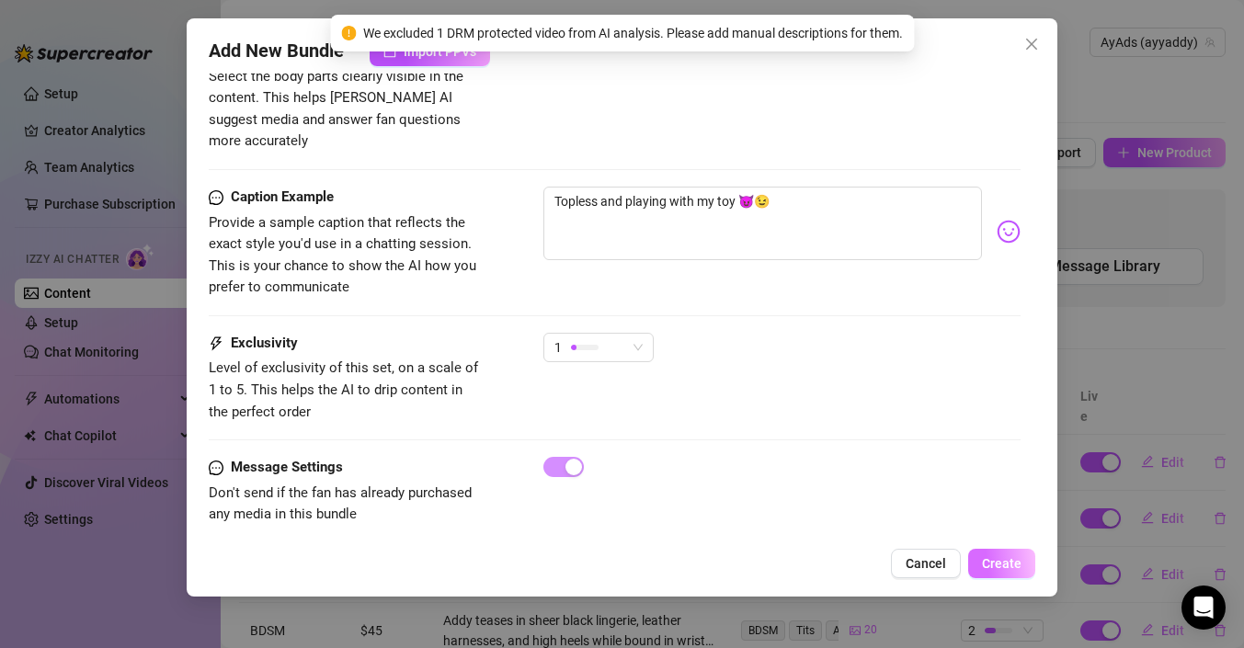
click at [1015, 569] on span "Create" at bounding box center [1002, 563] width 40 height 15
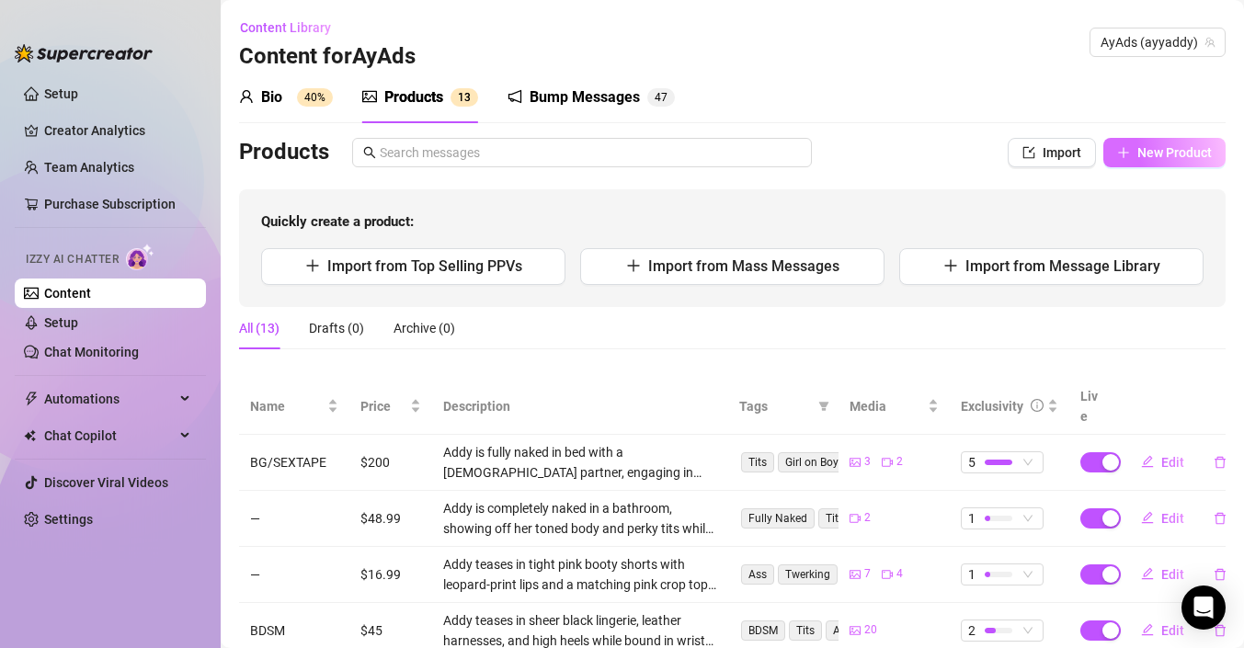
click at [1141, 158] on span "New Product" at bounding box center [1175, 152] width 74 height 15
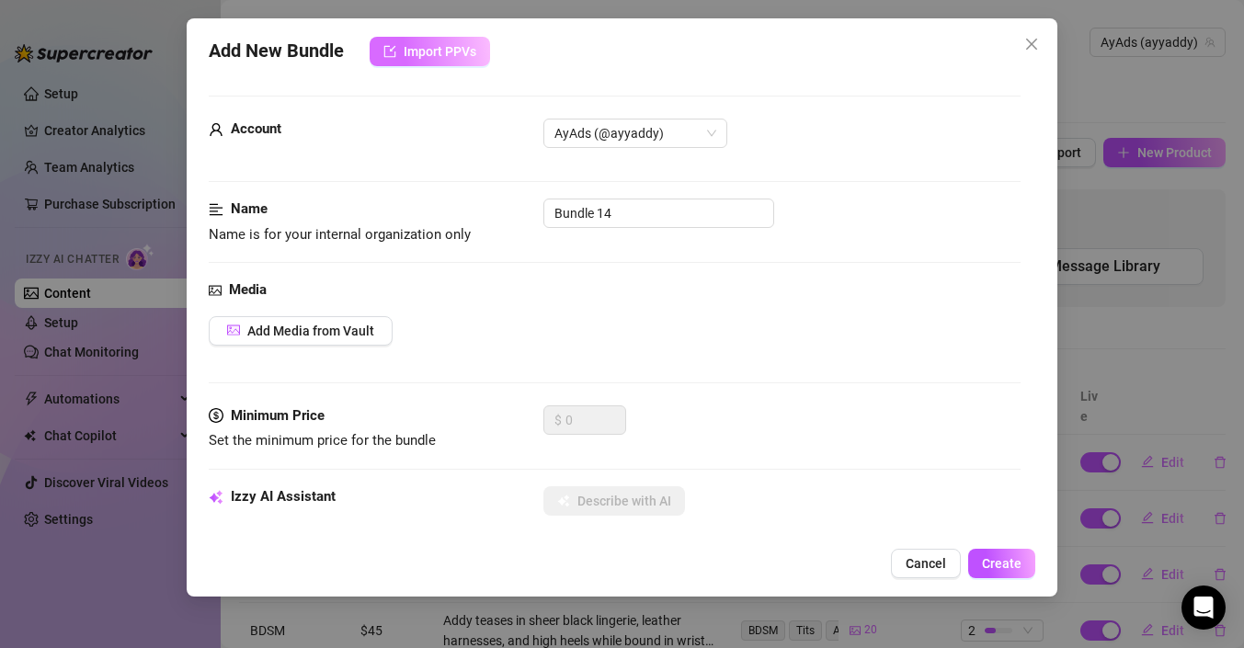
click at [442, 43] on button "Import PPVs" at bounding box center [430, 51] width 120 height 29
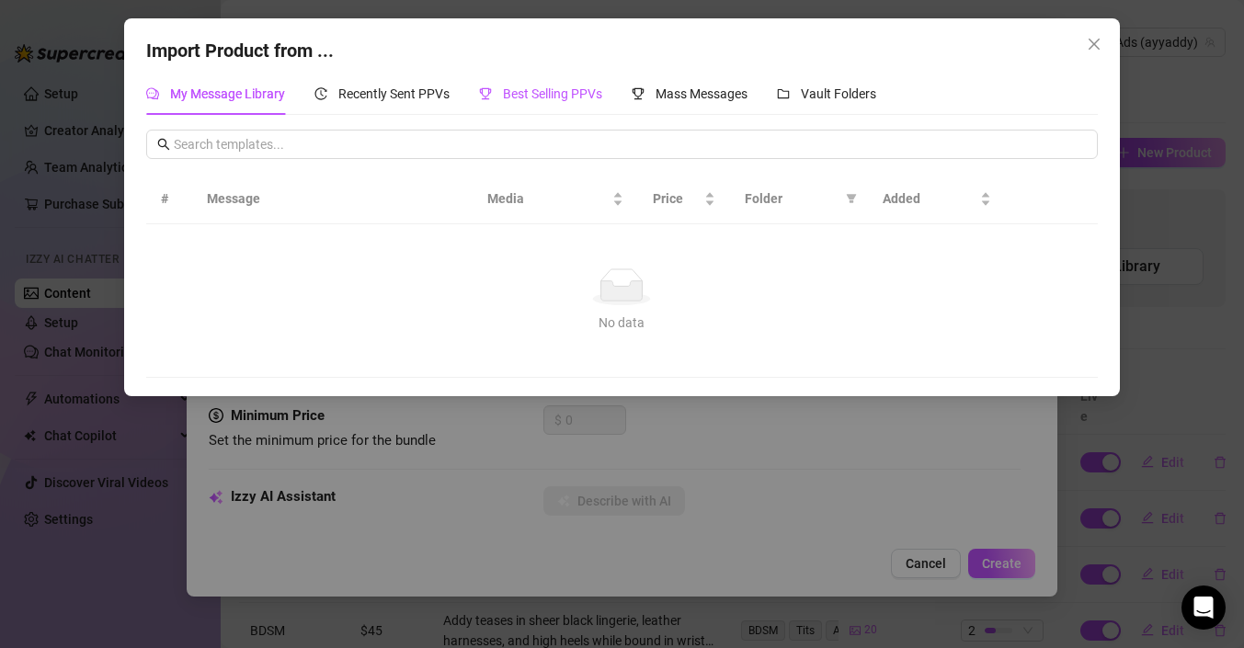
click at [535, 86] on span "Best Selling PPVs" at bounding box center [552, 93] width 99 height 15
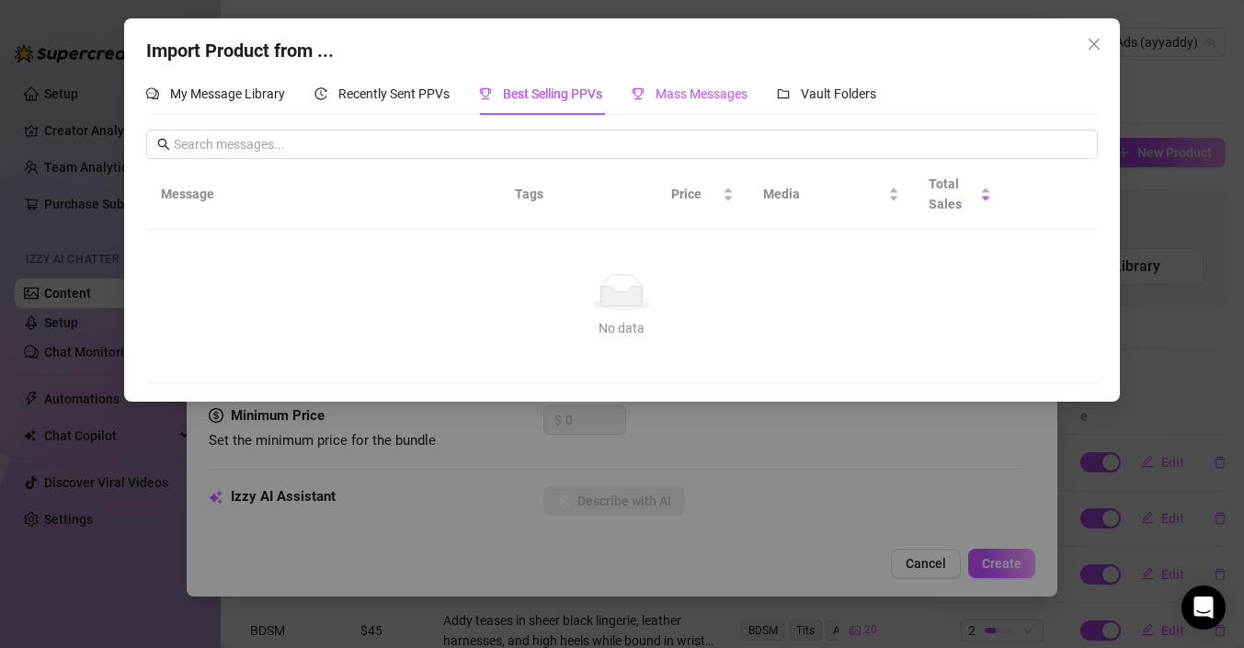
click at [664, 84] on div "Mass Messages" at bounding box center [690, 94] width 116 height 20
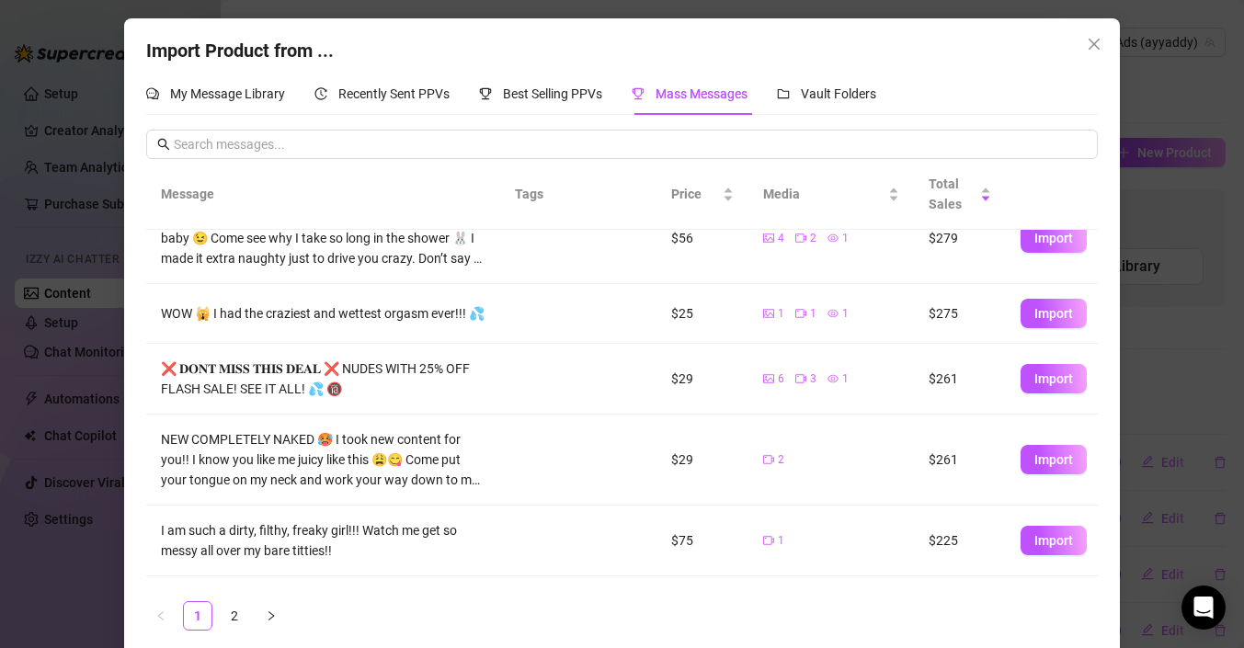
scroll to position [410, 0]
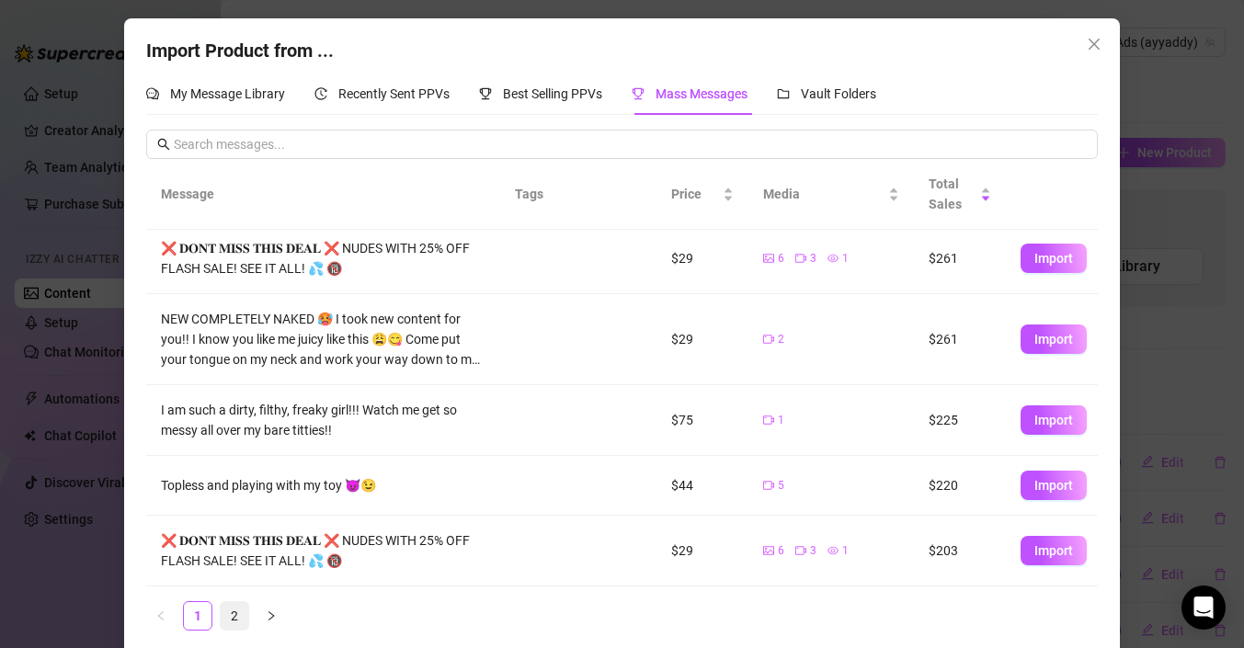
click at [236, 617] on link "2" at bounding box center [235, 616] width 28 height 28
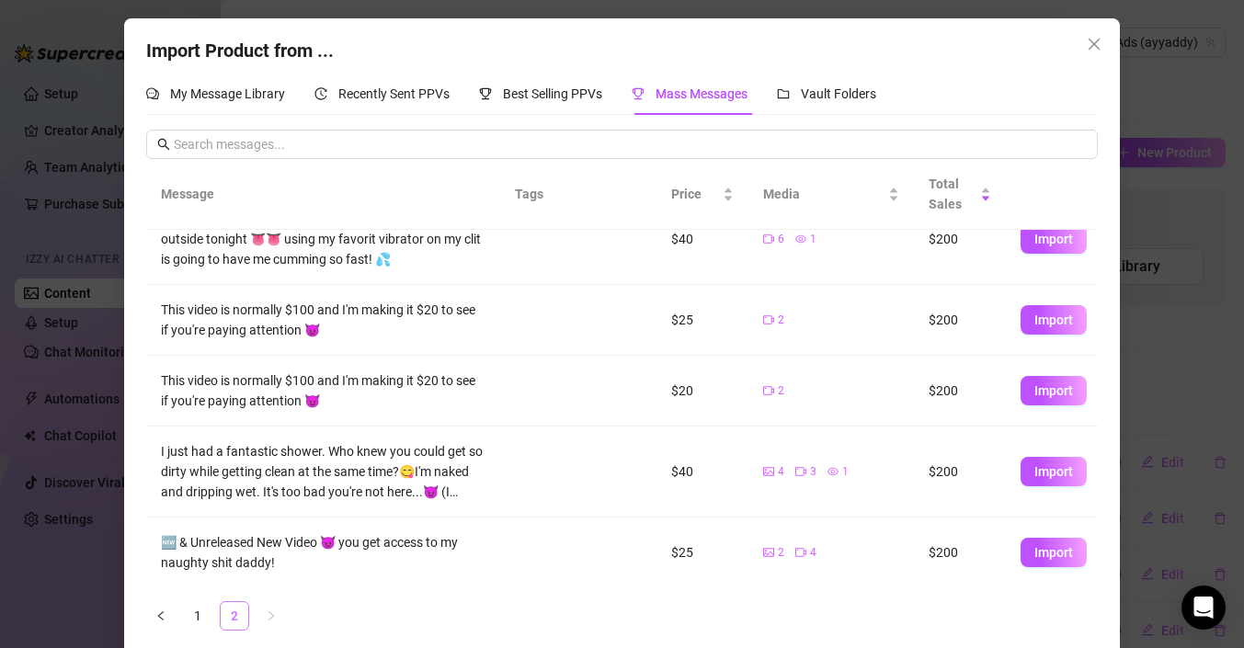
scroll to position [0, 0]
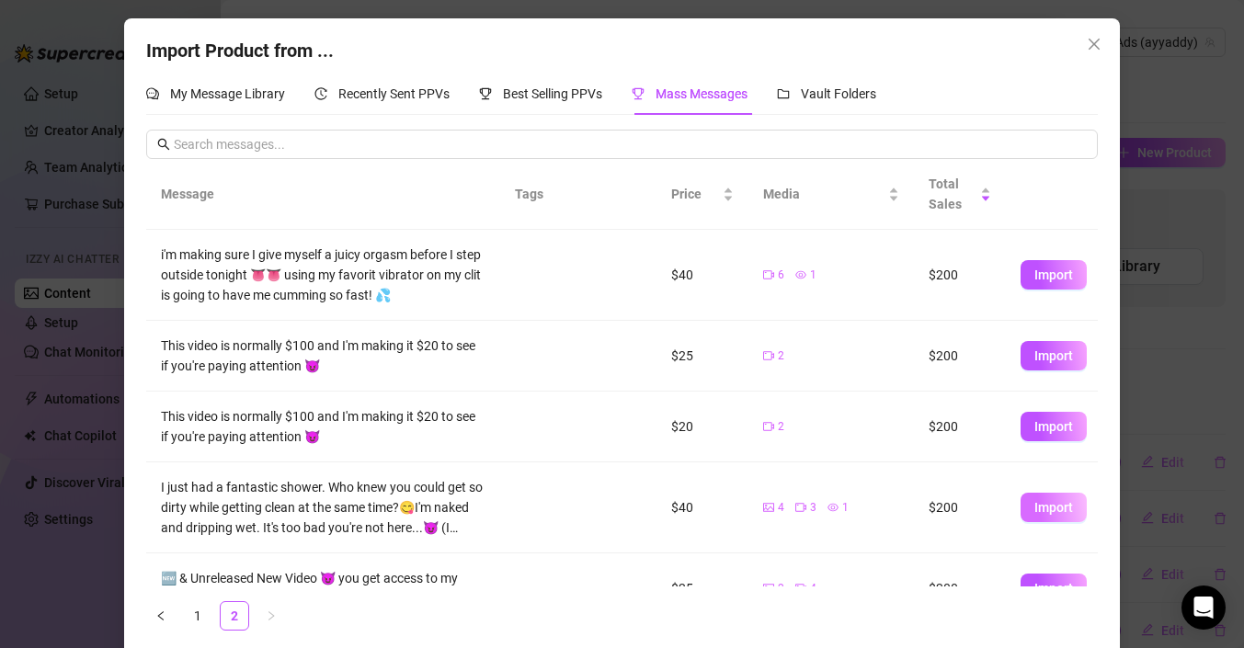
click at [1048, 517] on button "Import" at bounding box center [1054, 507] width 66 height 29
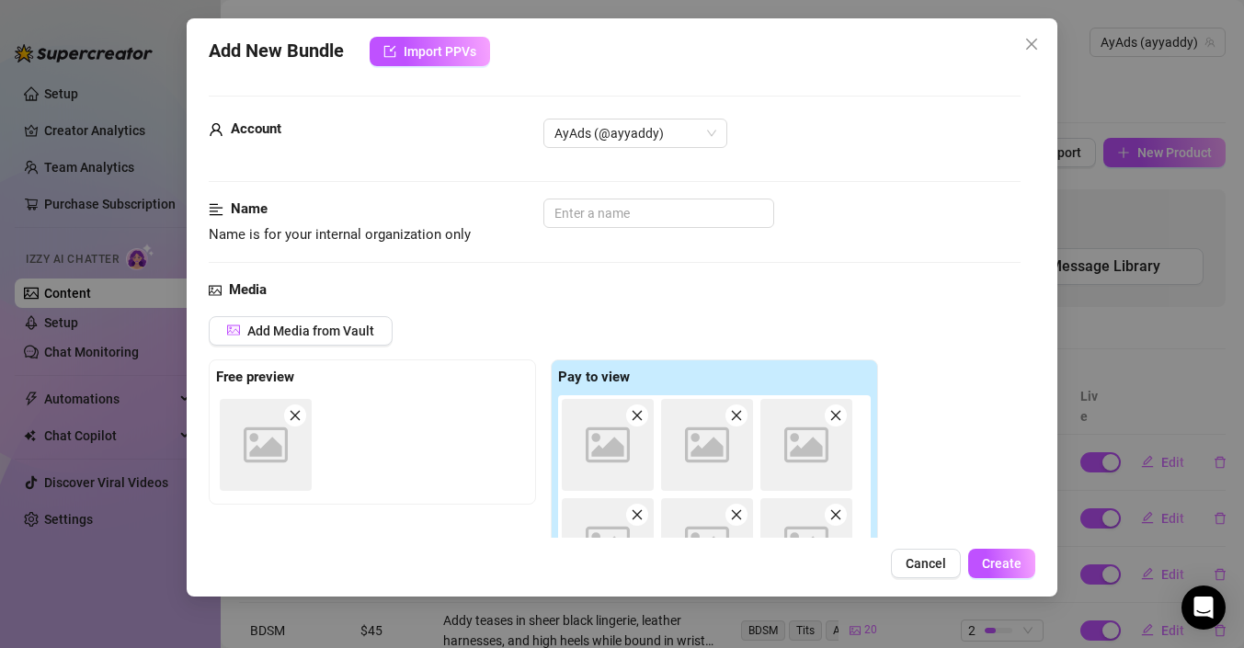
scroll to position [288, 0]
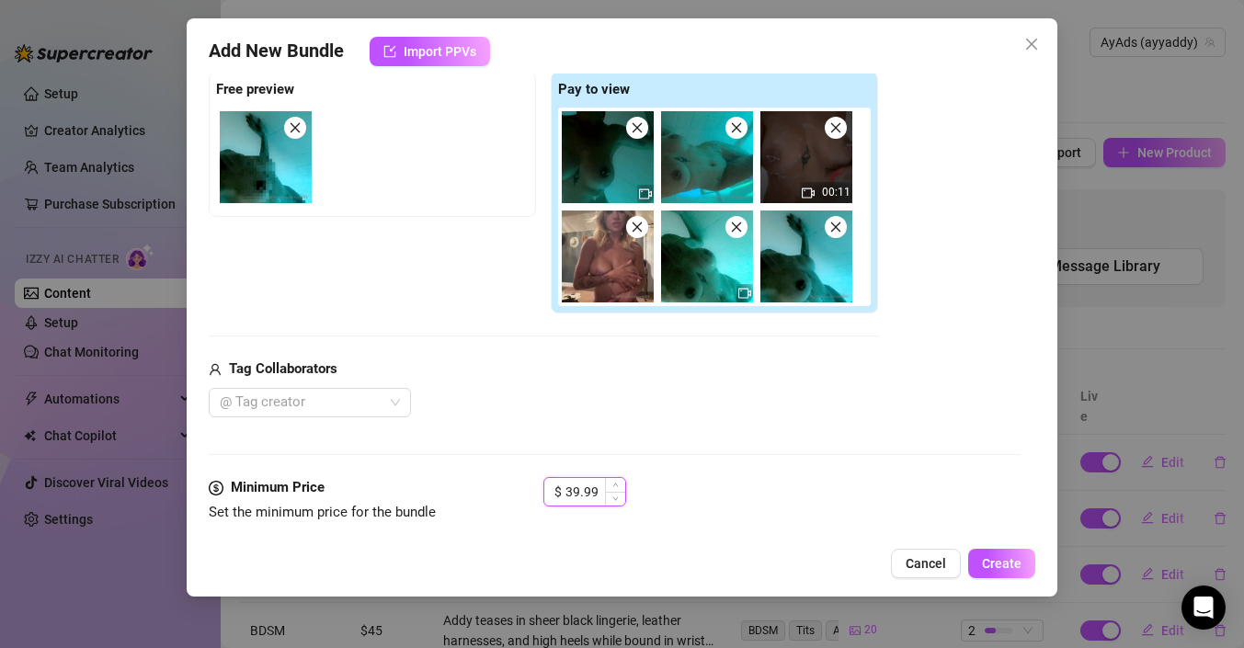
click at [569, 489] on input "39.99" at bounding box center [596, 492] width 60 height 28
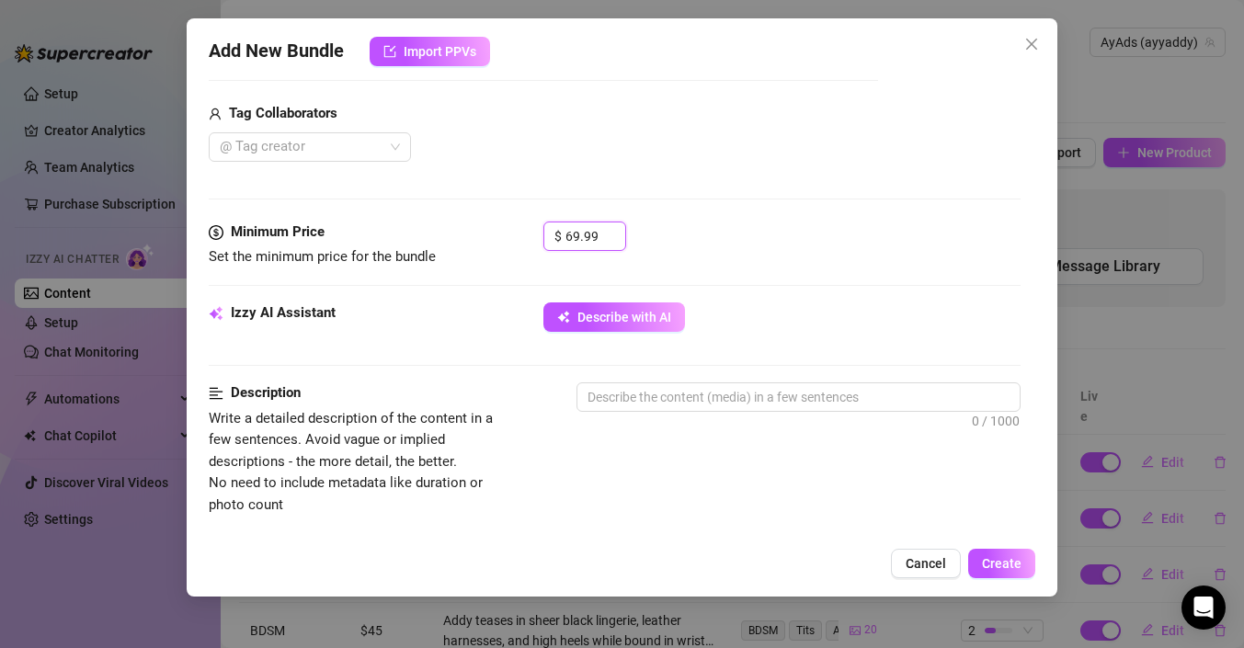
scroll to position [571, 0]
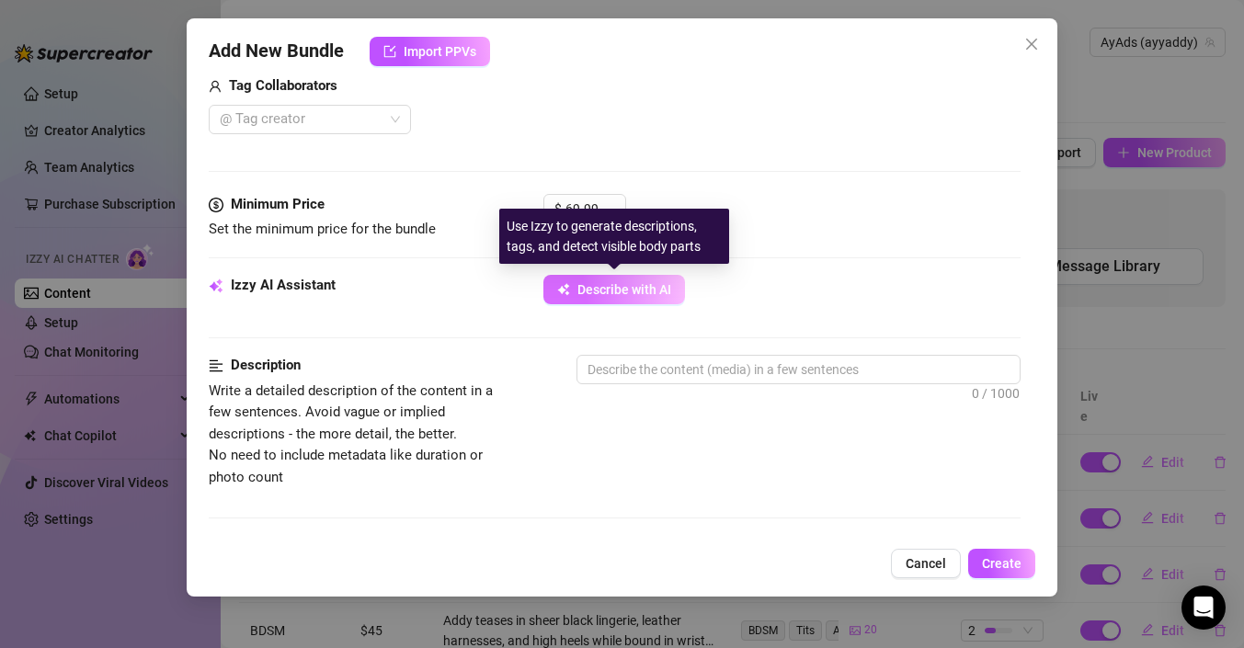
click at [590, 287] on span "Describe with AI" at bounding box center [625, 289] width 94 height 15
